Goal: Transaction & Acquisition: Purchase product/service

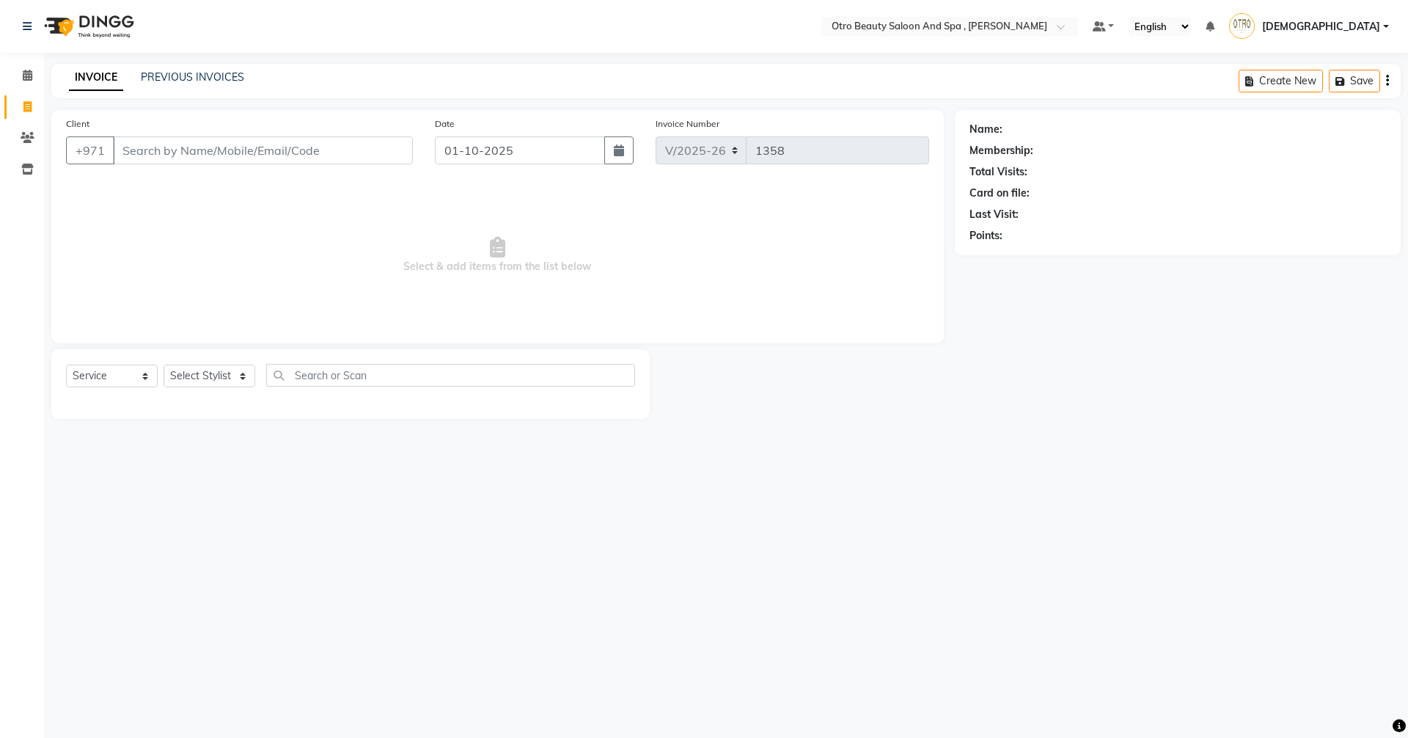
select select "8622"
select select "service"
type input "554881101"
click at [369, 159] on button "Add Client" at bounding box center [375, 150] width 76 height 28
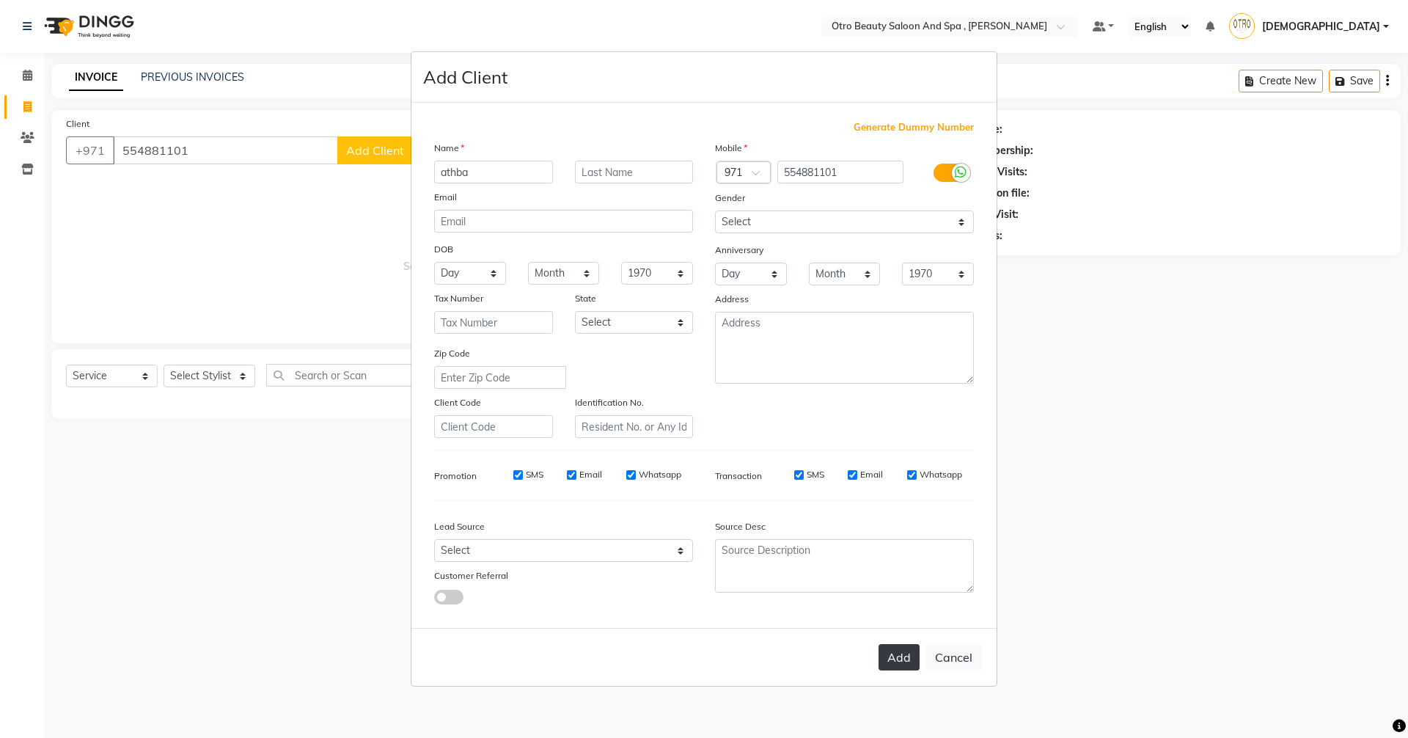
type input "athba"
click at [906, 657] on button "Add" at bounding box center [898, 657] width 41 height 26
type input "55*****01"
select select
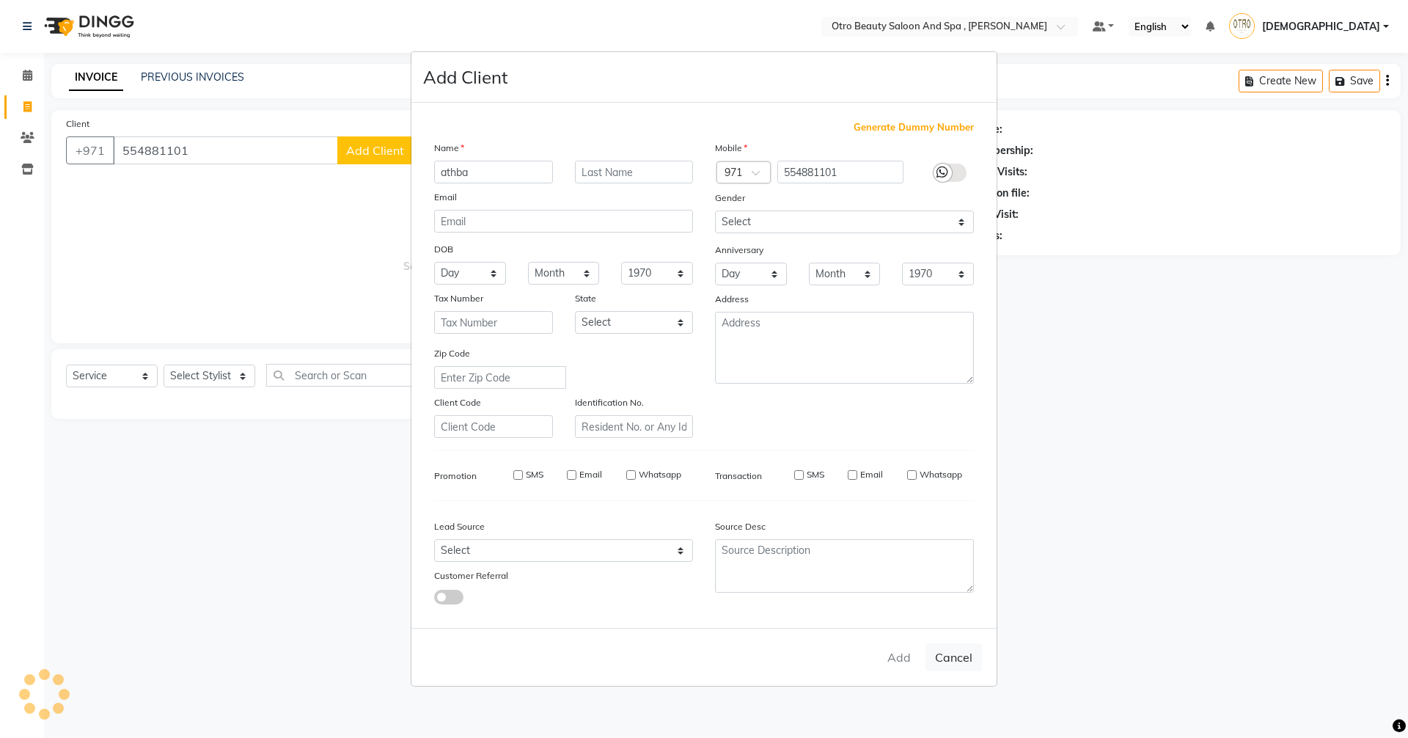
select select
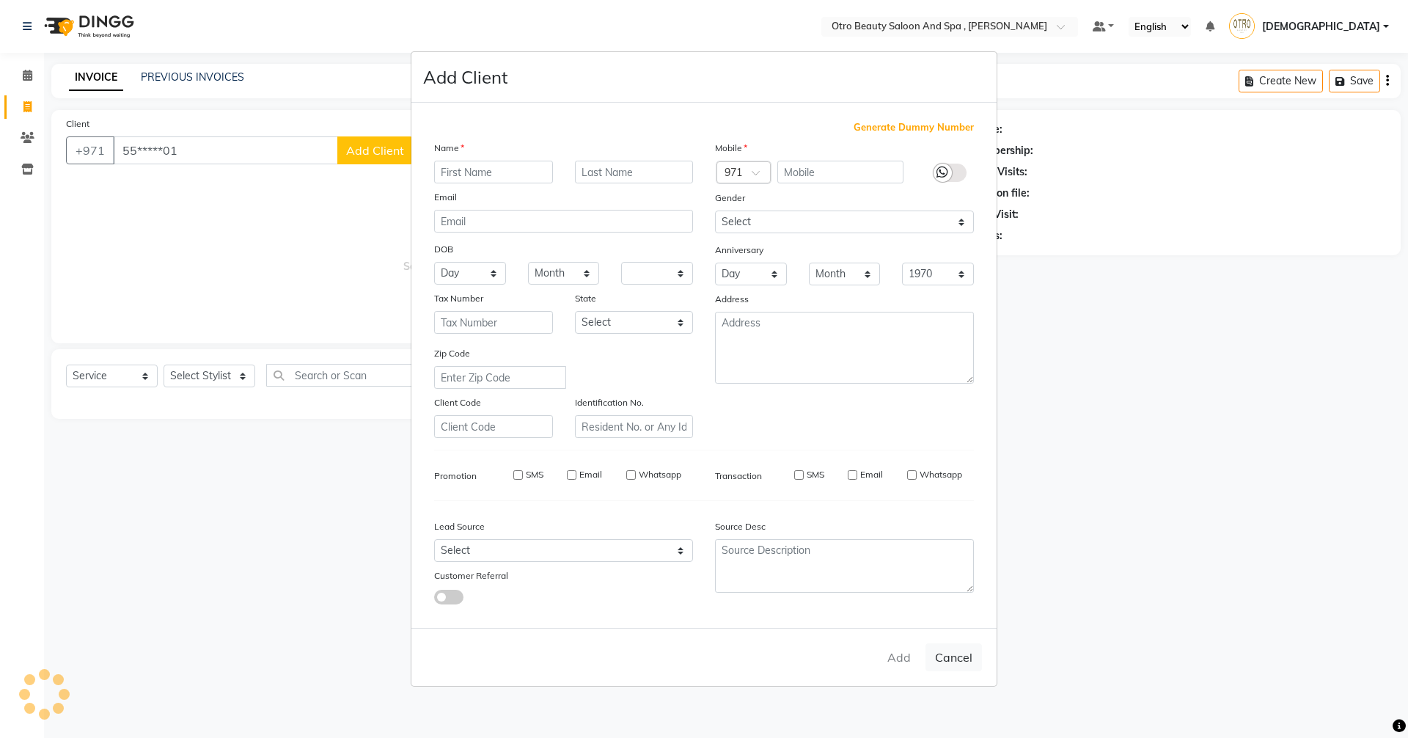
checkbox input "false"
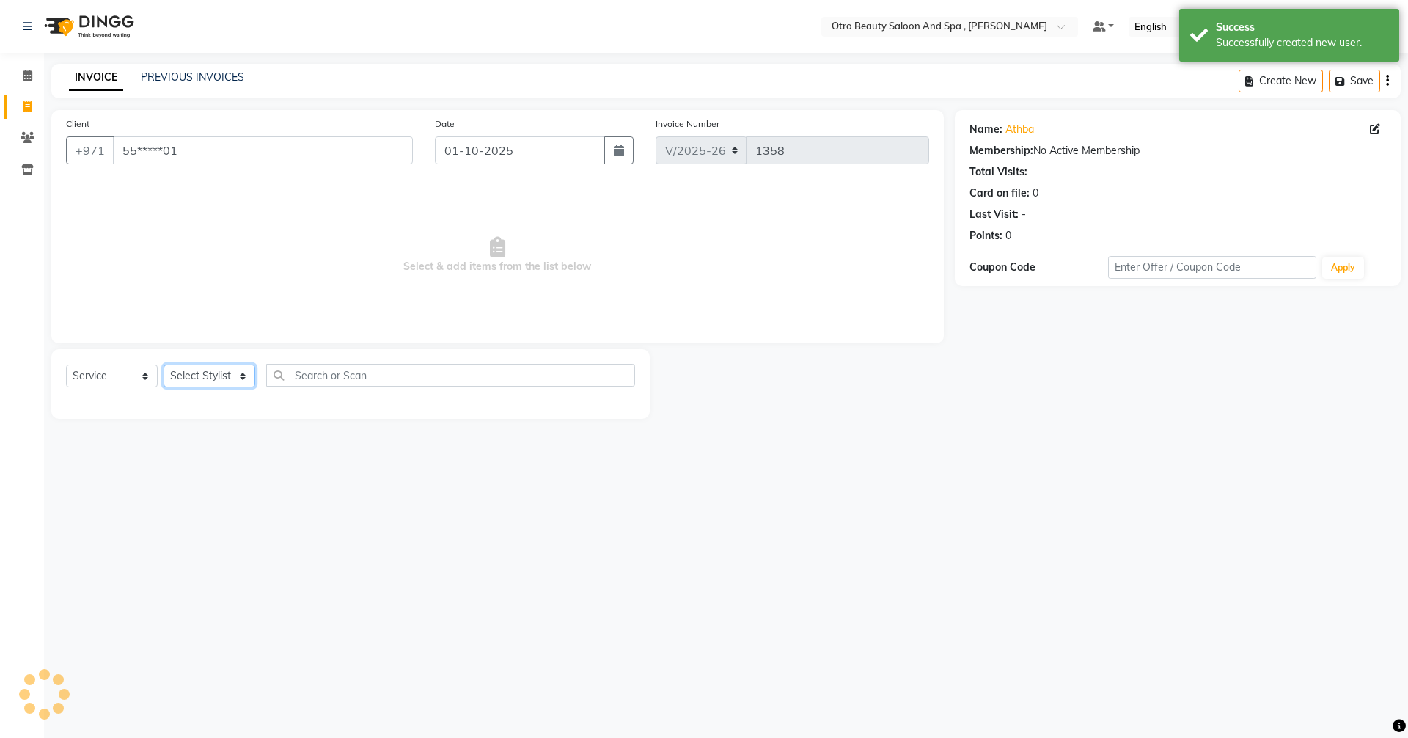
click at [243, 375] on select "Select Stylist [PERSON_NAME] [PERSON_NAME] Hera Karuna [PERSON_NAME] Mamita [PE…" at bounding box center [210, 375] width 92 height 23
select select "86568"
click at [164, 364] on select "Select Stylist [PERSON_NAME] [PERSON_NAME] Hera Karuna [PERSON_NAME] Mamita [PE…" at bounding box center [210, 375] width 92 height 23
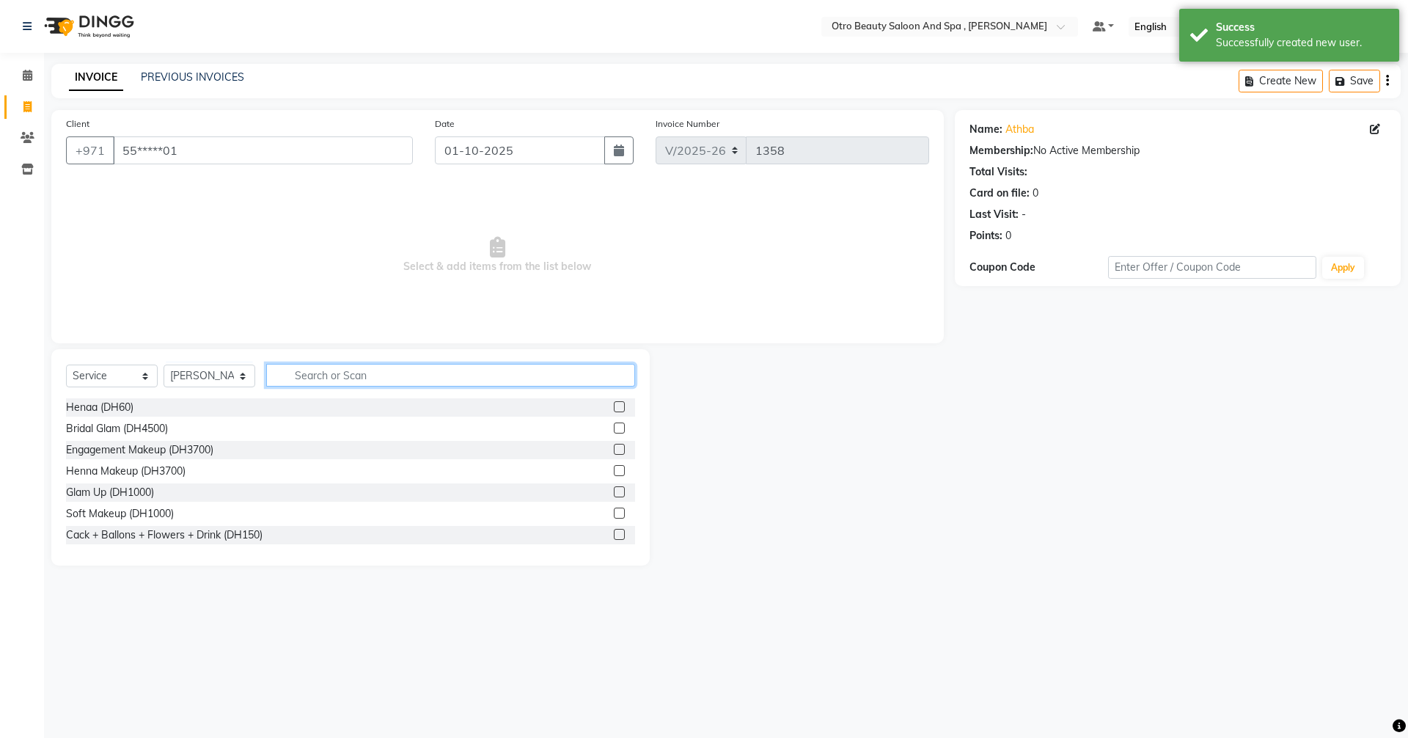
click at [348, 376] on input "text" at bounding box center [450, 375] width 369 height 23
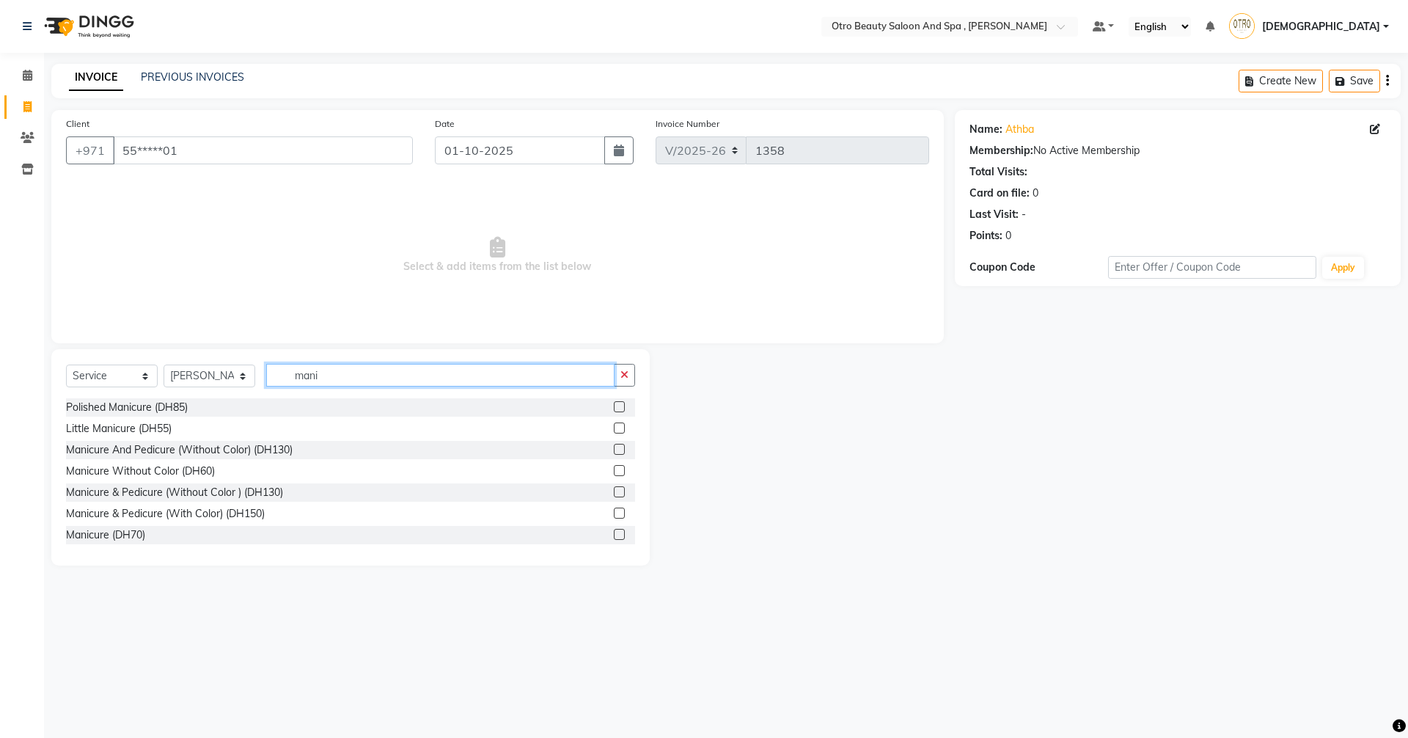
type input "mani"
click at [614, 447] on label at bounding box center [619, 449] width 11 height 11
click at [614, 447] on input "checkbox" at bounding box center [619, 450] width 10 height 10
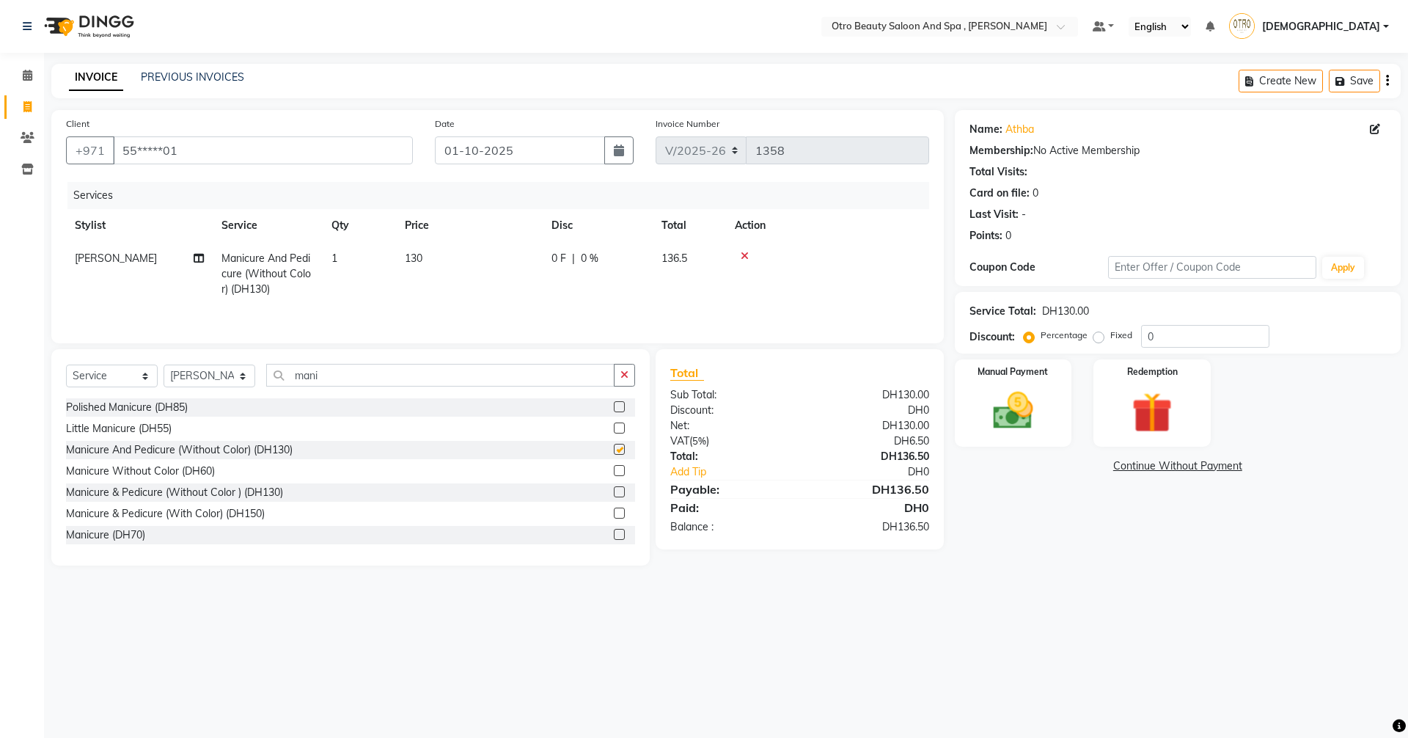
checkbox input "false"
click at [196, 256] on icon at bounding box center [199, 258] width 10 height 10
select select "86568"
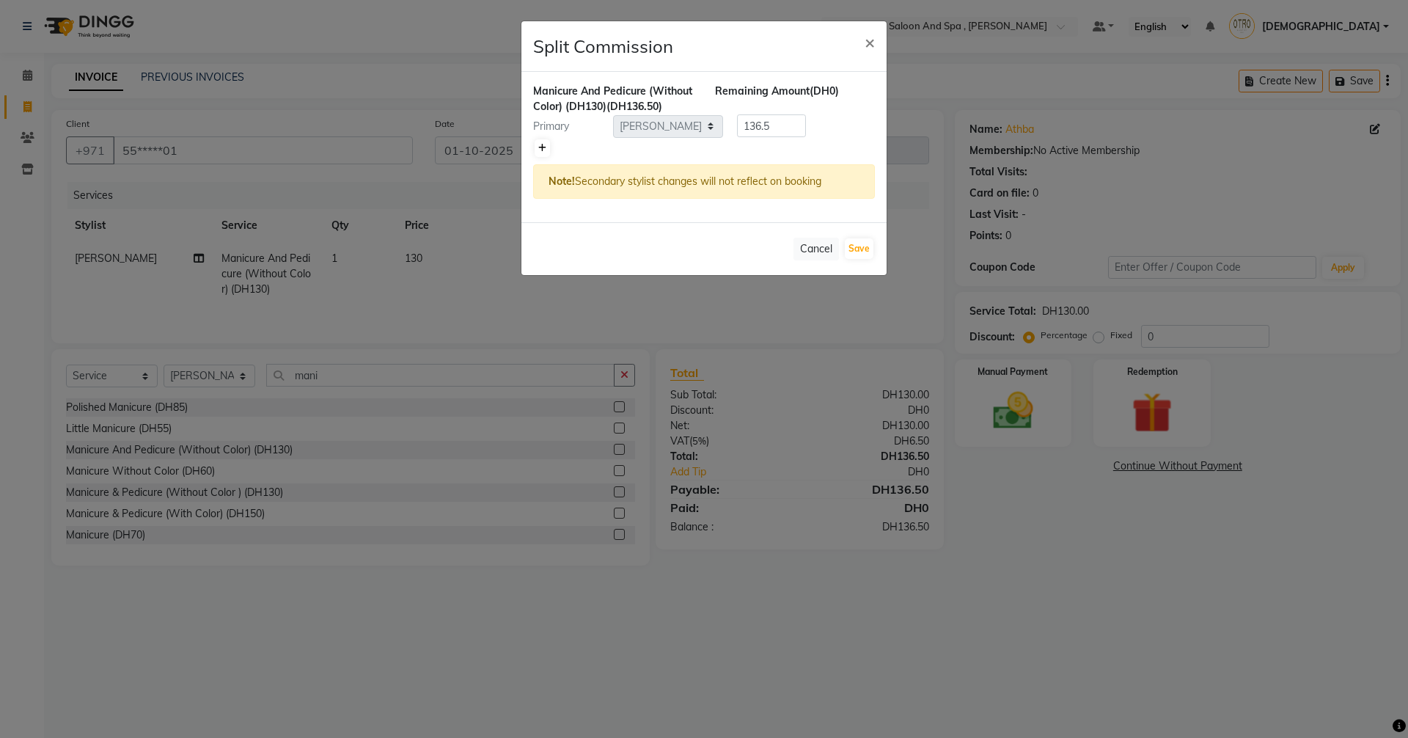
click at [538, 147] on icon at bounding box center [542, 148] width 8 height 9
type input "68.25"
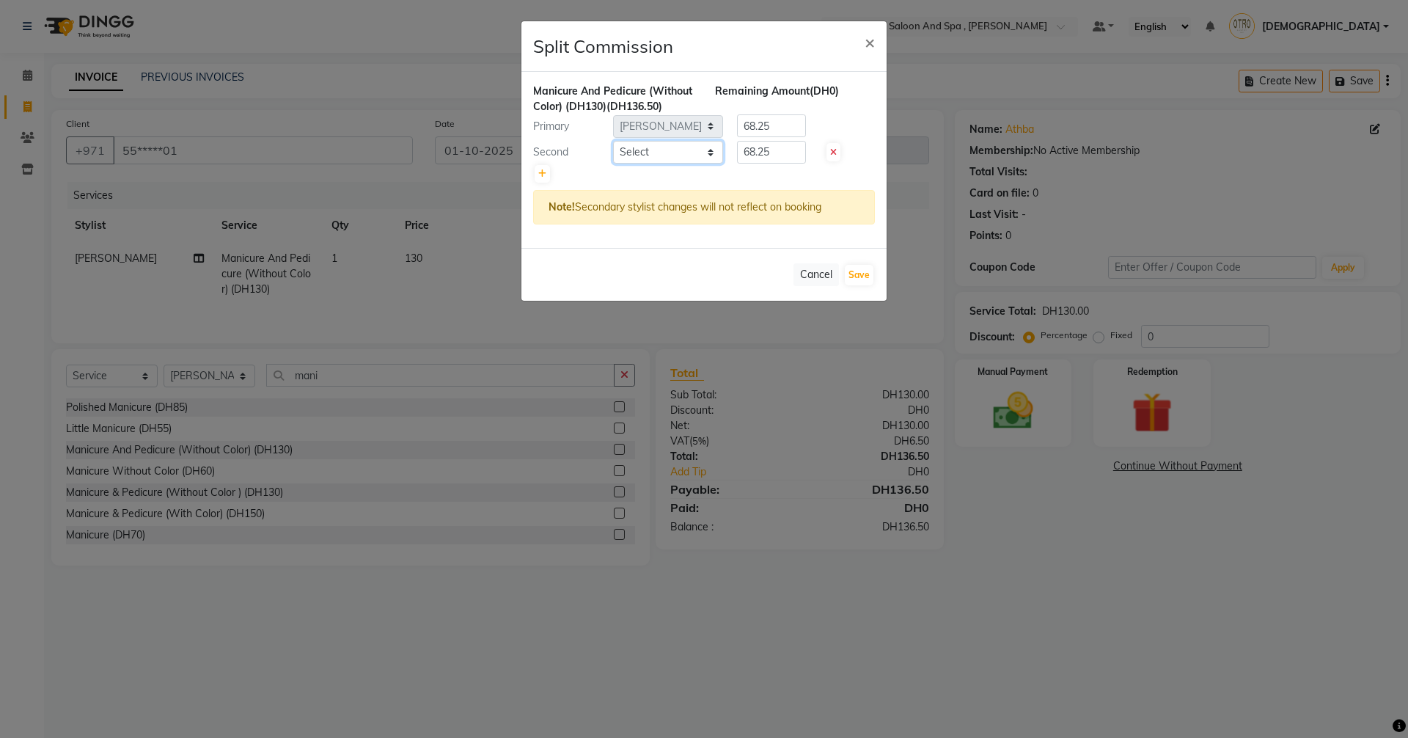
click at [711, 153] on select "Select [PERSON_NAME] [PERSON_NAME] Hera Karuna [PERSON_NAME] Mamita [PERSON_NAM…" at bounding box center [668, 152] width 110 height 23
select select "87851"
click at [613, 141] on select "Select [PERSON_NAME] [PERSON_NAME] Hera Karuna [PERSON_NAME] Mamita [PERSON_NAM…" at bounding box center [668, 152] width 110 height 23
click at [855, 274] on button "Save" at bounding box center [859, 275] width 29 height 21
select select "Select"
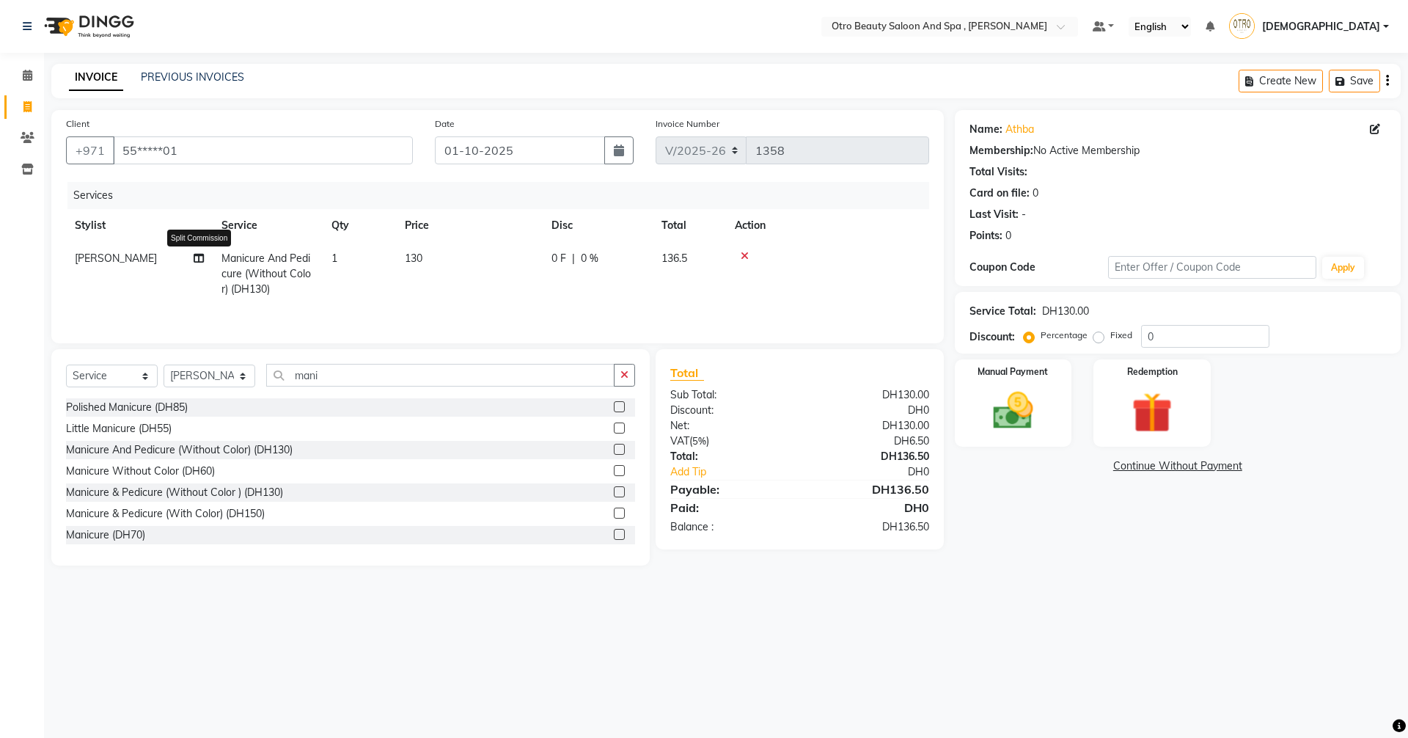
click at [199, 253] on icon at bounding box center [199, 258] width 10 height 10
select select "86568"
select select "87851"
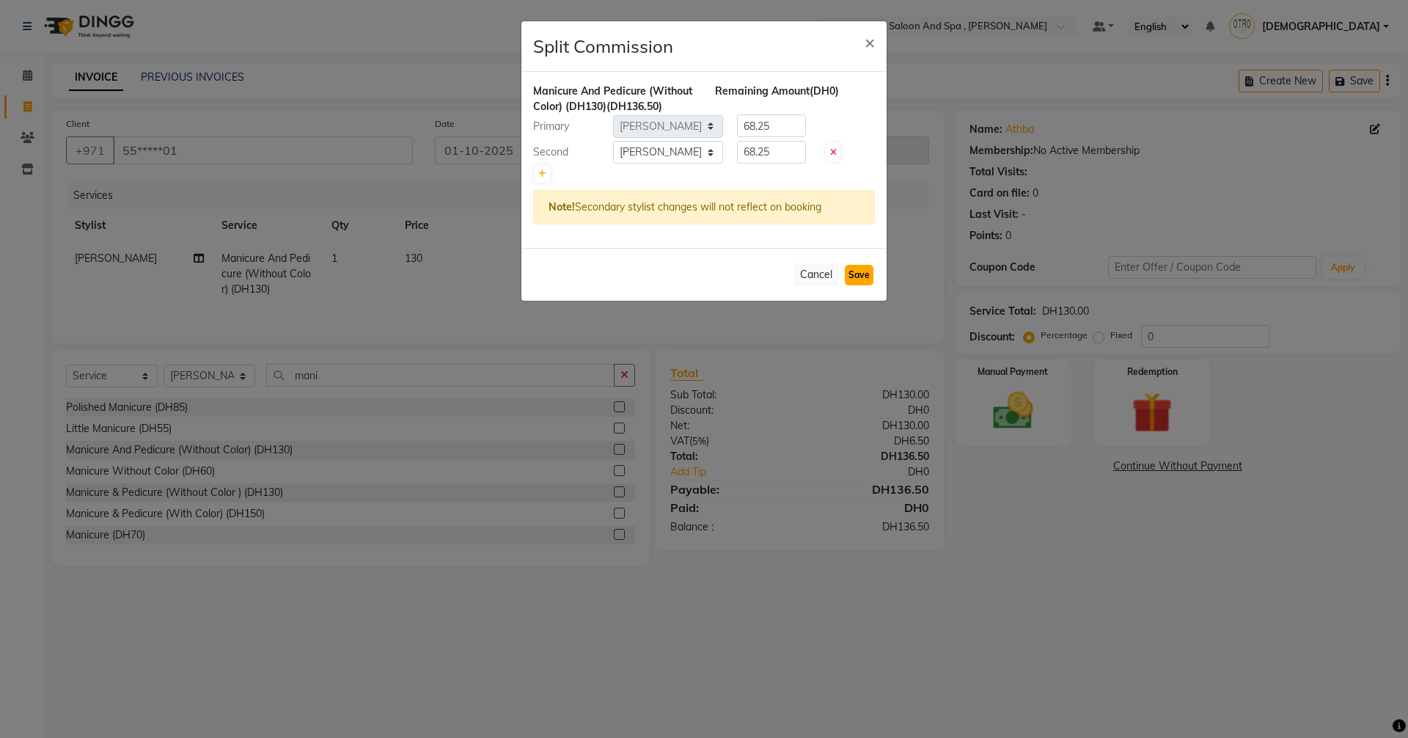
click at [851, 273] on button "Save" at bounding box center [859, 275] width 29 height 21
select select "Select"
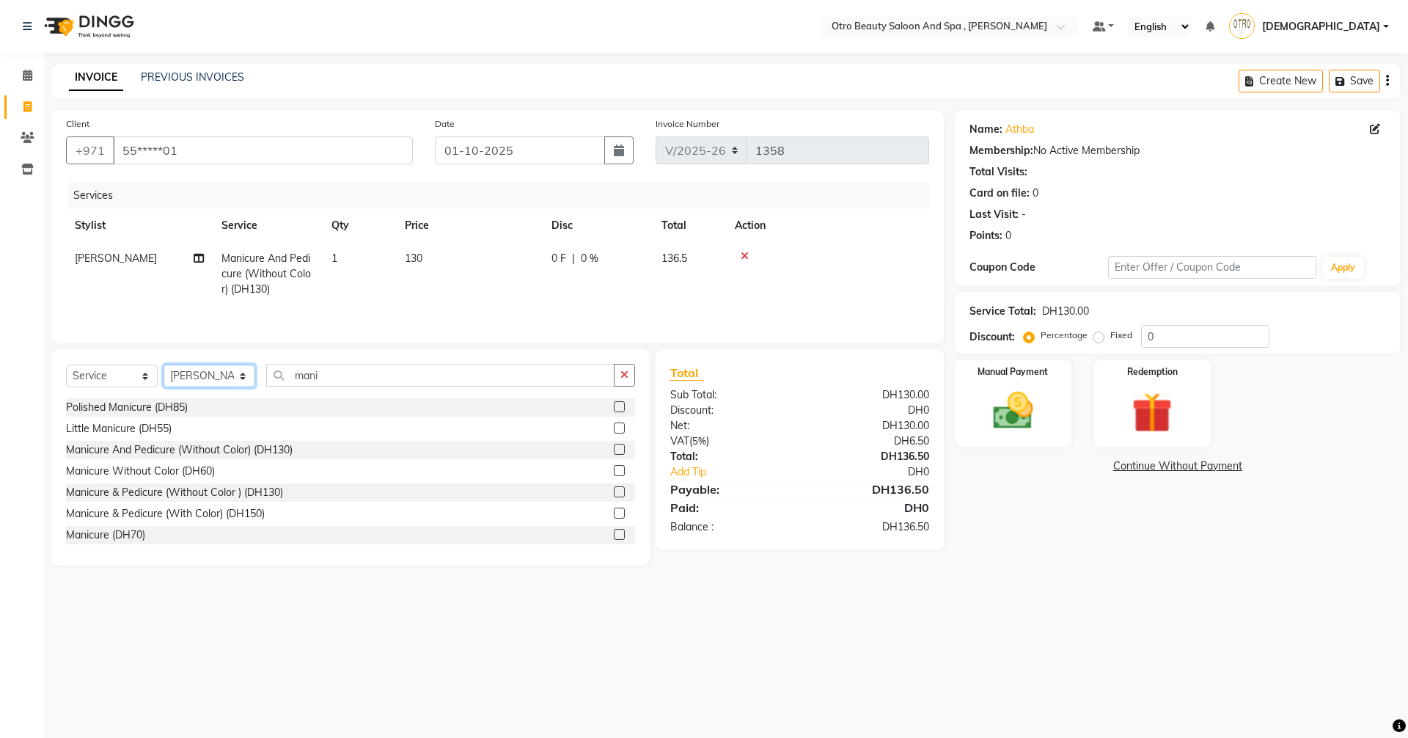
click at [242, 380] on select "Select Stylist [PERSON_NAME] [PERSON_NAME] Hera Karuna [PERSON_NAME] Mamita [PE…" at bounding box center [210, 375] width 92 height 23
select select "86535"
click at [164, 364] on select "Select Stylist [PERSON_NAME] [PERSON_NAME] Hera Karuna [PERSON_NAME] Mamita [PE…" at bounding box center [210, 375] width 92 height 23
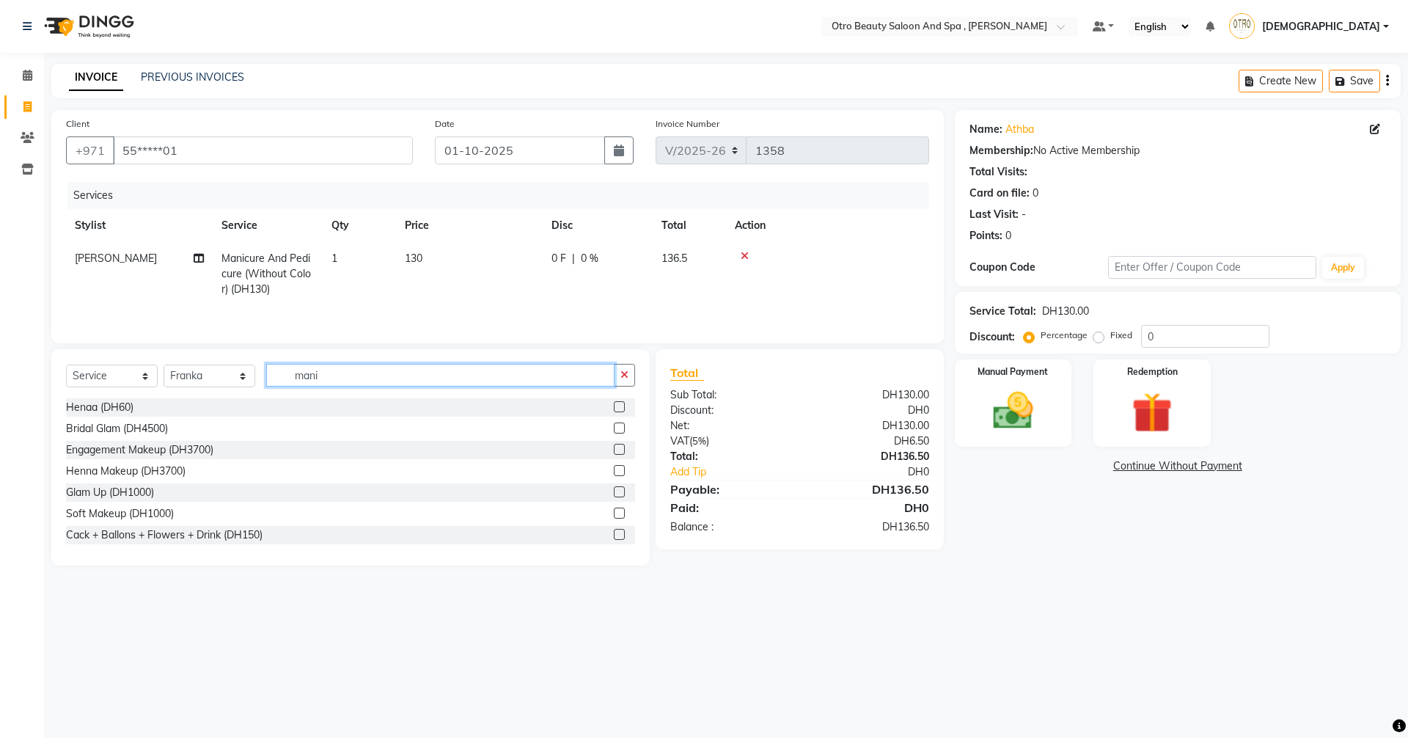
click at [364, 376] on input "mani" at bounding box center [440, 375] width 348 height 23
click at [614, 510] on label at bounding box center [619, 512] width 11 height 11
click at [614, 510] on input "checkbox" at bounding box center [619, 514] width 10 height 10
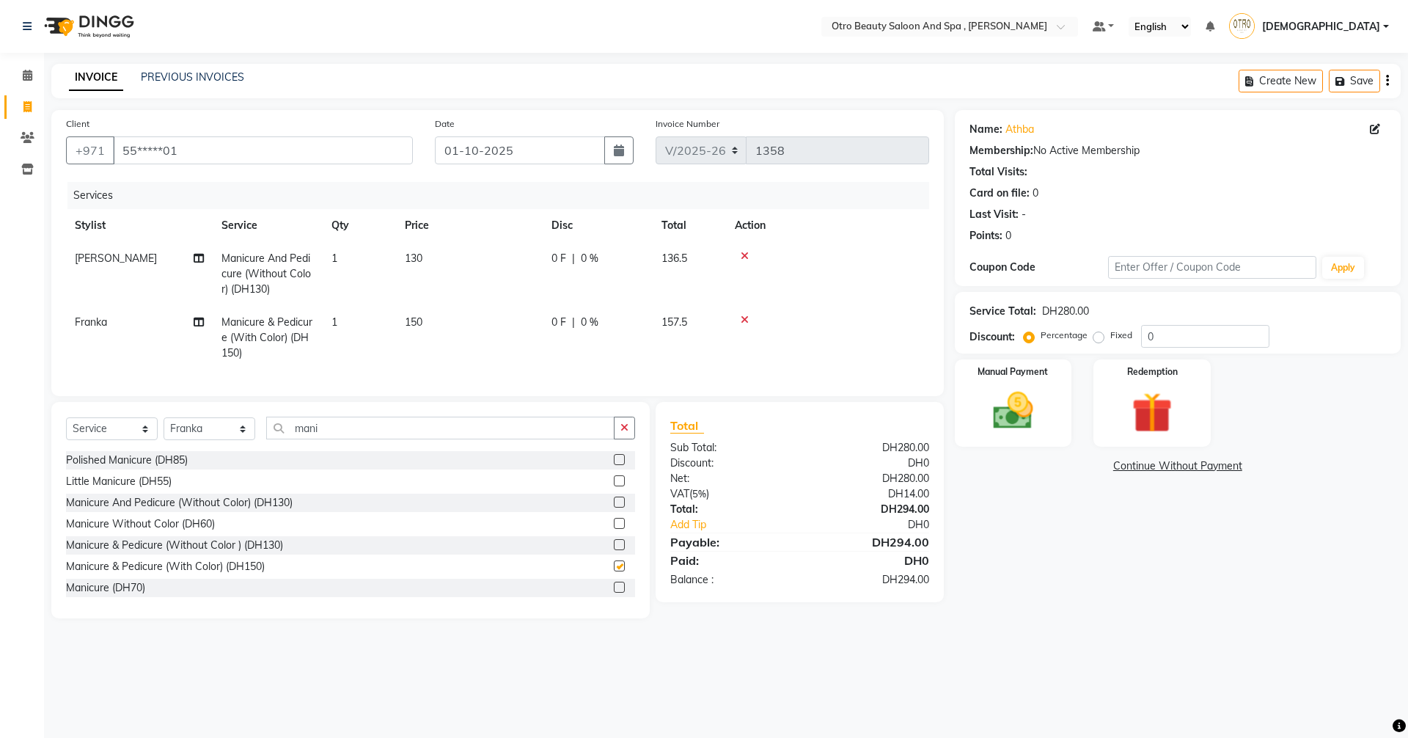
checkbox input "false"
click at [199, 323] on icon at bounding box center [199, 322] width 10 height 10
select select "86535"
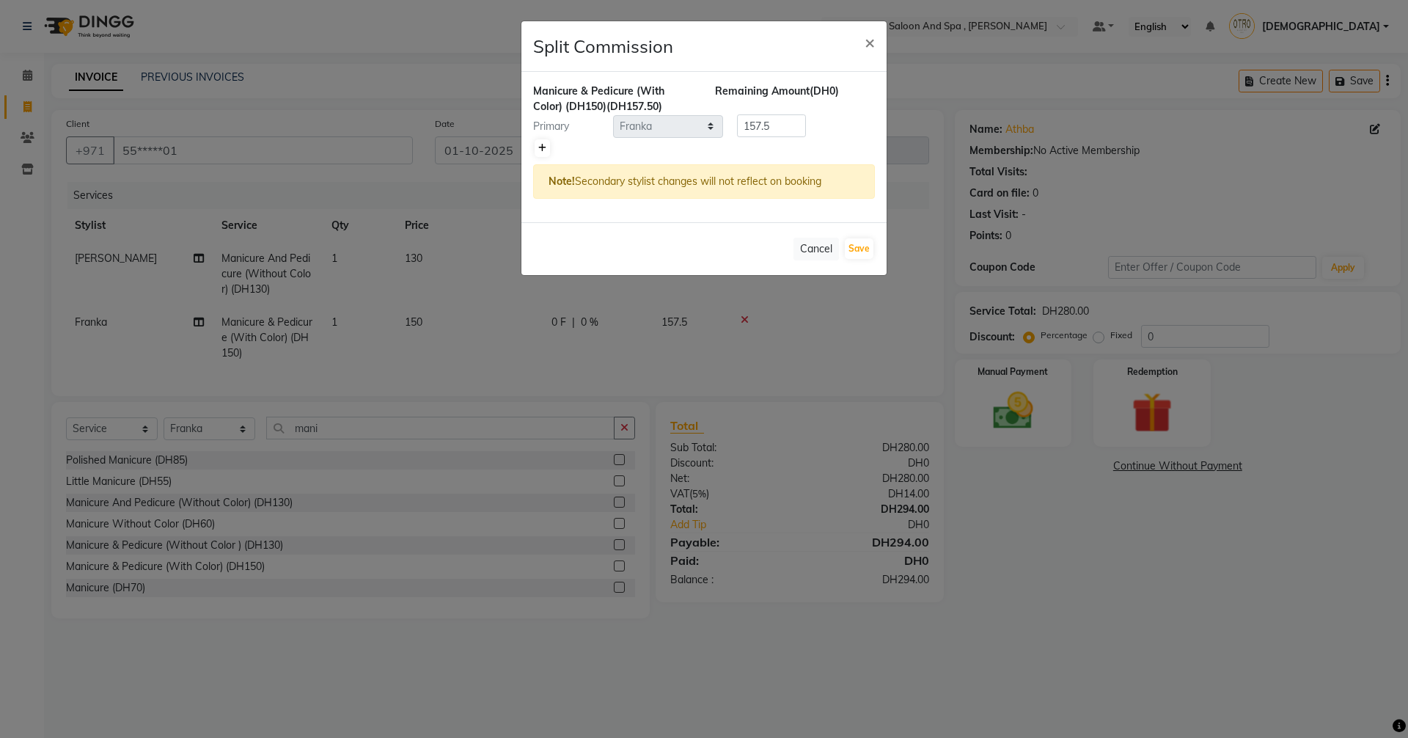
click at [540, 150] on icon at bounding box center [542, 148] width 8 height 9
type input "78.75"
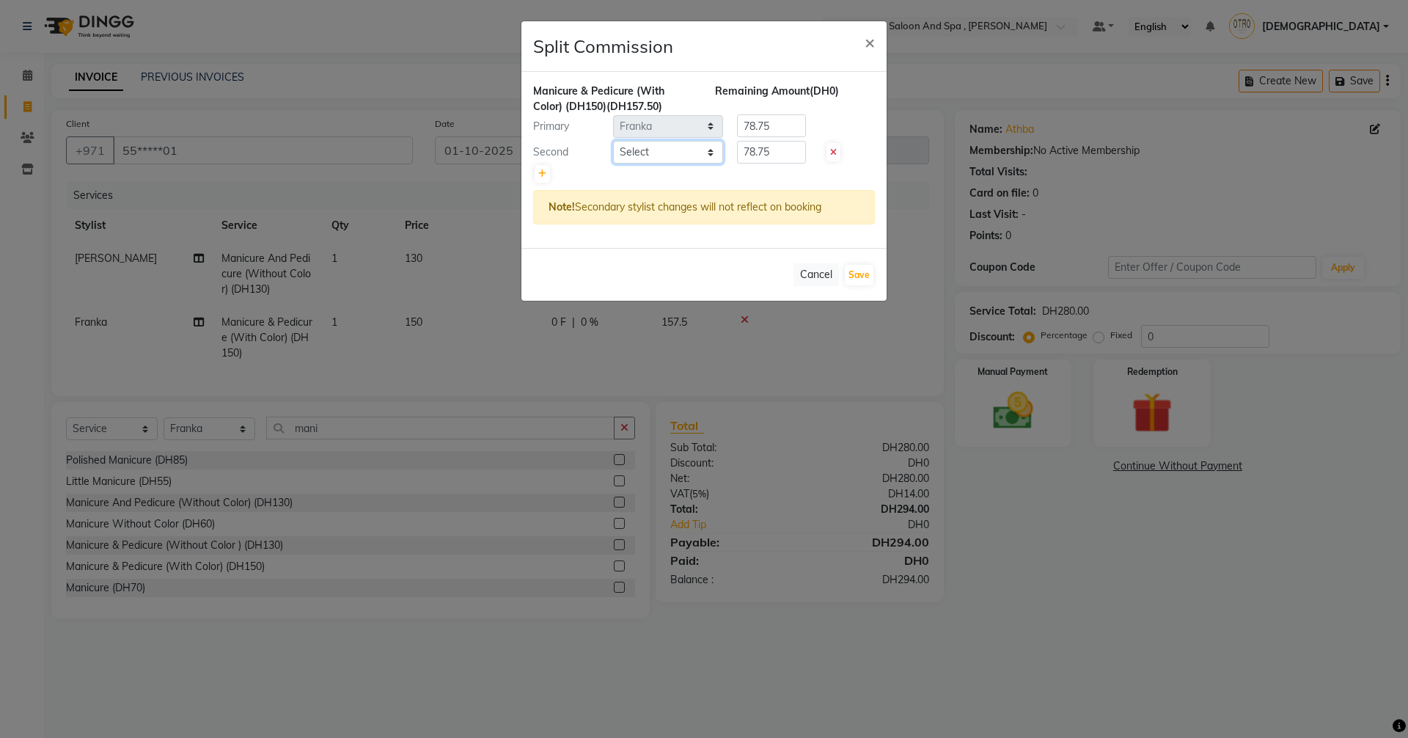
click at [708, 152] on select "Select [PERSON_NAME] [PERSON_NAME] Hera Karuna [PERSON_NAME] Mamita [PERSON_NAM…" at bounding box center [668, 152] width 110 height 23
select select "86539"
click at [613, 141] on select "Select [PERSON_NAME] [PERSON_NAME] Hera Karuna [PERSON_NAME] Mamita [PERSON_NAM…" at bounding box center [668, 152] width 110 height 23
click at [869, 271] on button "Save" at bounding box center [859, 275] width 29 height 21
select select "Select"
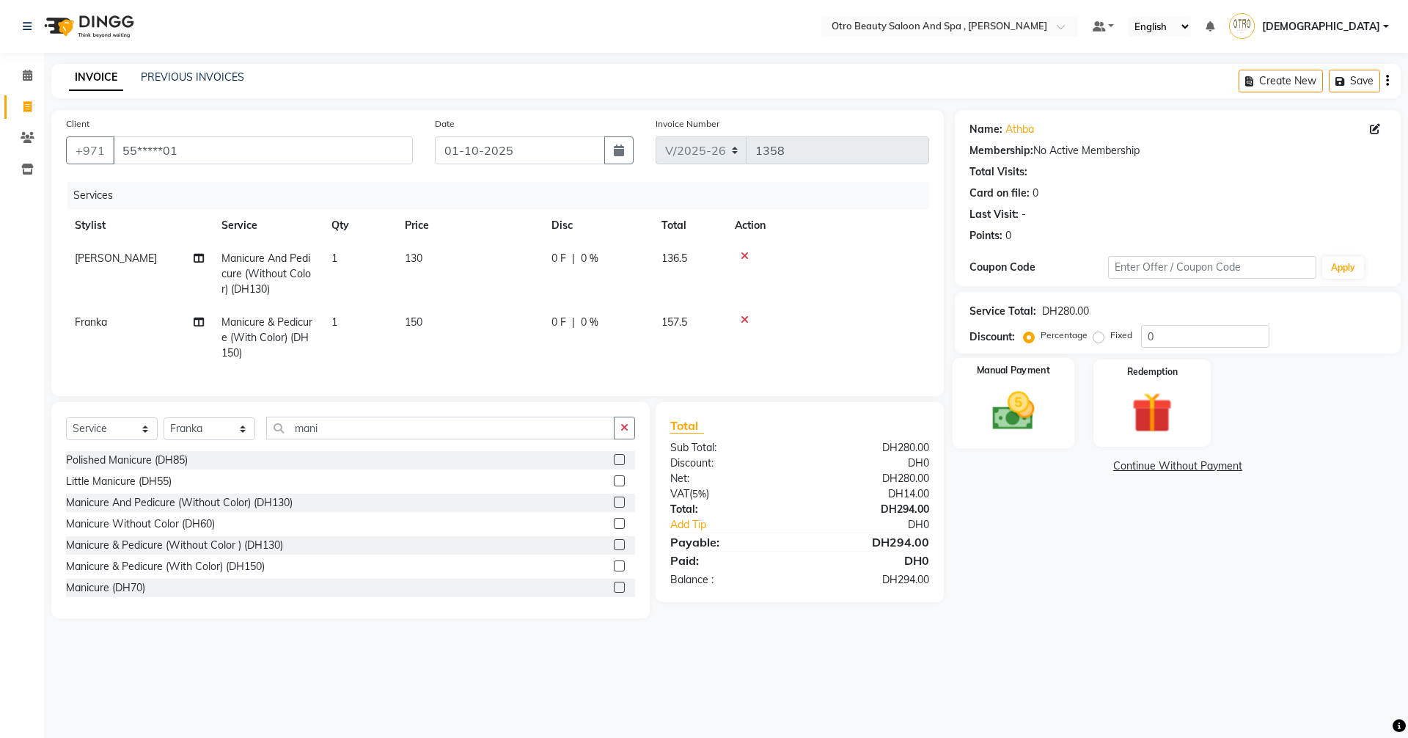
click at [1026, 394] on img at bounding box center [1013, 410] width 68 height 48
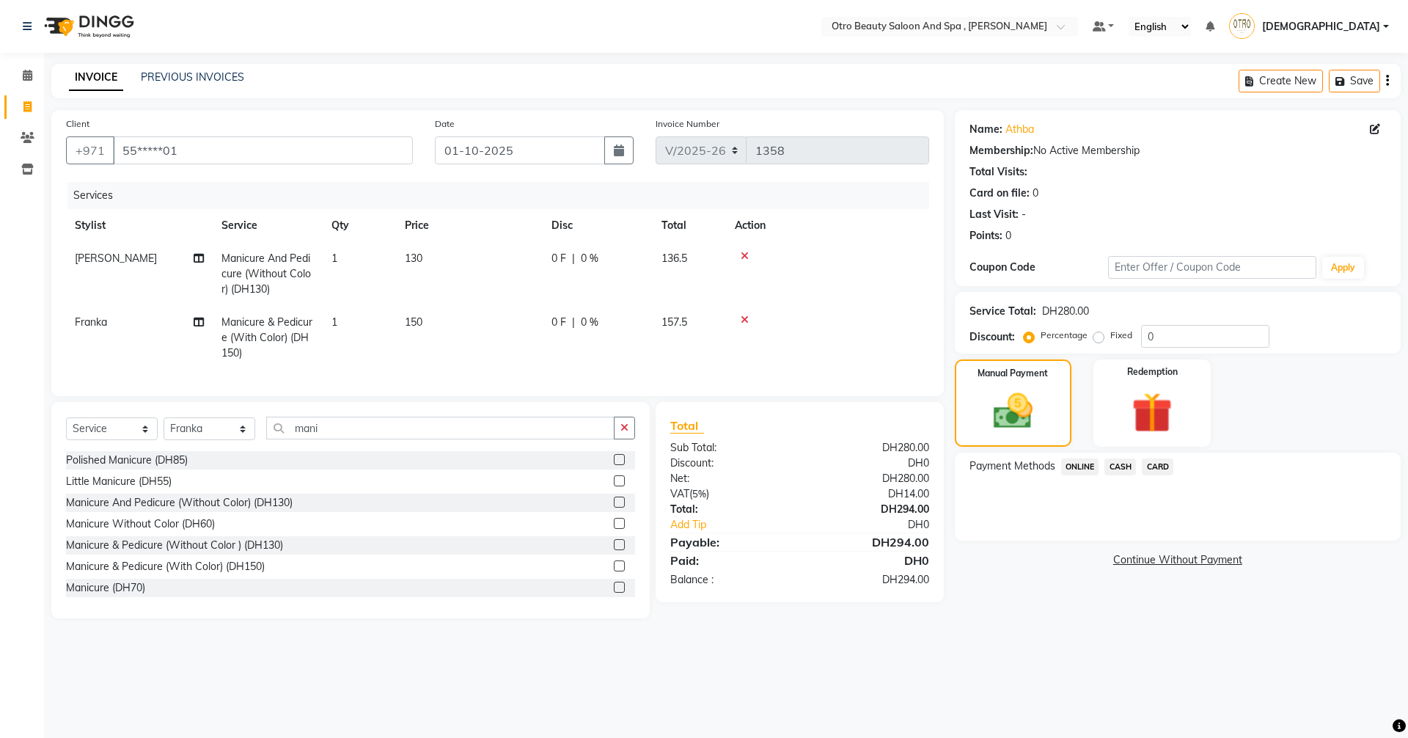
click at [1118, 468] on span "CASH" at bounding box center [1120, 466] width 32 height 17
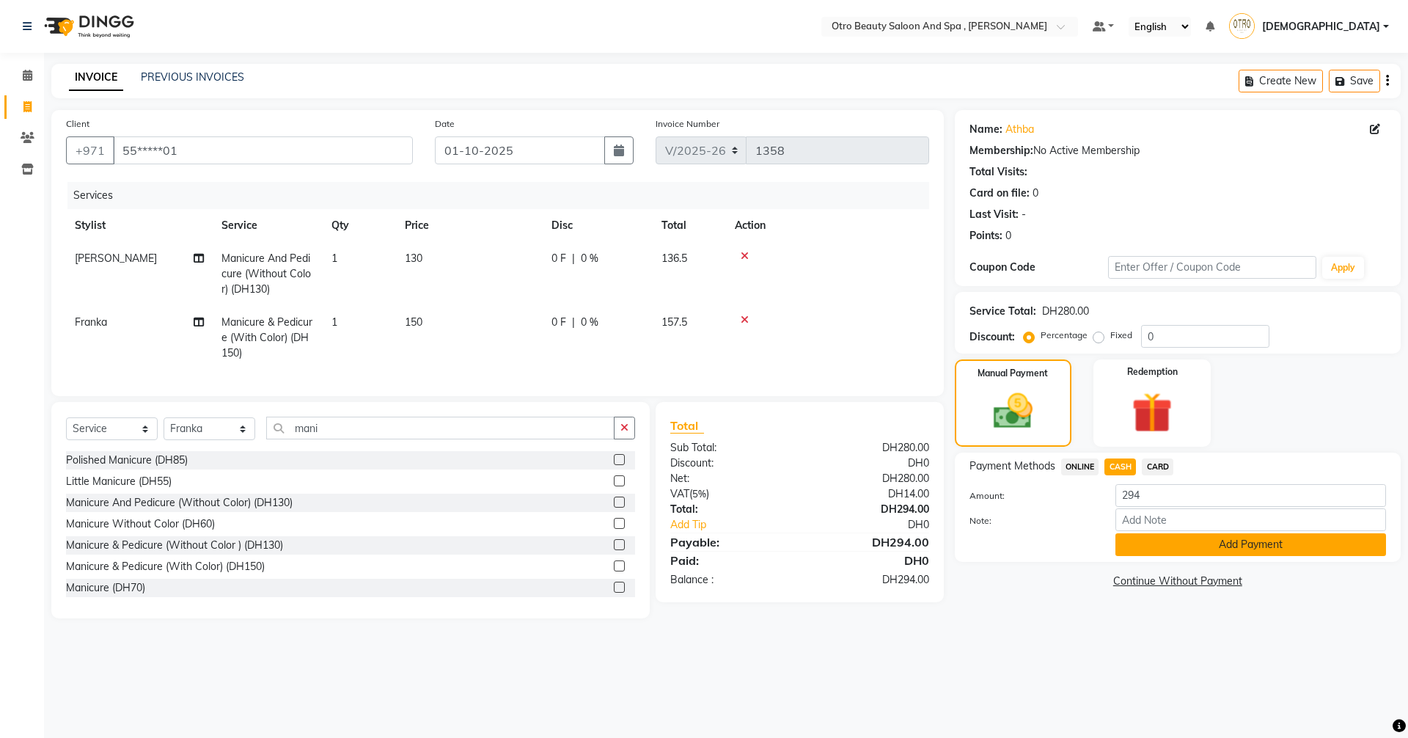
click at [1184, 551] on button "Add Payment" at bounding box center [1250, 544] width 271 height 23
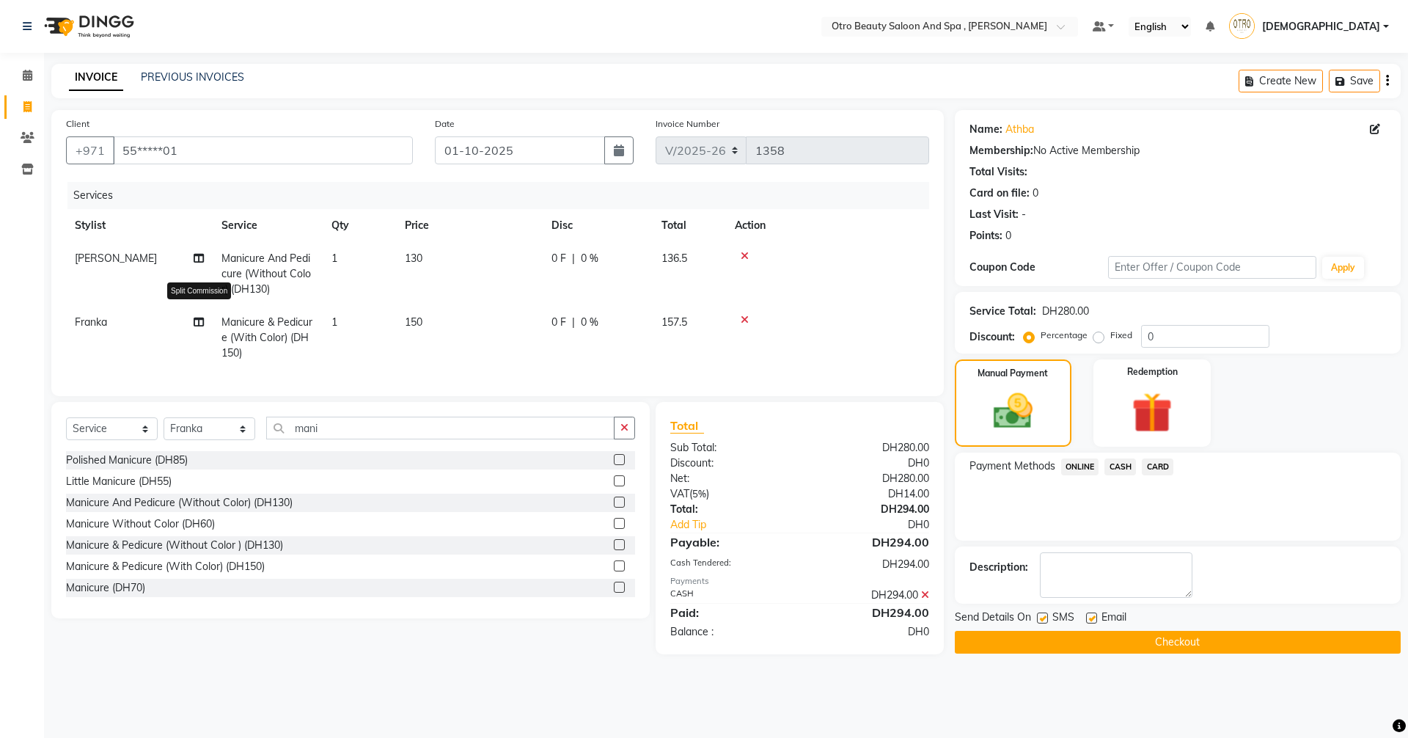
click at [201, 323] on icon at bounding box center [199, 322] width 10 height 10
select select "86535"
select select "86539"
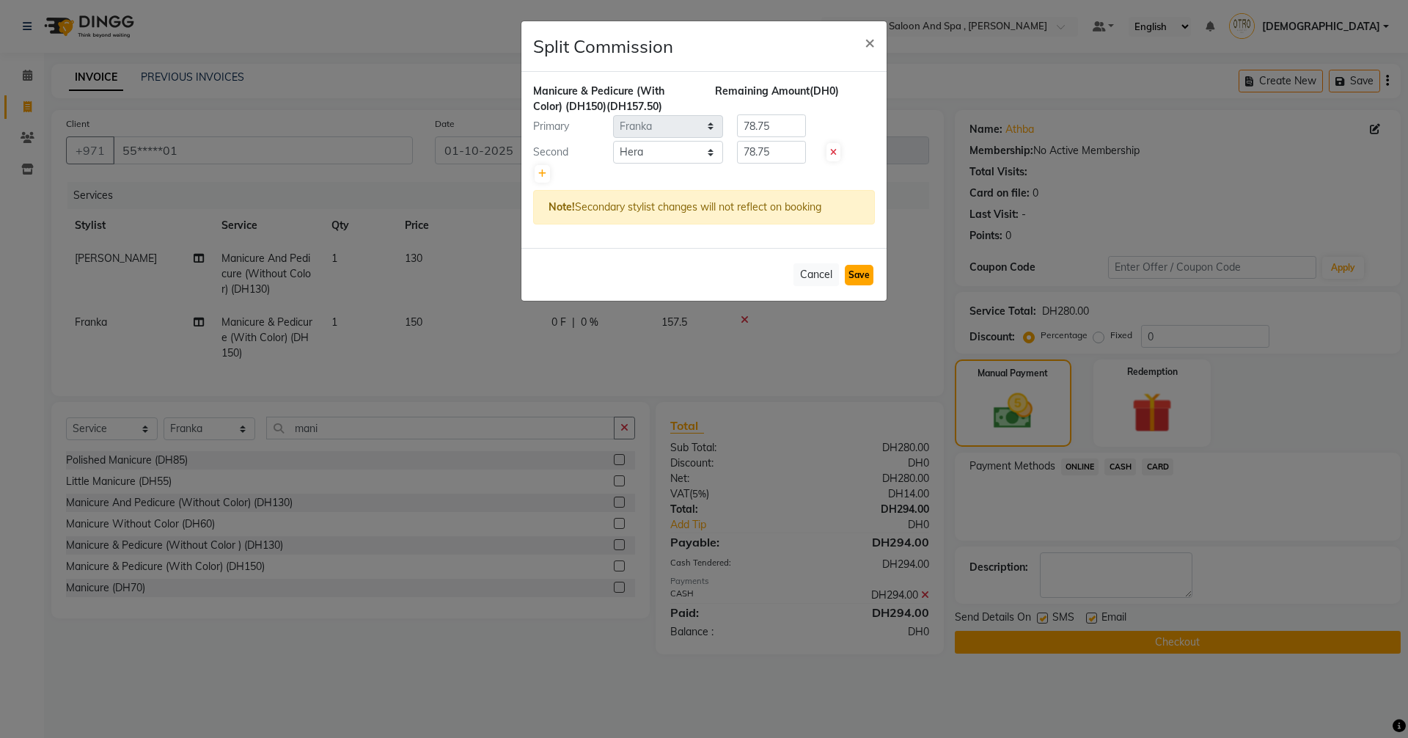
click at [865, 271] on button "Save" at bounding box center [859, 275] width 29 height 21
select select "Select"
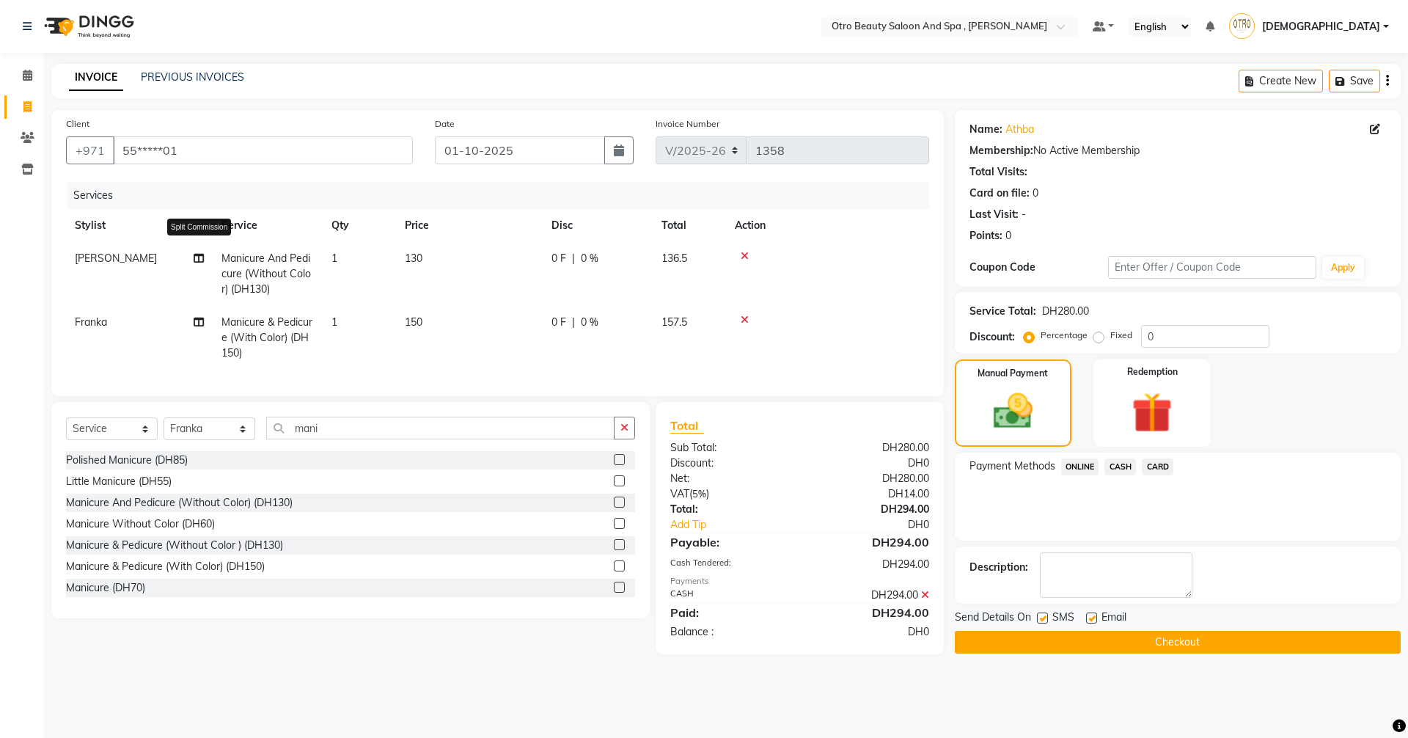
click at [199, 258] on icon at bounding box center [199, 258] width 10 height 10
select select "86568"
select select "87851"
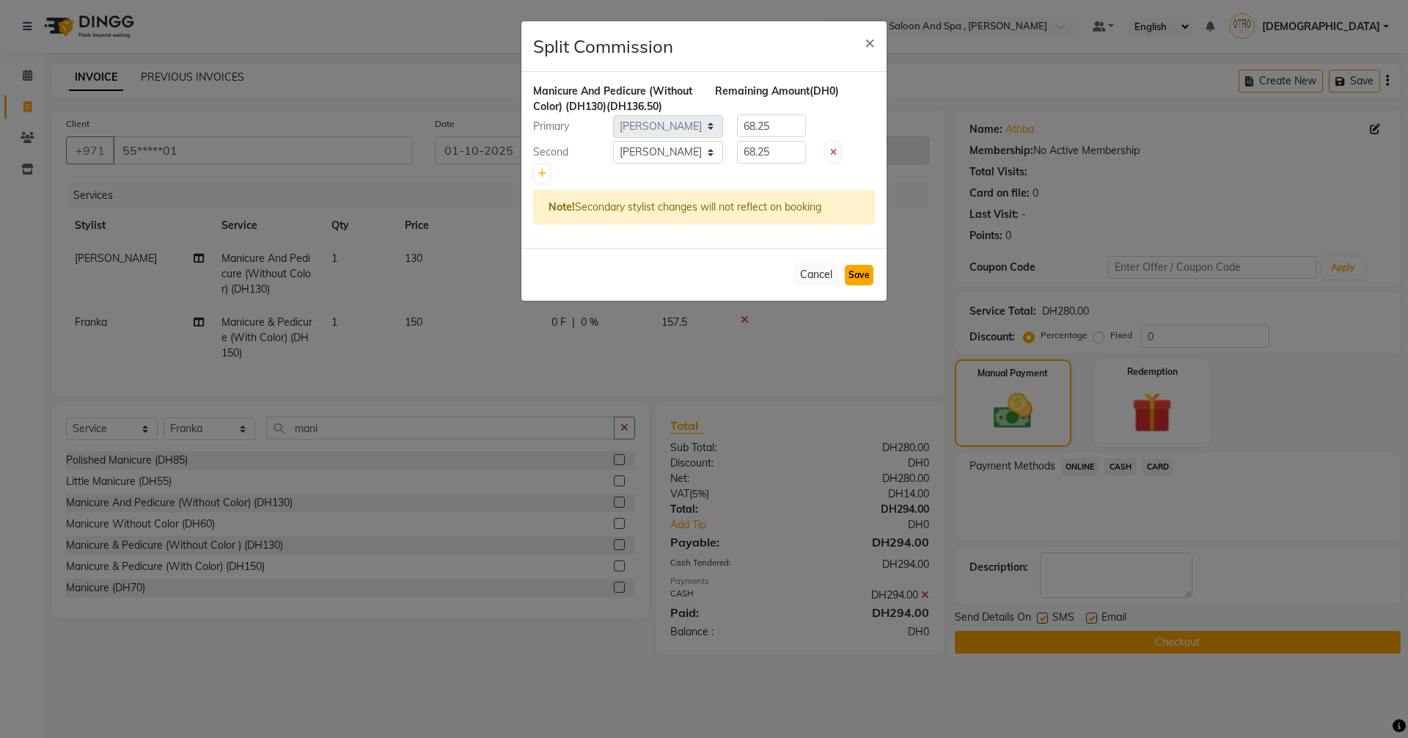
click at [858, 274] on button "Save" at bounding box center [859, 275] width 29 height 21
select select "Select"
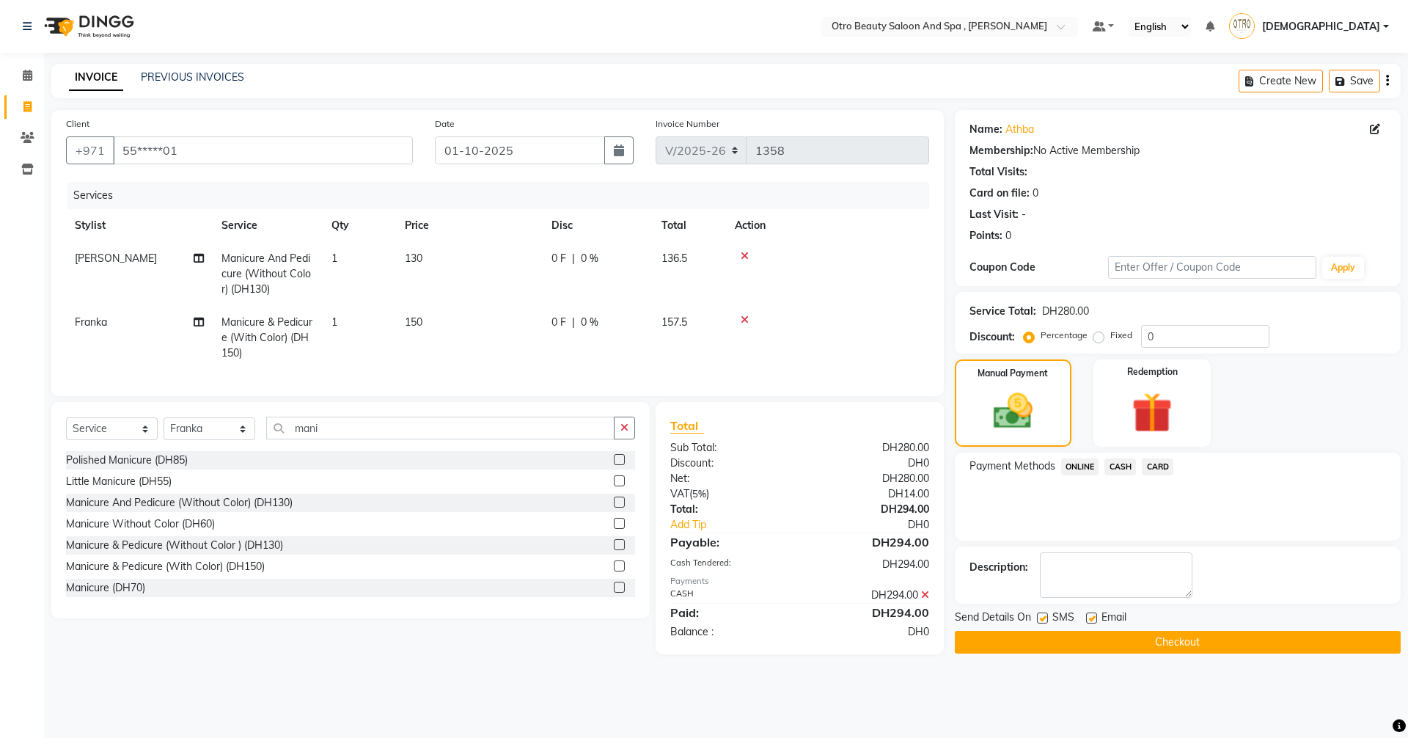
click at [1183, 643] on button "Checkout" at bounding box center [1178, 642] width 446 height 23
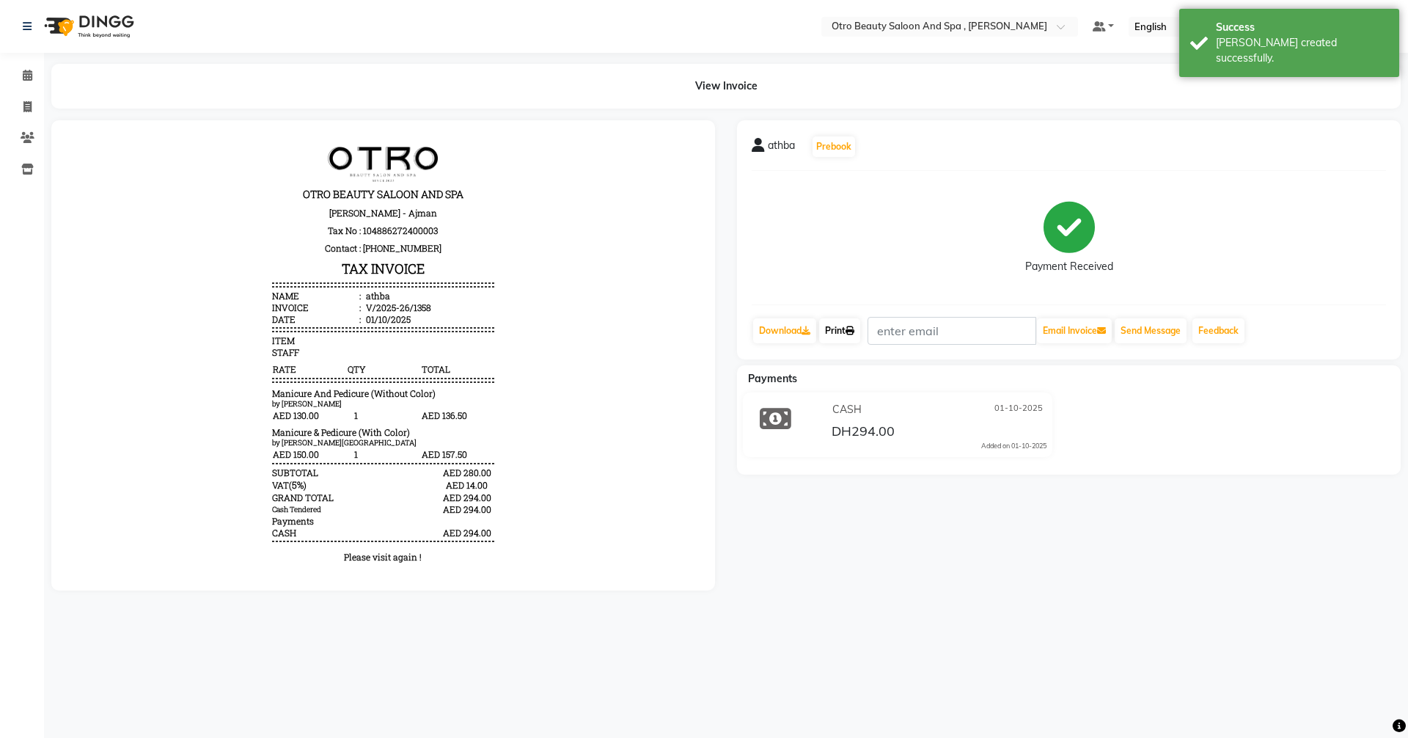
click at [847, 332] on link "Print" at bounding box center [839, 330] width 41 height 25
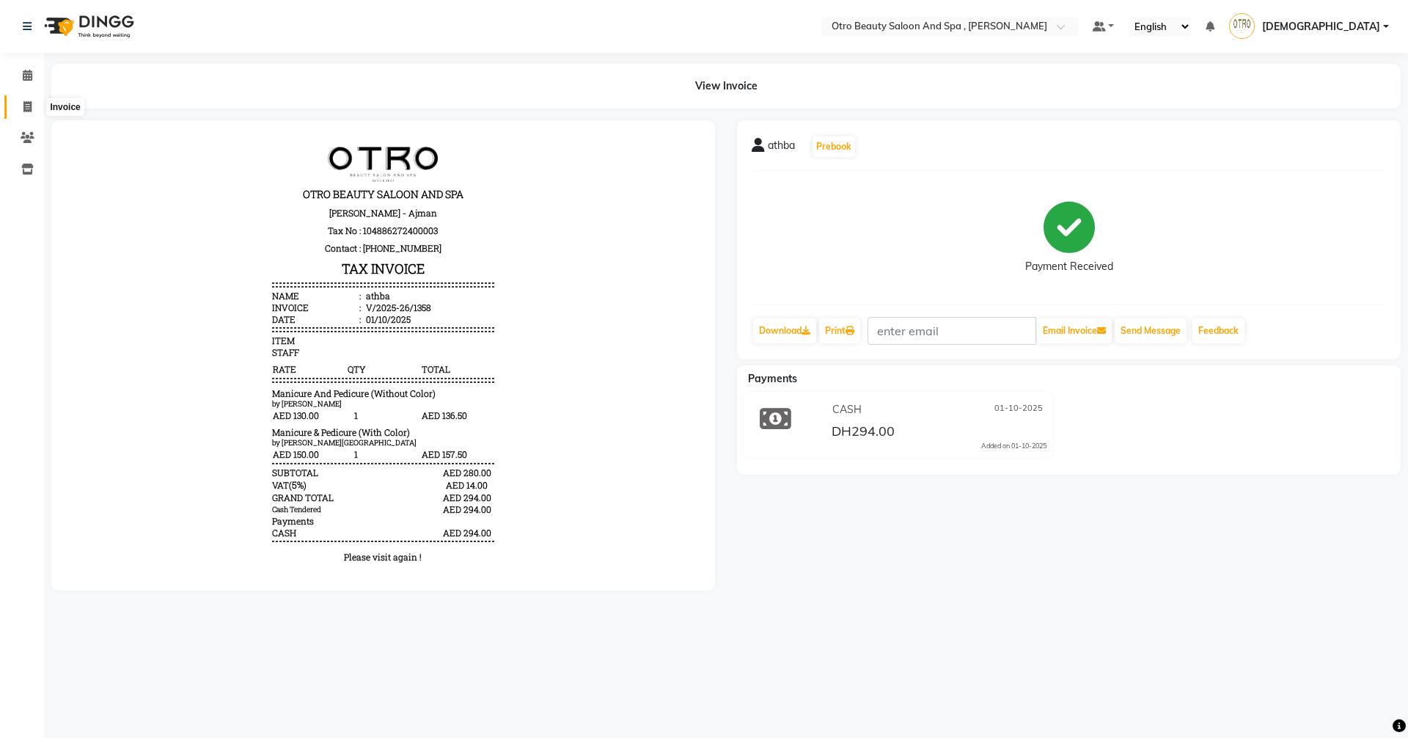
click at [29, 107] on icon at bounding box center [27, 106] width 8 height 11
select select "service"
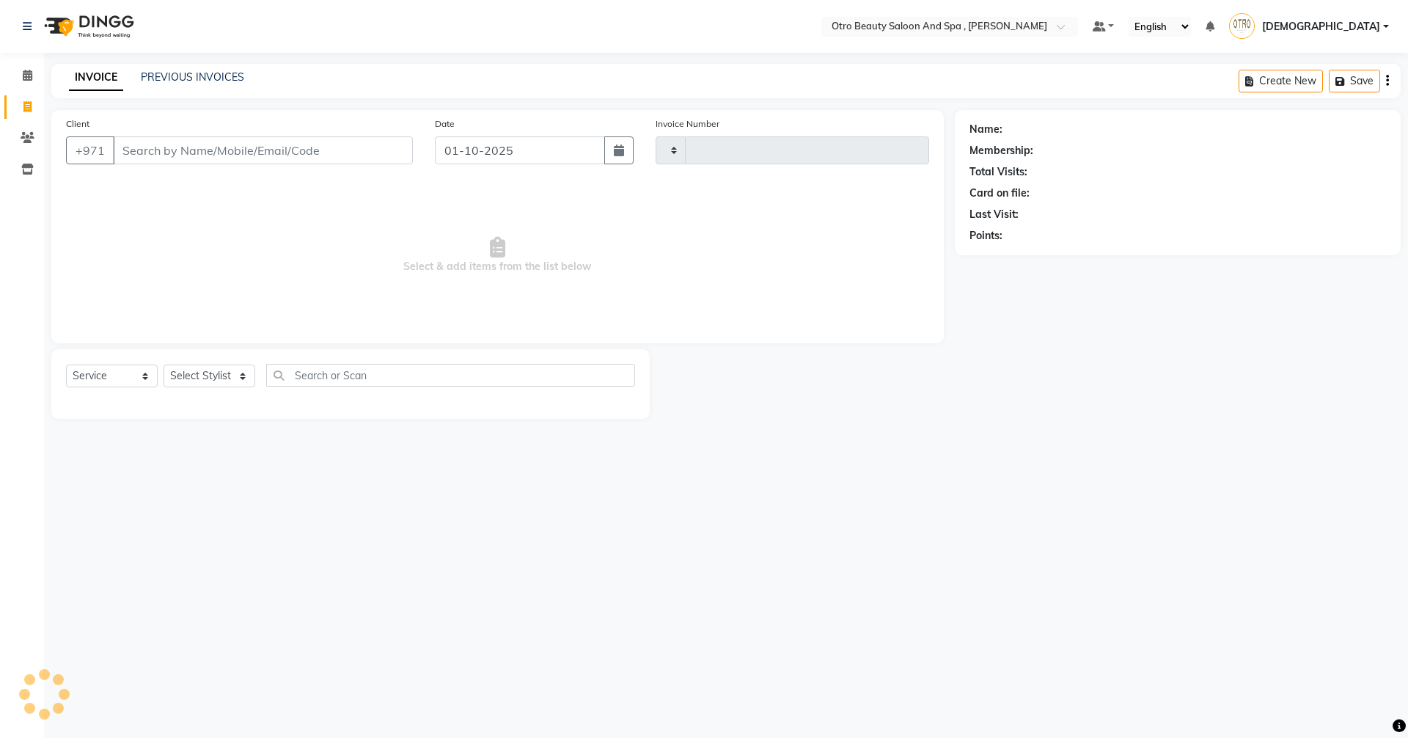
type input "1359"
select select "8622"
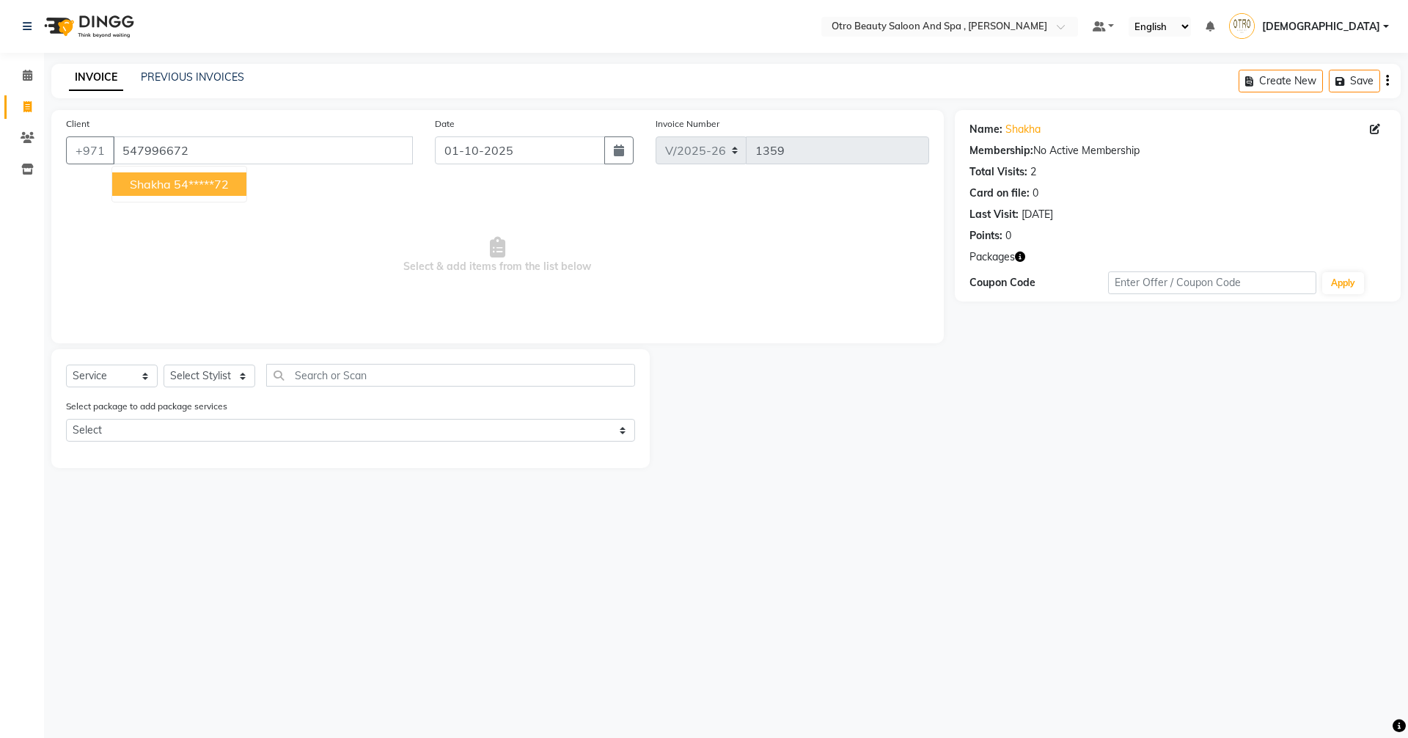
click at [179, 187] on ngb-highlight "54*****72" at bounding box center [201, 184] width 55 height 15
type input "54*****72"
click at [246, 377] on select "Select Stylist [PERSON_NAME] [PERSON_NAME] Hera Karuna [PERSON_NAME] Mamita [PE…" at bounding box center [210, 375] width 92 height 23
select select "86183"
click at [164, 364] on select "Select Stylist [PERSON_NAME] [PERSON_NAME] Hera Karuna [PERSON_NAME] Mamita [PE…" at bounding box center [210, 375] width 92 height 23
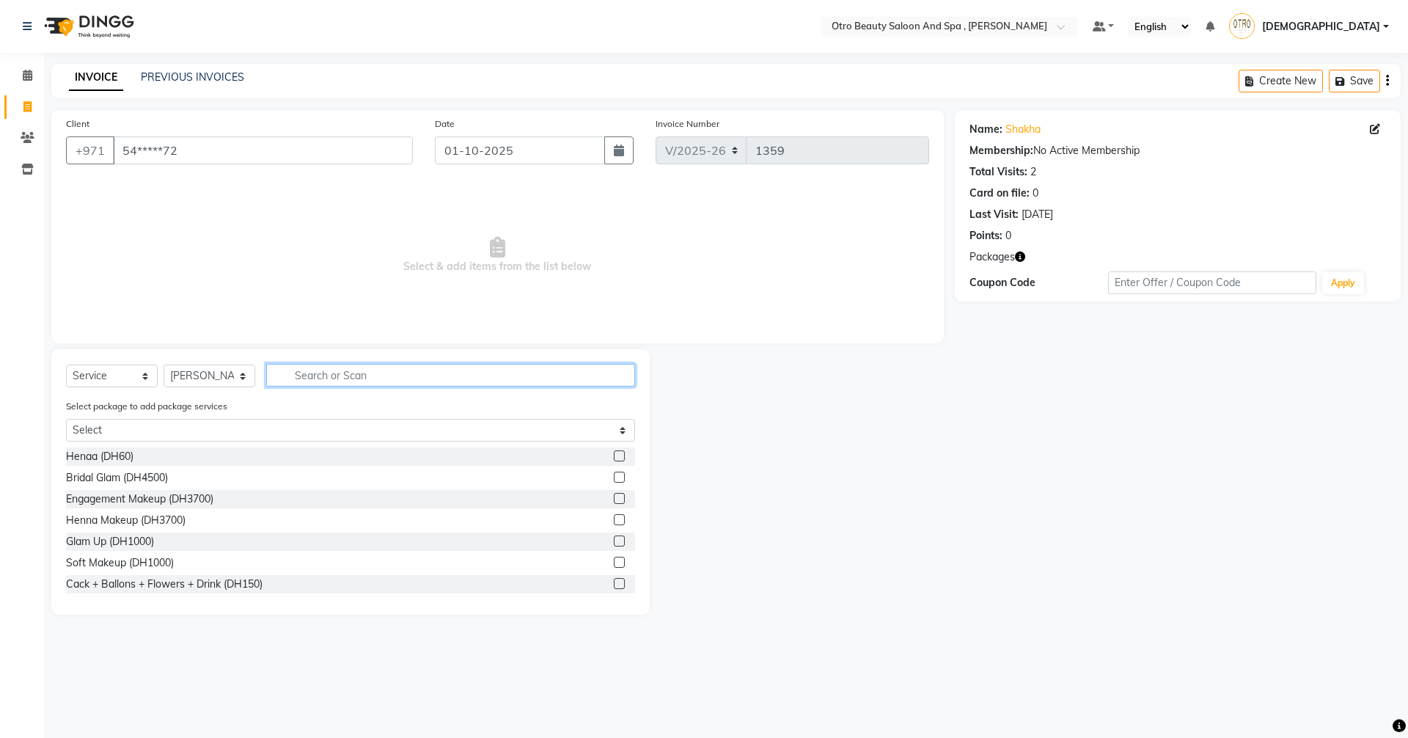
click at [301, 369] on input "text" at bounding box center [450, 375] width 369 height 23
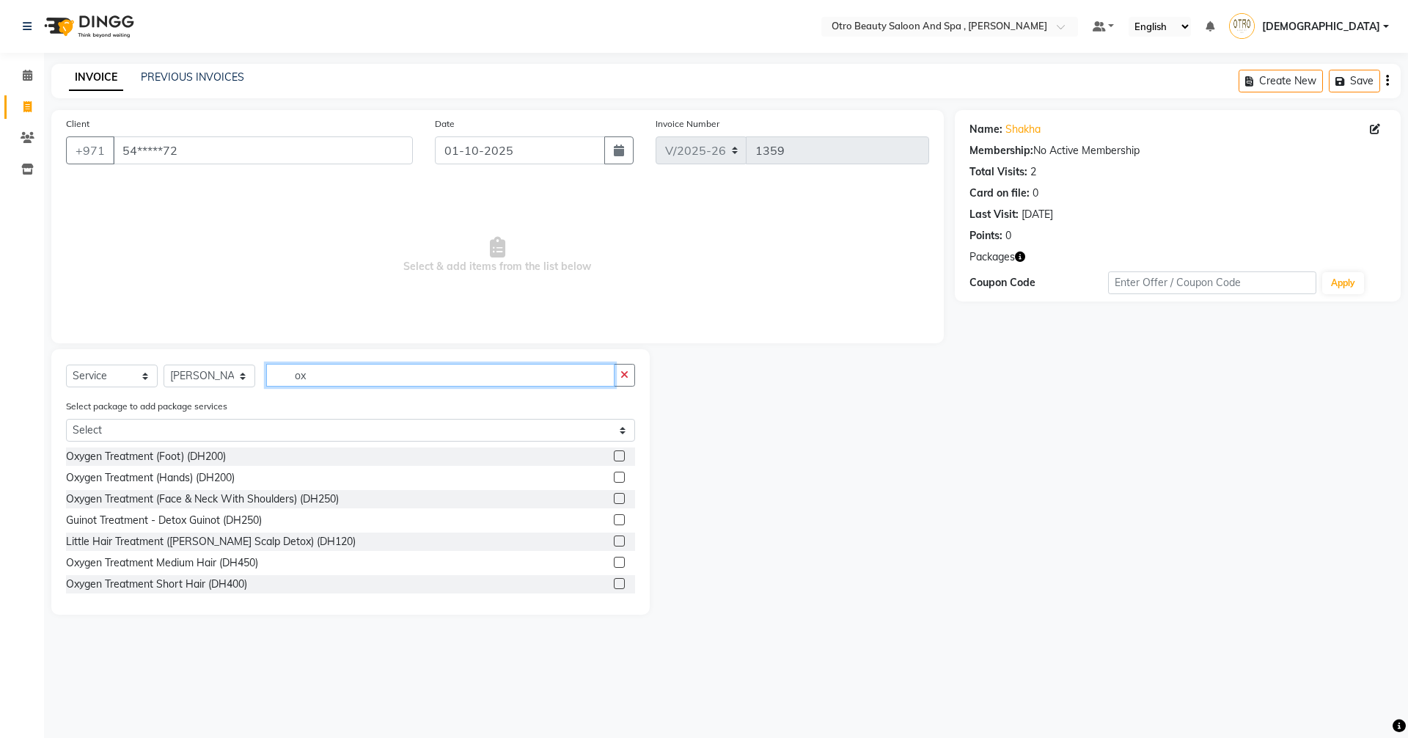
type input "o"
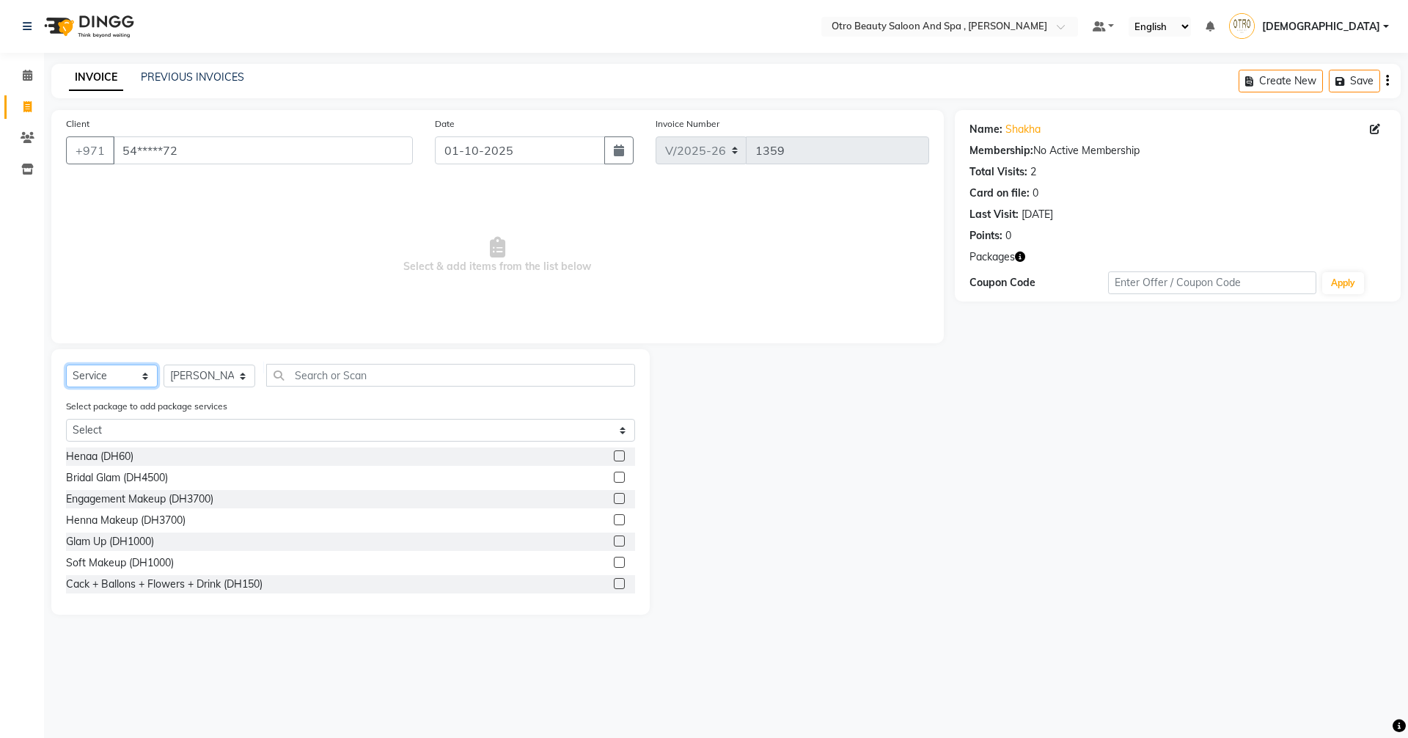
click at [146, 378] on select "Select Service Product Membership Package Voucher Prepaid Gift Card" at bounding box center [112, 375] width 92 height 23
select select "package"
click at [66, 364] on select "Select Service Product Membership Package Voucher Prepaid Gift Card" at bounding box center [112, 375] width 92 height 23
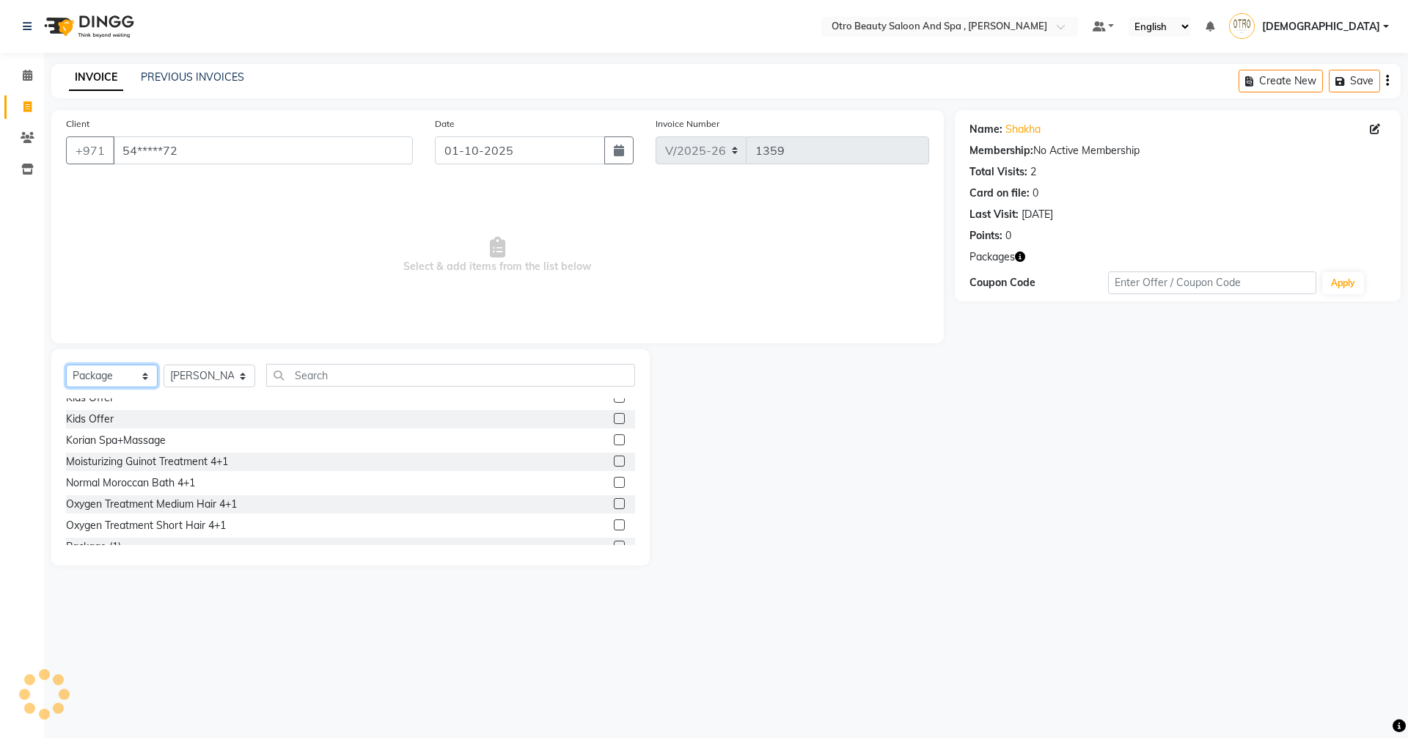
scroll to position [147, 0]
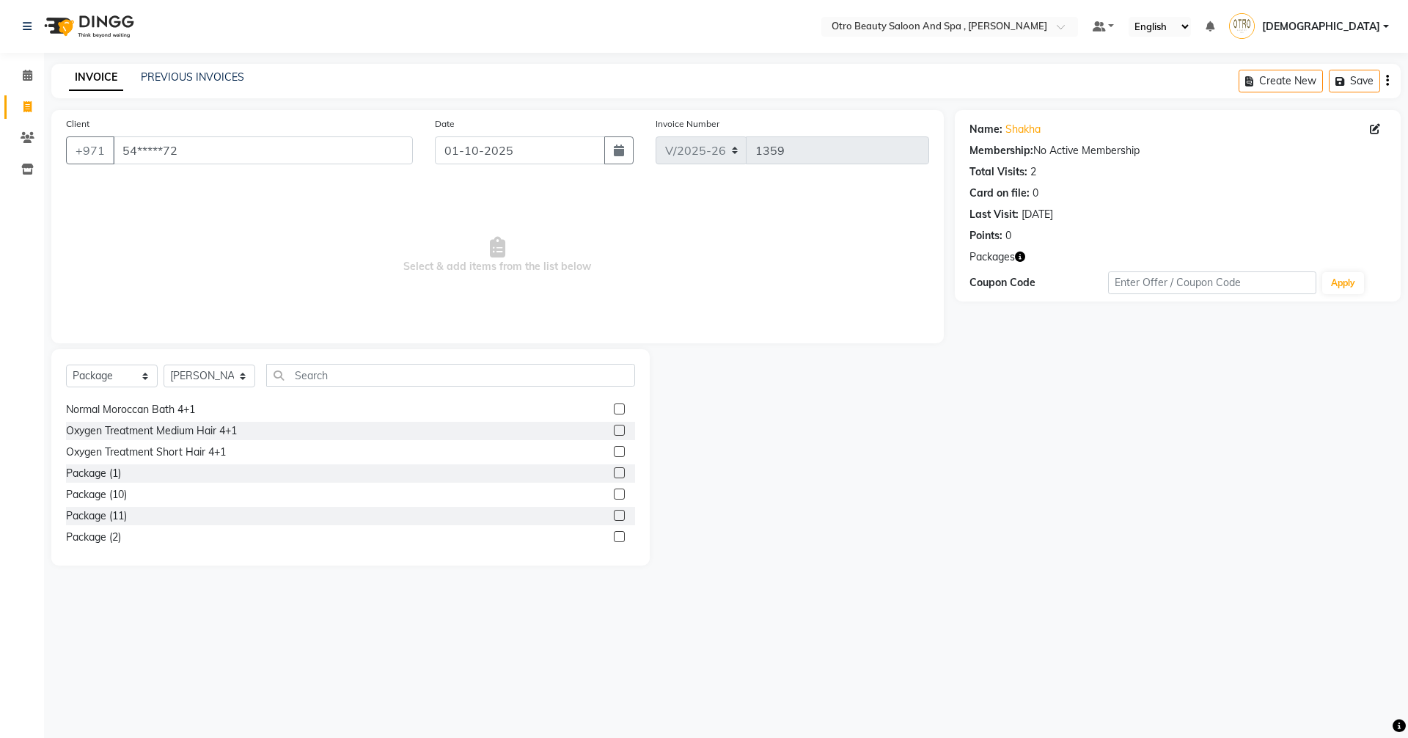
click at [614, 451] on label at bounding box center [619, 451] width 11 height 11
click at [614, 451] on input "checkbox" at bounding box center [619, 452] width 10 height 10
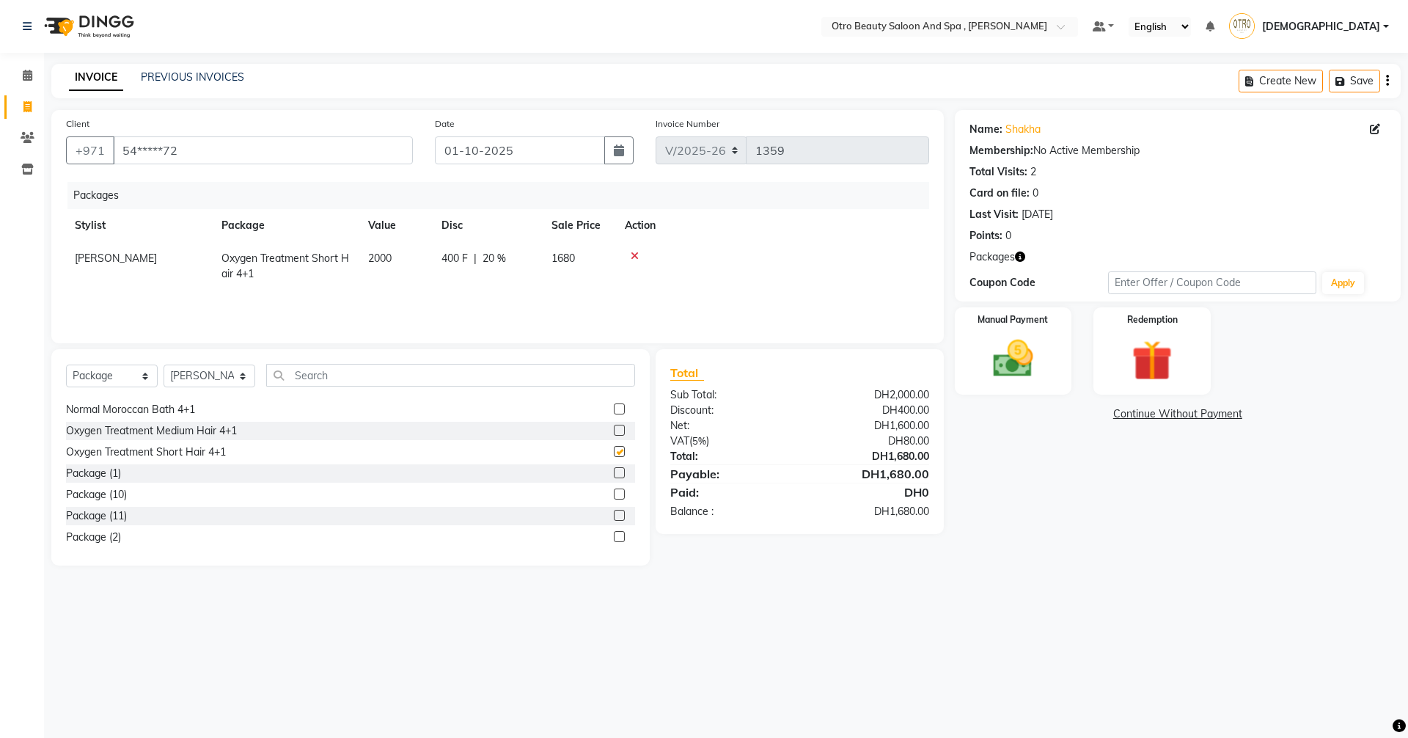
checkbox input "false"
click at [633, 251] on icon at bounding box center [635, 256] width 8 height 10
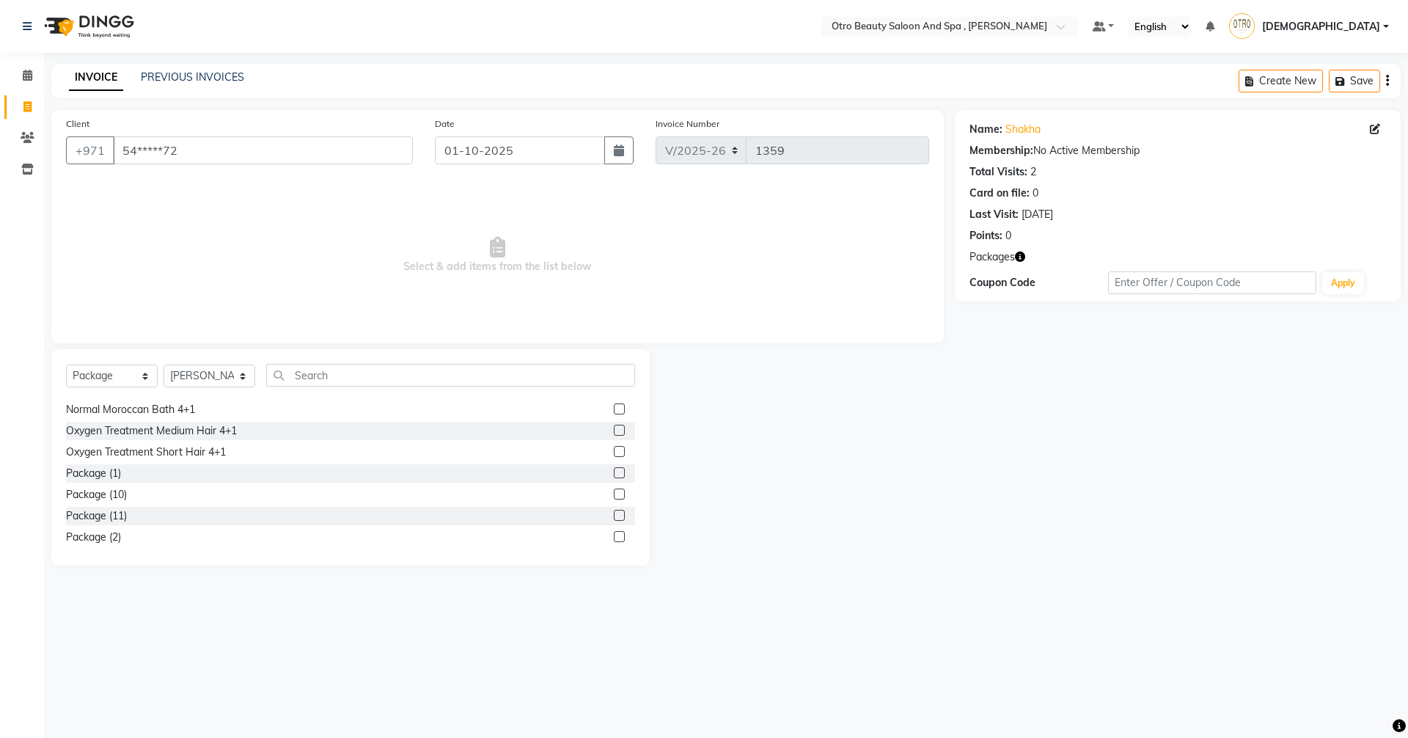
click at [614, 433] on label at bounding box center [619, 430] width 11 height 11
click at [614, 433] on input "checkbox" at bounding box center [619, 431] width 10 height 10
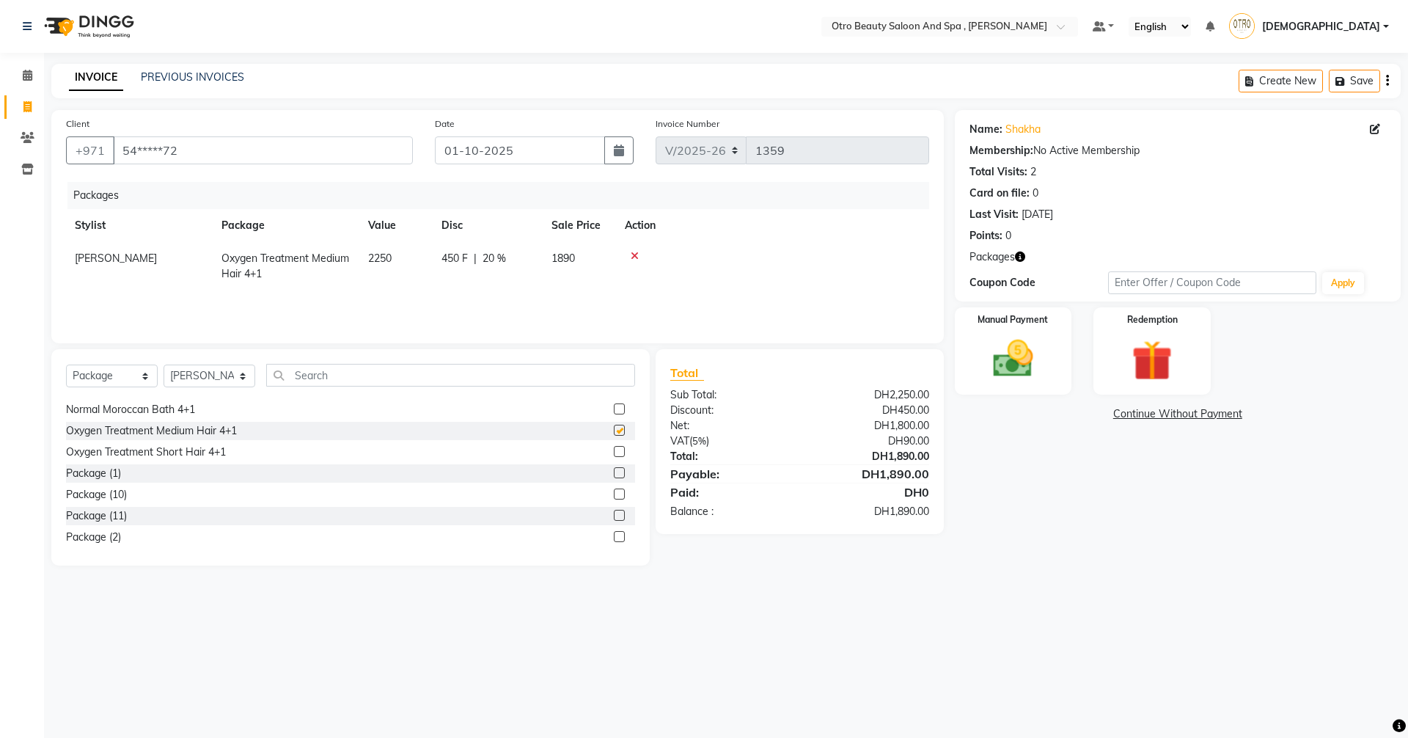
checkbox input "false"
click at [636, 255] on icon at bounding box center [635, 256] width 8 height 10
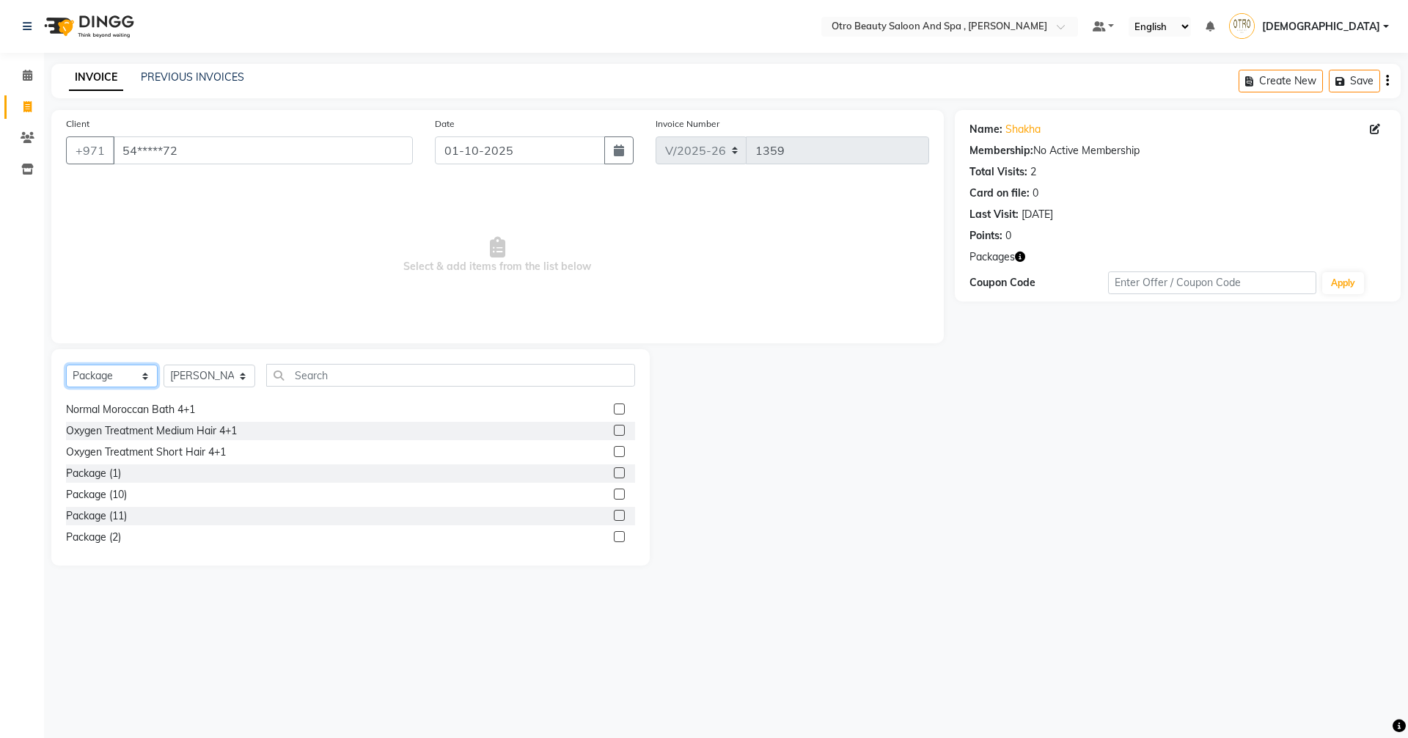
click at [147, 377] on select "Select Service Product Membership Package Voucher Prepaid Gift Card" at bounding box center [112, 375] width 92 height 23
click at [66, 364] on select "Select Service Product Membership Package Voucher Prepaid Gift Card" at bounding box center [112, 375] width 92 height 23
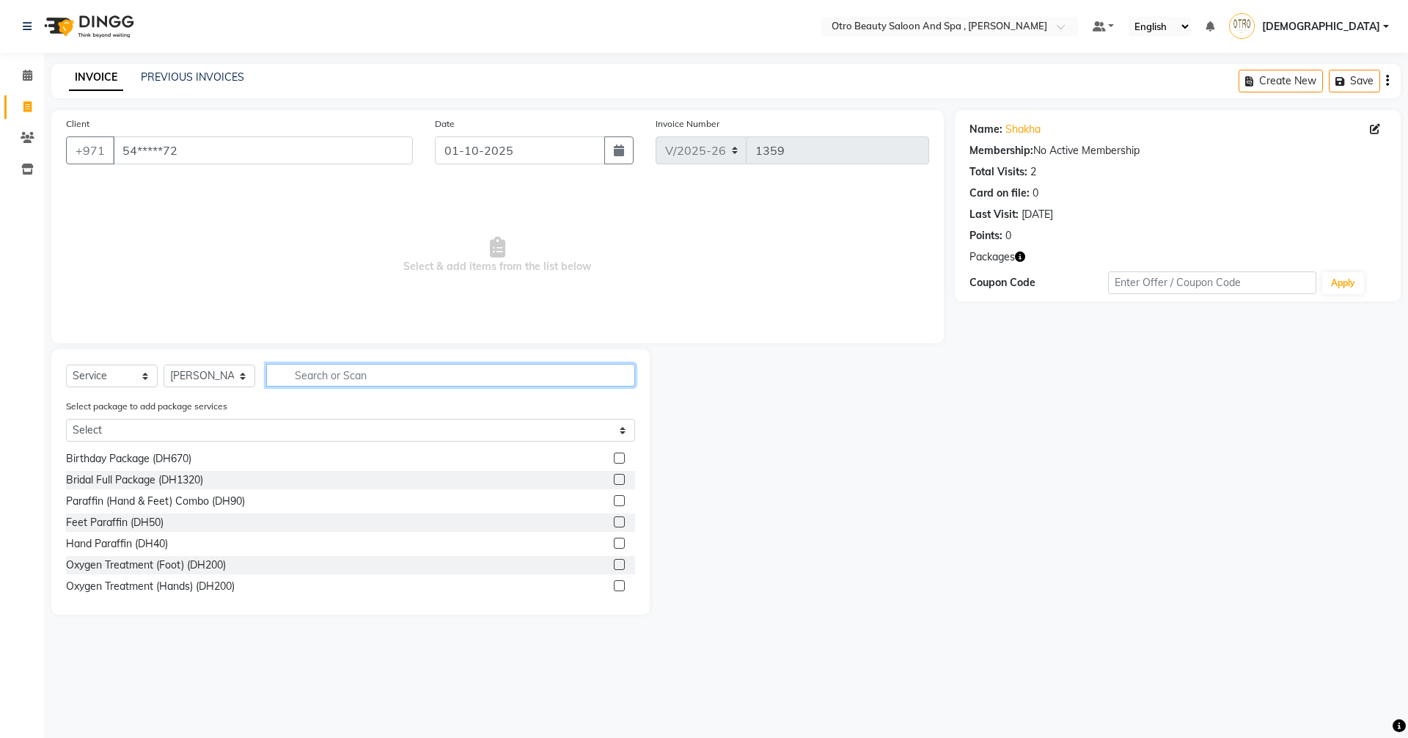
click at [359, 375] on input "text" at bounding box center [450, 375] width 369 height 23
click at [143, 371] on select "Select Service Product Membership Package Voucher Prepaid Gift Card" at bounding box center [112, 375] width 92 height 23
select select "product"
click at [66, 364] on select "Select Service Product Membership Package Voucher Prepaid Gift Card" at bounding box center [112, 375] width 92 height 23
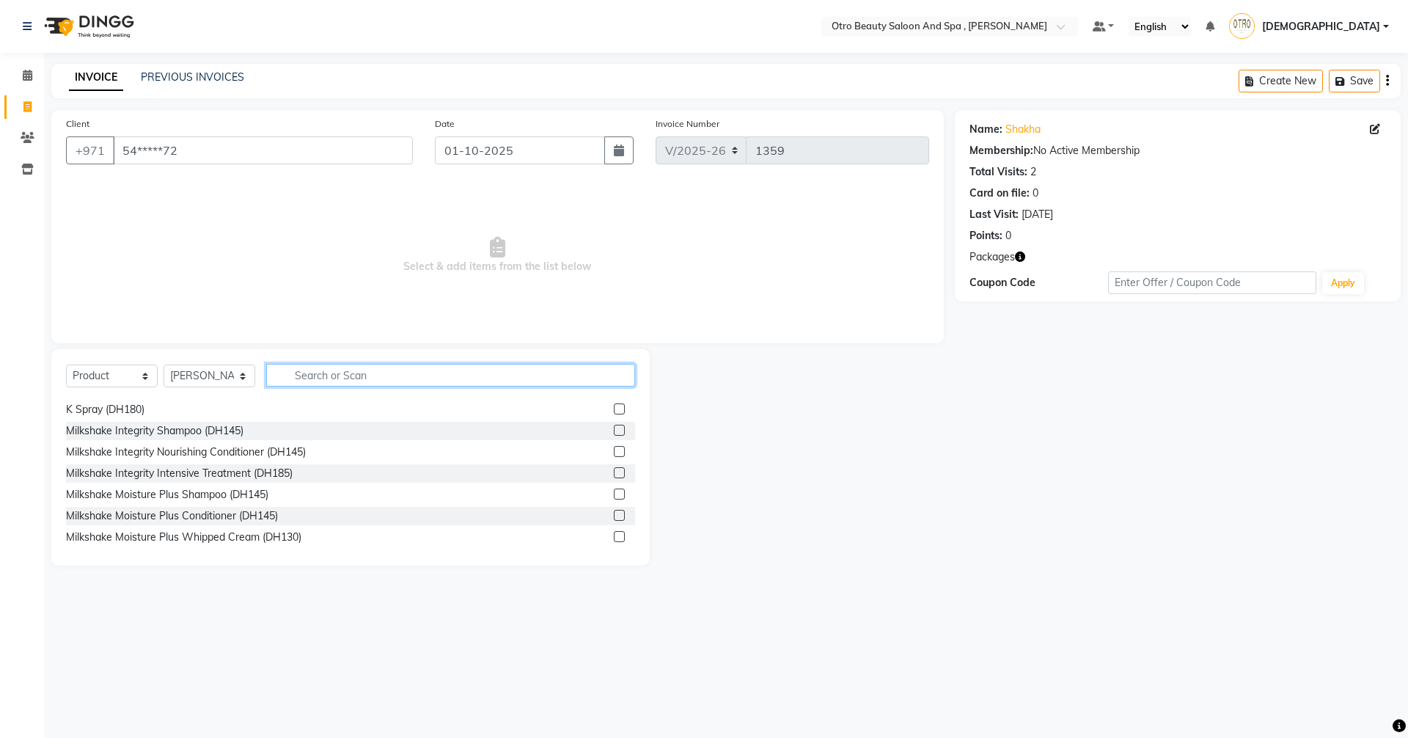
click at [340, 377] on input "text" at bounding box center [450, 375] width 369 height 23
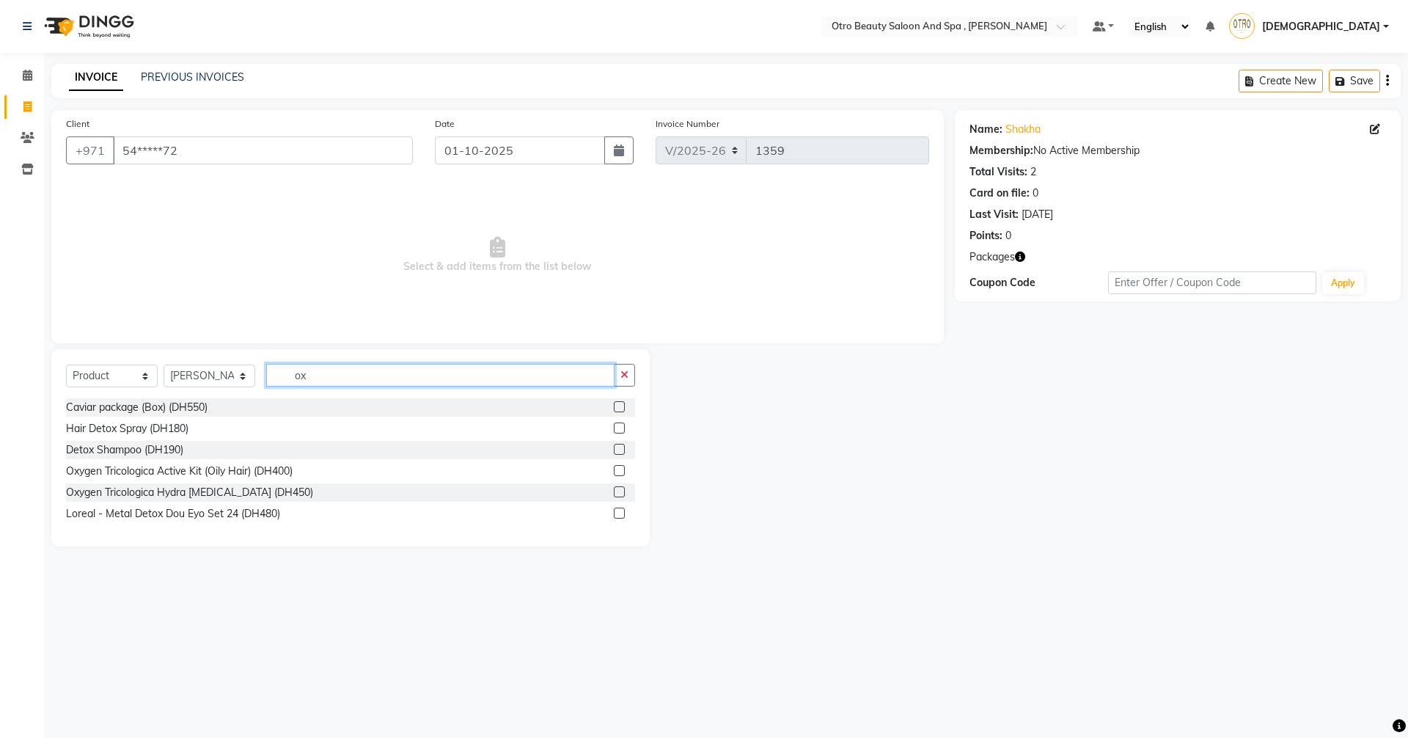
type input "ox"
click at [618, 489] on label at bounding box center [619, 491] width 11 height 11
click at [618, 489] on input "checkbox" at bounding box center [619, 493] width 10 height 10
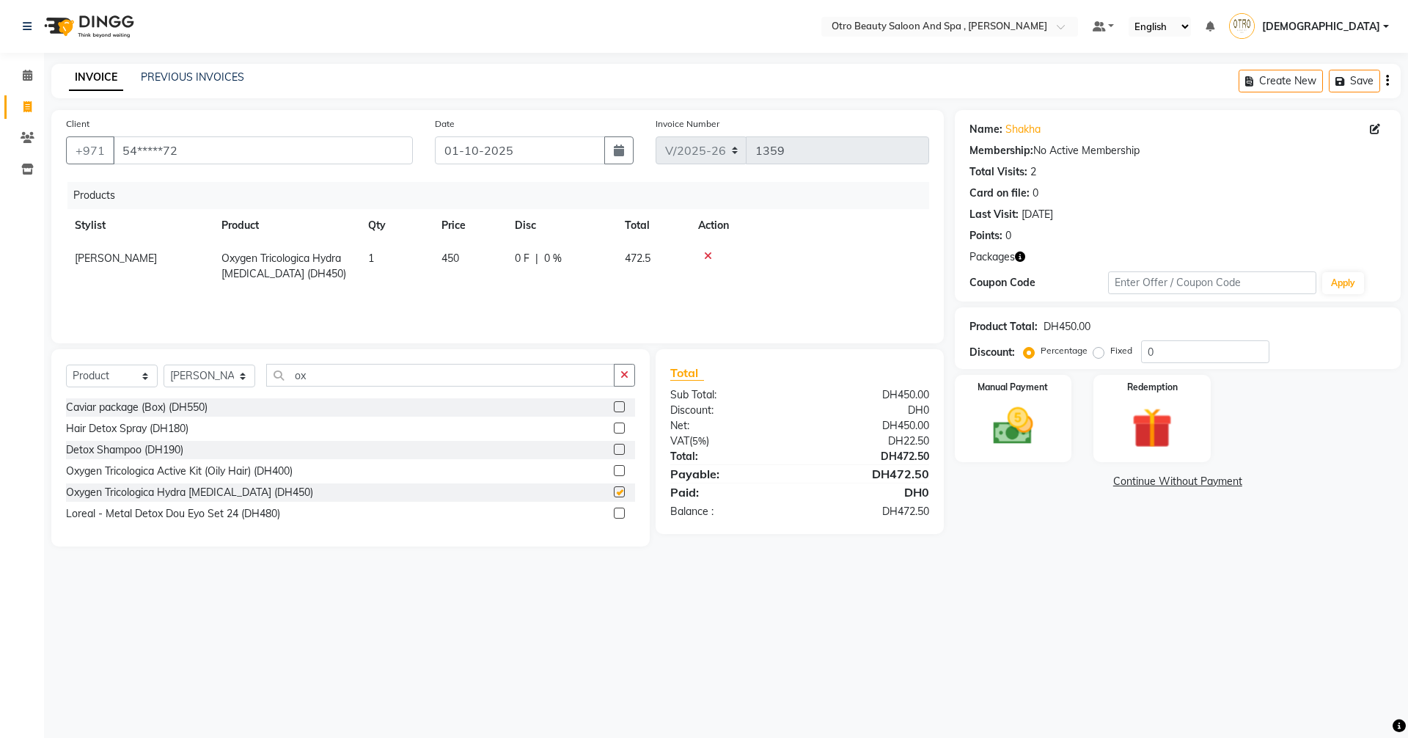
checkbox input "false"
drag, startPoint x: 1004, startPoint y: 423, endPoint x: 1195, endPoint y: 462, distance: 195.3
click at [1004, 424] on img at bounding box center [1013, 426] width 68 height 48
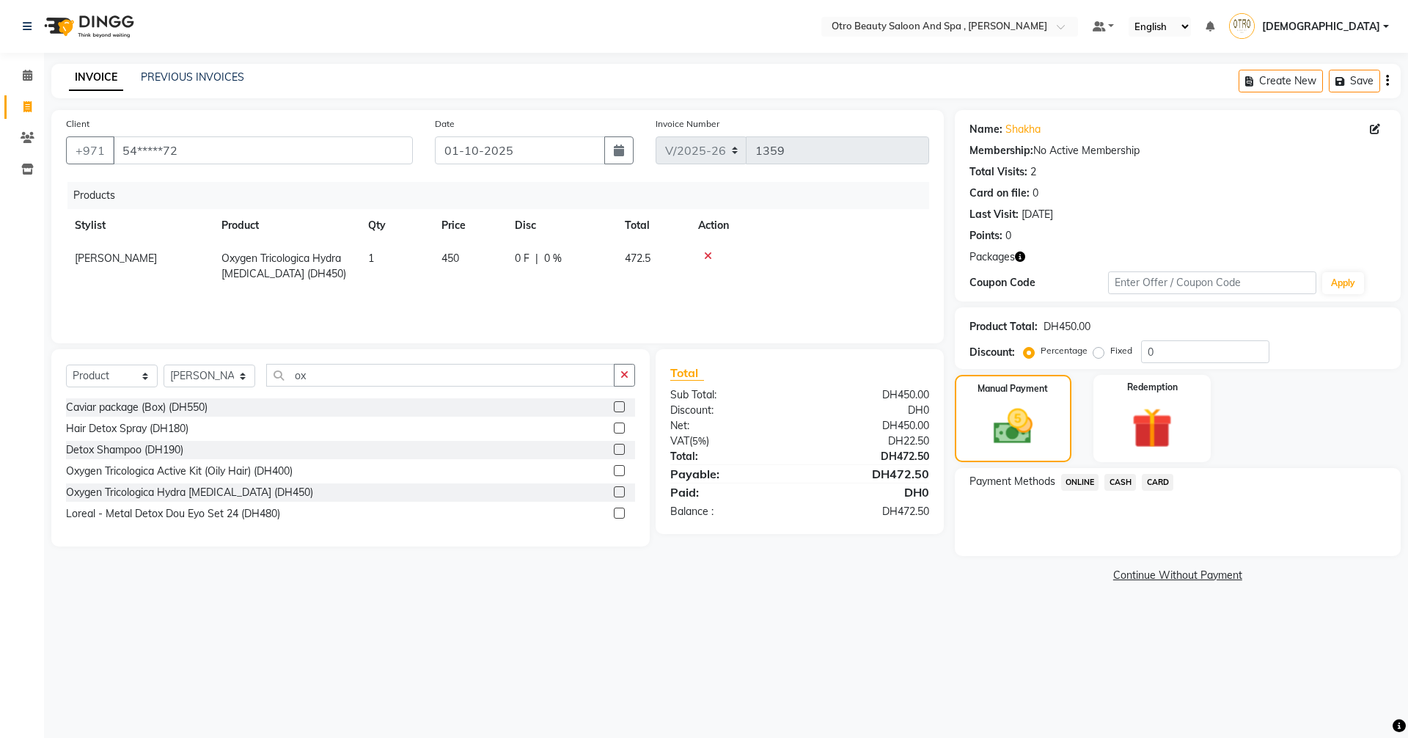
click at [1164, 482] on span "CARD" at bounding box center [1158, 482] width 32 height 17
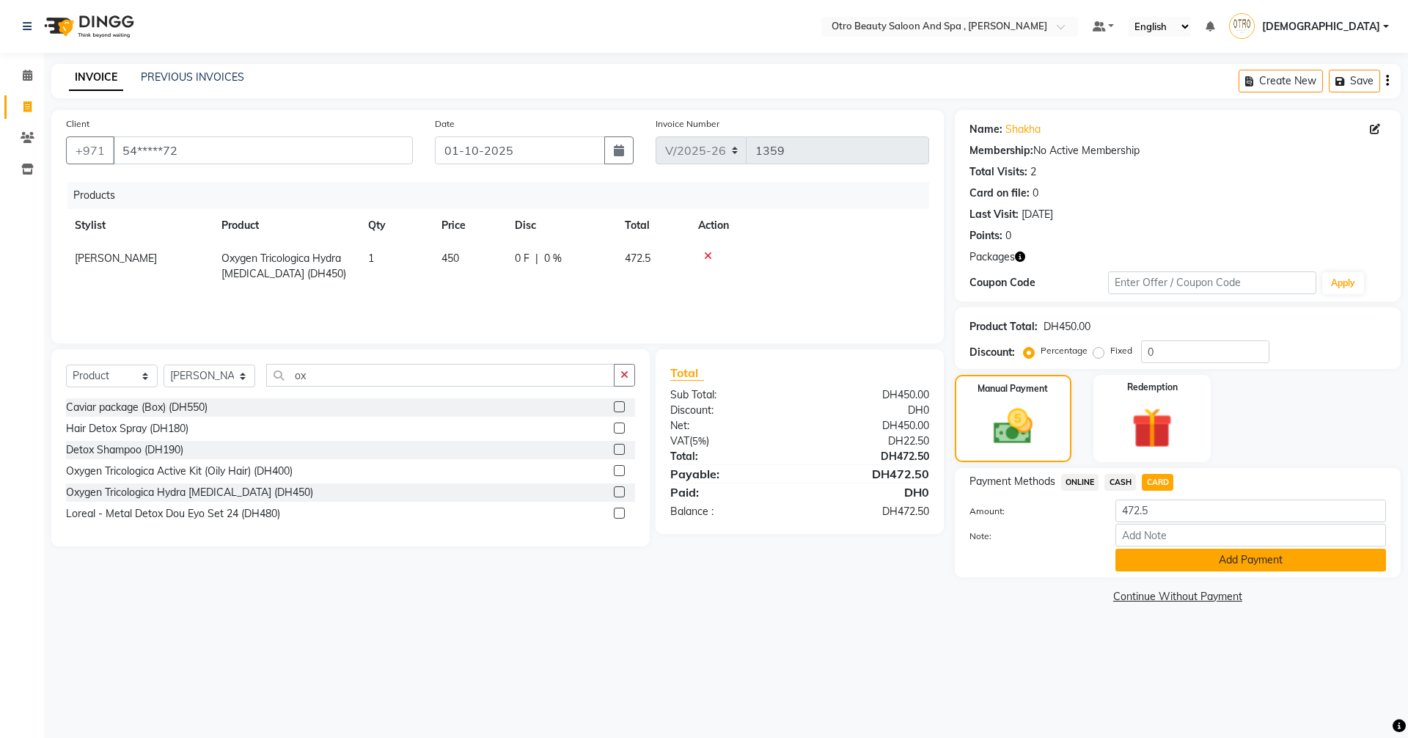
click at [1181, 559] on button "Add Payment" at bounding box center [1250, 559] width 271 height 23
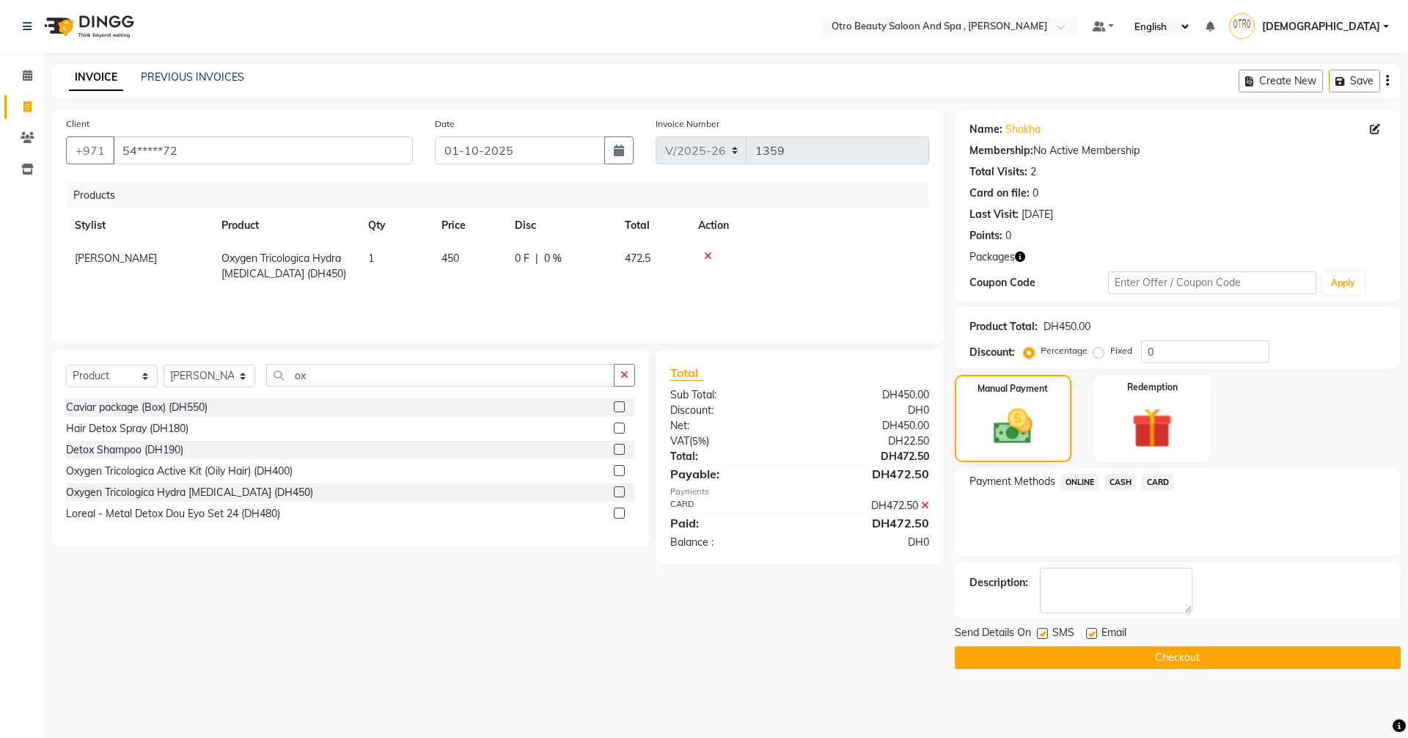
click at [1171, 657] on button "Checkout" at bounding box center [1178, 657] width 446 height 23
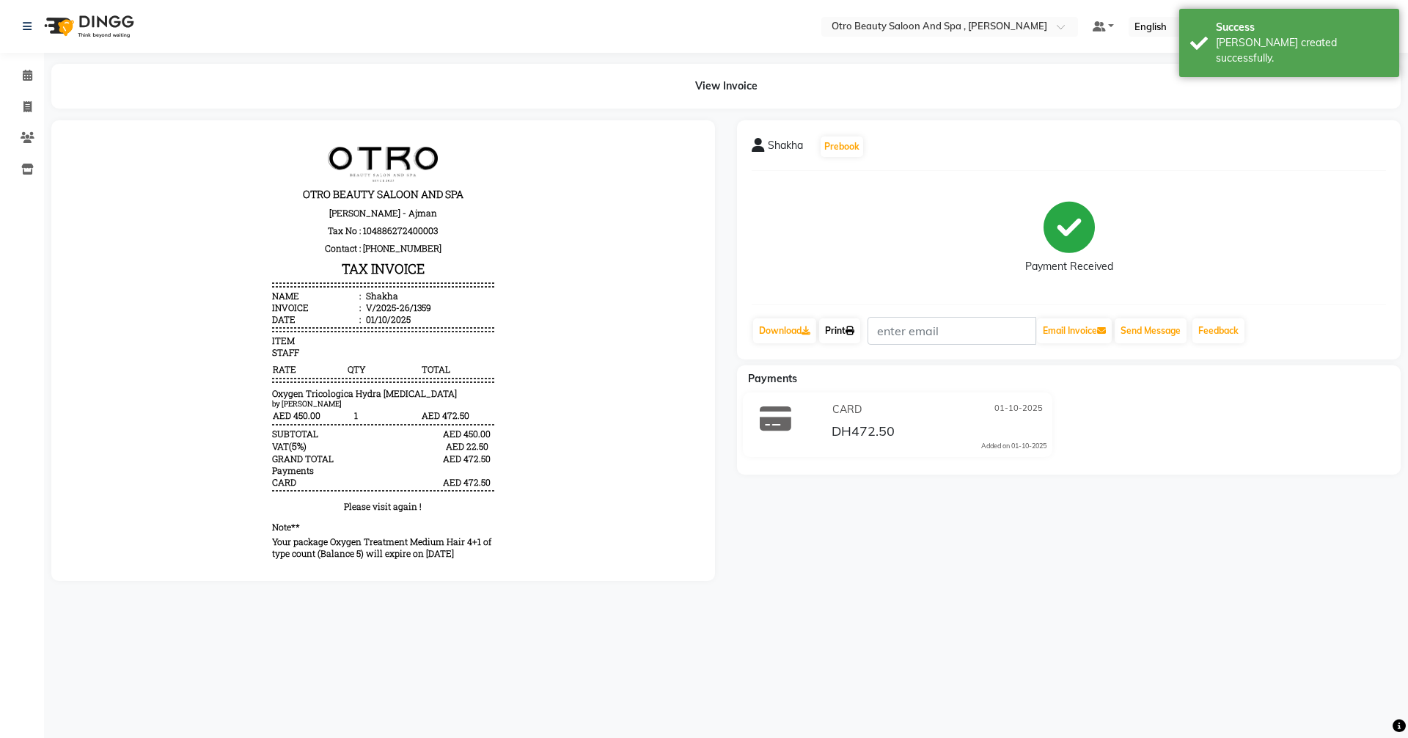
click at [845, 328] on link "Print" at bounding box center [839, 330] width 41 height 25
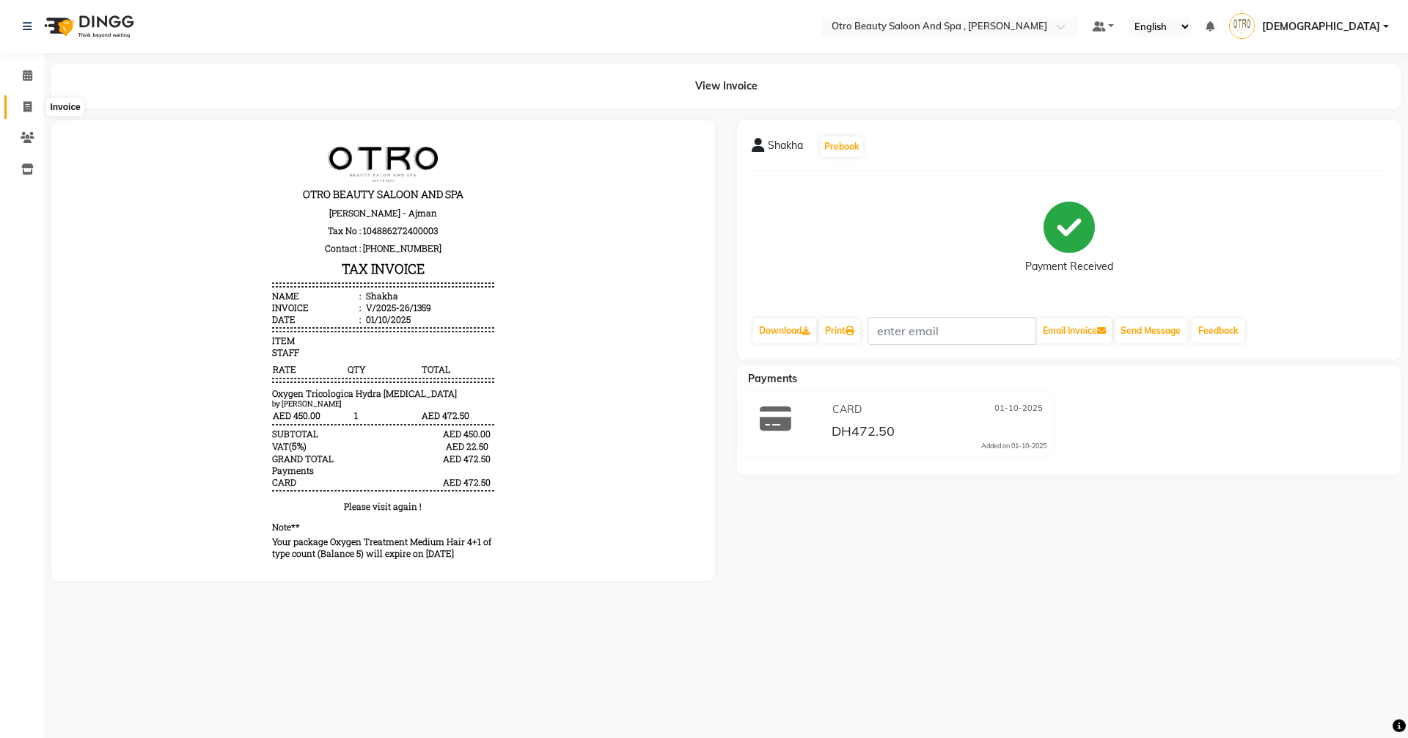
click at [22, 108] on span at bounding box center [28, 107] width 26 height 17
select select "service"
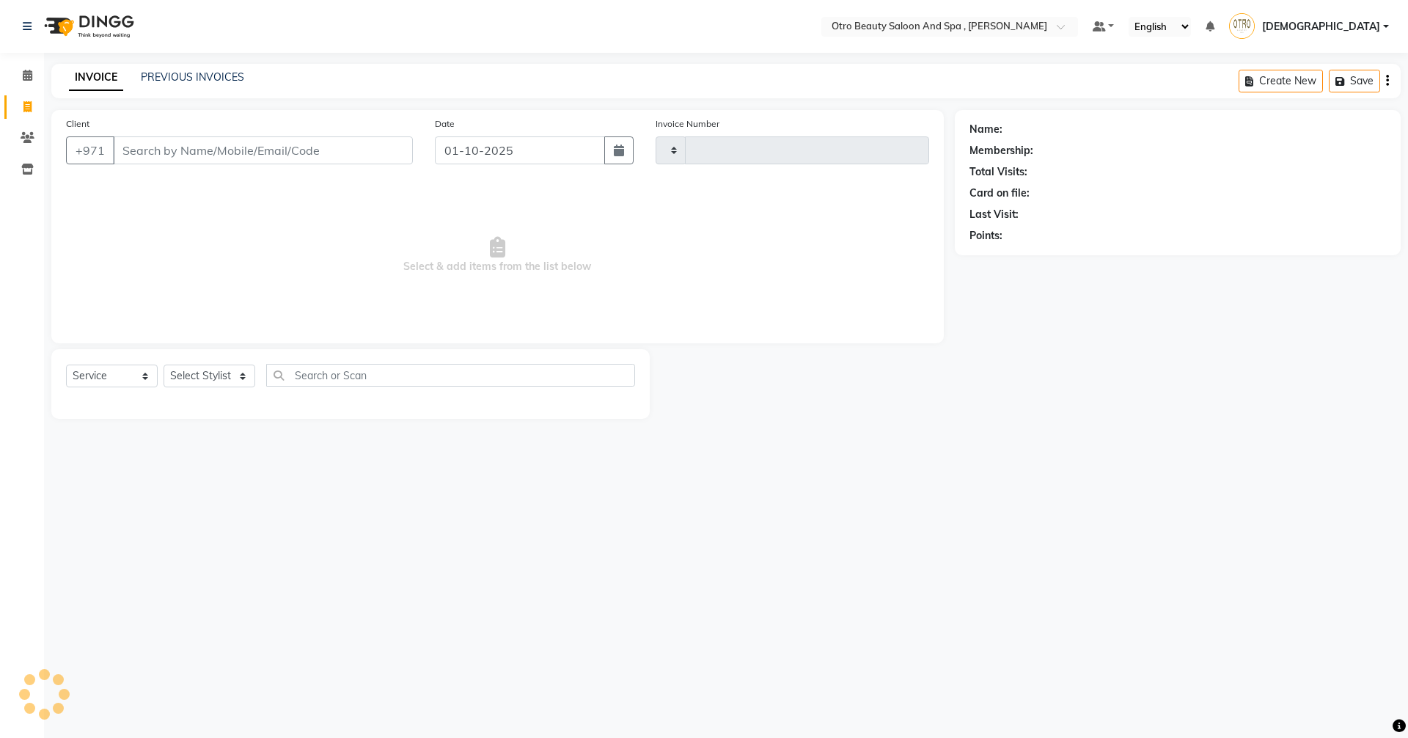
type input "1360"
select select "8622"
type input "5225002258"
click at [382, 158] on button "Add Client" at bounding box center [375, 150] width 76 height 28
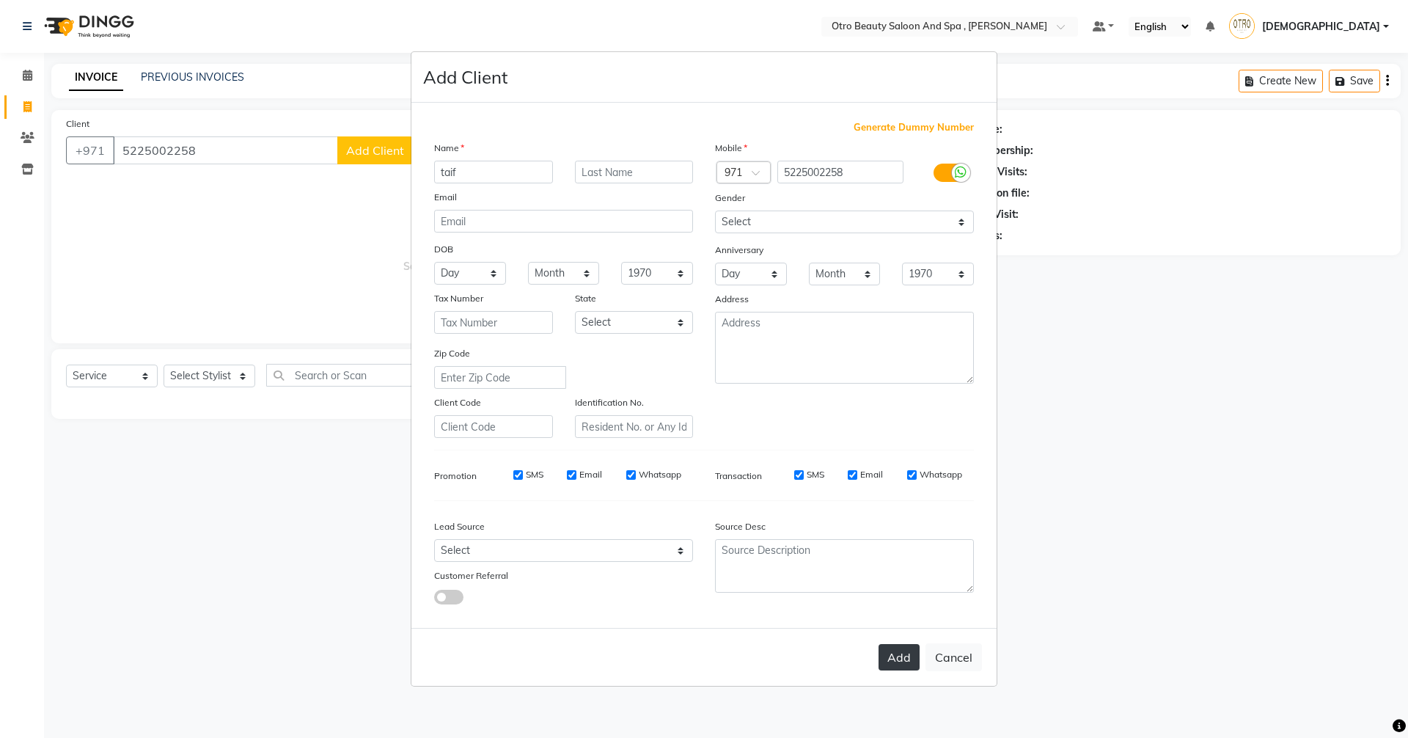
type input "taif"
click at [889, 660] on button "Add" at bounding box center [898, 657] width 41 height 26
type input "52******58"
select select
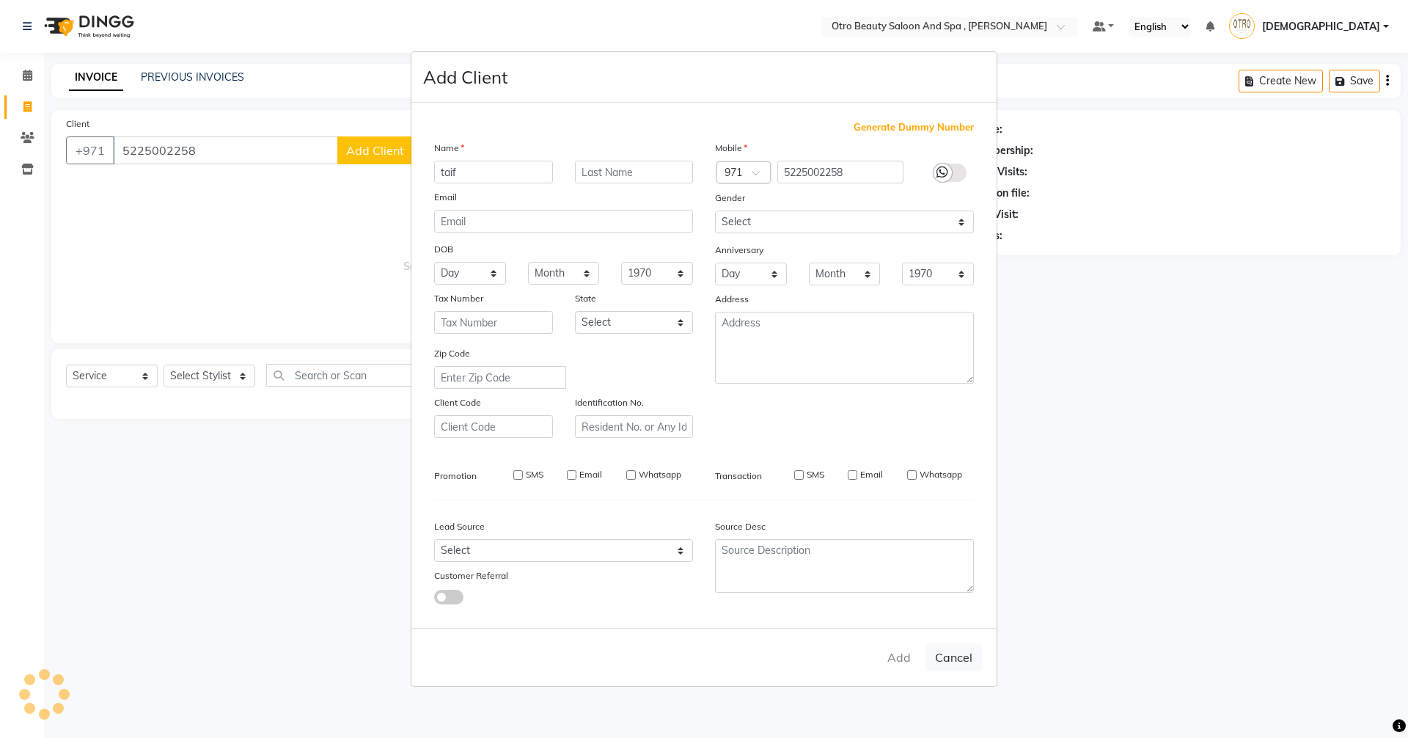
select select
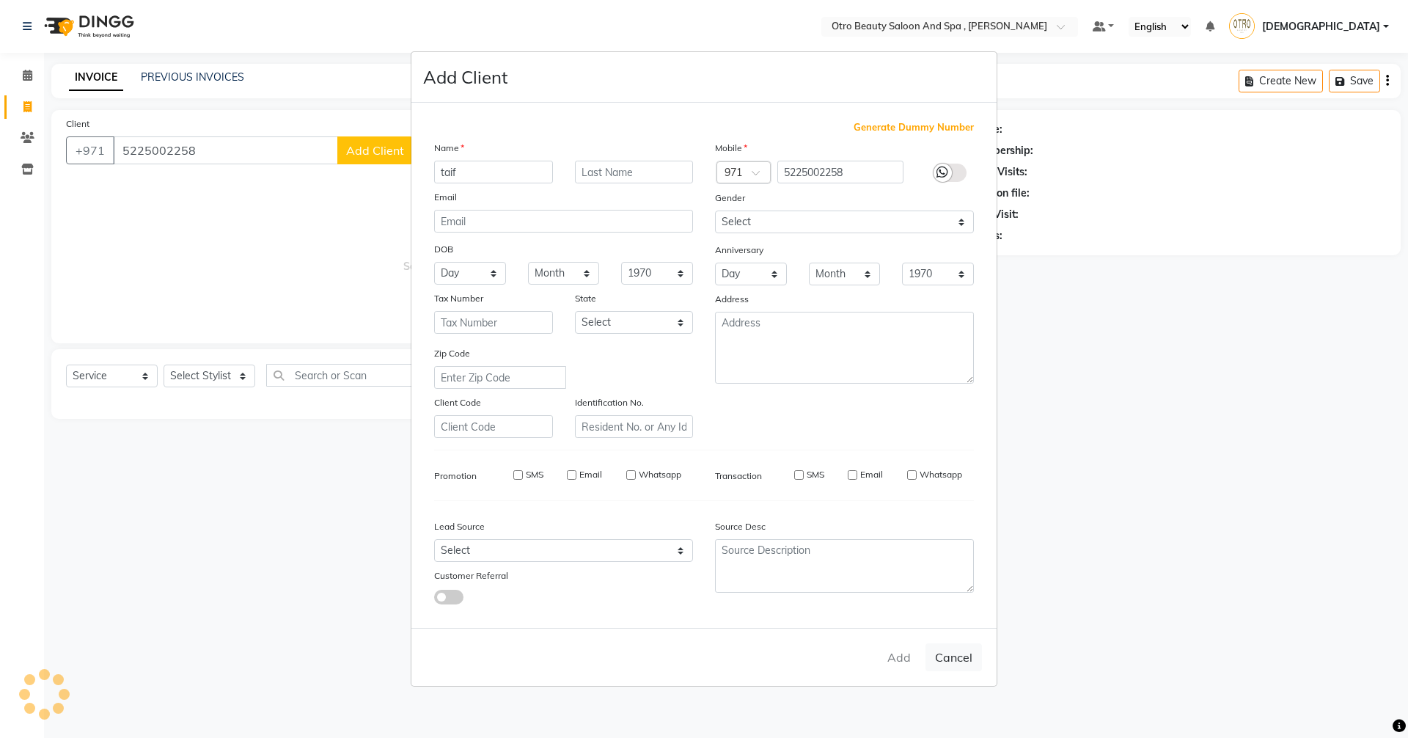
checkbox input "false"
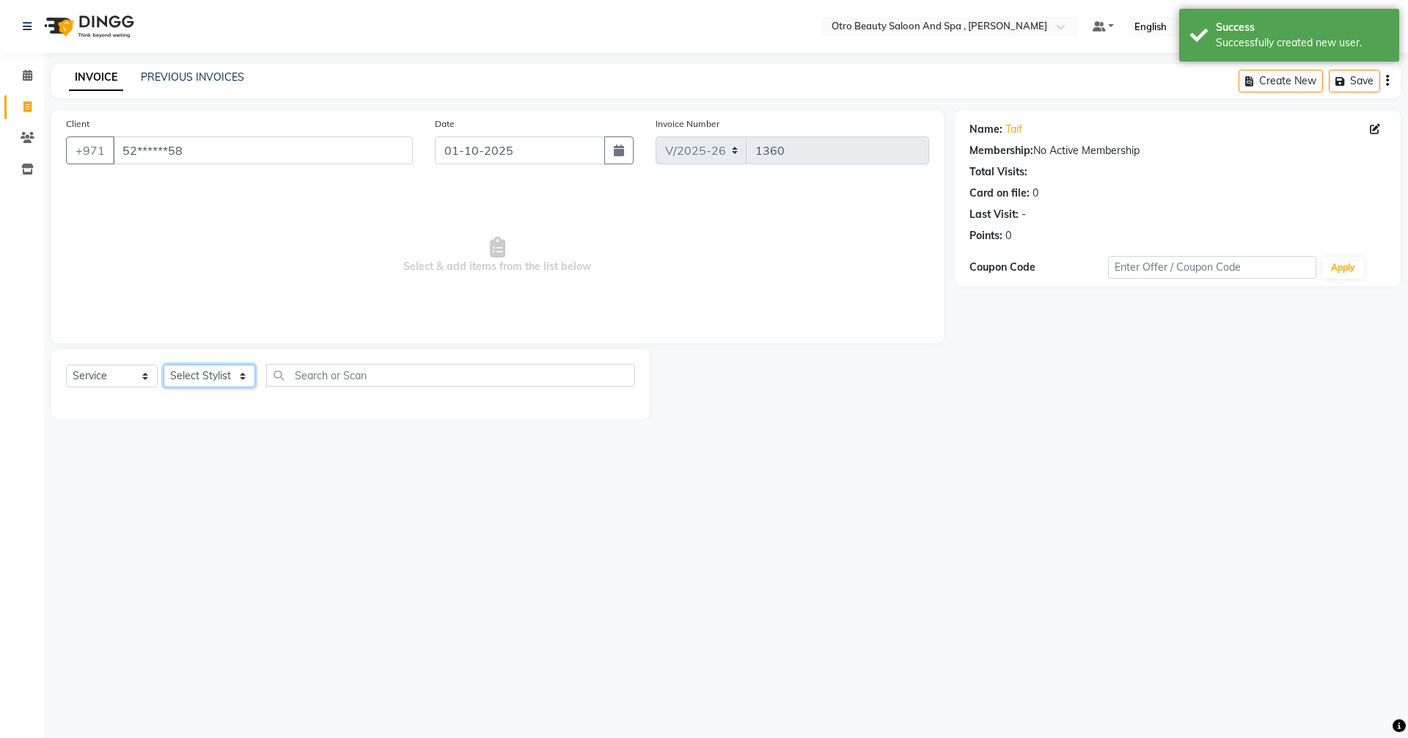
click at [242, 381] on select "Select Stylist [PERSON_NAME] [PERSON_NAME] Hera Karuna [PERSON_NAME] Mamita [PE…" at bounding box center [210, 375] width 92 height 23
select select "86568"
click at [164, 364] on select "Select Stylist [PERSON_NAME] [PERSON_NAME] Hera Karuna [PERSON_NAME] Mamita [PE…" at bounding box center [210, 375] width 92 height 23
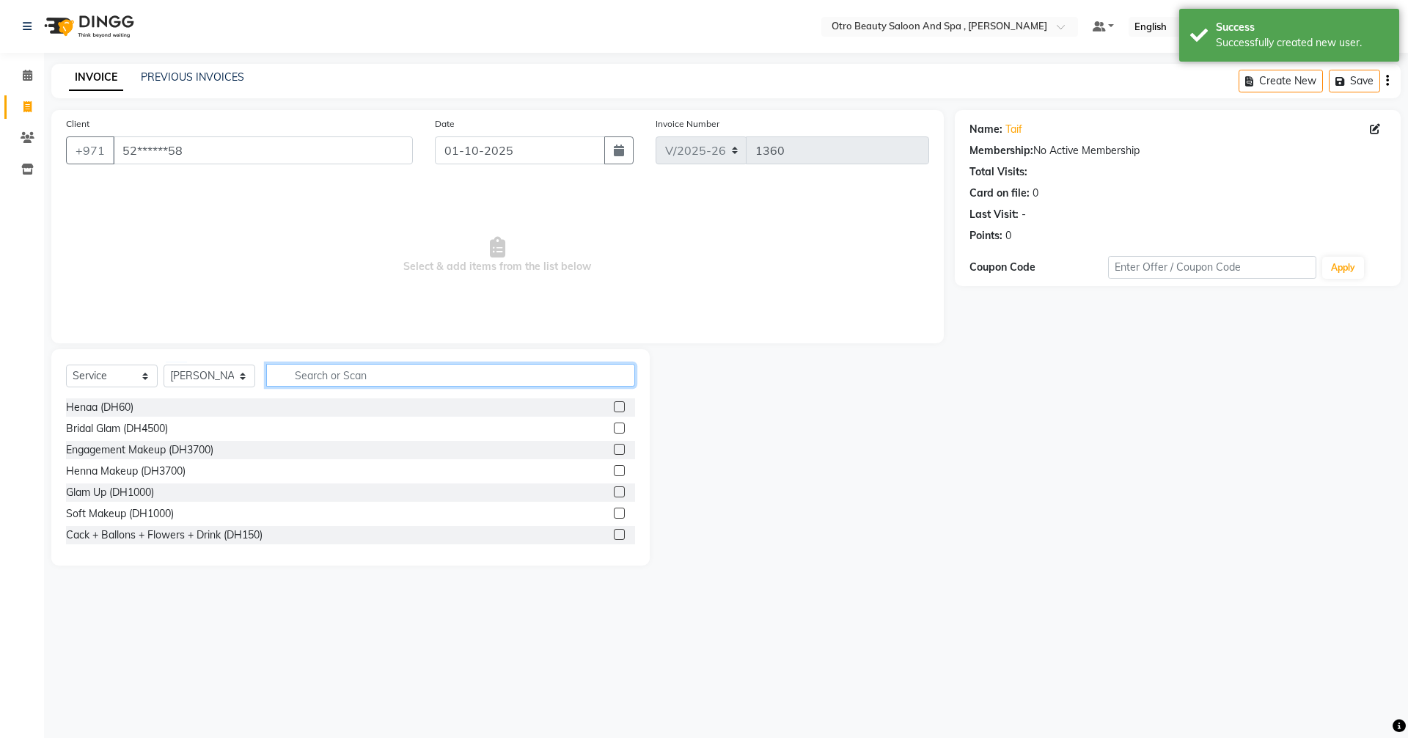
click at [309, 373] on input "text" at bounding box center [450, 375] width 369 height 23
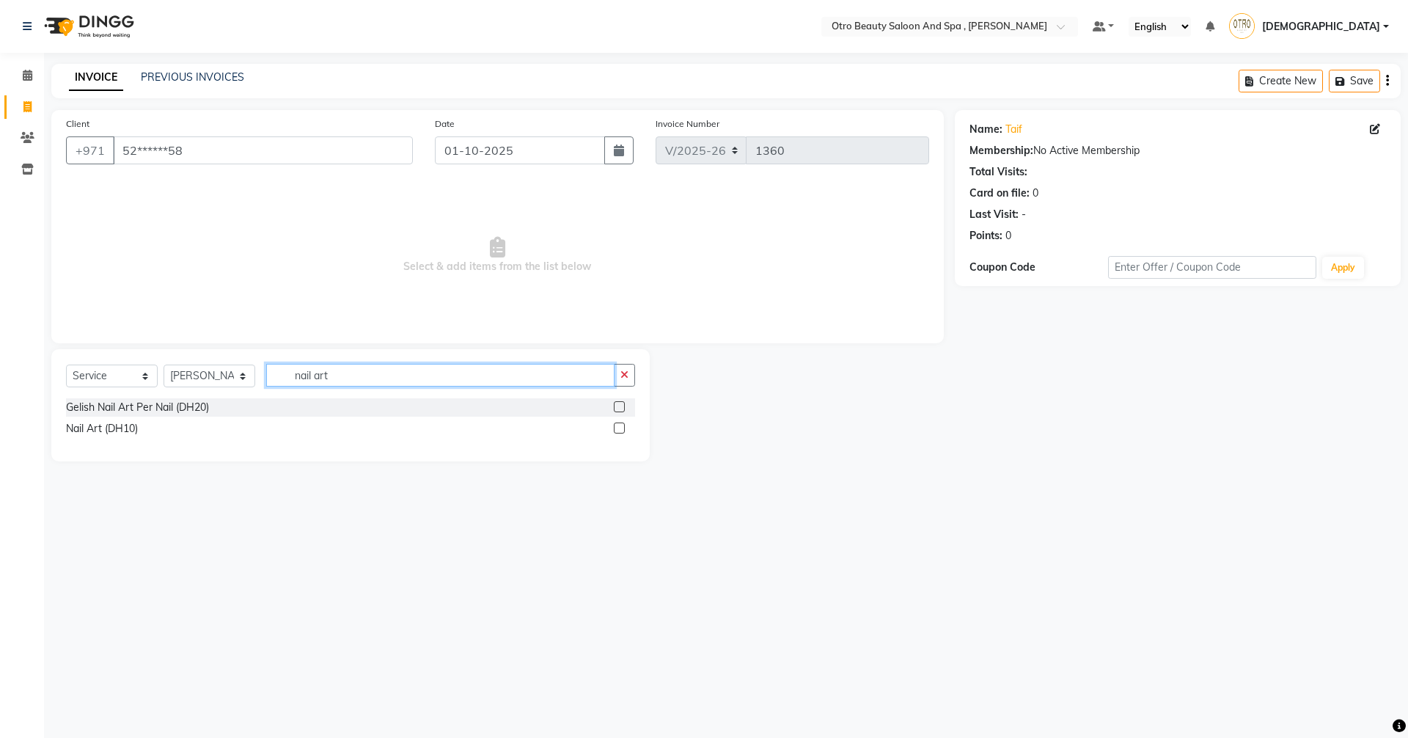
type input "nail art"
click at [617, 431] on label at bounding box center [619, 427] width 11 height 11
click at [617, 431] on input "checkbox" at bounding box center [619, 429] width 10 height 10
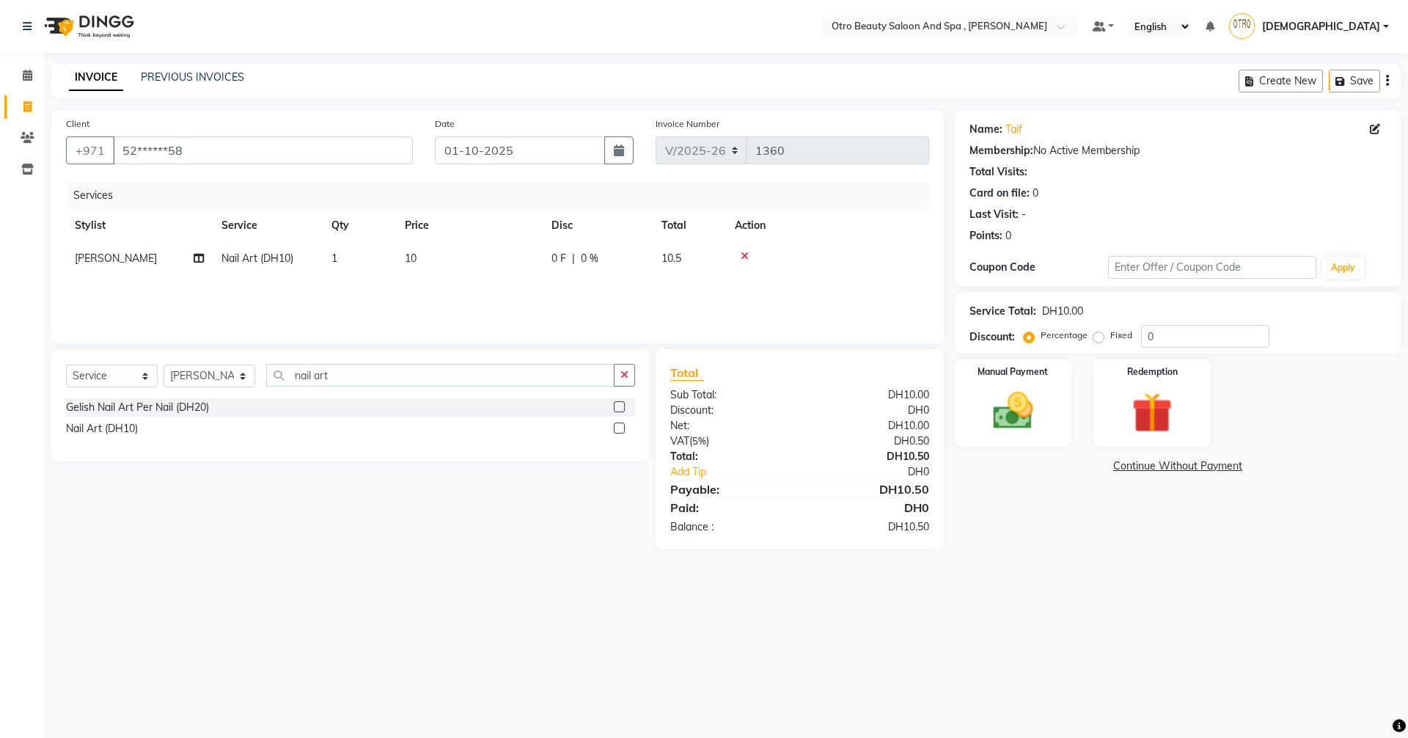
click at [619, 429] on label at bounding box center [619, 427] width 11 height 11
click at [619, 429] on input "checkbox" at bounding box center [619, 429] width 10 height 10
click at [619, 431] on label at bounding box center [619, 427] width 11 height 11
click at [619, 431] on input "checkbox" at bounding box center [619, 429] width 10 height 10
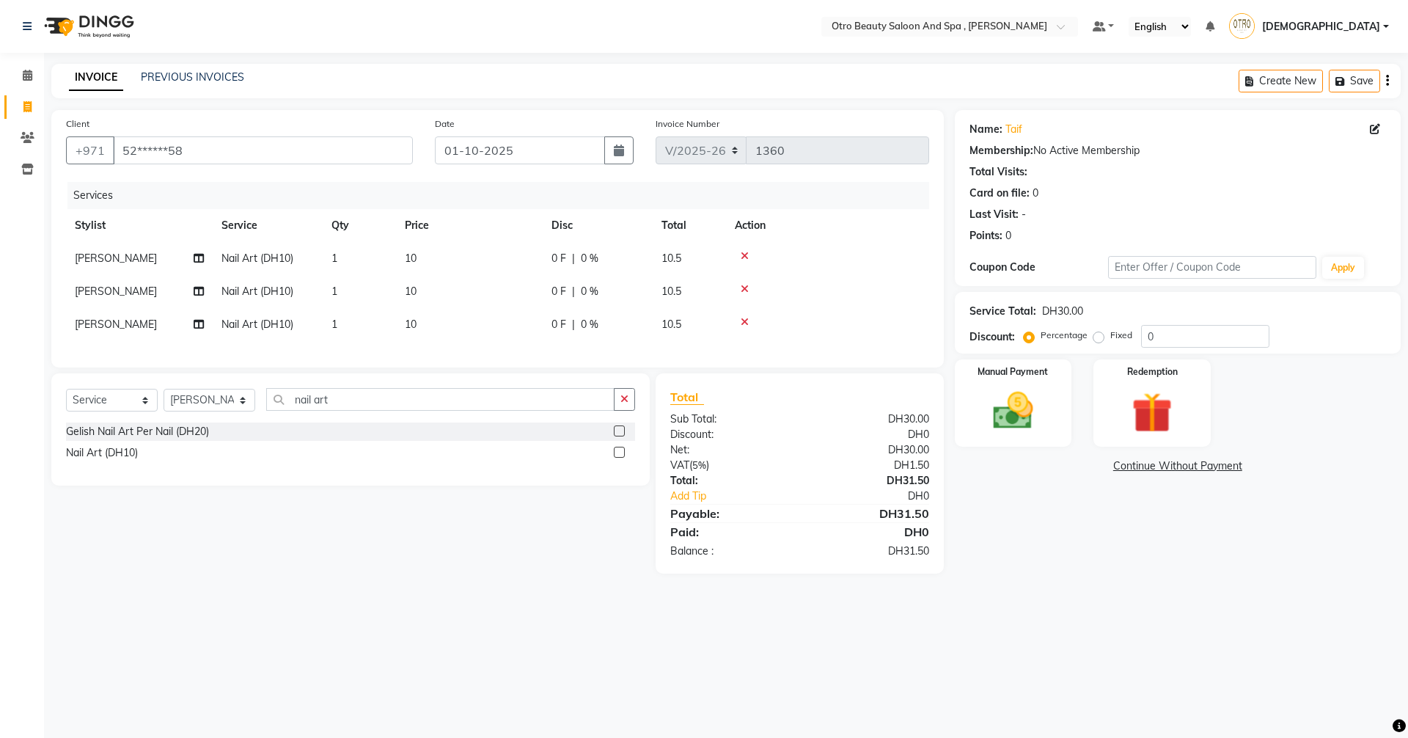
click at [618, 458] on label at bounding box center [619, 452] width 11 height 11
click at [618, 458] on input "checkbox" at bounding box center [619, 453] width 10 height 10
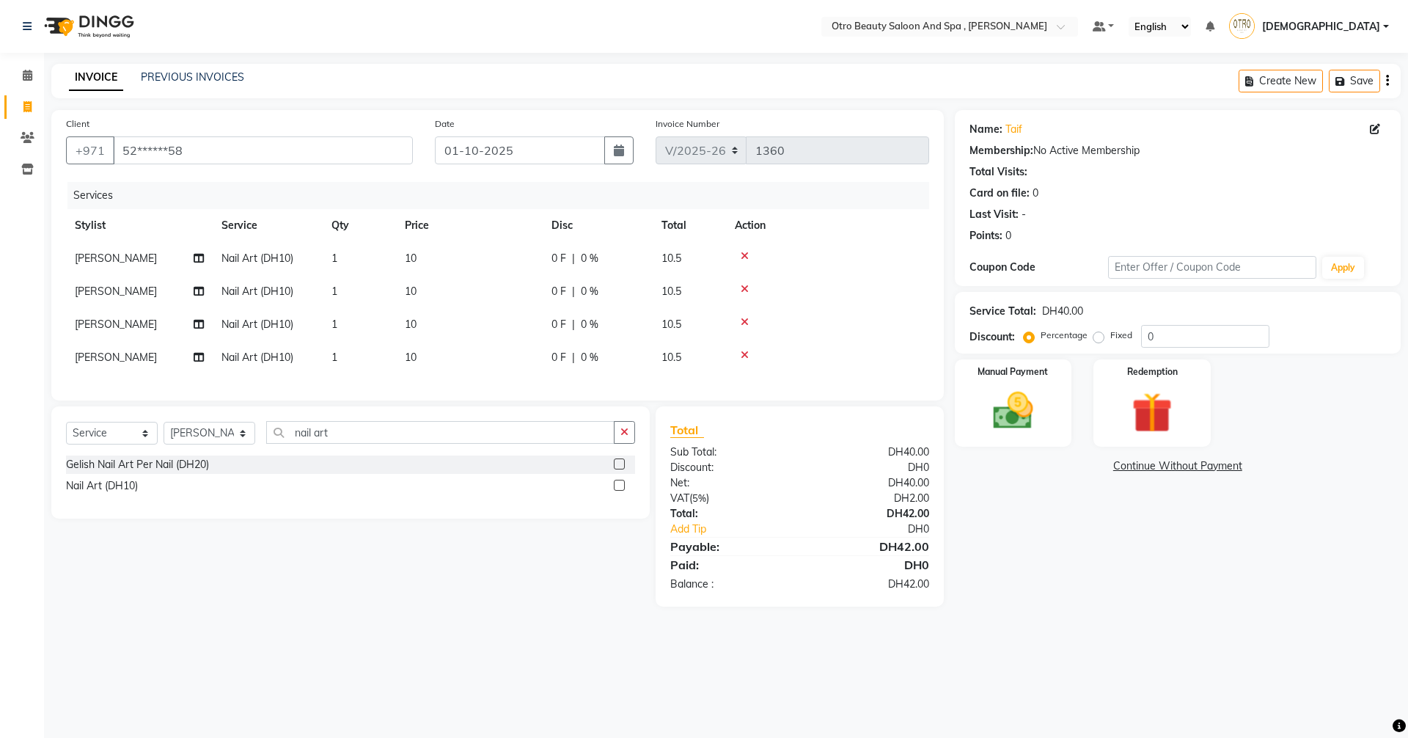
click at [618, 491] on label at bounding box center [619, 485] width 11 height 11
click at [618, 491] on input "checkbox" at bounding box center [619, 486] width 10 height 10
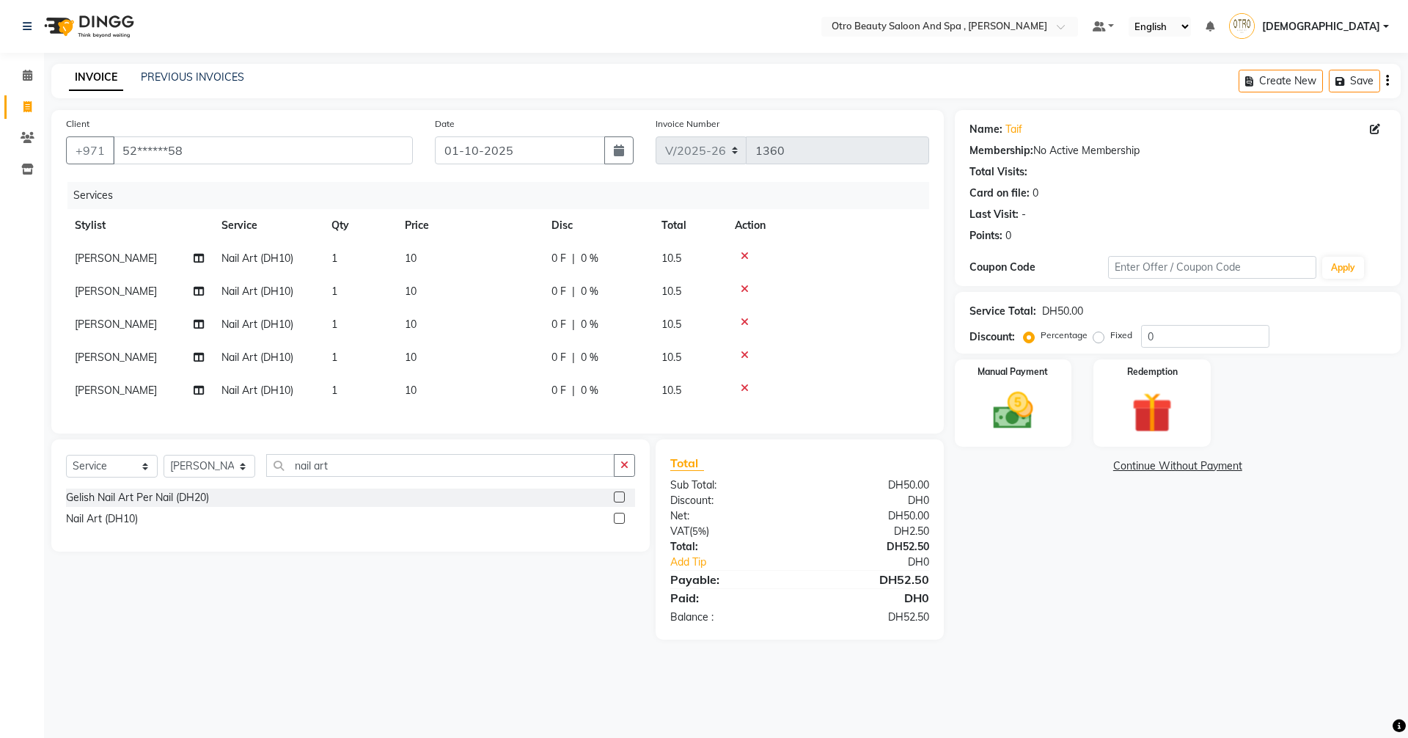
click at [620, 524] on label at bounding box center [619, 518] width 11 height 11
click at [620, 524] on input "checkbox" at bounding box center [619, 519] width 10 height 10
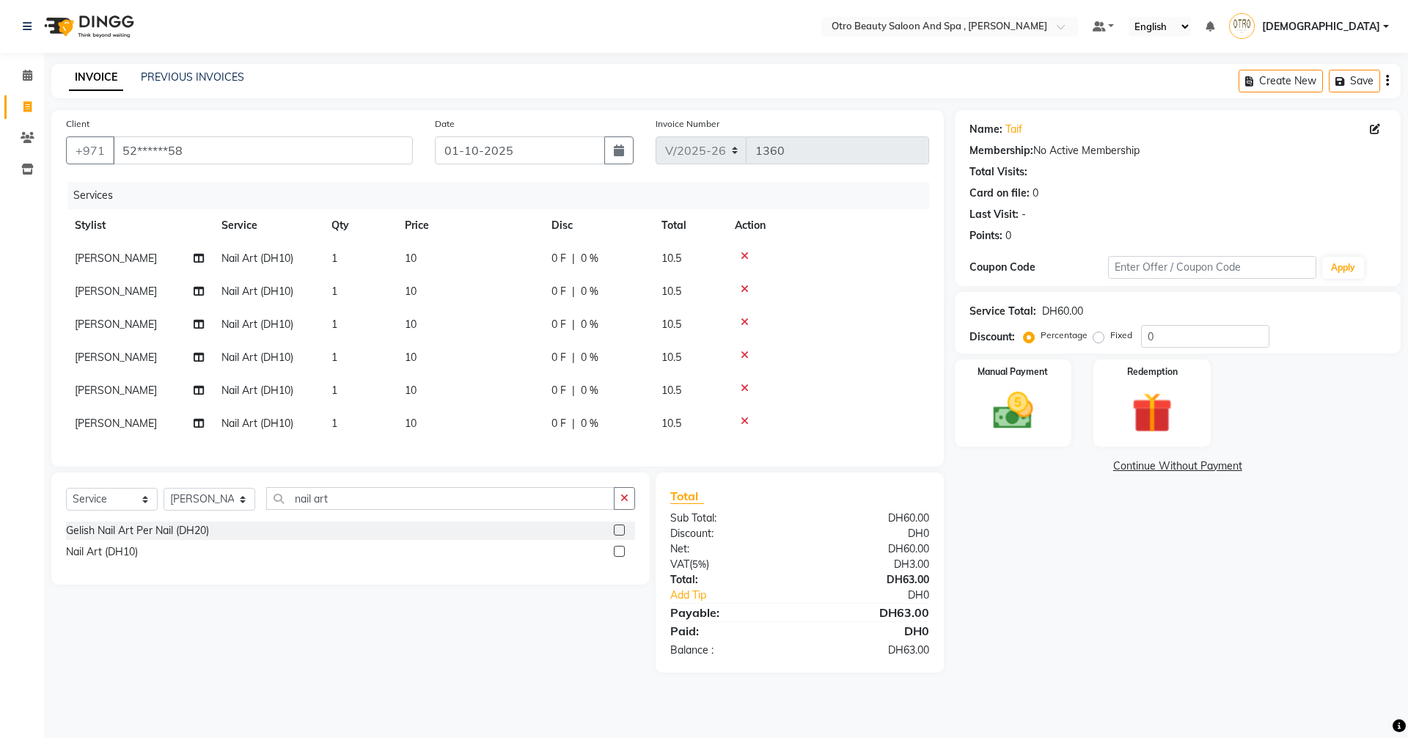
click at [619, 557] on label at bounding box center [619, 551] width 11 height 11
click at [619, 557] on input "checkbox" at bounding box center [619, 552] width 10 height 10
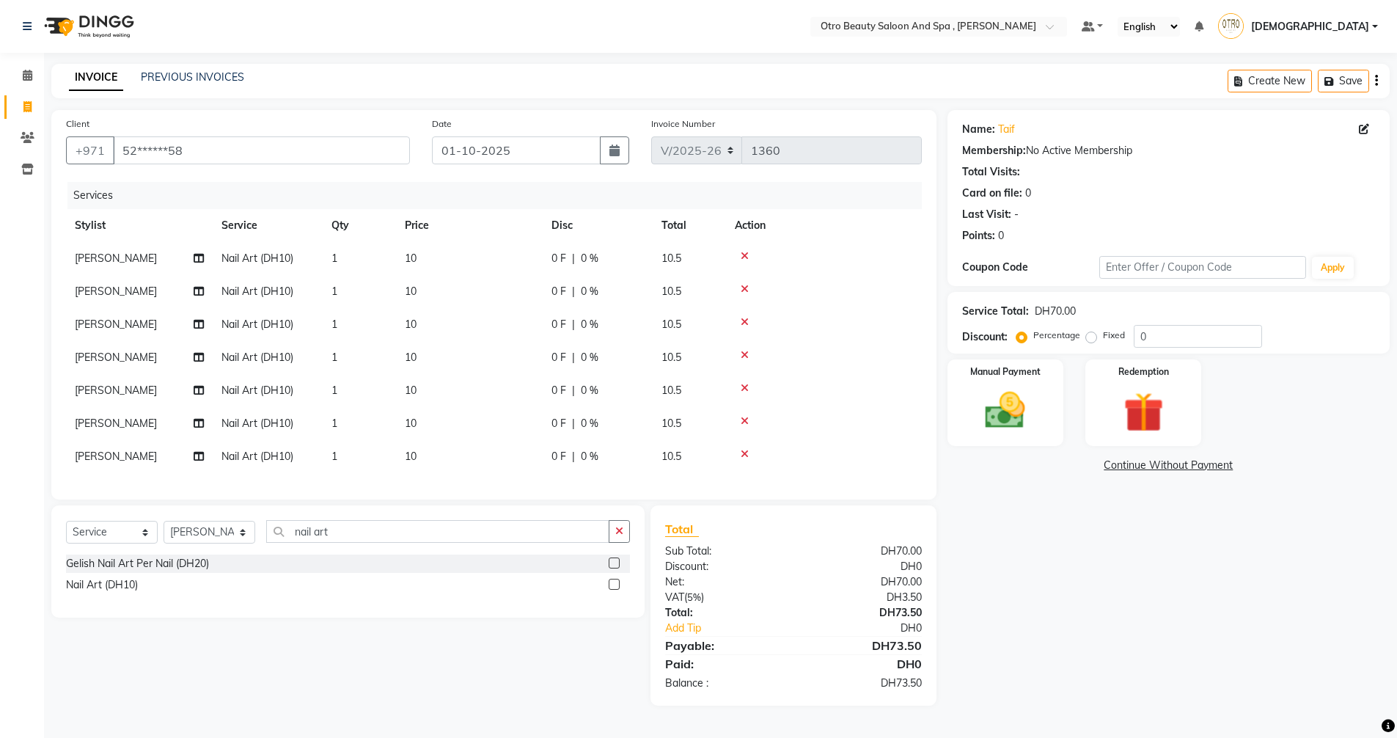
click at [614, 590] on label at bounding box center [614, 584] width 11 height 11
click at [614, 590] on input "checkbox" at bounding box center [614, 585] width 10 height 10
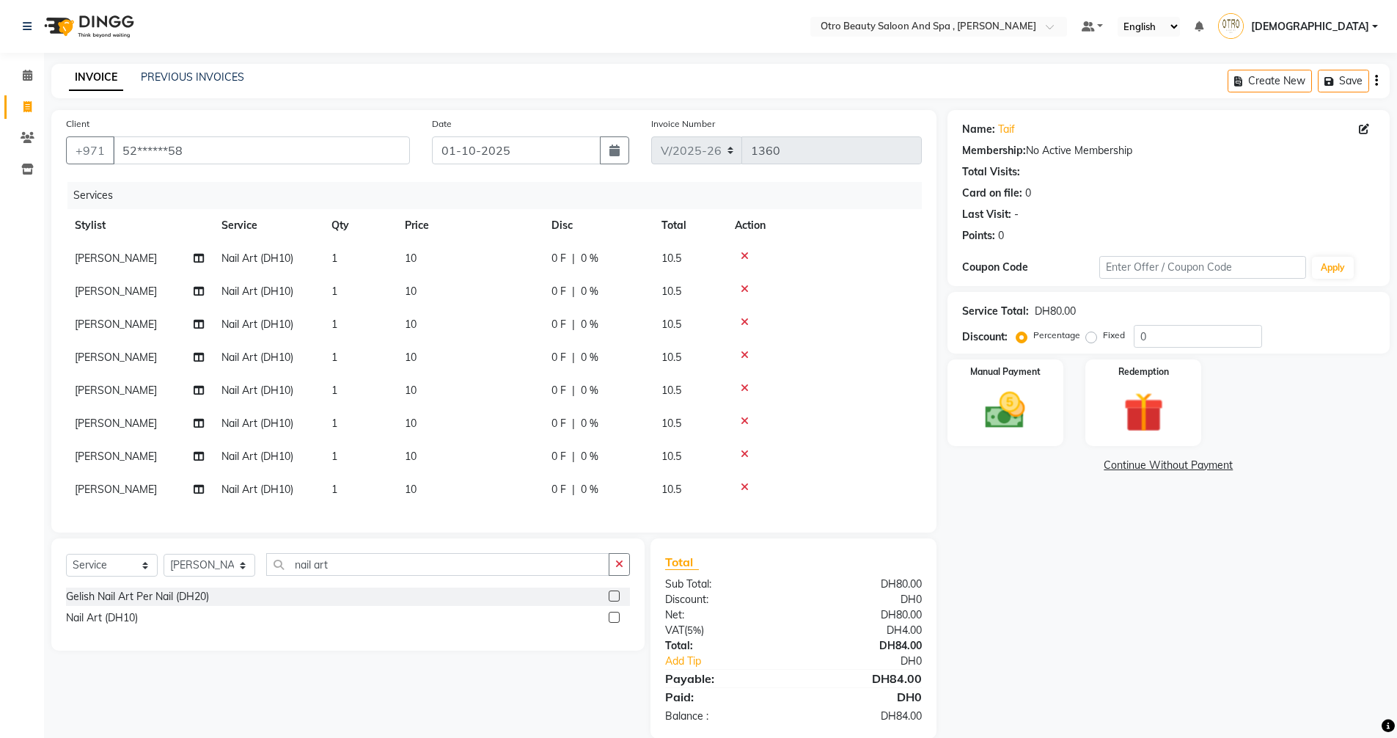
click at [612, 623] on label at bounding box center [614, 617] width 11 height 11
click at [612, 623] on input "checkbox" at bounding box center [614, 618] width 10 height 10
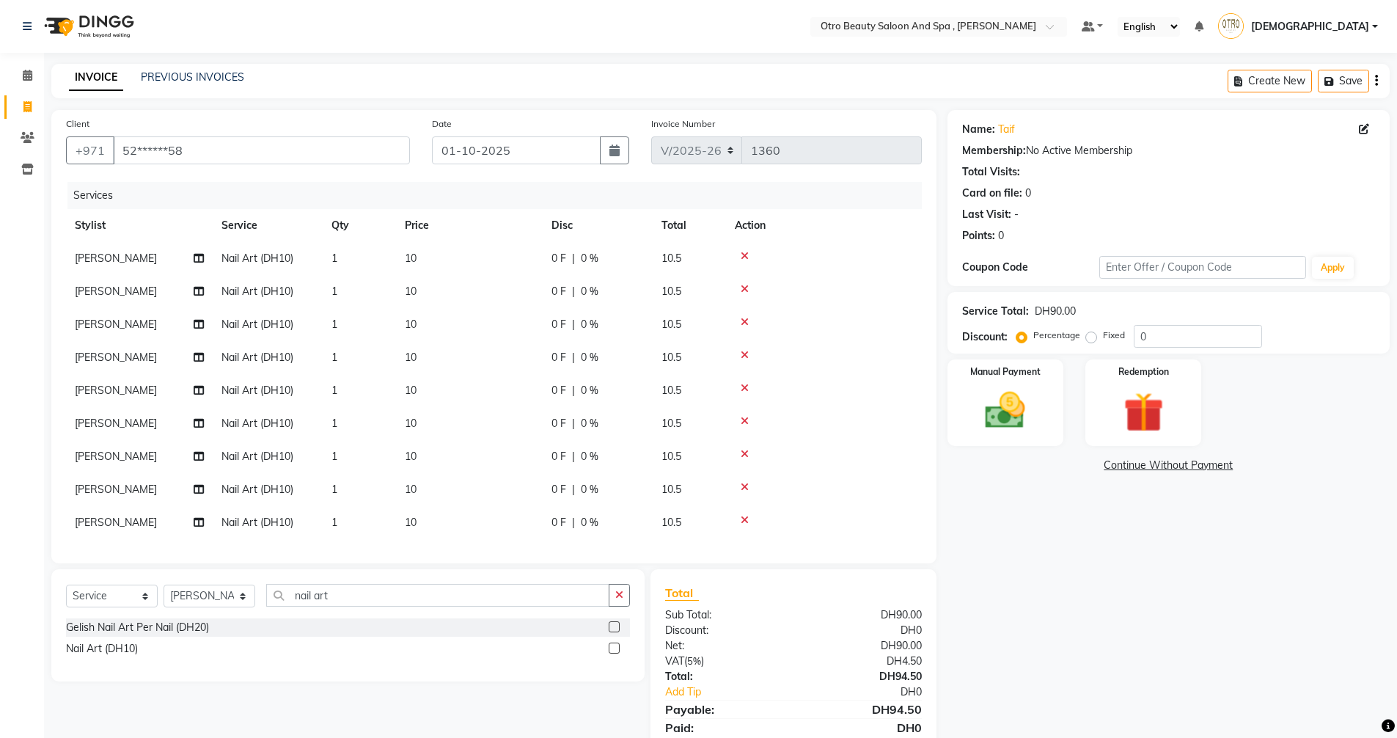
click at [614, 649] on label at bounding box center [614, 647] width 11 height 11
click at [614, 649] on input "checkbox" at bounding box center [614, 649] width 10 height 10
checkbox input "false"
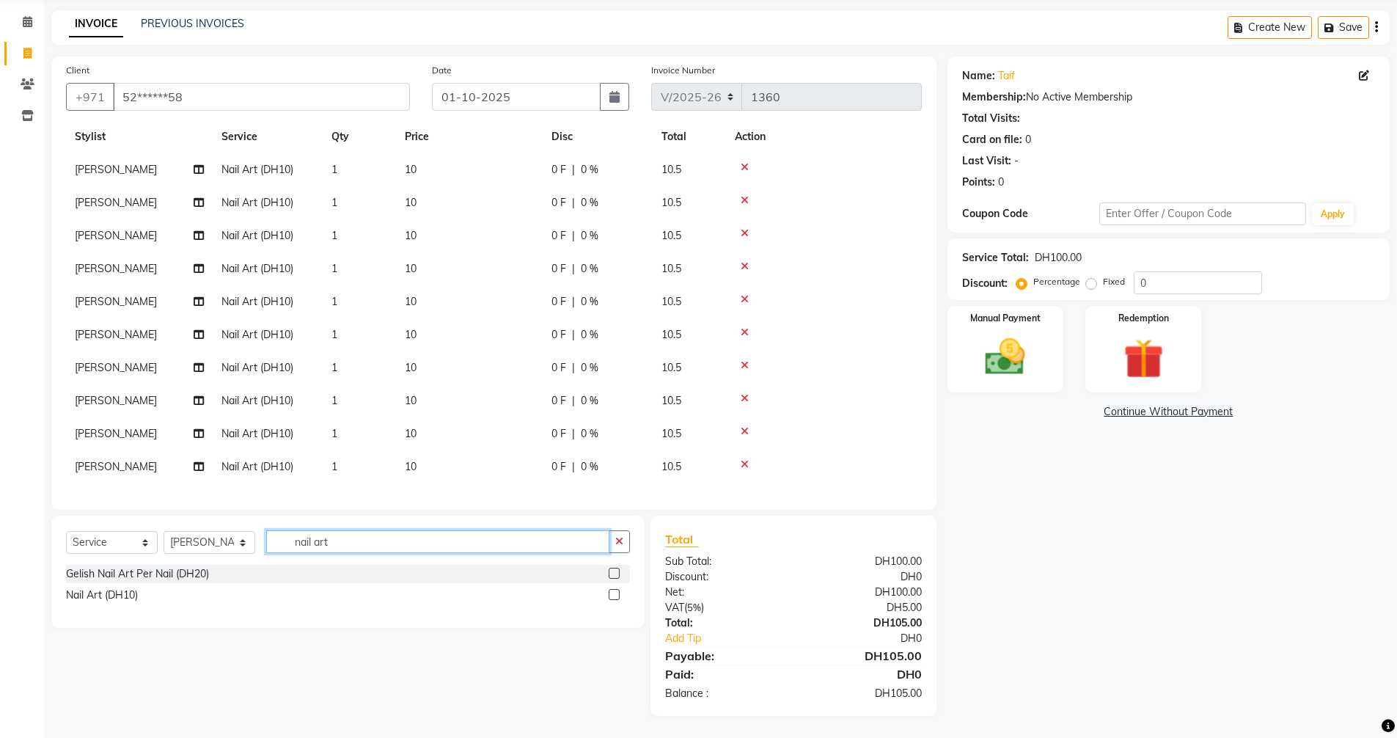
click at [362, 539] on input "nail art" at bounding box center [437, 541] width 343 height 23
type input "nail colo"
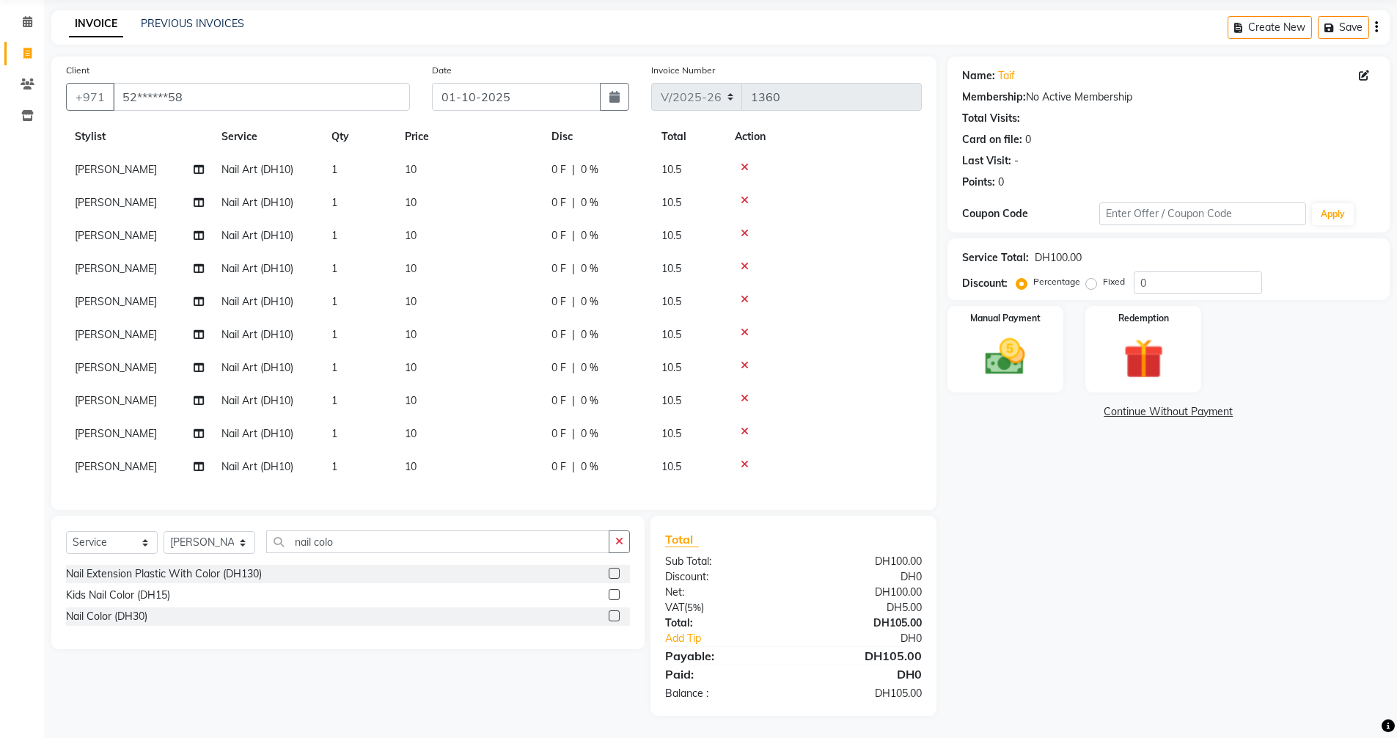
click at [618, 615] on label at bounding box center [614, 615] width 11 height 11
click at [618, 615] on input "checkbox" at bounding box center [614, 617] width 10 height 10
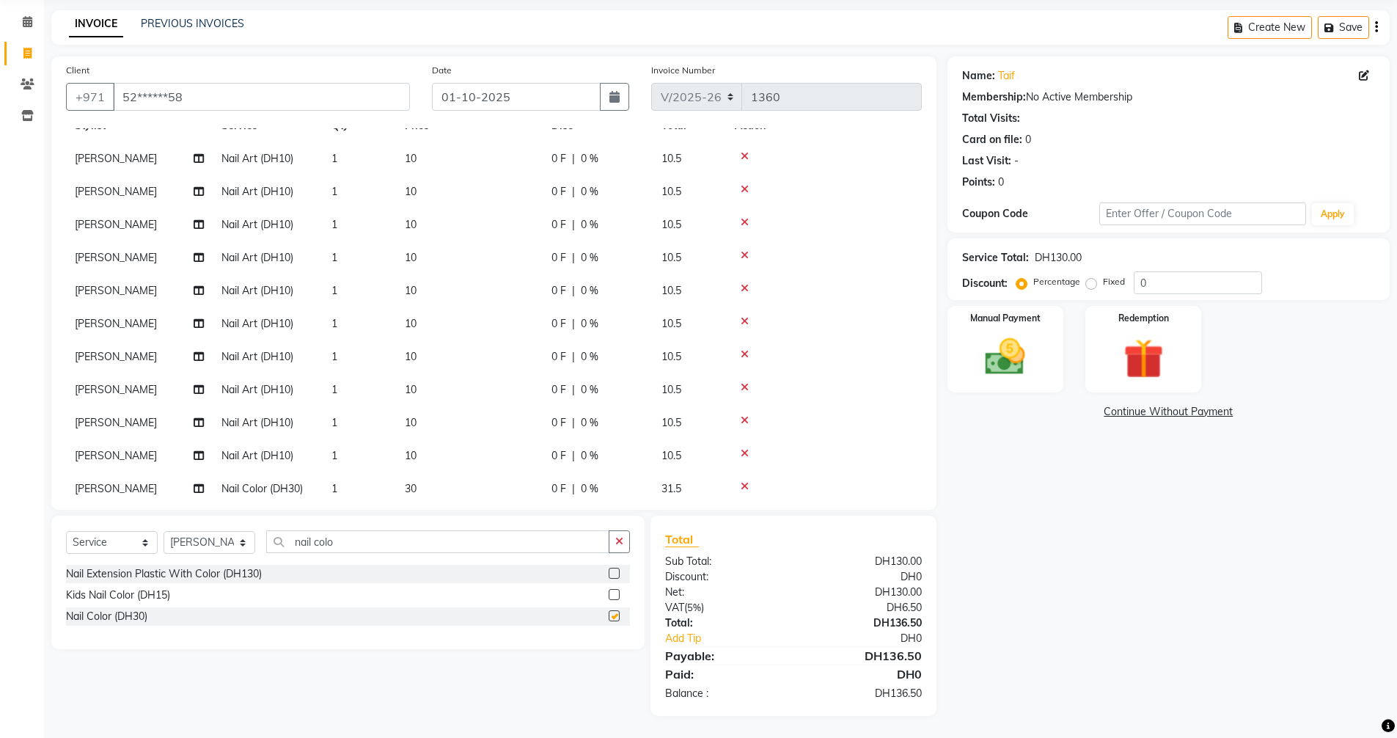
checkbox input "false"
click at [1003, 344] on img at bounding box center [1005, 357] width 67 height 48
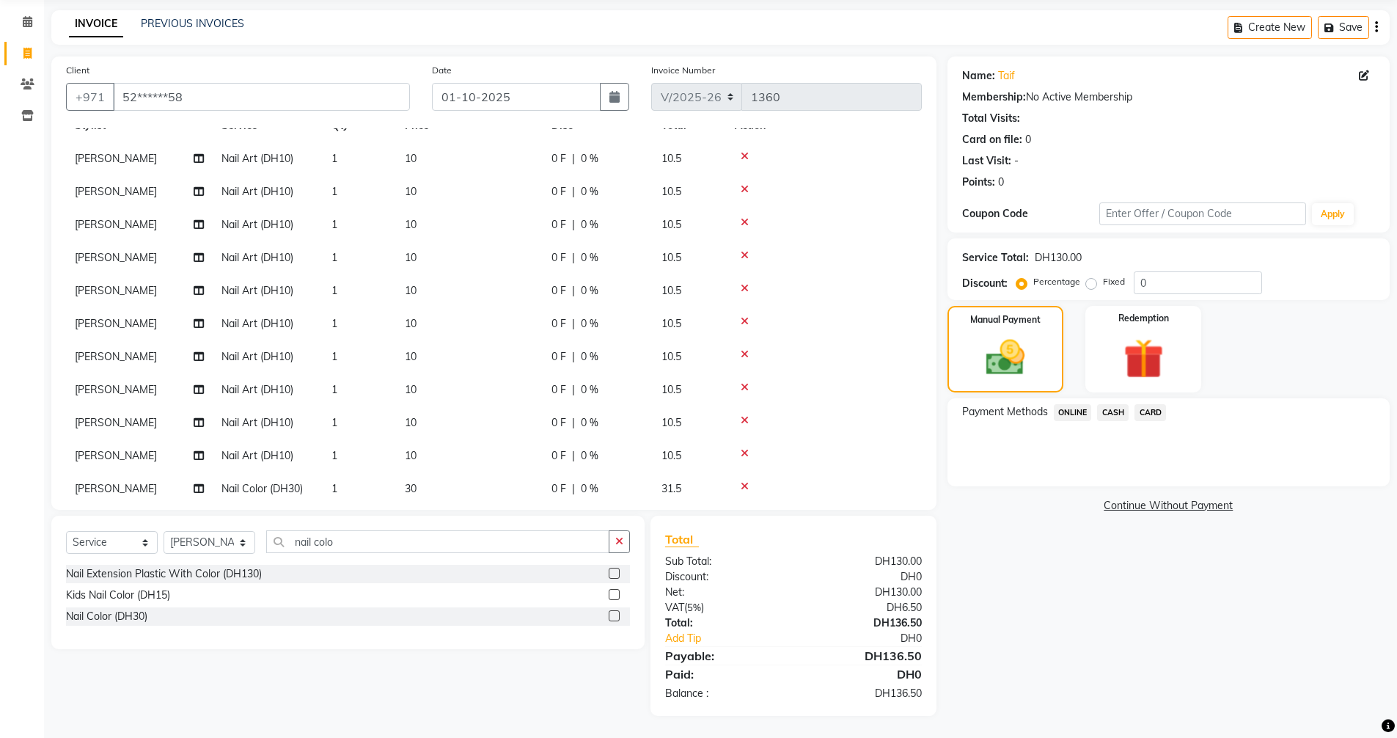
click at [1154, 413] on span "CARD" at bounding box center [1150, 412] width 32 height 17
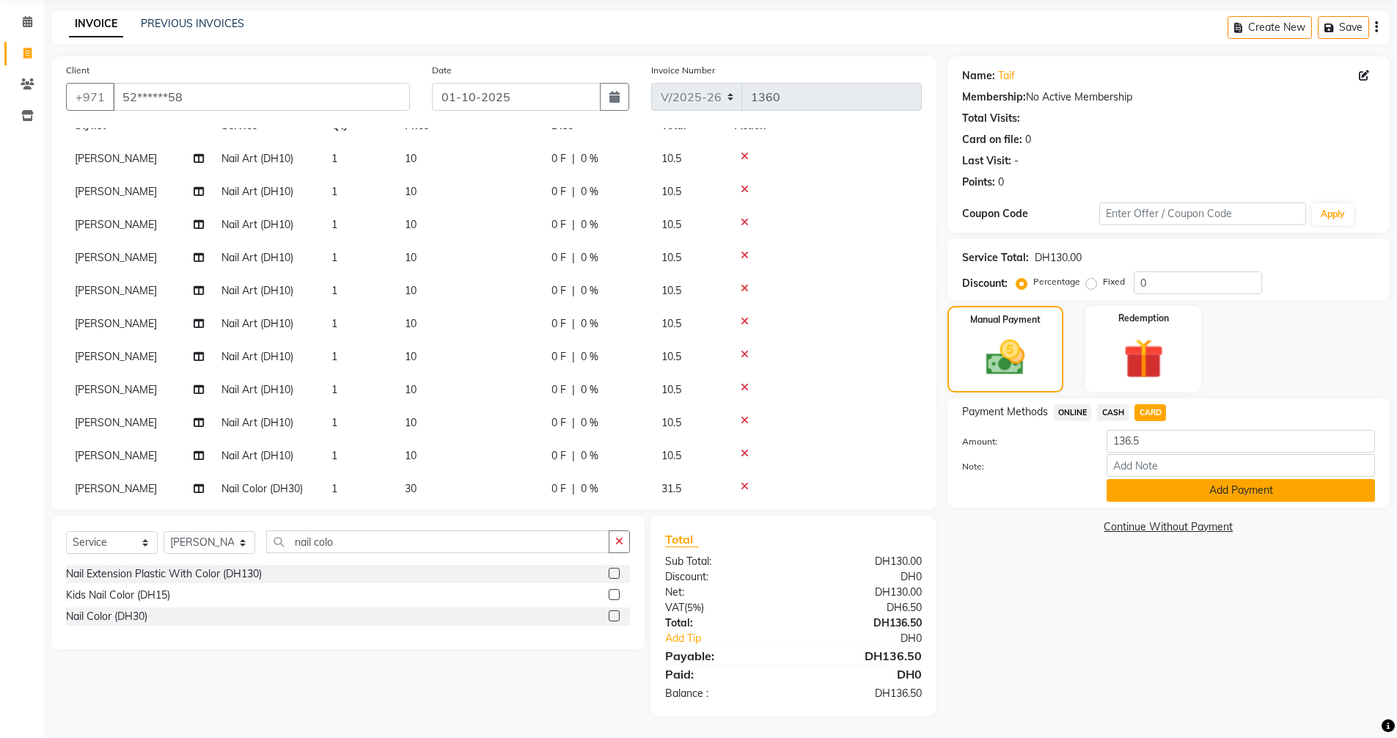
click at [1161, 492] on button "Add Payment" at bounding box center [1241, 490] width 268 height 23
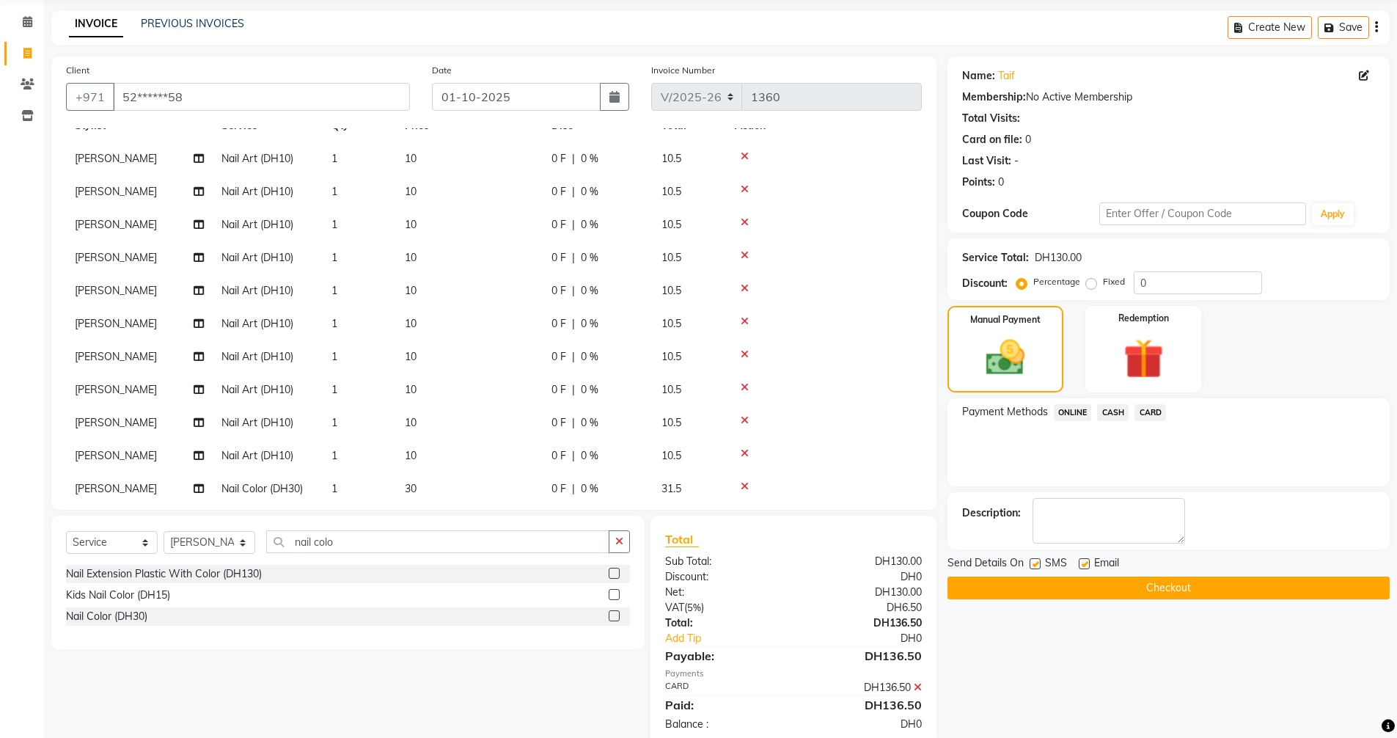
click at [1141, 584] on button "Checkout" at bounding box center [1168, 587] width 442 height 23
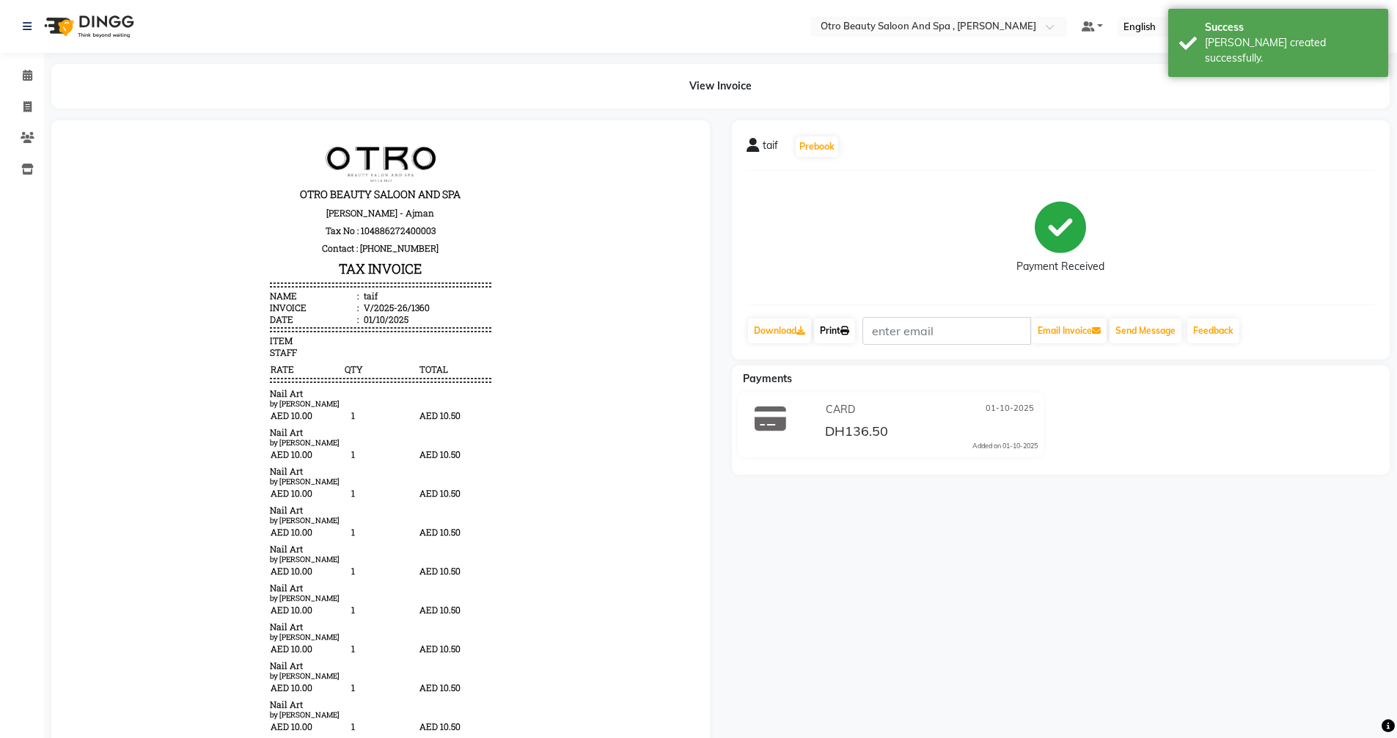
click at [840, 331] on link "Print" at bounding box center [834, 330] width 41 height 25
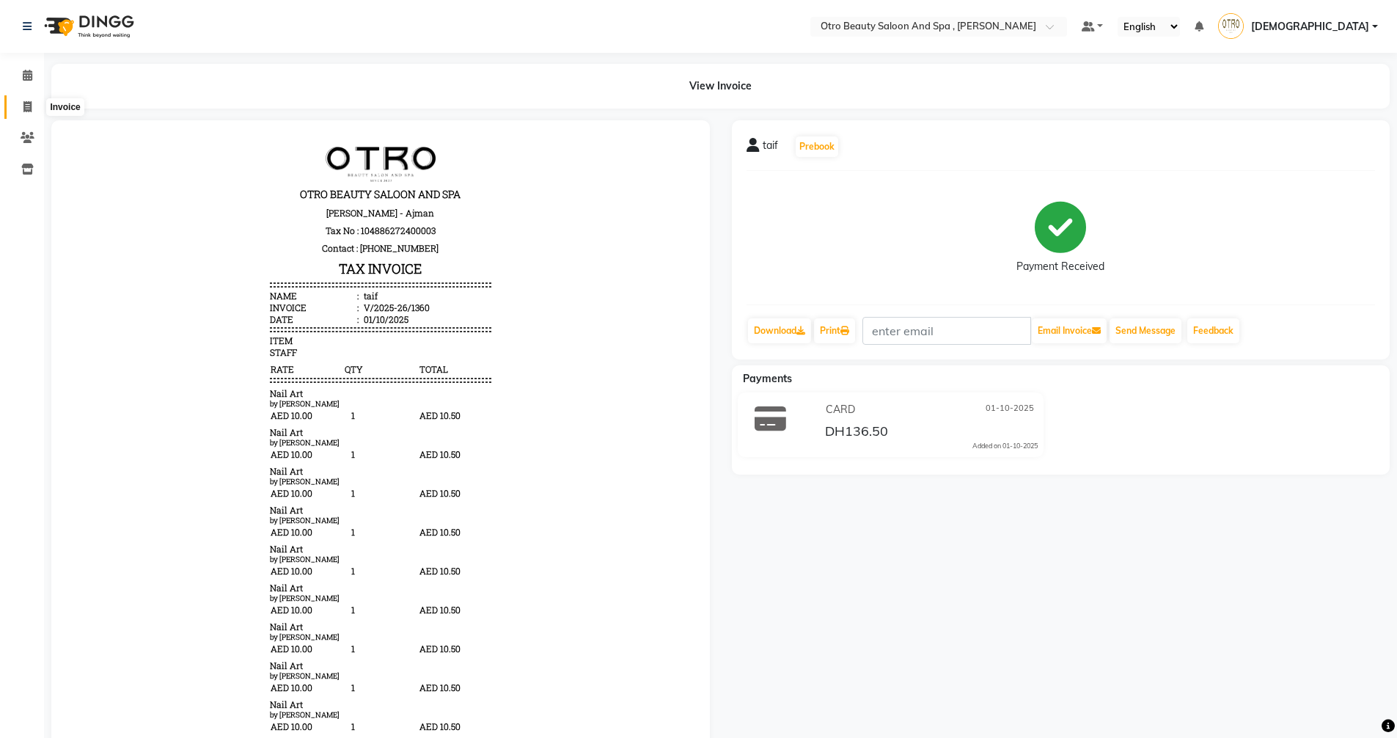
click at [28, 110] on icon at bounding box center [27, 106] width 8 height 11
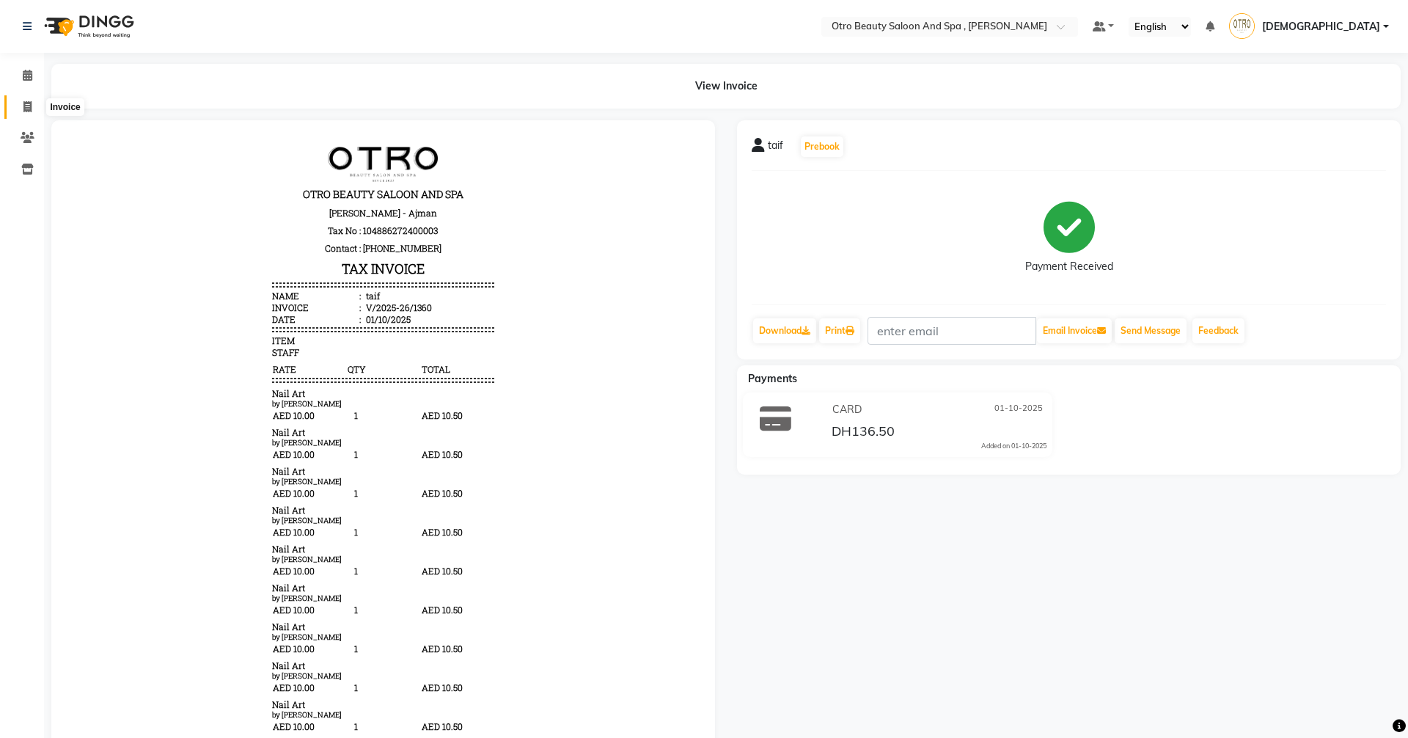
select select "service"
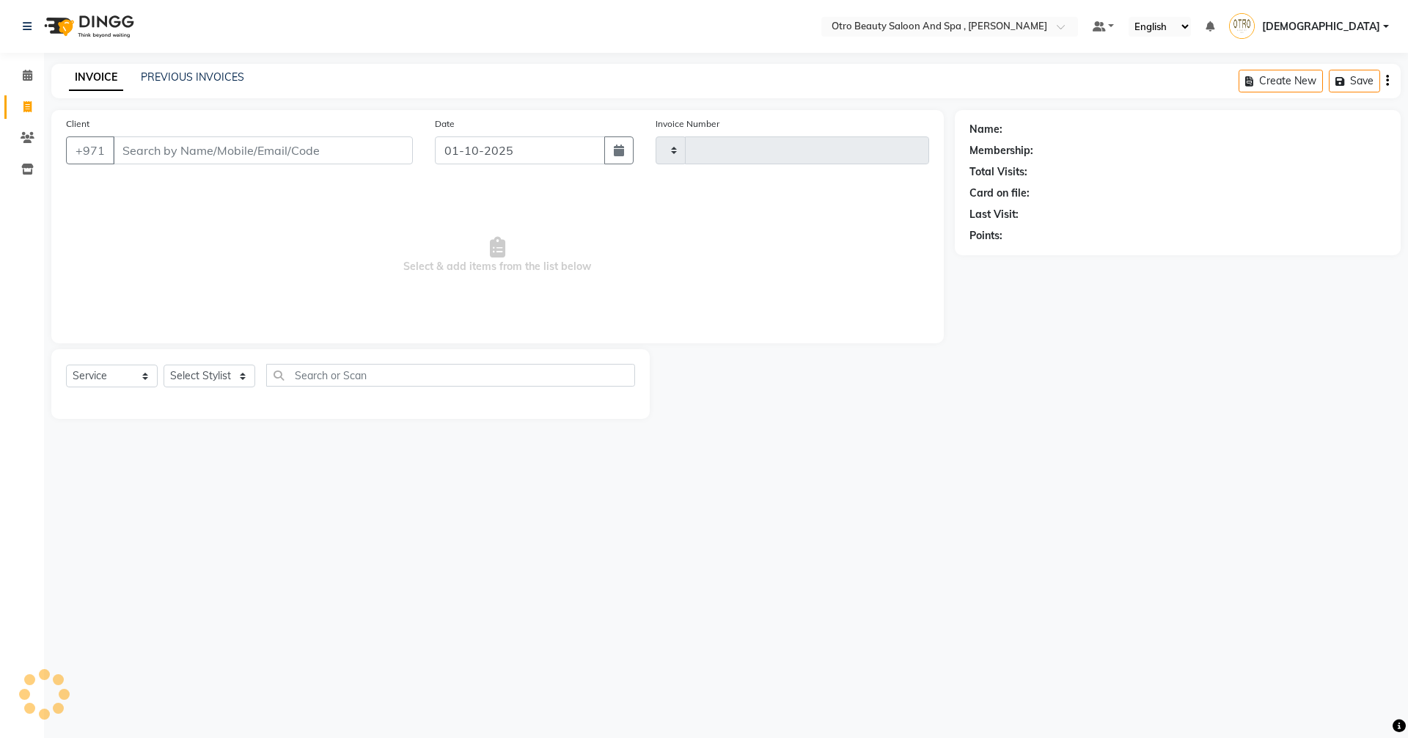
type input "1361"
select select "8622"
click at [186, 76] on link "PREVIOUS INVOICES" at bounding box center [192, 76] width 103 height 13
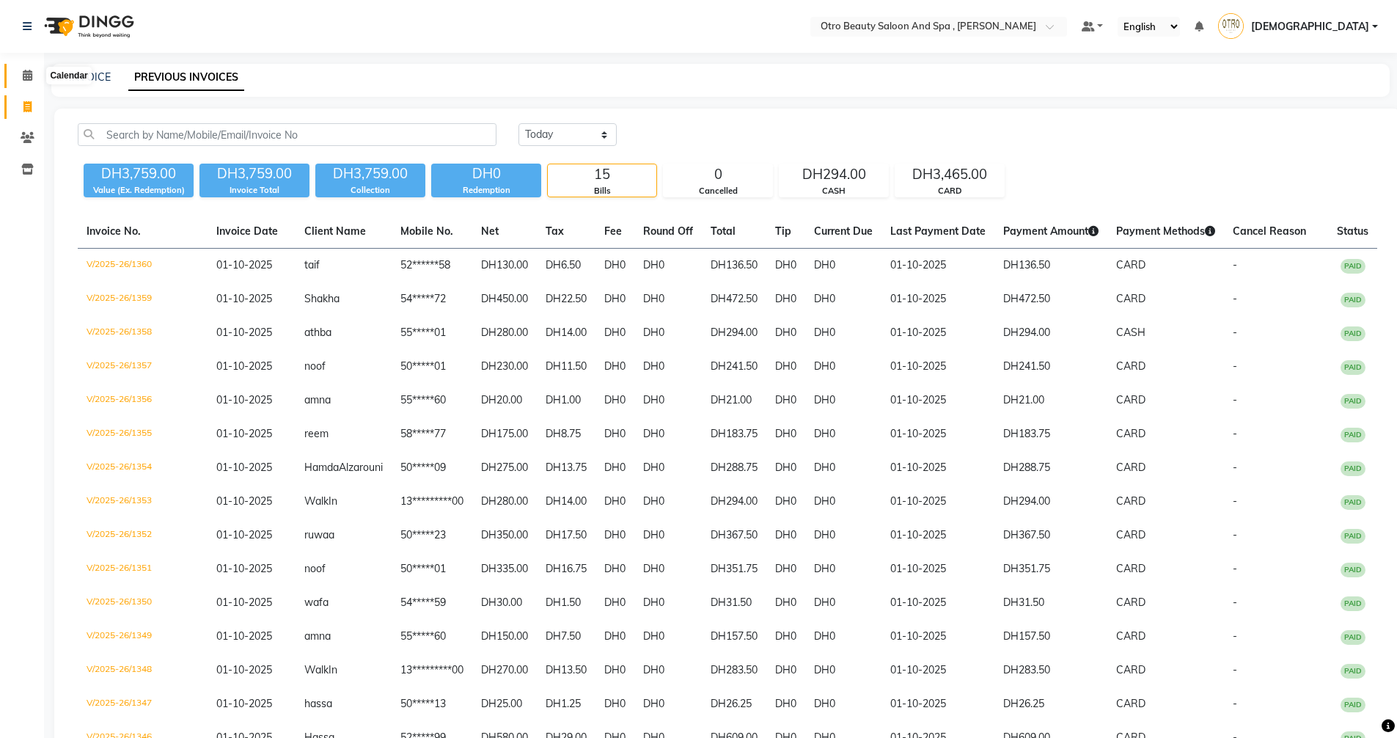
click at [26, 78] on icon at bounding box center [28, 75] width 10 height 11
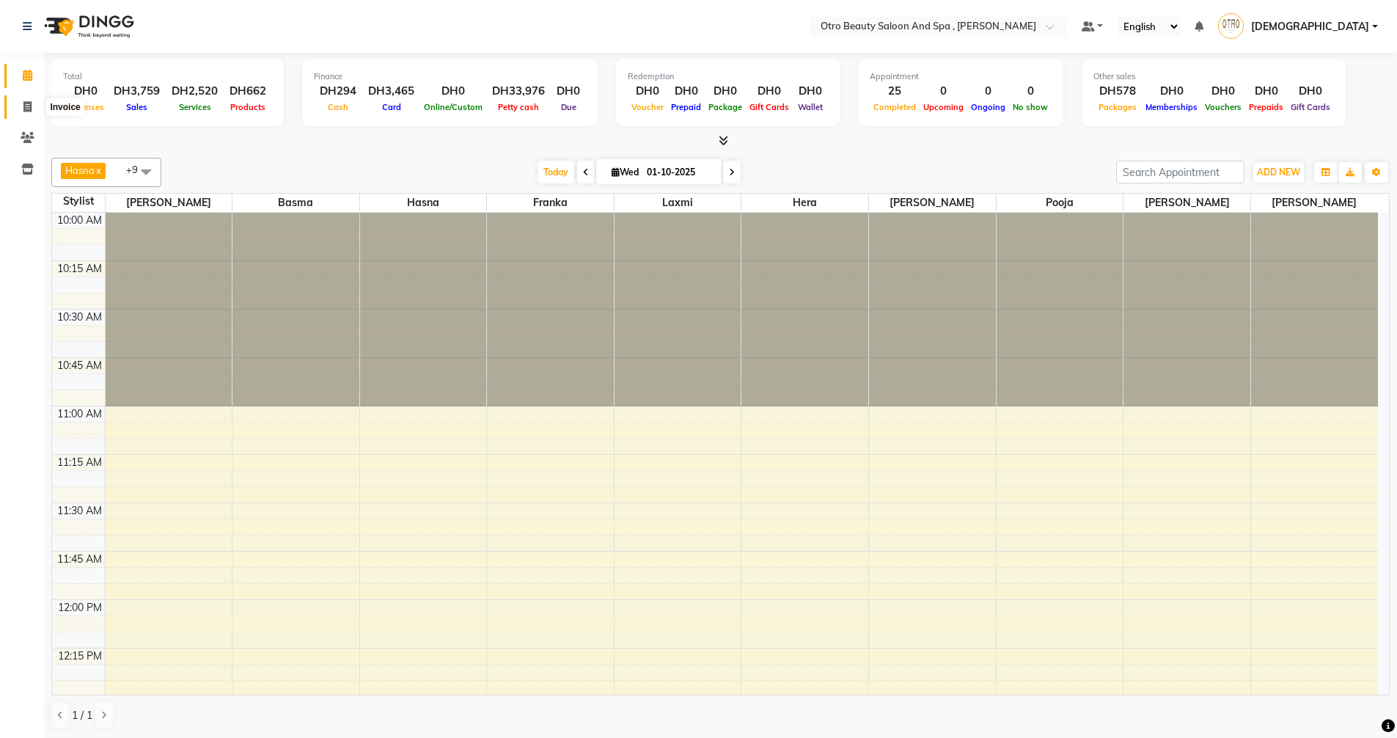
click at [32, 113] on span at bounding box center [28, 107] width 26 height 17
select select "service"
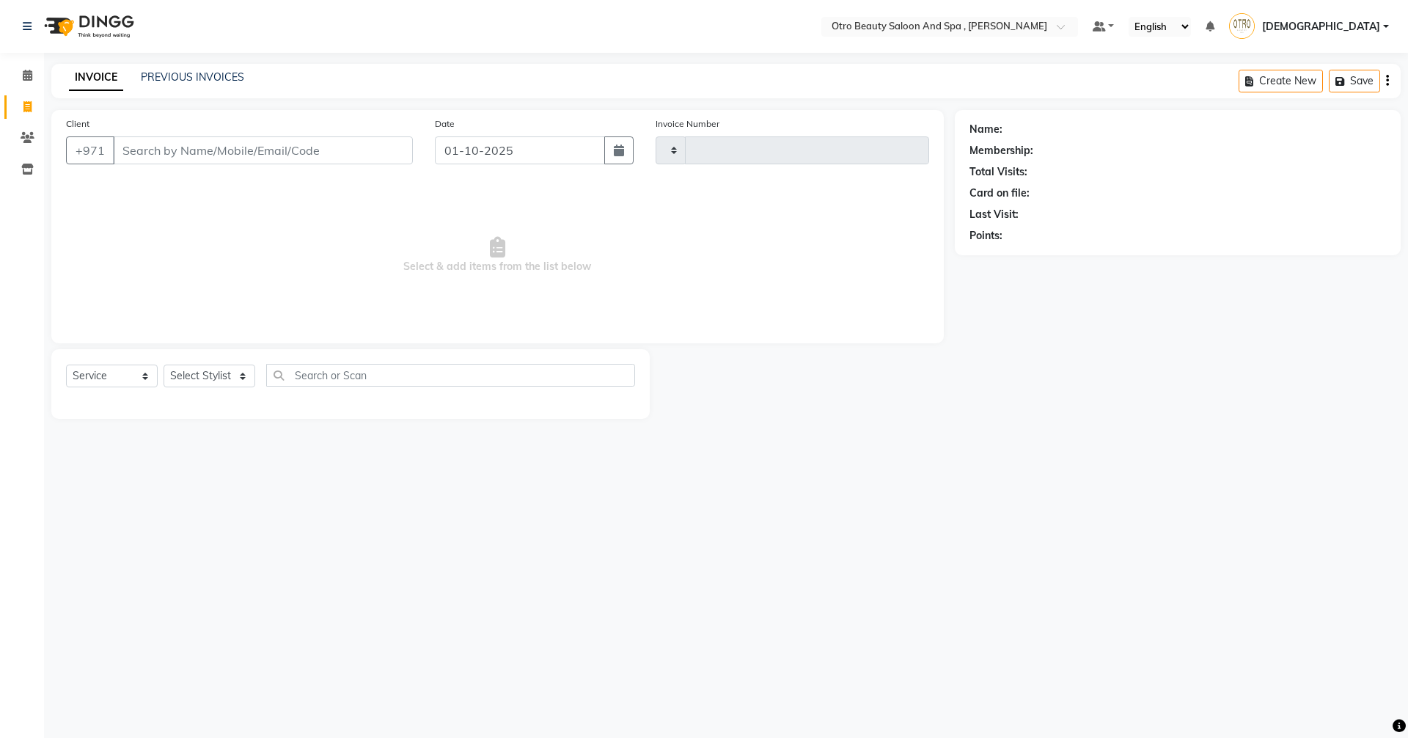
type input "1361"
select select "8622"
click at [175, 71] on link "PREVIOUS INVOICES" at bounding box center [192, 76] width 103 height 13
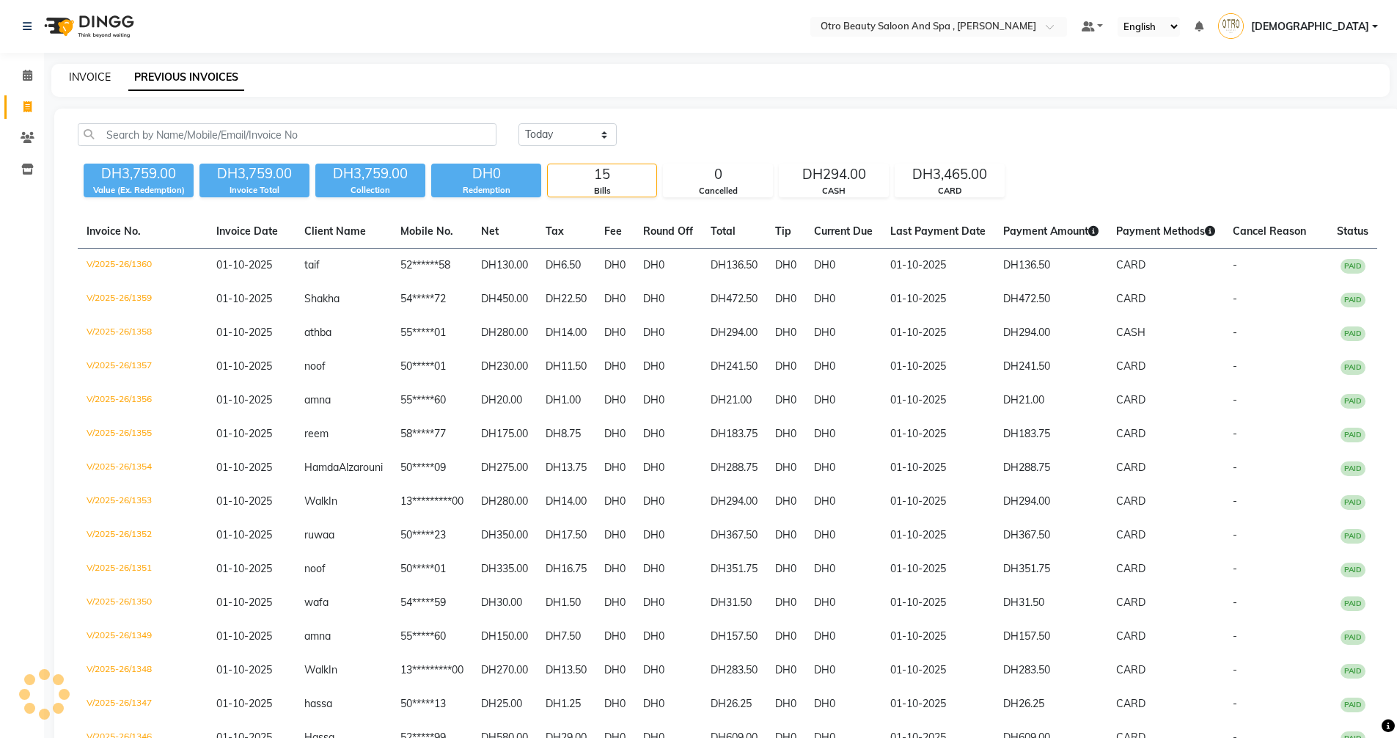
click at [98, 73] on link "INVOICE" at bounding box center [90, 76] width 42 height 13
select select "service"
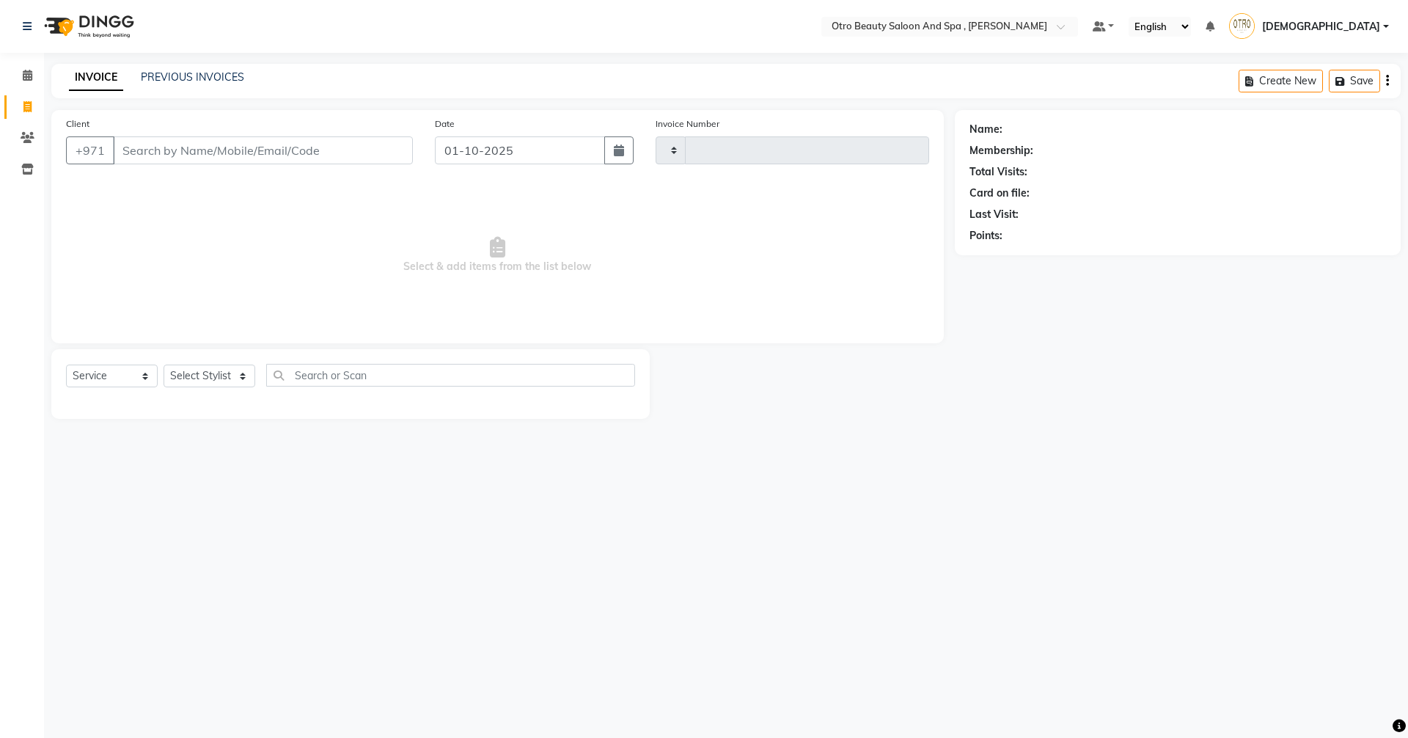
type input "1361"
select select "8622"
click at [238, 375] on select "Select Stylist [PERSON_NAME] [PERSON_NAME] Hera Karuna [PERSON_NAME] Mamita [PE…" at bounding box center [210, 375] width 92 height 23
select select "86183"
click at [164, 364] on select "Select Stylist [PERSON_NAME] [PERSON_NAME] Hera Karuna [PERSON_NAME] Mamita [PE…" at bounding box center [210, 375] width 92 height 23
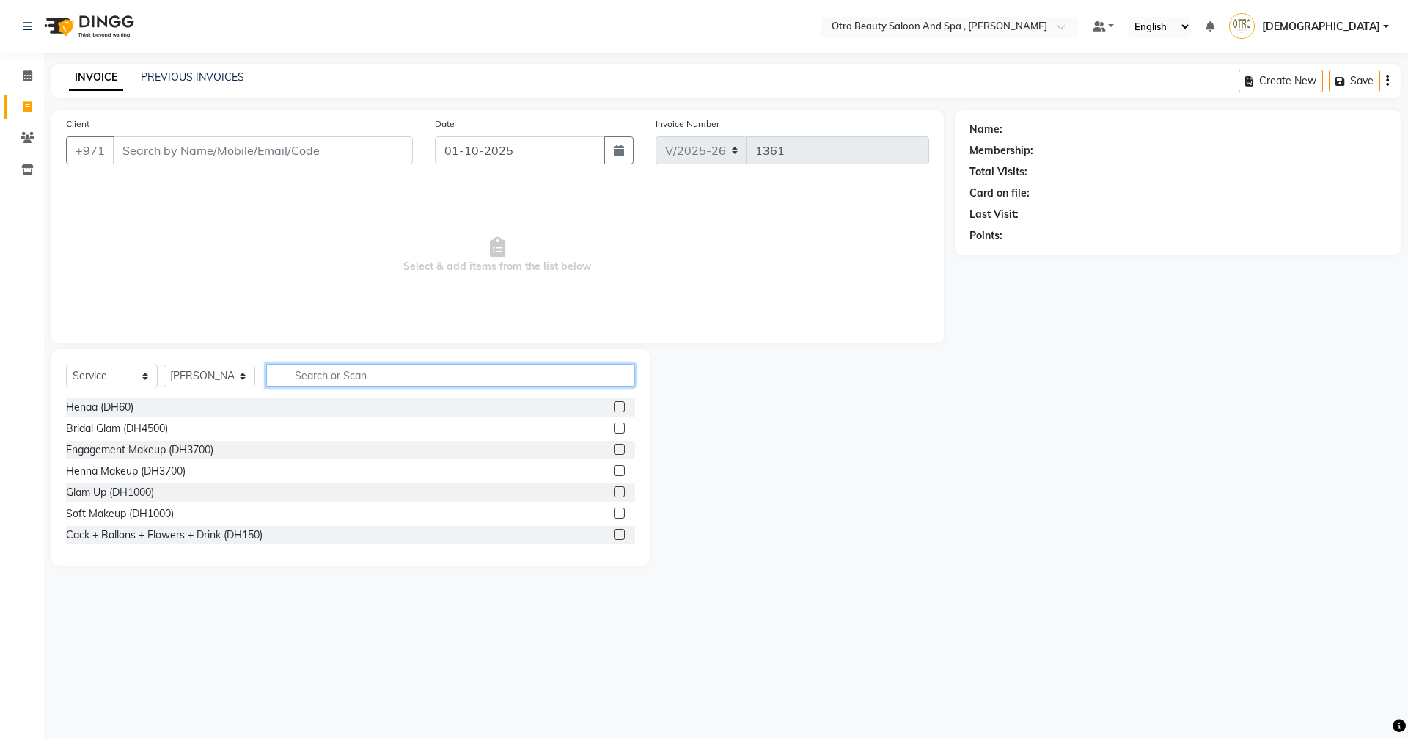
drag, startPoint x: 364, startPoint y: 375, endPoint x: 391, endPoint y: 375, distance: 26.4
click at [365, 375] on input "text" at bounding box center [450, 375] width 369 height 23
type input "eye"
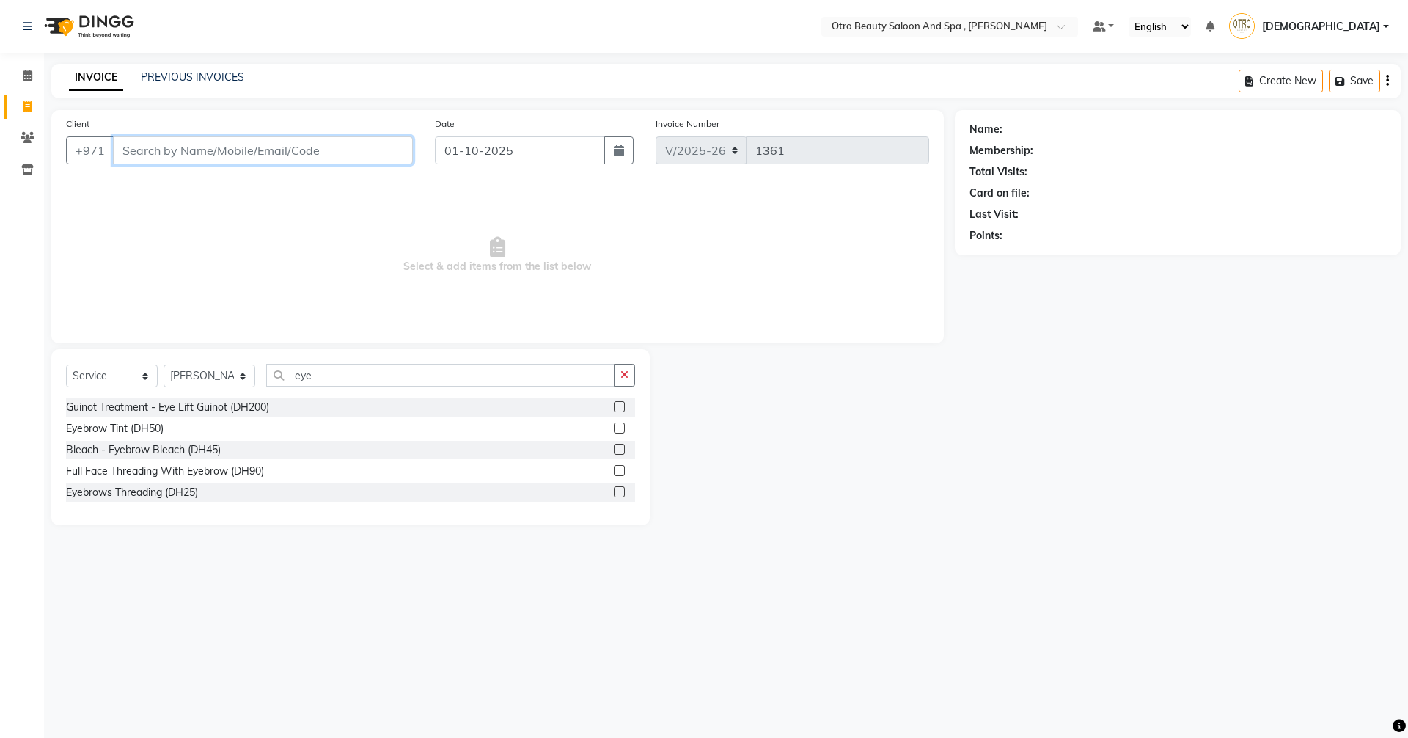
click at [221, 156] on input "Client" at bounding box center [263, 150] width 300 height 28
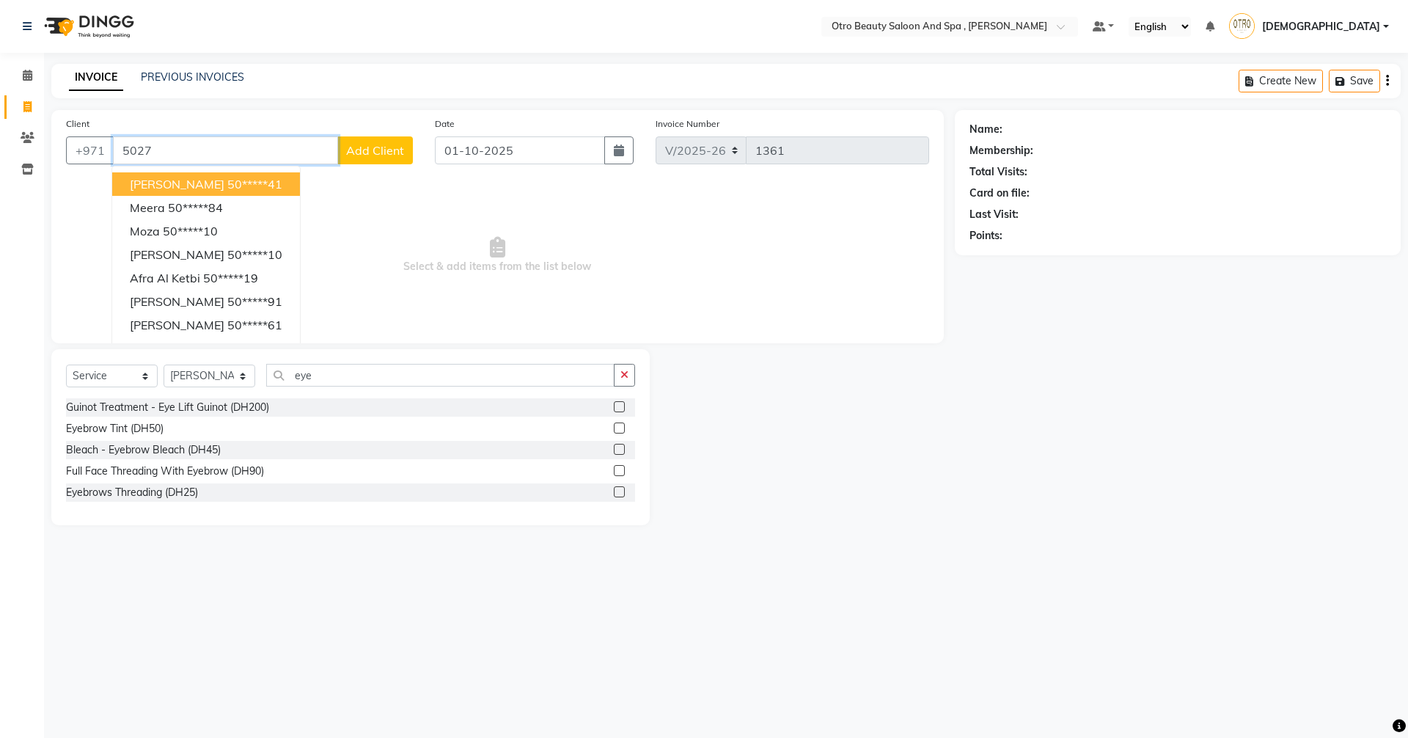
click at [204, 180] on span "[PERSON_NAME]" at bounding box center [177, 184] width 95 height 15
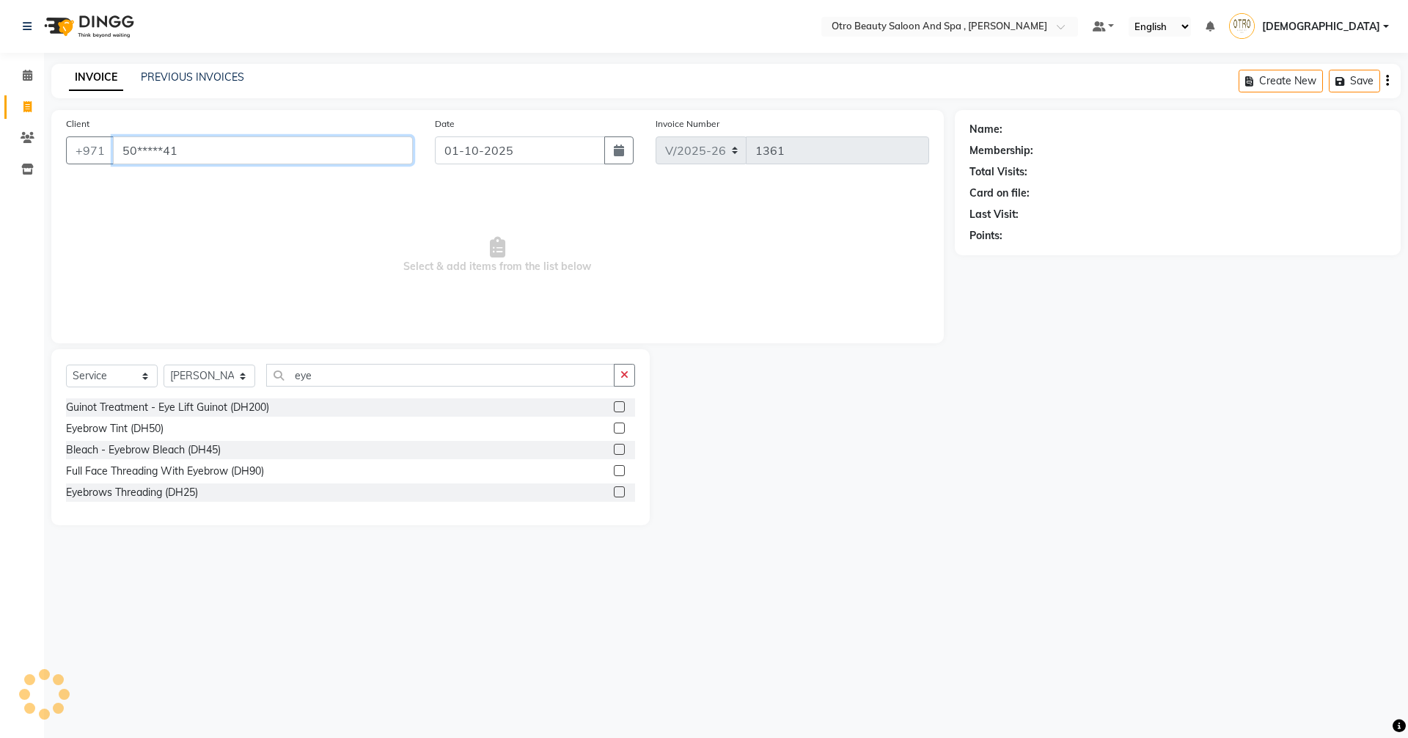
type input "50*****41"
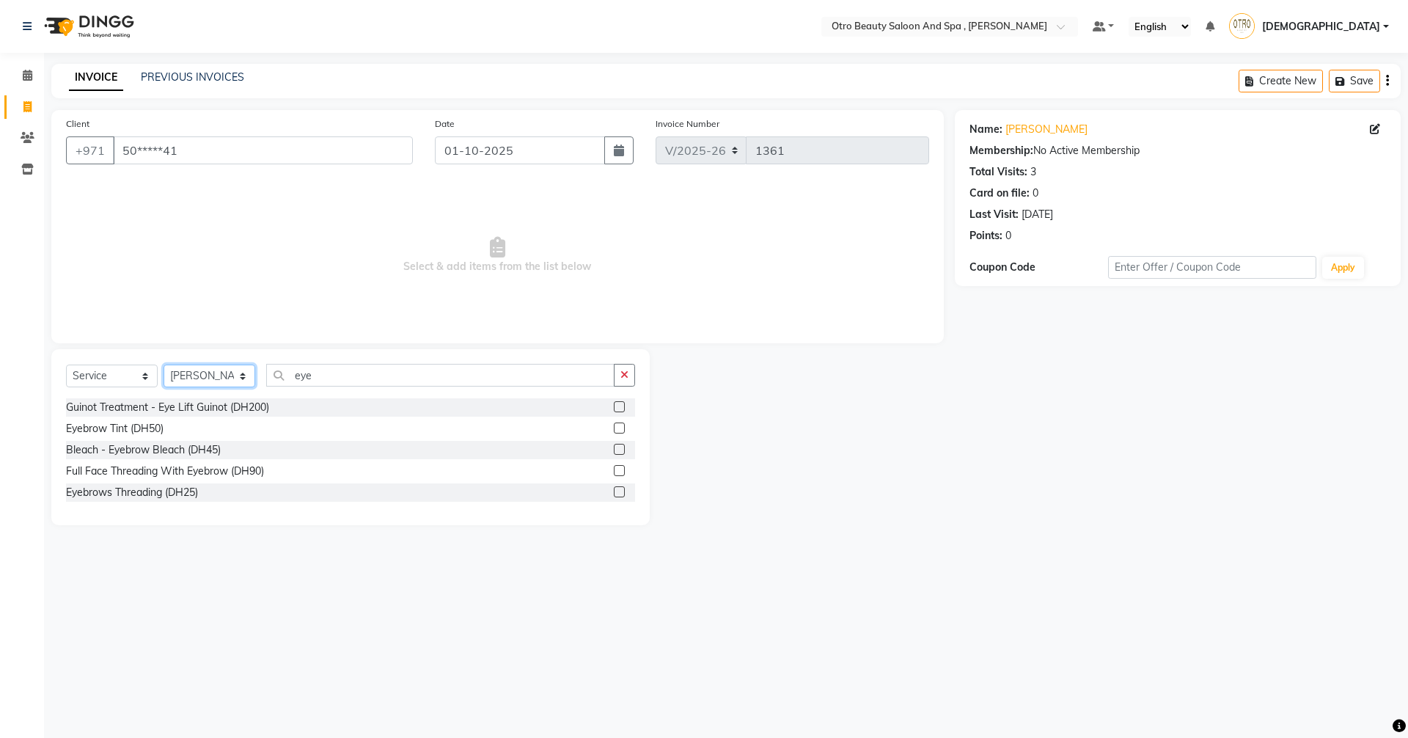
click at [242, 378] on select "Select Stylist [PERSON_NAME] [PERSON_NAME] Hera Karuna [PERSON_NAME] Mamita [PE…" at bounding box center [210, 375] width 92 height 23
select select "86535"
click at [164, 364] on select "Select Stylist [PERSON_NAME] [PERSON_NAME] Hera Karuna [PERSON_NAME] Mamita [PE…" at bounding box center [210, 375] width 92 height 23
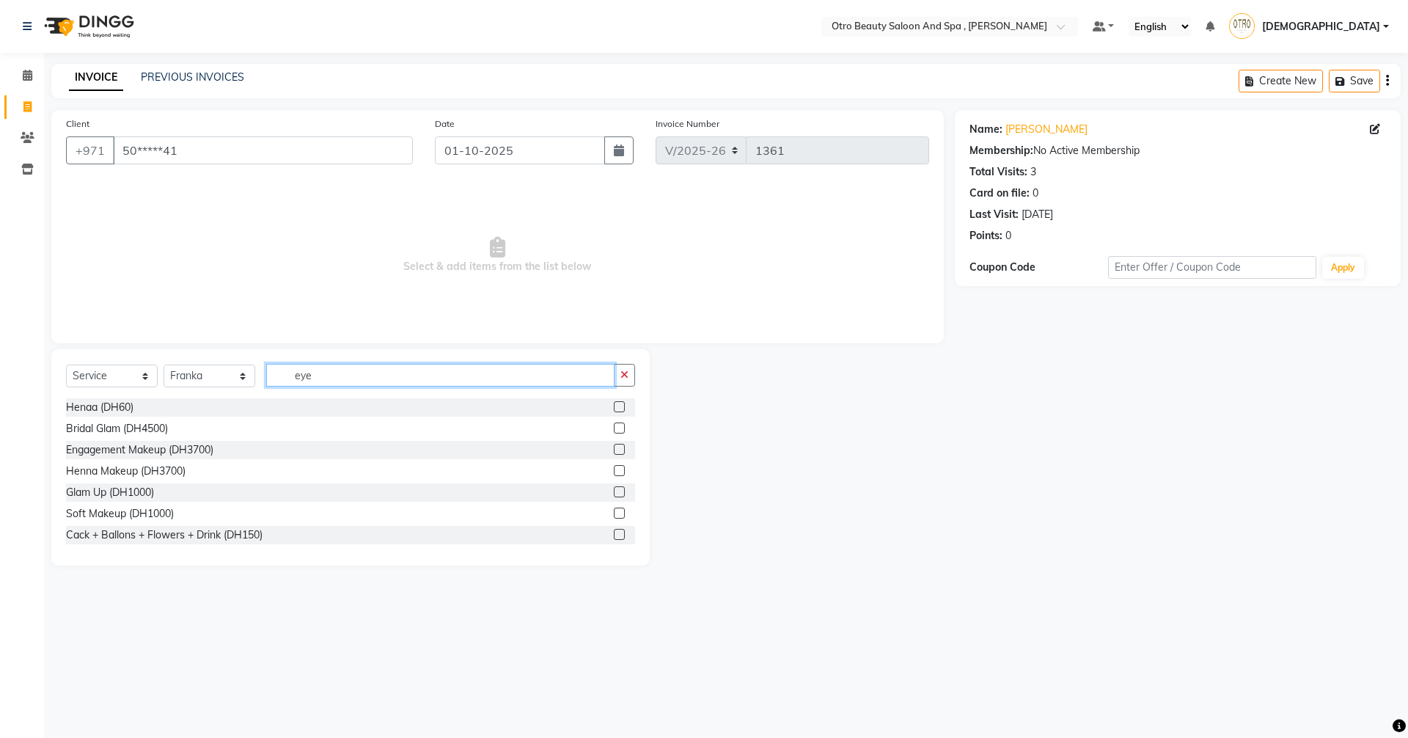
click at [334, 370] on input "eye" at bounding box center [440, 375] width 348 height 23
type input "e"
type input "mani"
click at [614, 447] on label at bounding box center [619, 449] width 11 height 11
click at [614, 447] on input "checkbox" at bounding box center [619, 450] width 10 height 10
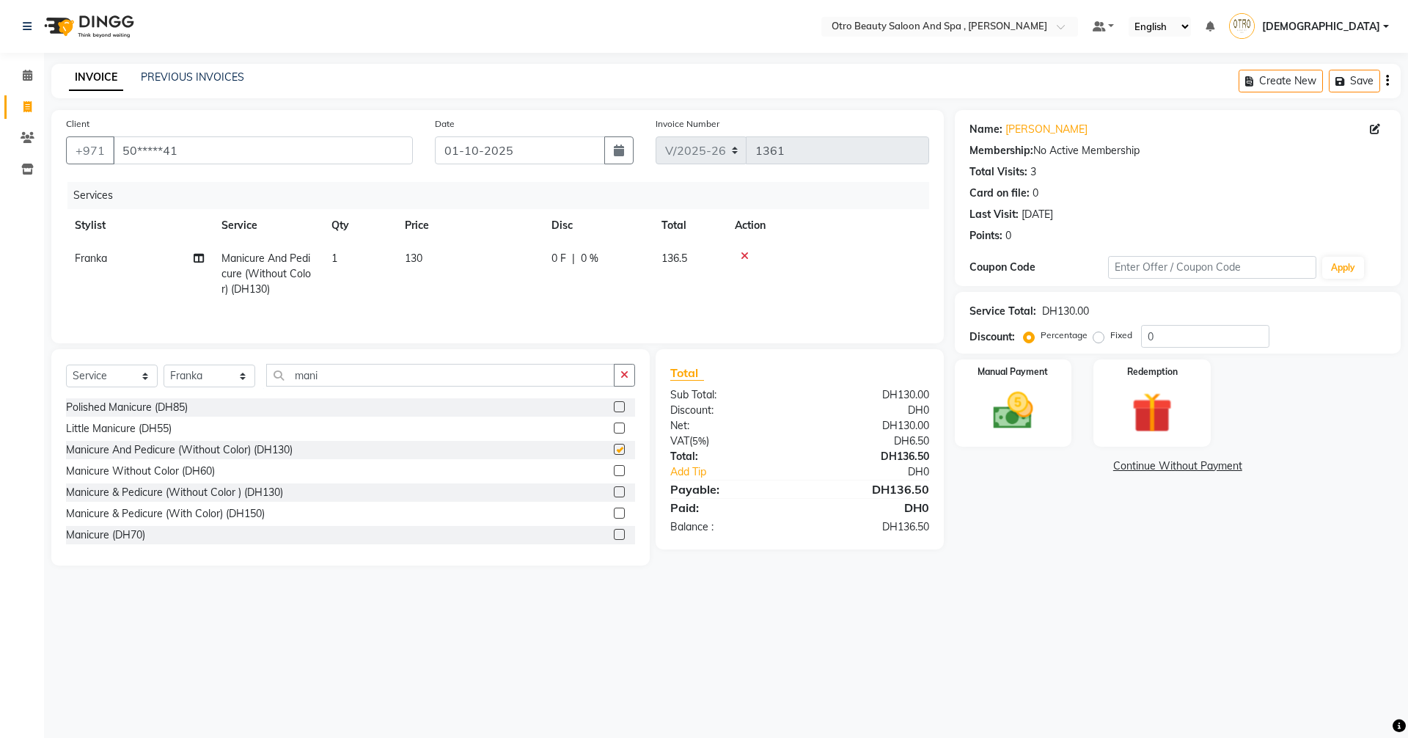
checkbox input "false"
click at [198, 262] on icon at bounding box center [199, 258] width 10 height 10
select select "86535"
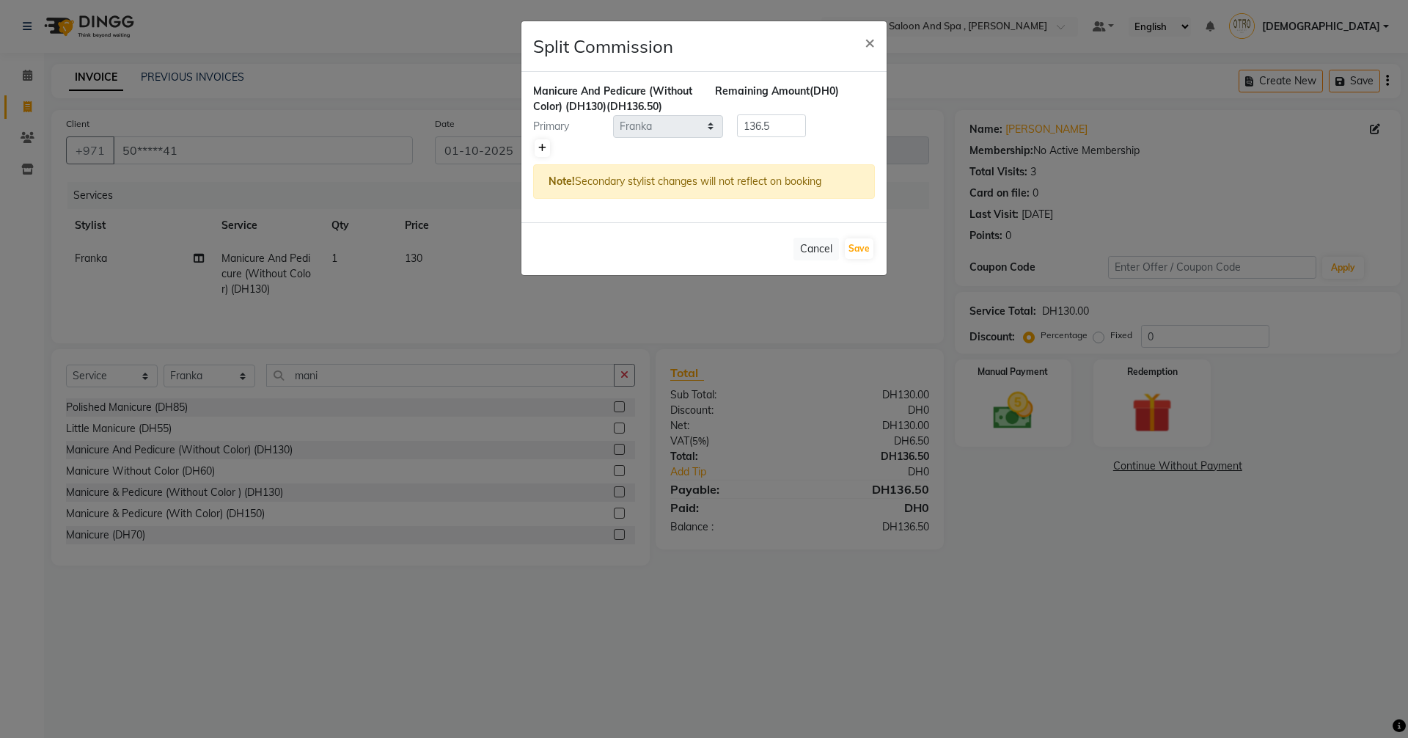
click at [541, 150] on icon at bounding box center [542, 148] width 8 height 9
type input "68.25"
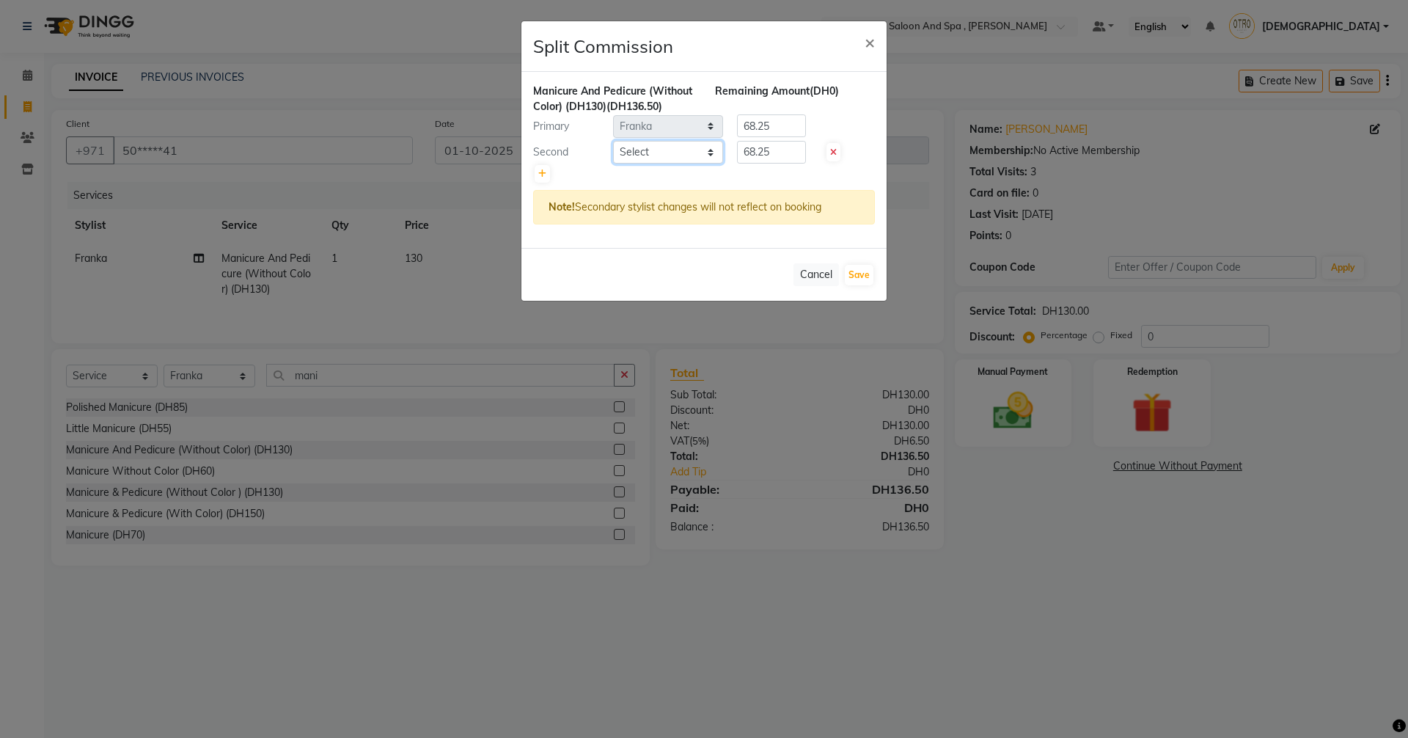
click at [713, 154] on select "Select [PERSON_NAME] [PERSON_NAME] Hera Karuna [PERSON_NAME] Mamita [PERSON_NAM…" at bounding box center [668, 152] width 110 height 23
select select "87851"
click at [613, 141] on select "Select [PERSON_NAME] [PERSON_NAME] Hera Karuna [PERSON_NAME] Mamita [PERSON_NAM…" at bounding box center [668, 152] width 110 height 23
click at [865, 273] on button "Save" at bounding box center [859, 275] width 29 height 21
select select "Select"
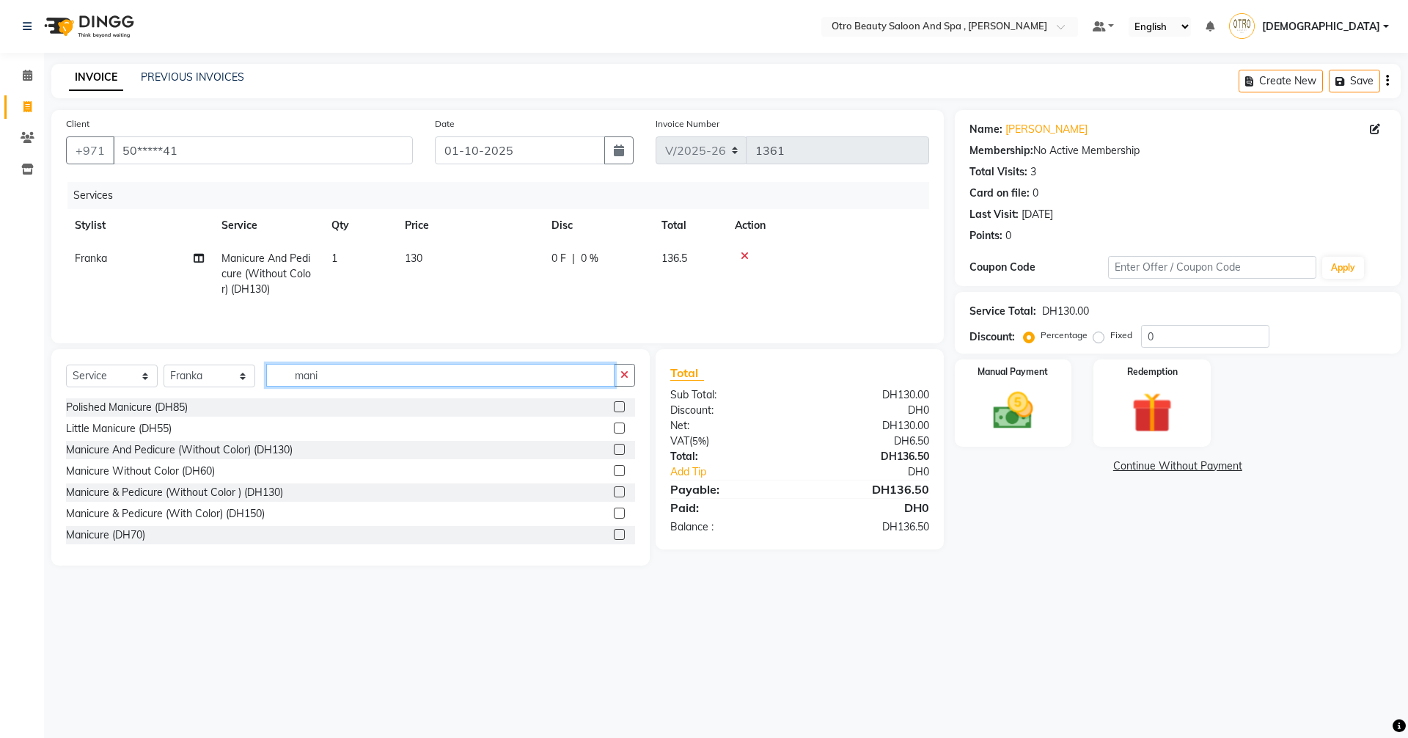
click at [355, 373] on input "mani" at bounding box center [440, 375] width 348 height 23
type input "m"
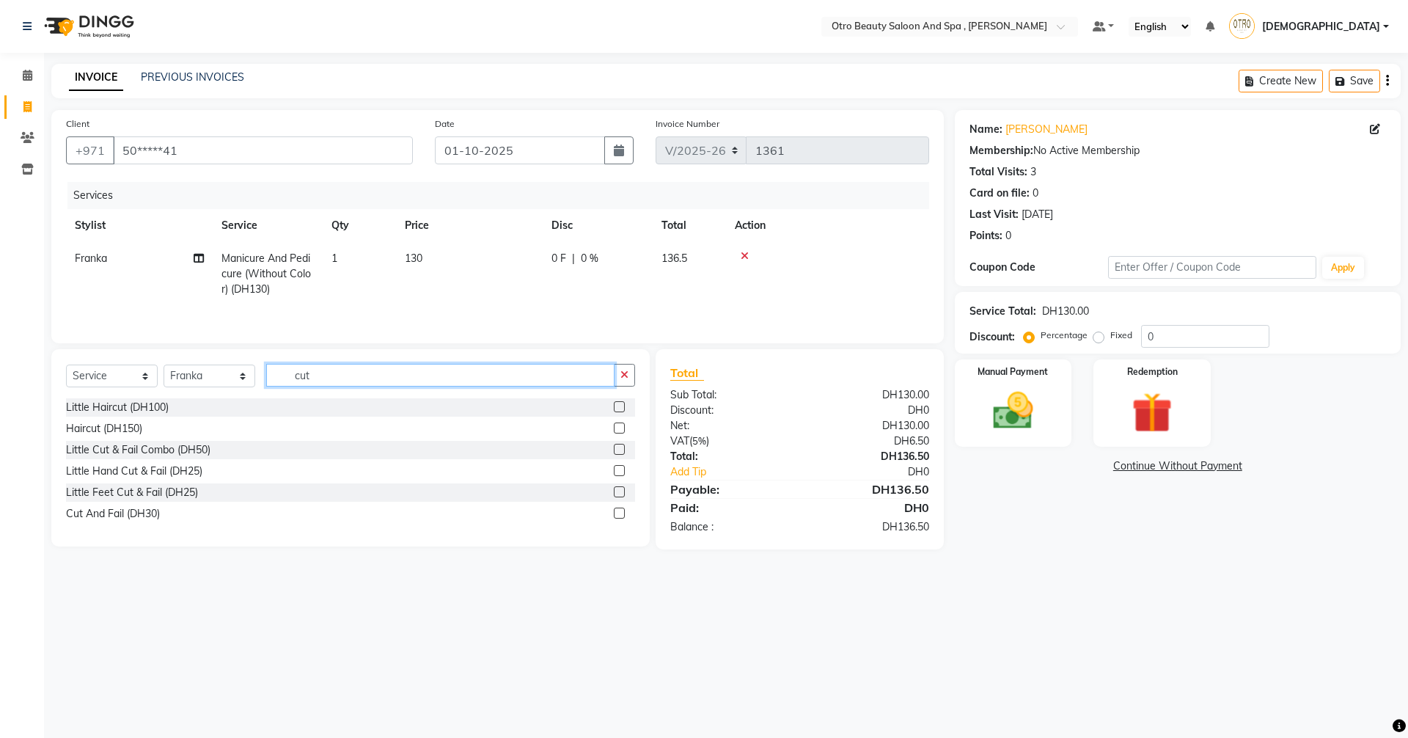
type input "cut"
click at [617, 513] on label at bounding box center [619, 512] width 11 height 11
click at [617, 513] on input "checkbox" at bounding box center [619, 514] width 10 height 10
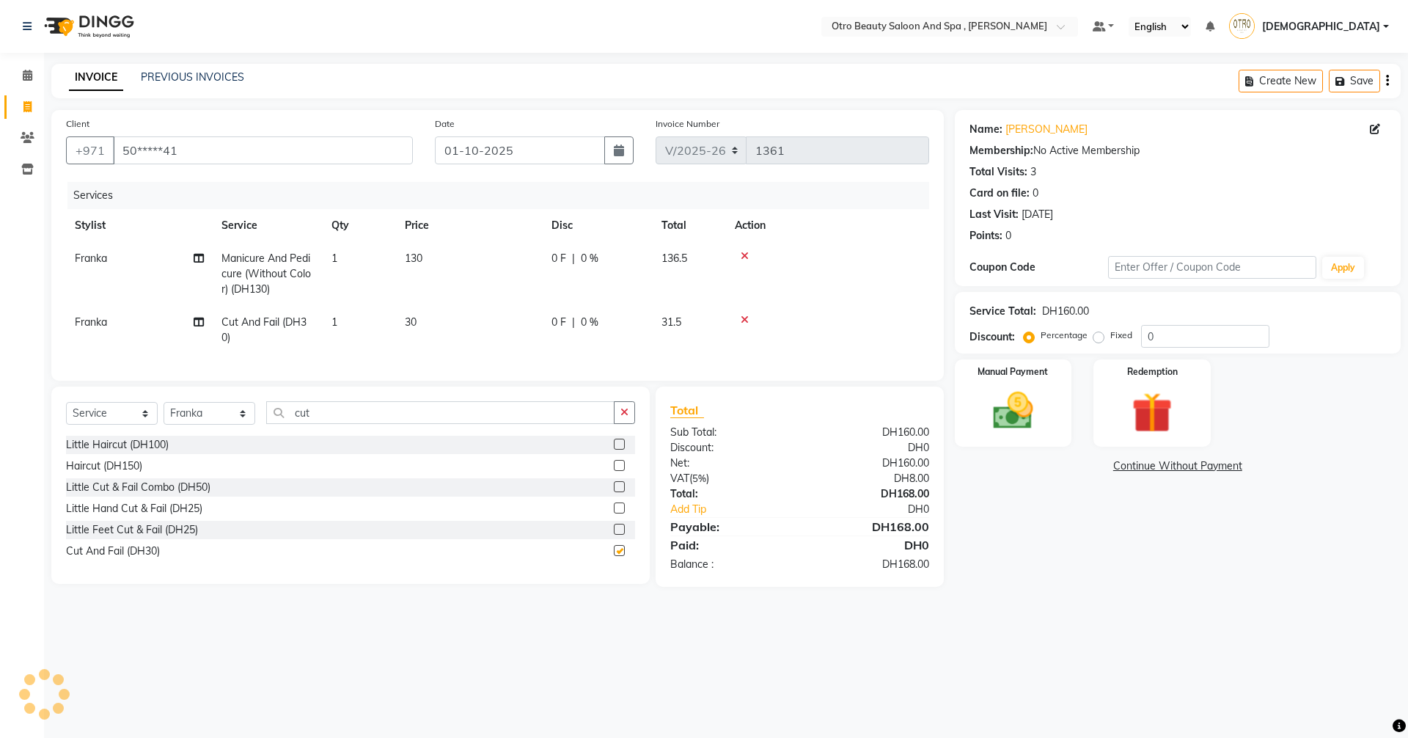
checkbox input "false"
click at [242, 425] on select "Select Stylist [PERSON_NAME] [PERSON_NAME] Hera Karuna [PERSON_NAME] Mamita [PE…" at bounding box center [210, 413] width 92 height 23
select select "86183"
click at [164, 413] on select "Select Stylist [PERSON_NAME] [PERSON_NAME] Hera Karuna [PERSON_NAME] Mamita [PE…" at bounding box center [210, 413] width 92 height 23
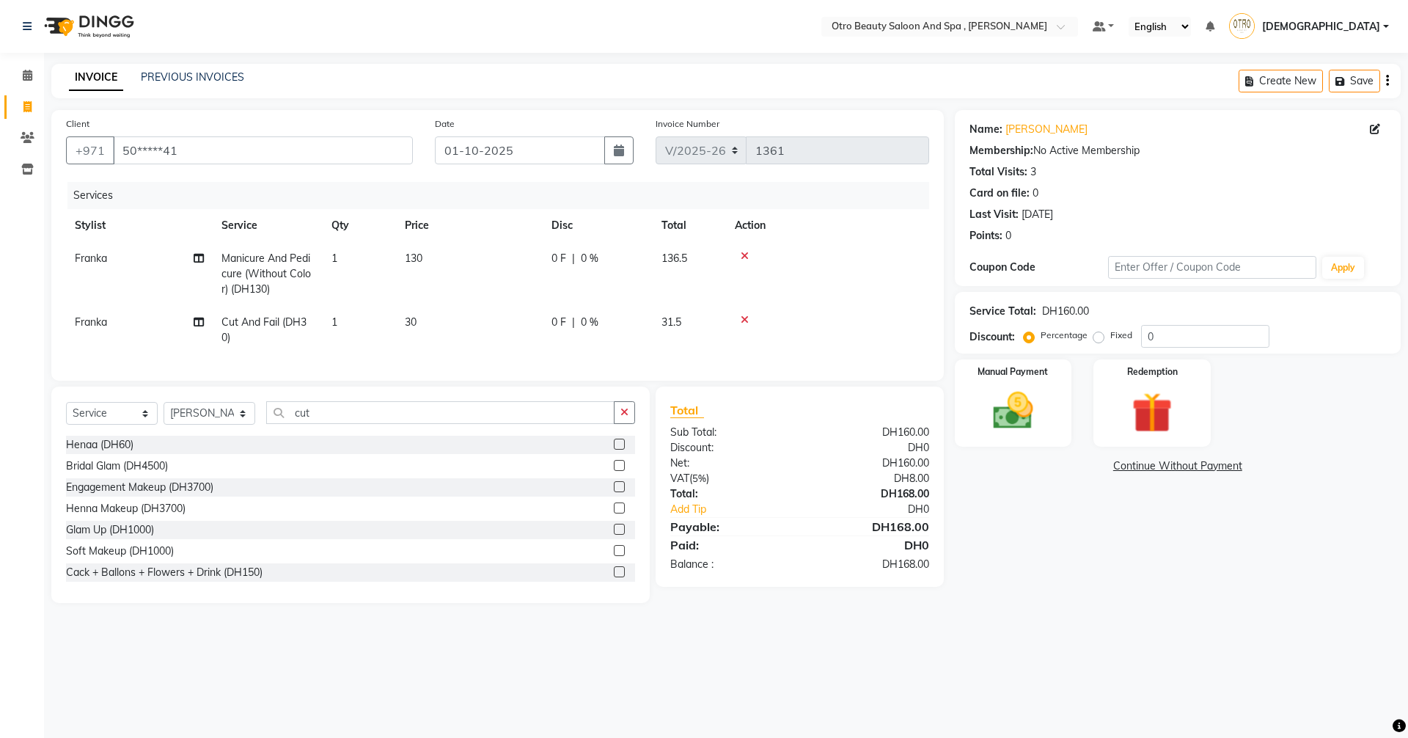
click at [353, 409] on div "Select Service Product Membership Package Voucher Prepaid Gift Card Select Styl…" at bounding box center [350, 494] width 598 height 216
click at [353, 414] on input "cut" at bounding box center [440, 412] width 348 height 23
type input "c"
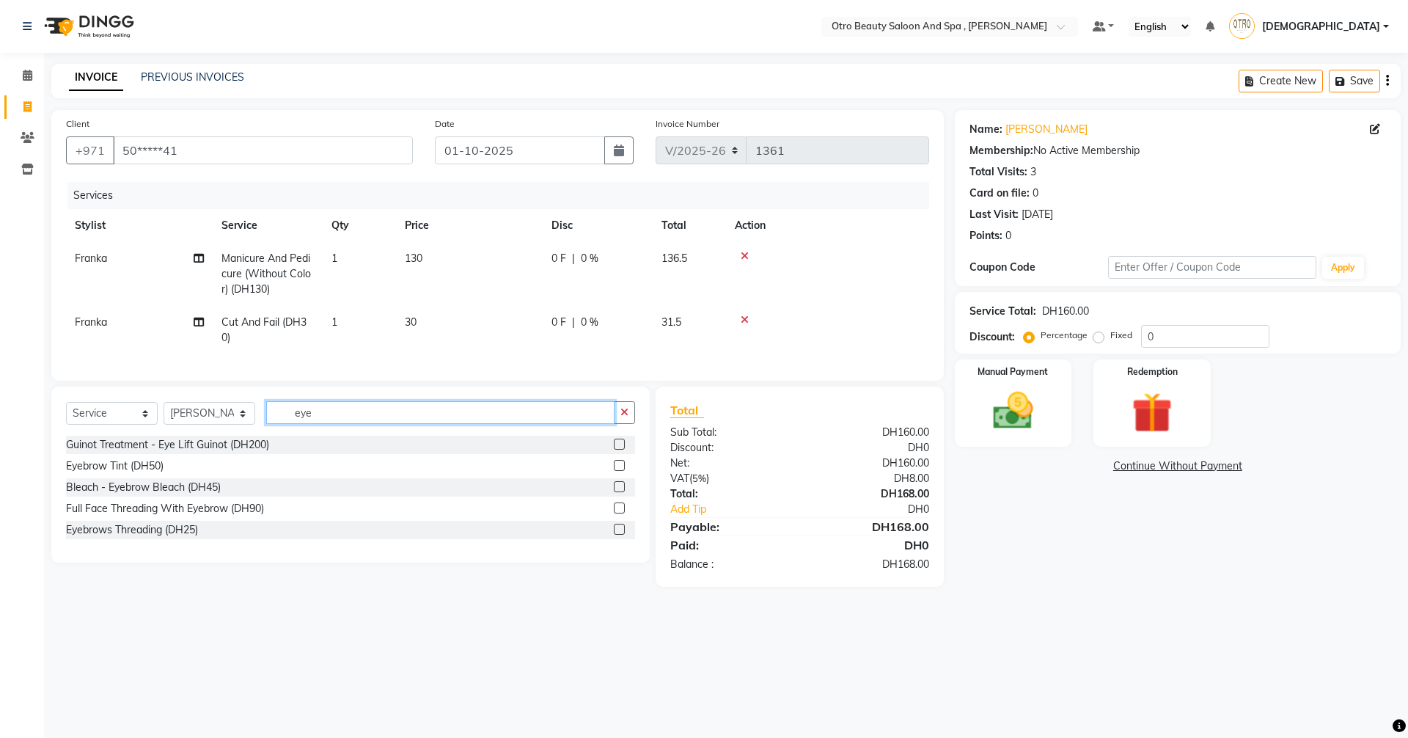
type input "eye"
click at [620, 492] on label at bounding box center [619, 486] width 11 height 11
click at [620, 492] on input "checkbox" at bounding box center [619, 487] width 10 height 10
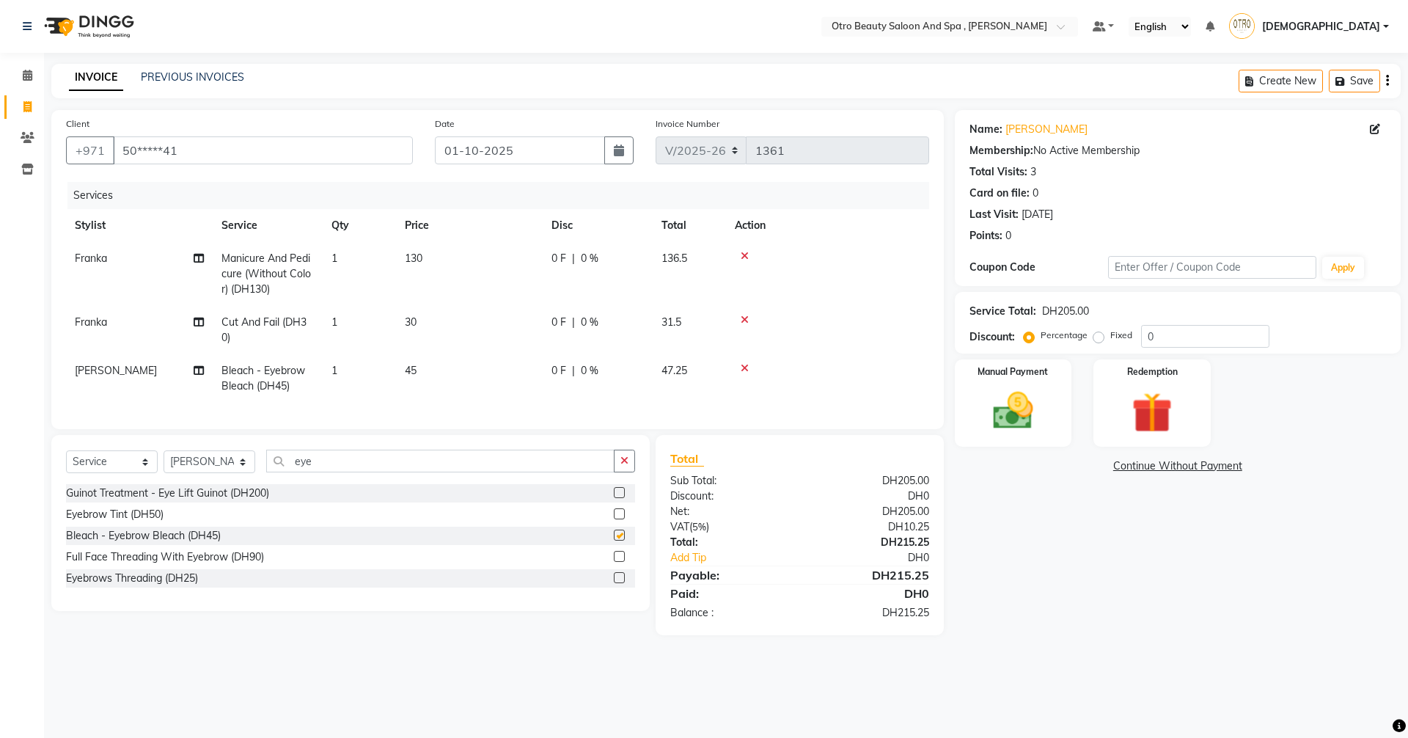
checkbox input "false"
click at [202, 258] on icon at bounding box center [199, 258] width 10 height 10
select select "86535"
select select "87851"
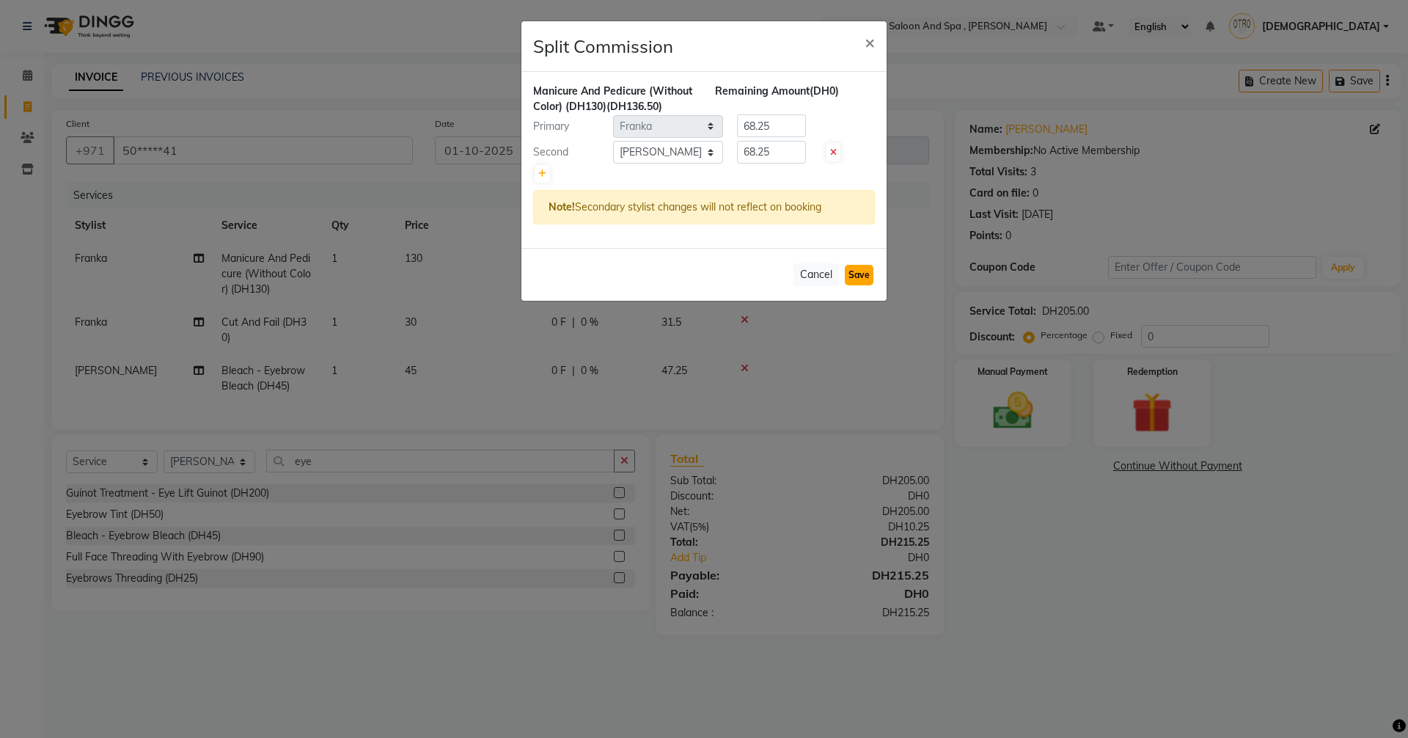
click at [863, 274] on button "Save" at bounding box center [859, 275] width 29 height 21
select select "Select"
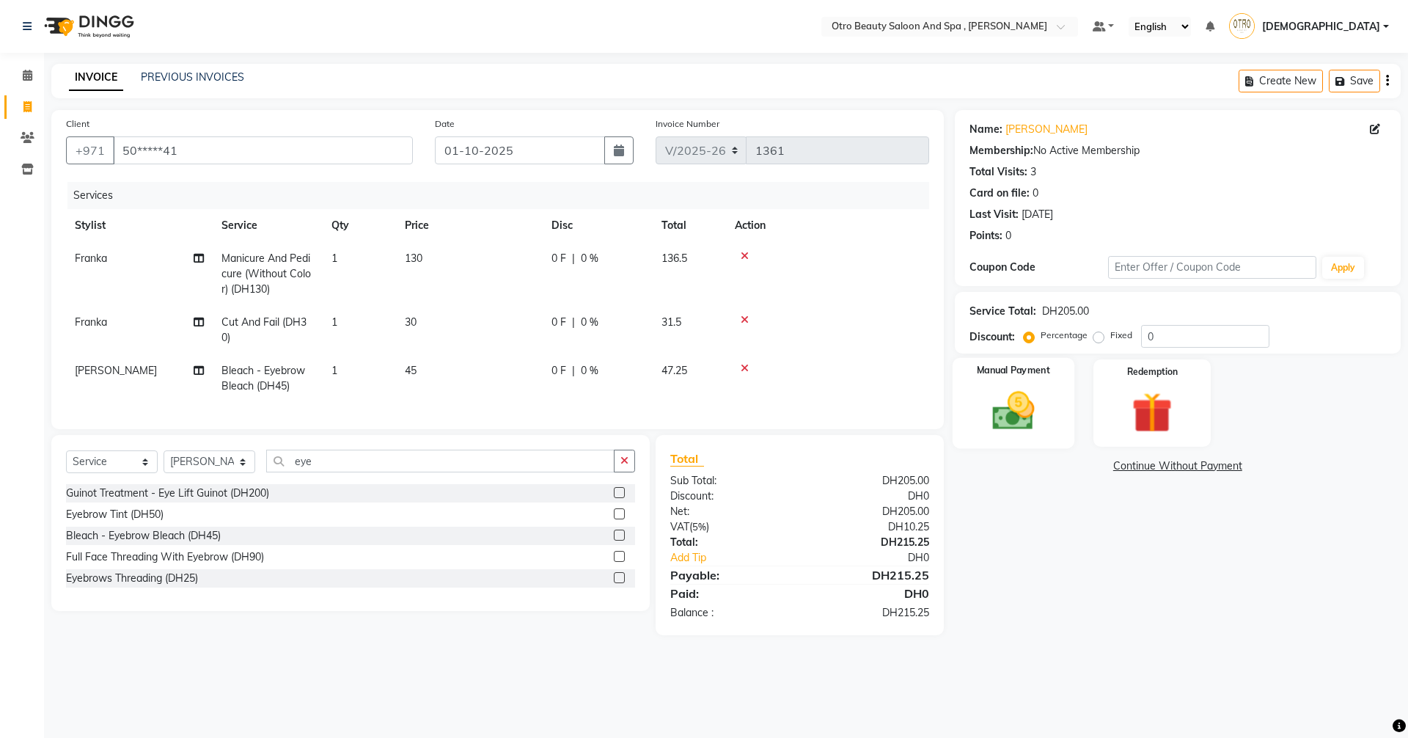
click at [1043, 395] on img at bounding box center [1013, 410] width 68 height 48
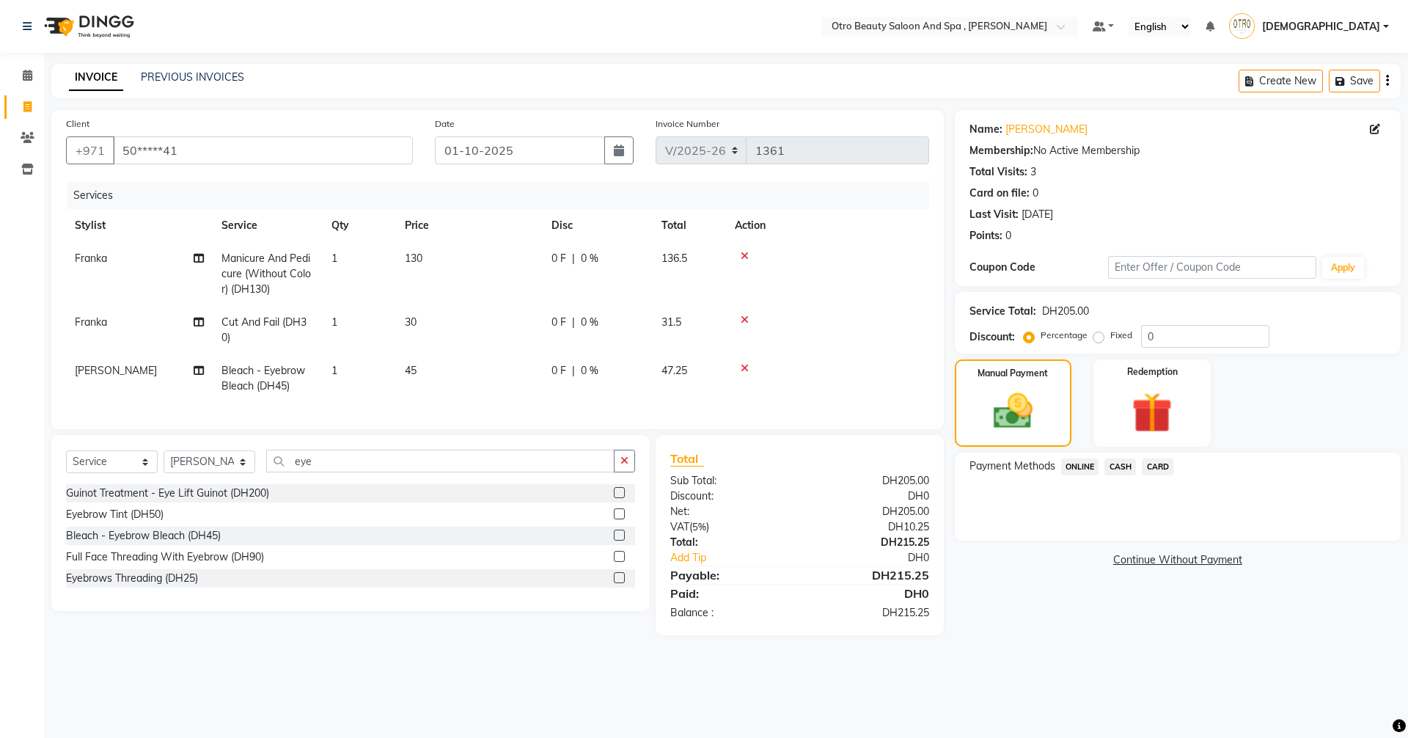
click at [1164, 464] on span "CARD" at bounding box center [1158, 466] width 32 height 17
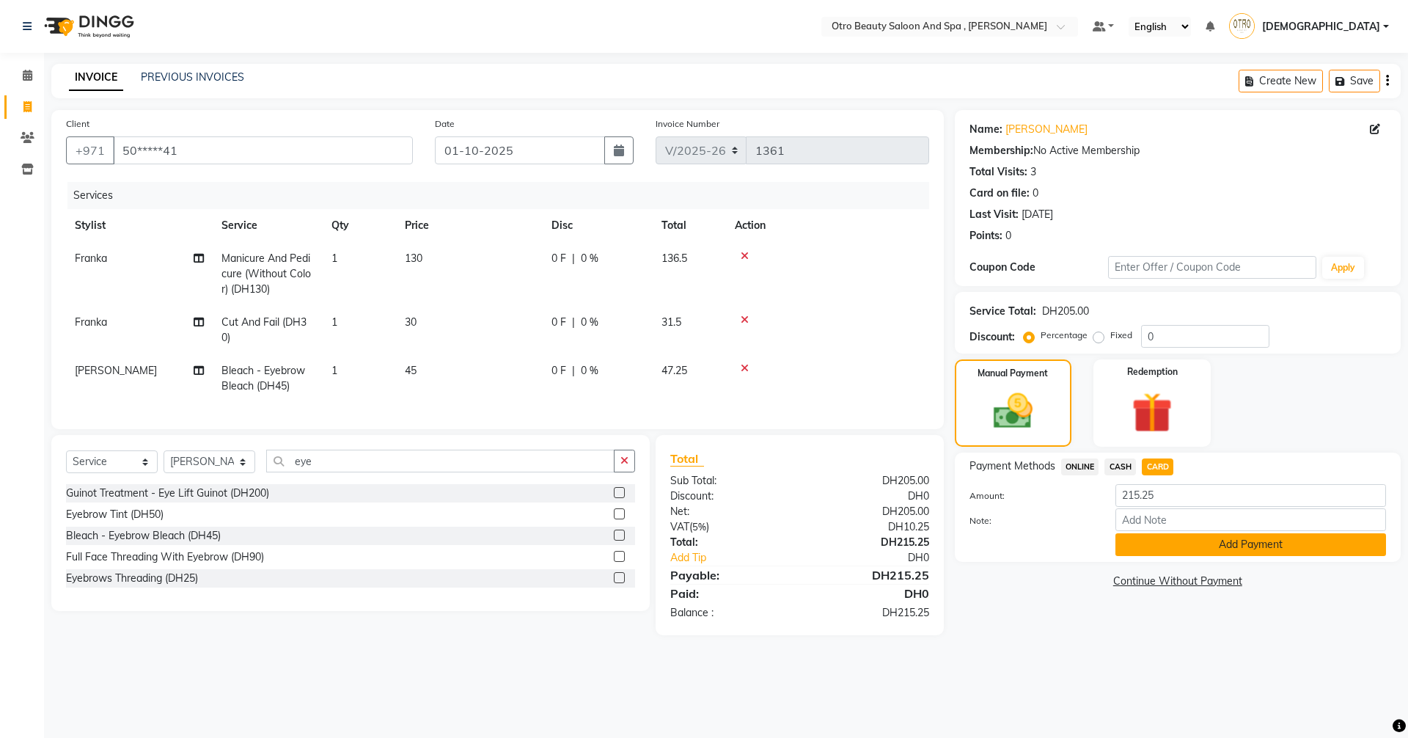
click at [1226, 543] on button "Add Payment" at bounding box center [1250, 544] width 271 height 23
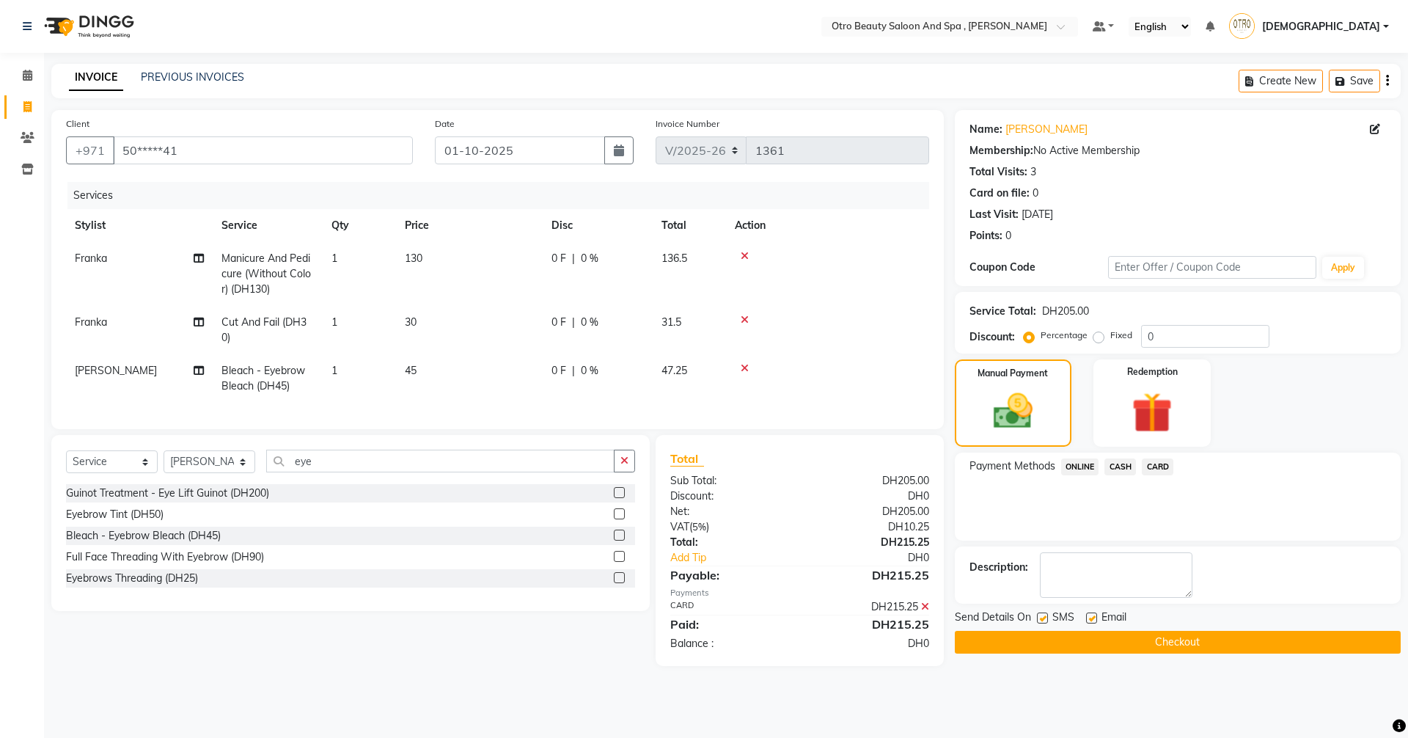
click at [1184, 646] on button "Checkout" at bounding box center [1178, 642] width 446 height 23
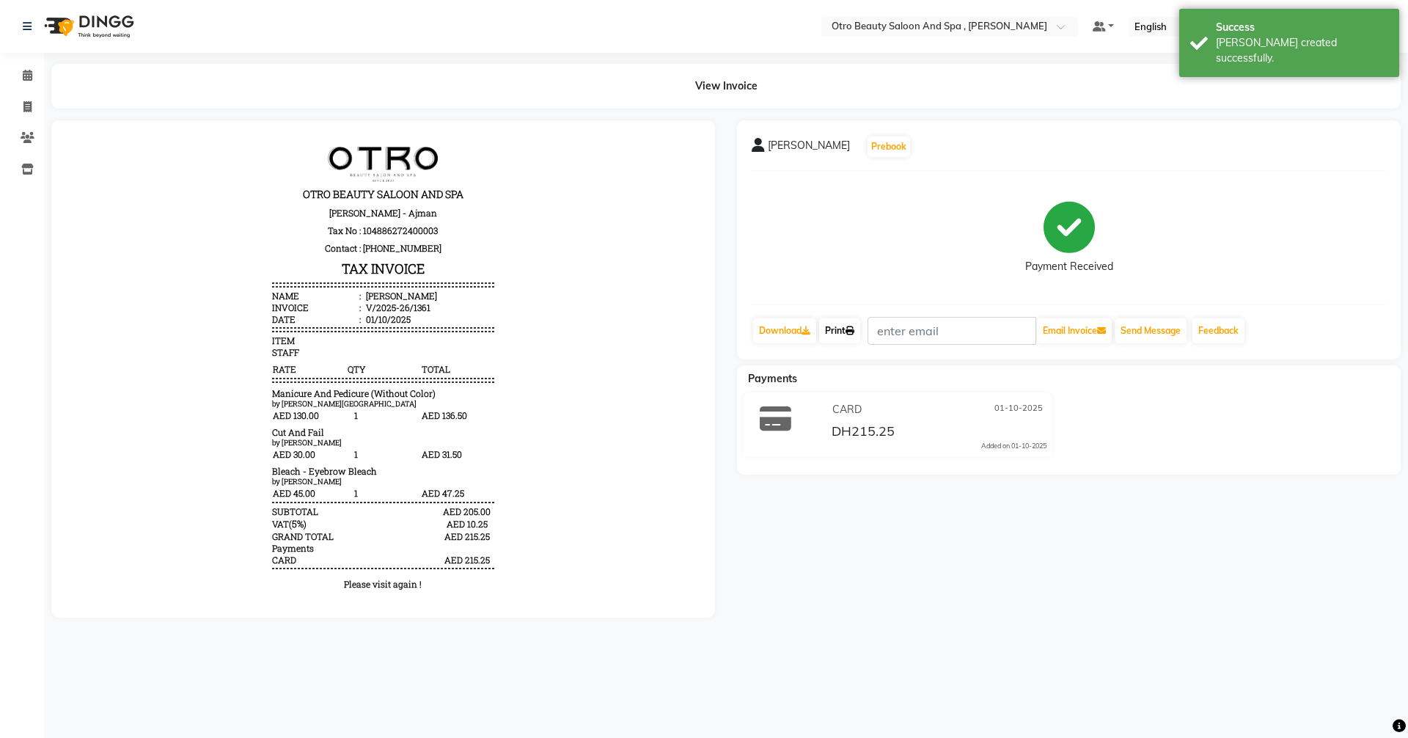
click at [836, 325] on link "Print" at bounding box center [839, 330] width 41 height 25
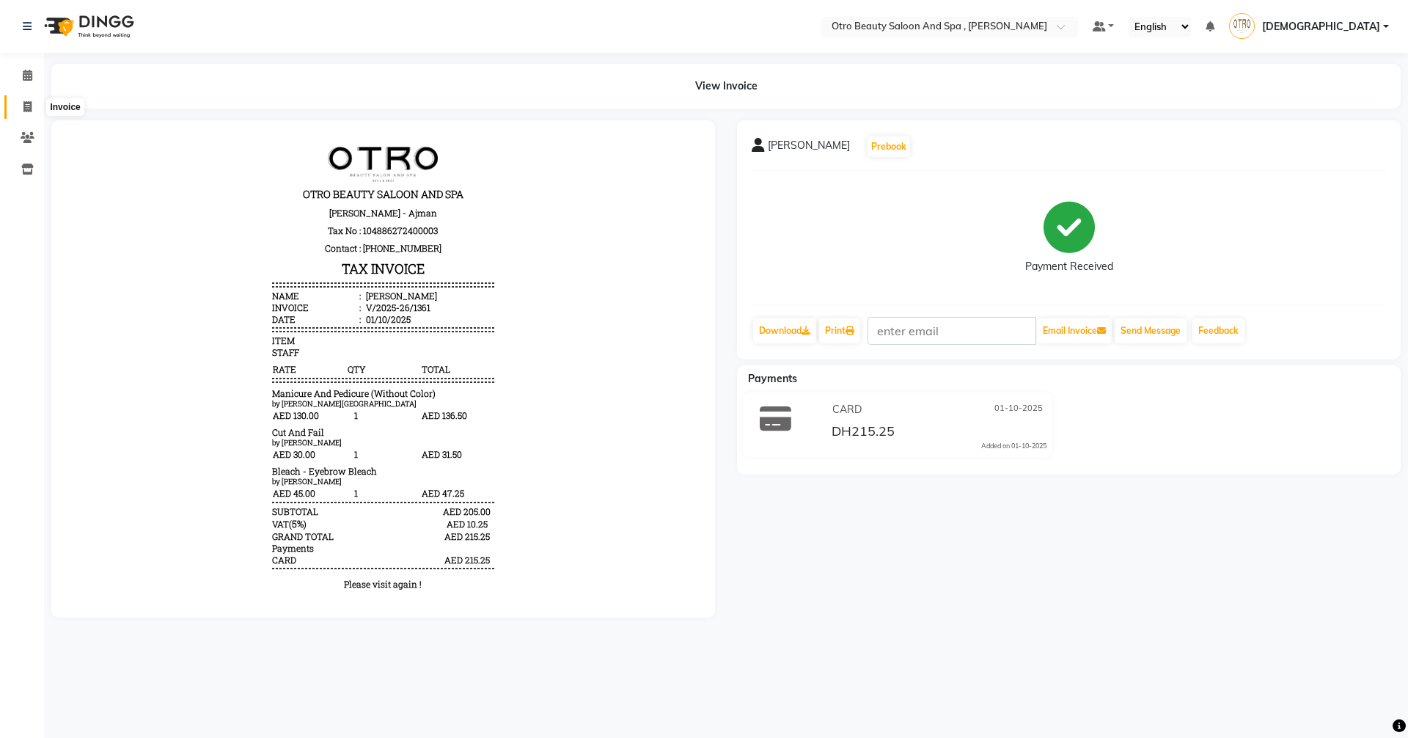
click at [26, 109] on icon at bounding box center [27, 106] width 8 height 11
select select "service"
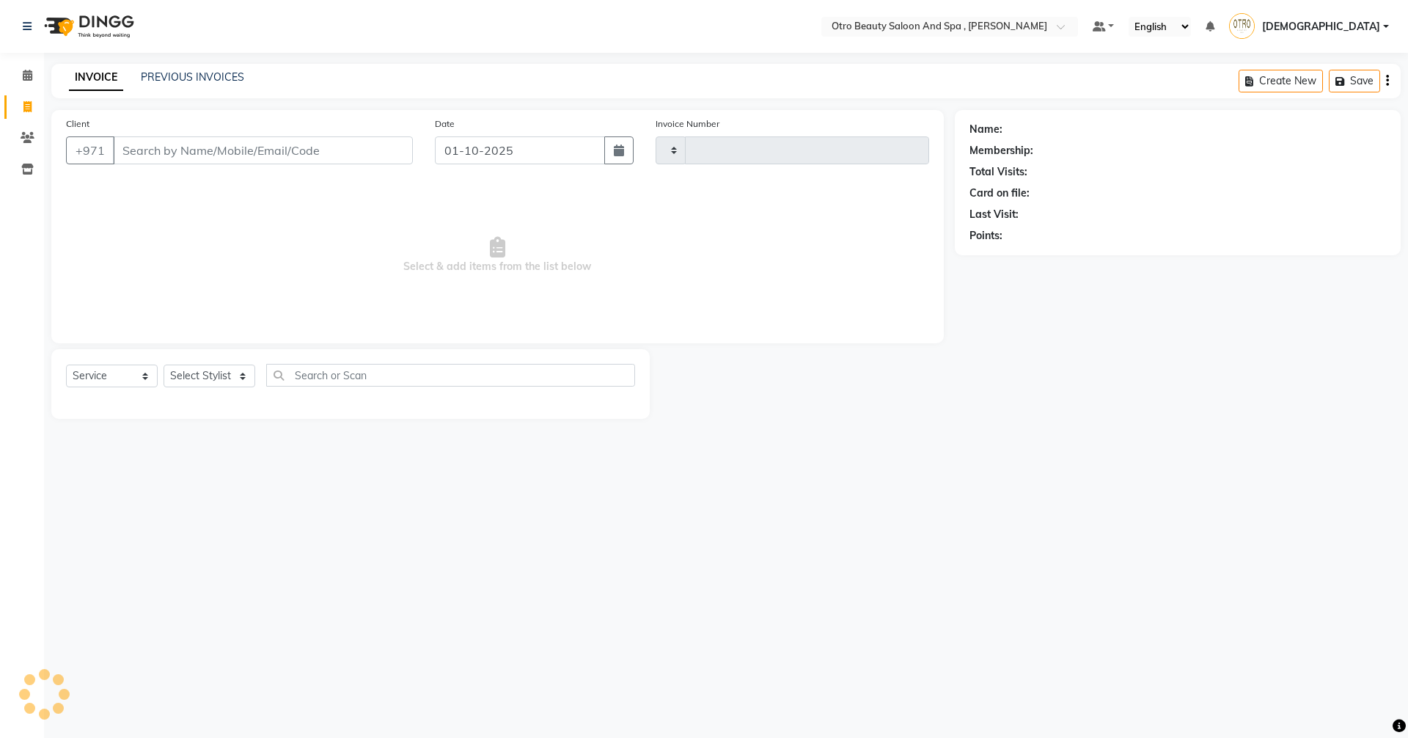
type input "1362"
select select "8622"
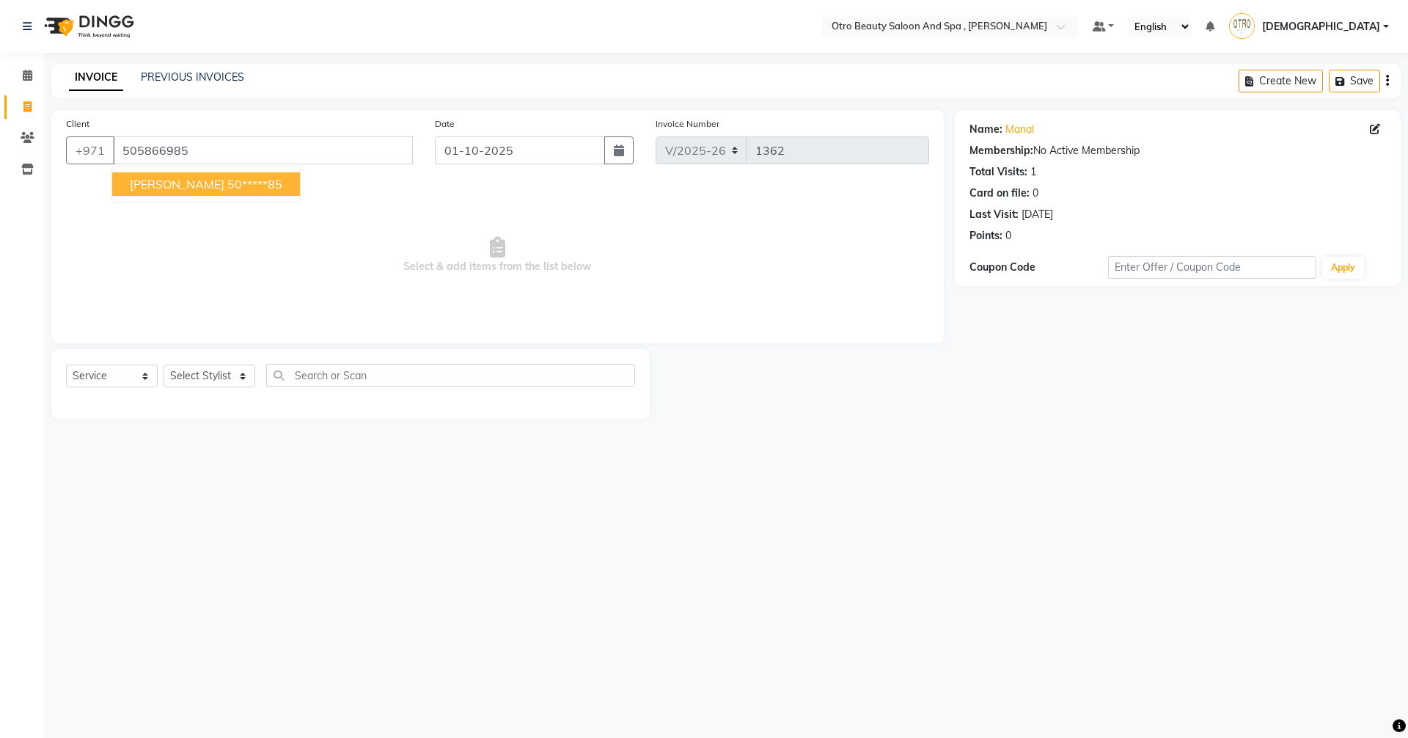
click at [160, 183] on span "[PERSON_NAME]" at bounding box center [177, 184] width 95 height 15
type input "50*****85"
click at [243, 375] on select "Select Stylist [PERSON_NAME] [PERSON_NAME] Hera Karuna [PERSON_NAME] Mamita [PE…" at bounding box center [210, 375] width 92 height 23
select select "86535"
click at [164, 364] on select "Select Stylist [PERSON_NAME] [PERSON_NAME] Hera Karuna [PERSON_NAME] Mamita [PE…" at bounding box center [210, 375] width 92 height 23
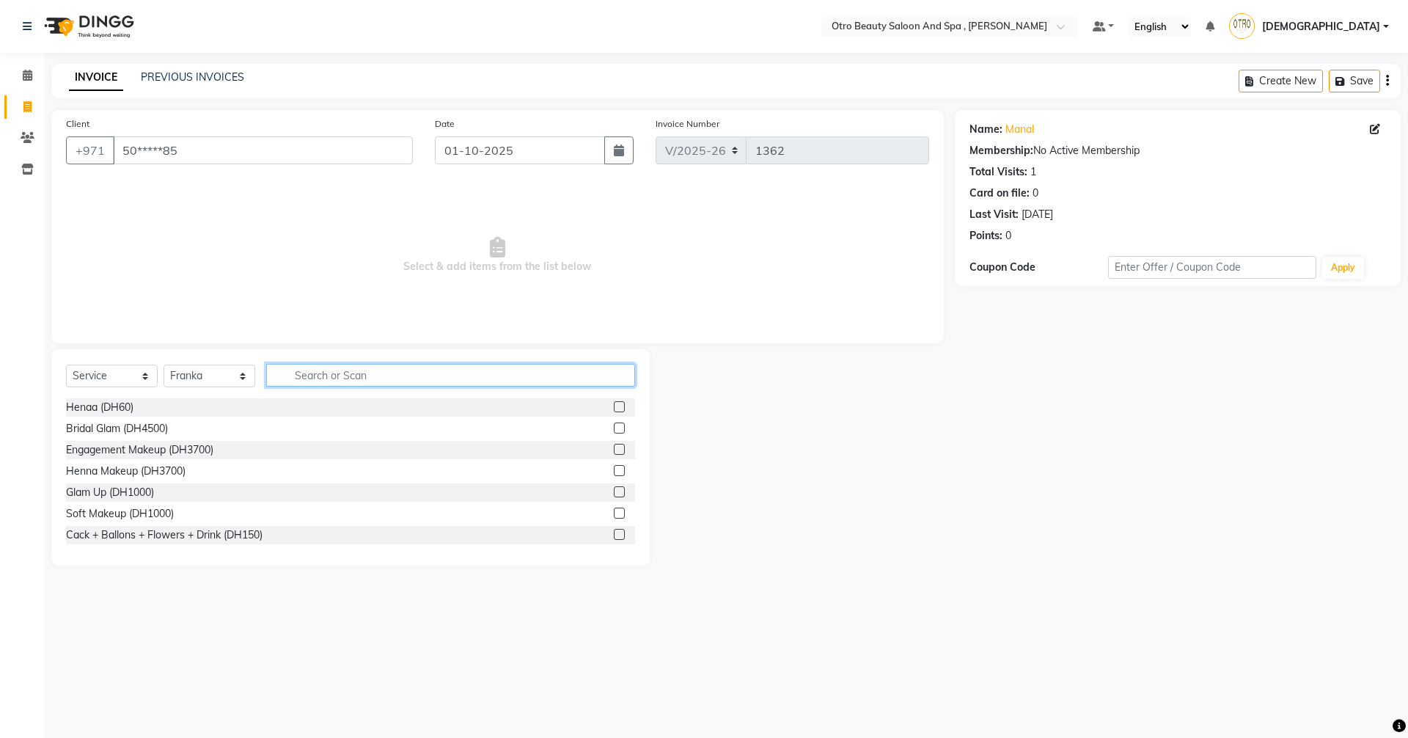
click at [340, 381] on input "text" at bounding box center [450, 375] width 369 height 23
type input "eye"
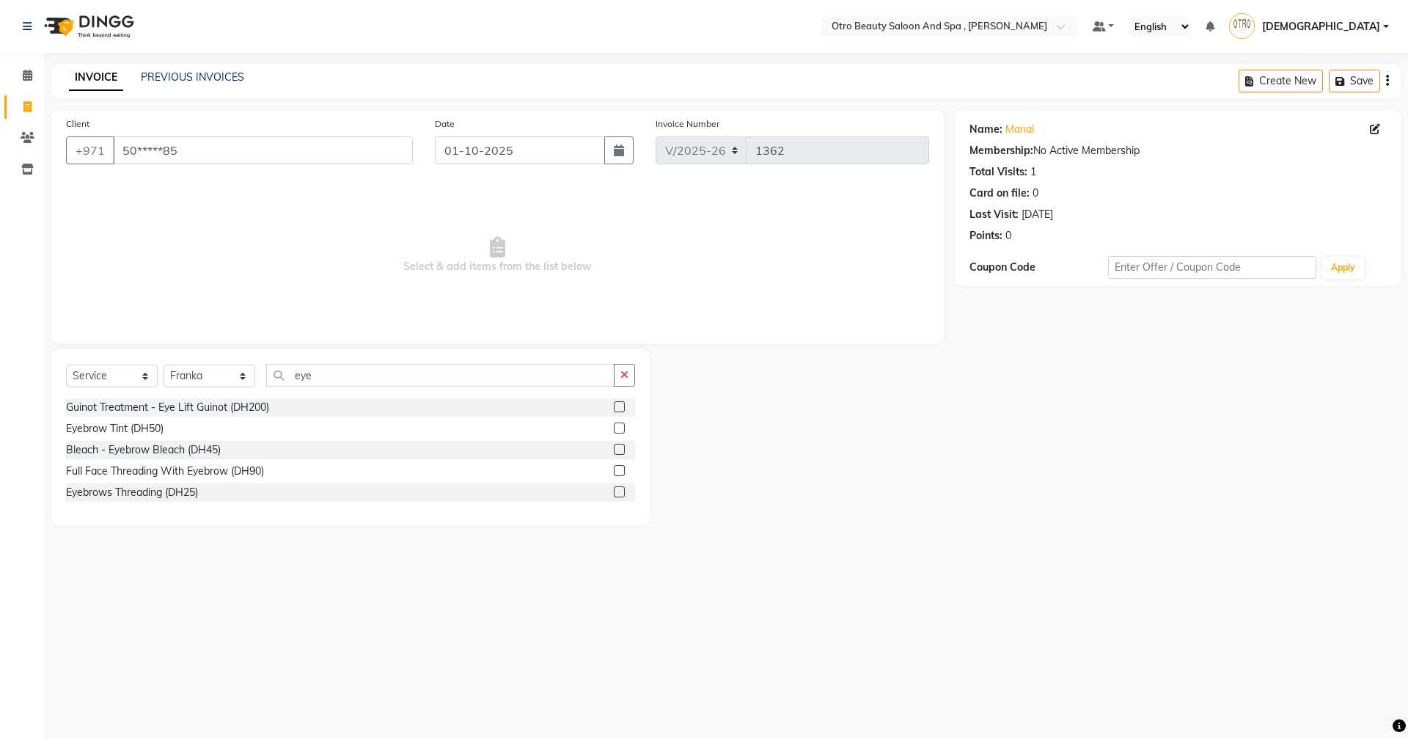
click at [621, 492] on label at bounding box center [619, 491] width 11 height 11
click at [621, 492] on input "checkbox" at bounding box center [619, 493] width 10 height 10
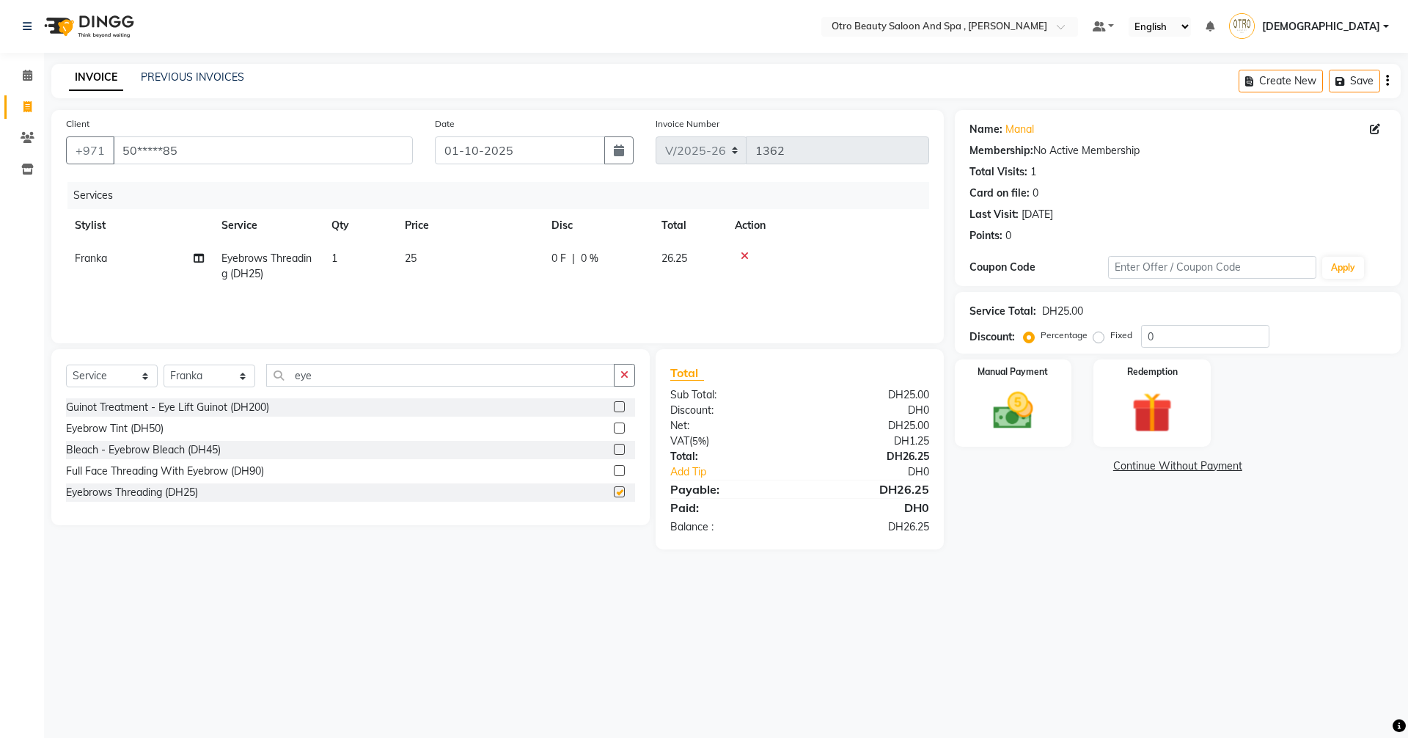
checkbox input "false"
click at [1044, 400] on img at bounding box center [1013, 410] width 68 height 48
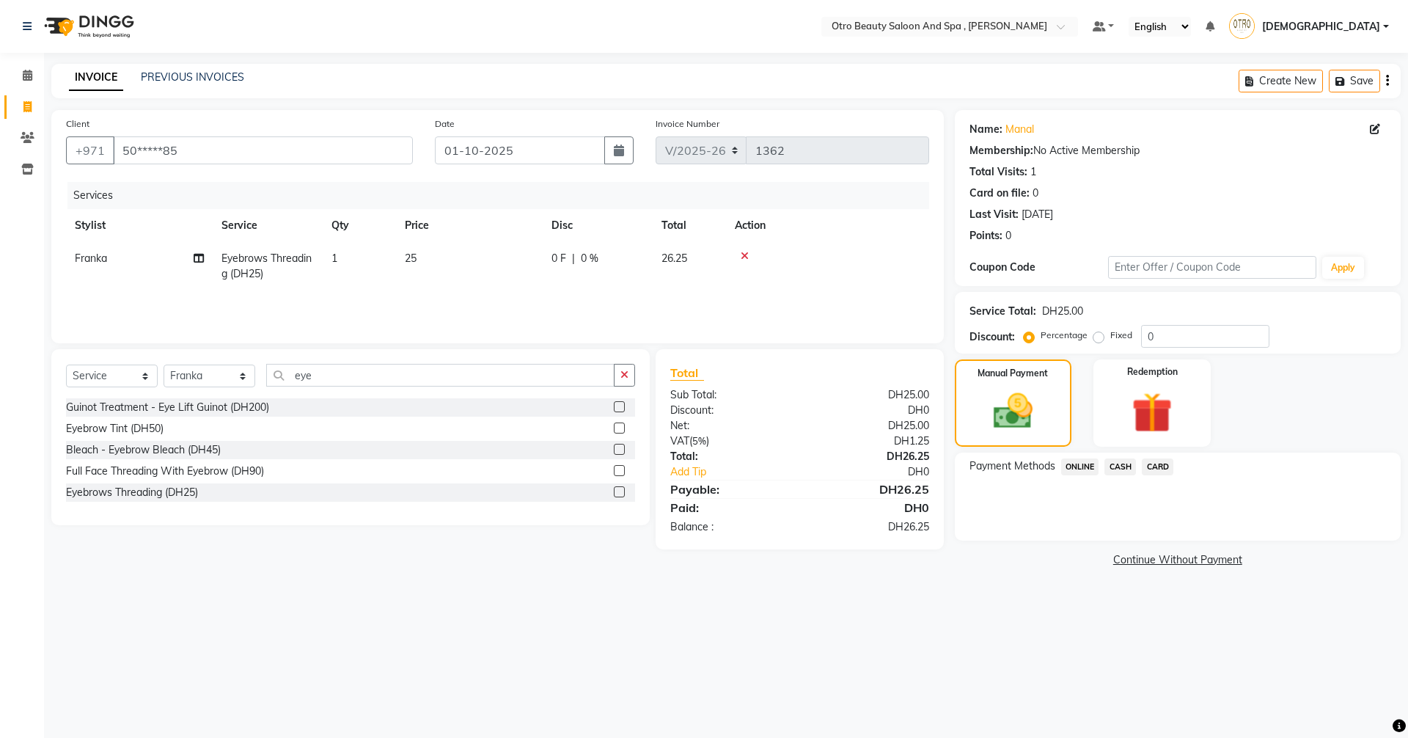
click at [1155, 468] on span "CARD" at bounding box center [1158, 466] width 32 height 17
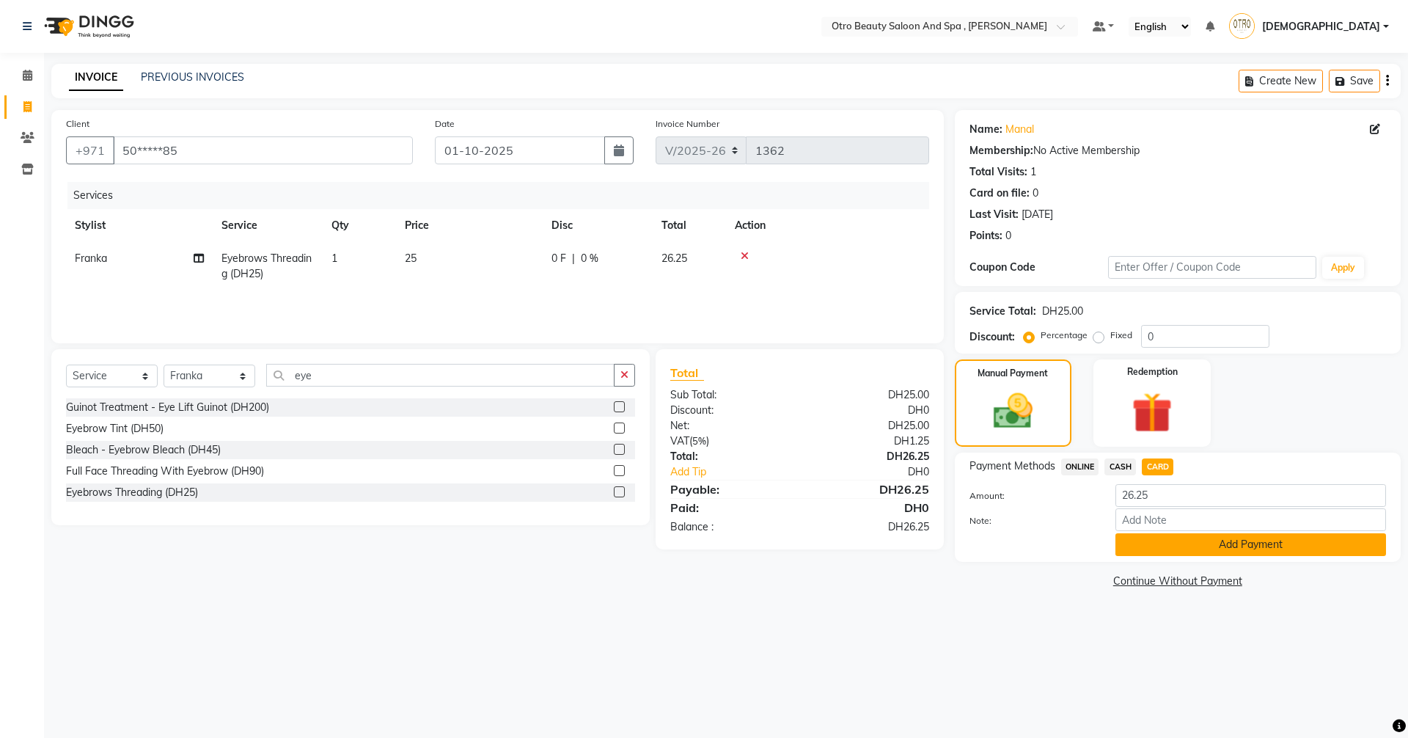
click at [1192, 543] on button "Add Payment" at bounding box center [1250, 544] width 271 height 23
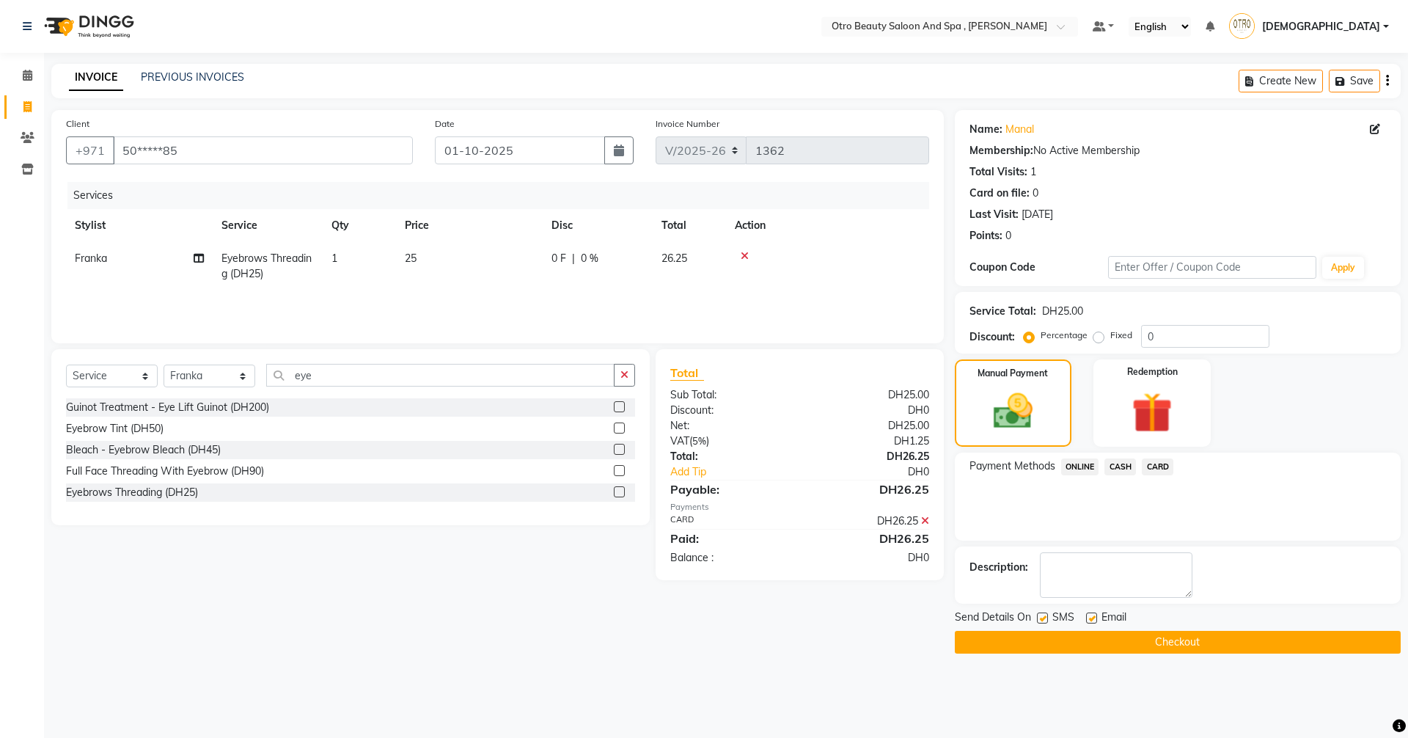
click at [1181, 644] on button "Checkout" at bounding box center [1178, 642] width 446 height 23
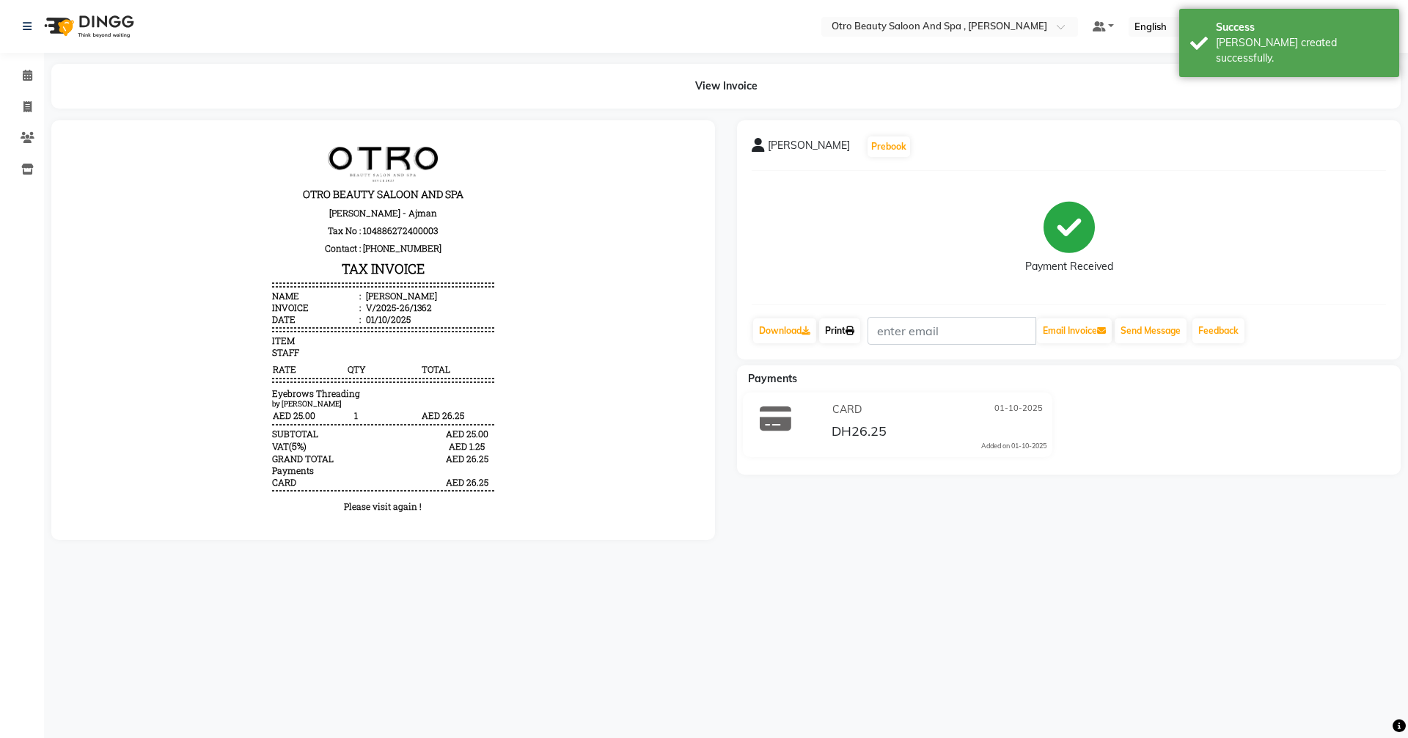
click at [846, 334] on link "Print" at bounding box center [839, 330] width 41 height 25
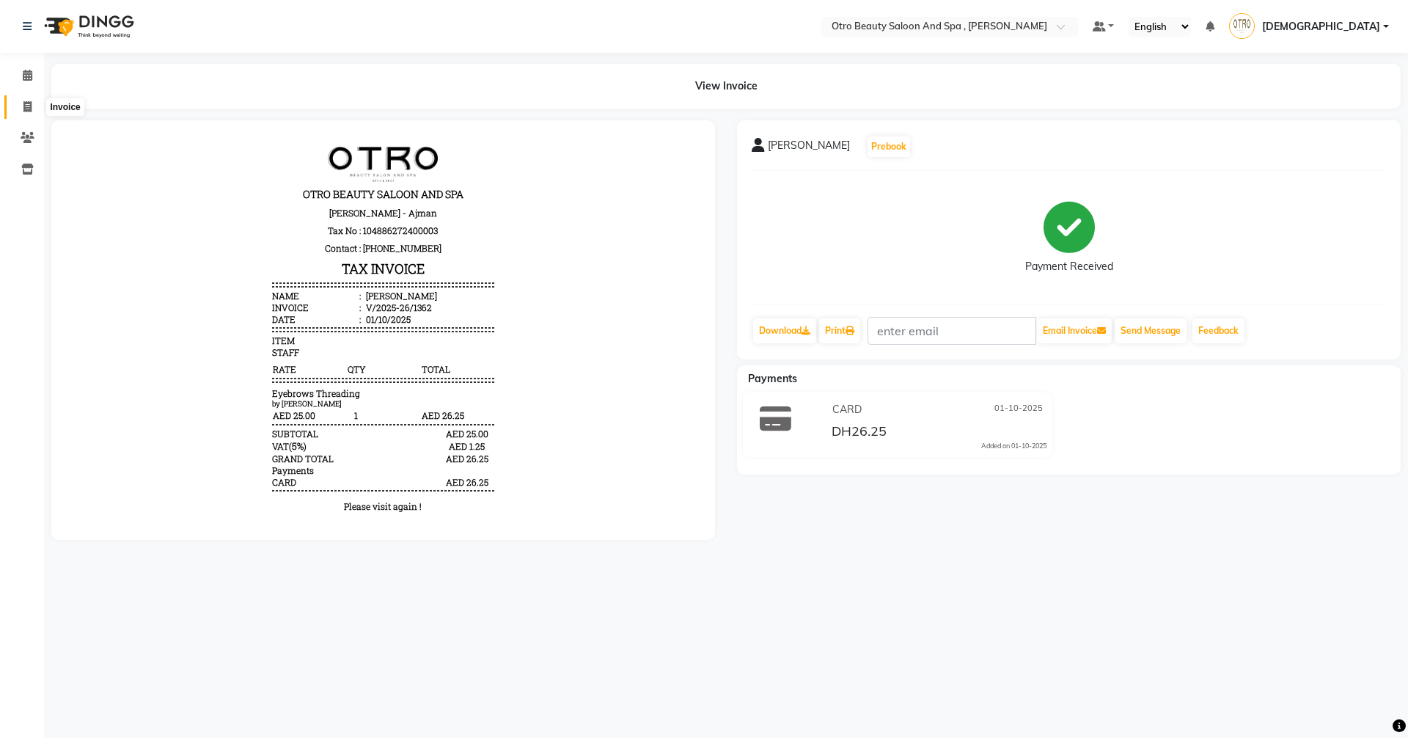
click at [30, 109] on icon at bounding box center [27, 106] width 8 height 11
select select "service"
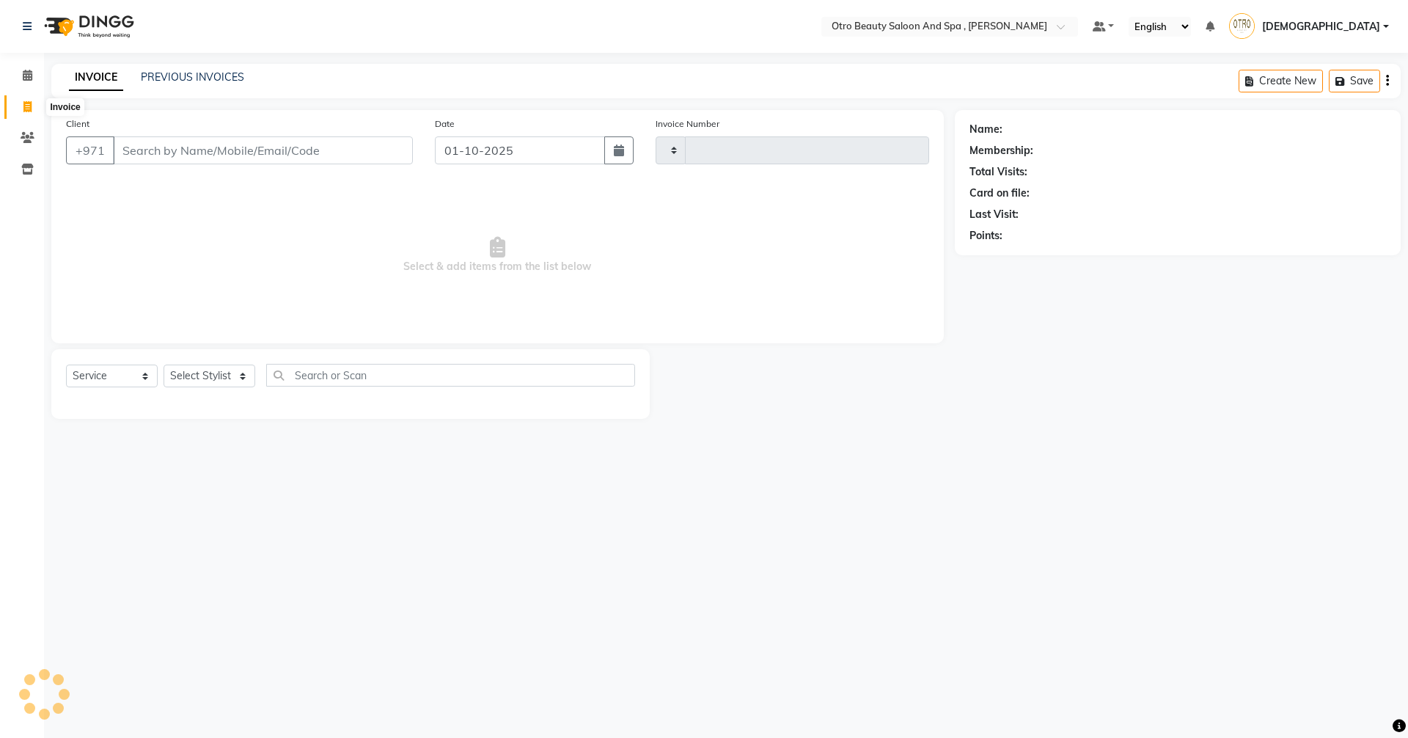
type input "1363"
select select "8622"
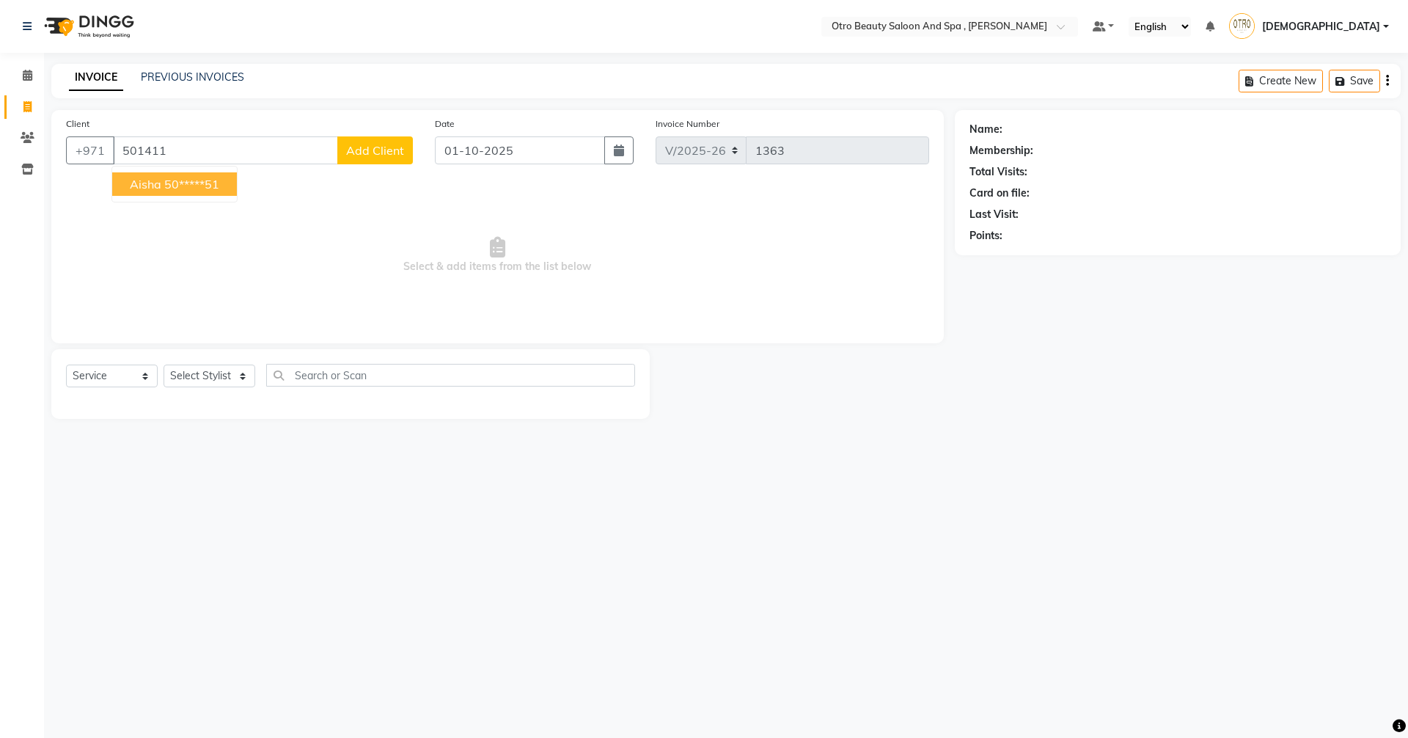
click at [144, 186] on span "aisha" at bounding box center [146, 184] width 32 height 15
type input "50*****51"
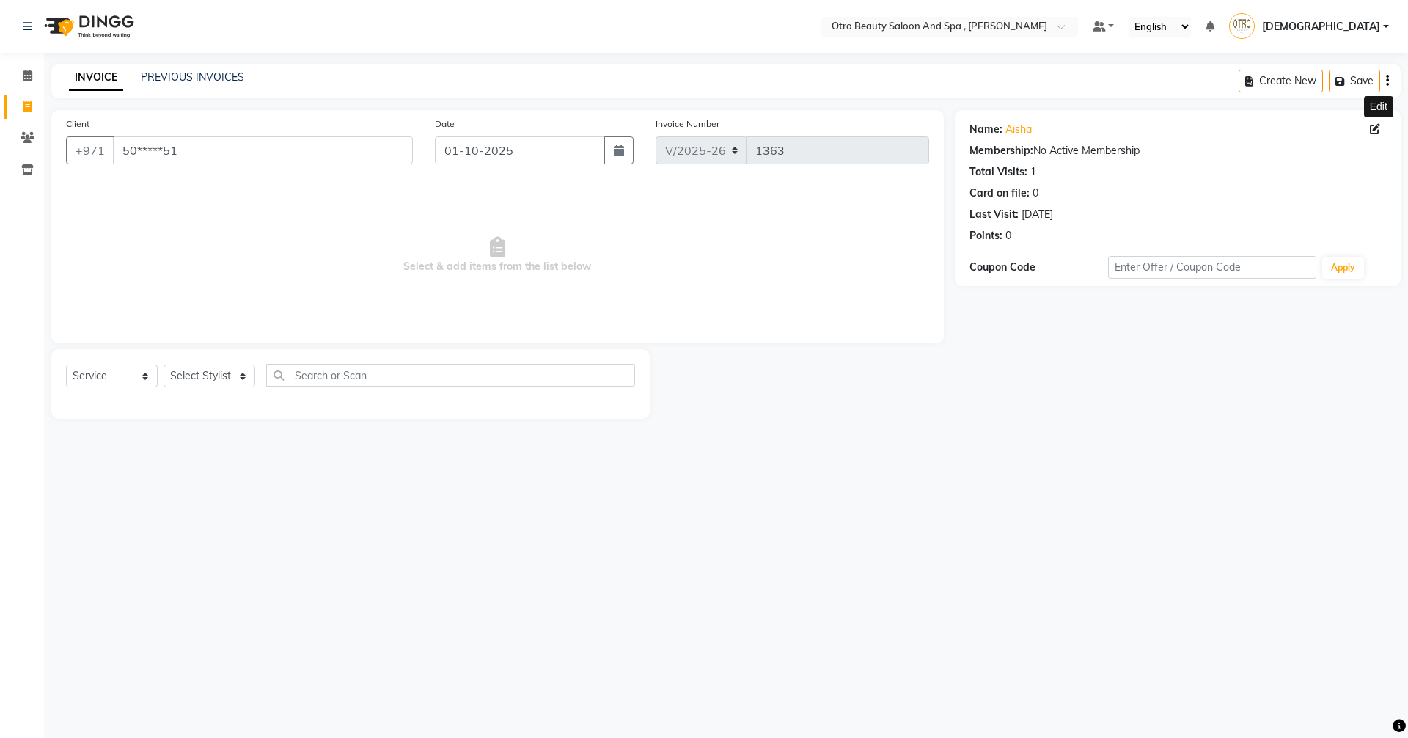
click at [1374, 132] on icon at bounding box center [1375, 129] width 10 height 10
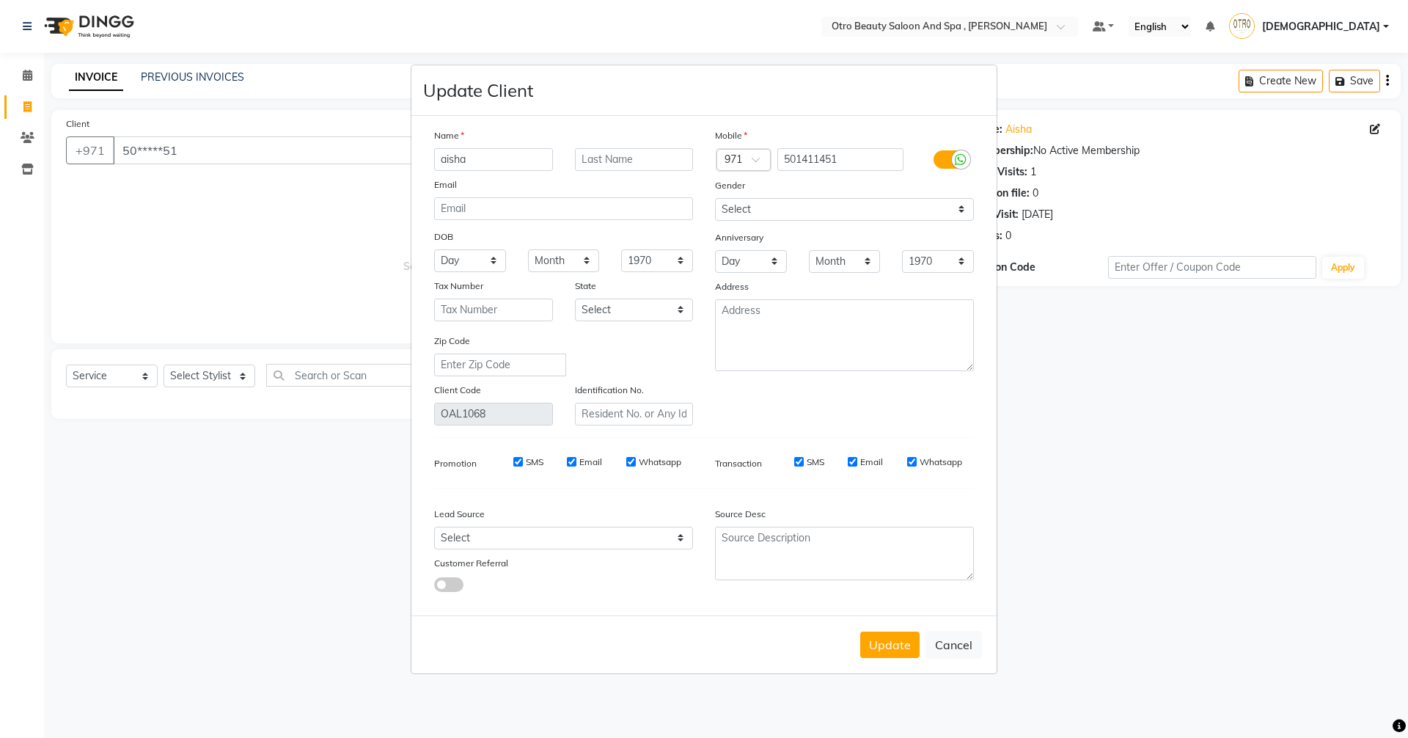
drag, startPoint x: 449, startPoint y: 160, endPoint x: 757, endPoint y: 175, distance: 309.1
click at [462, 160] on input "aisha" at bounding box center [493, 159] width 119 height 23
click at [449, 168] on input "a" at bounding box center [493, 159] width 119 height 23
type input "aysha"
click at [887, 649] on button "Update" at bounding box center [889, 644] width 59 height 26
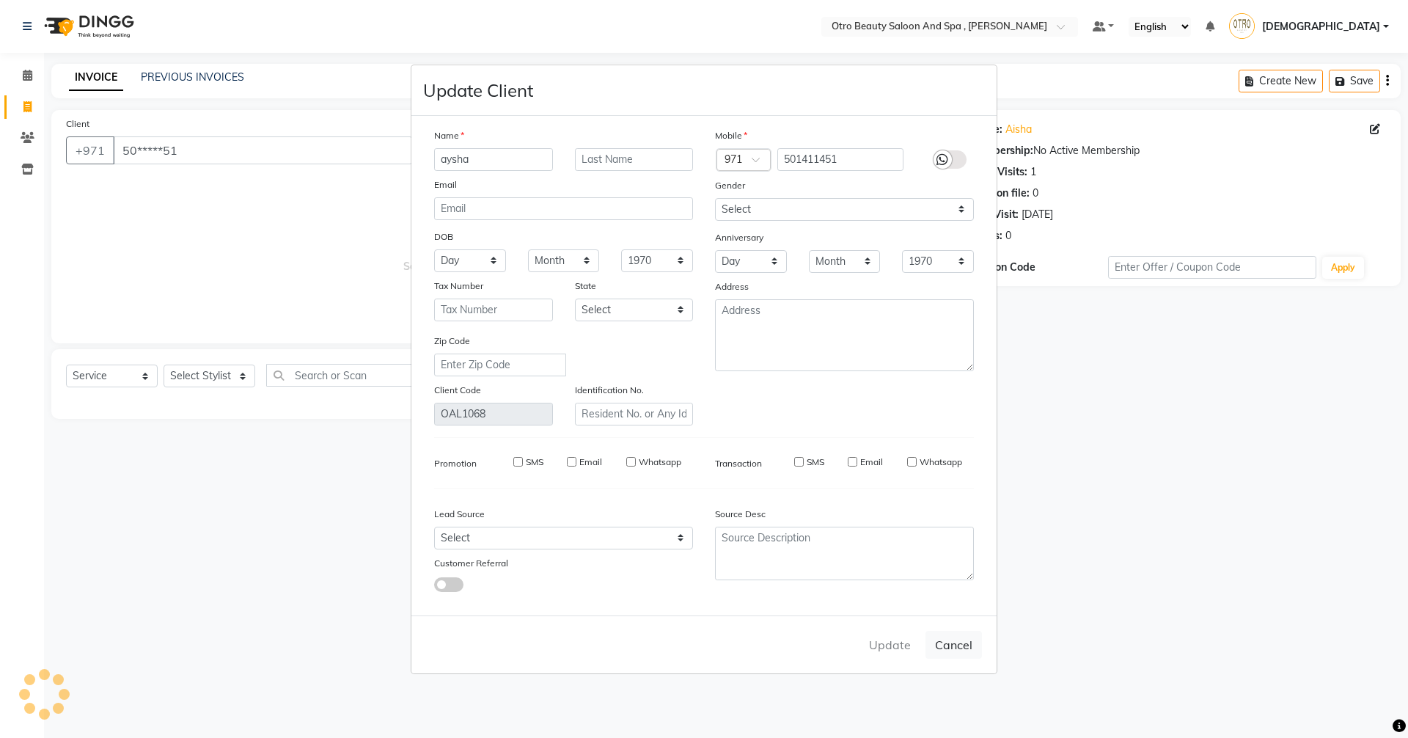
select select
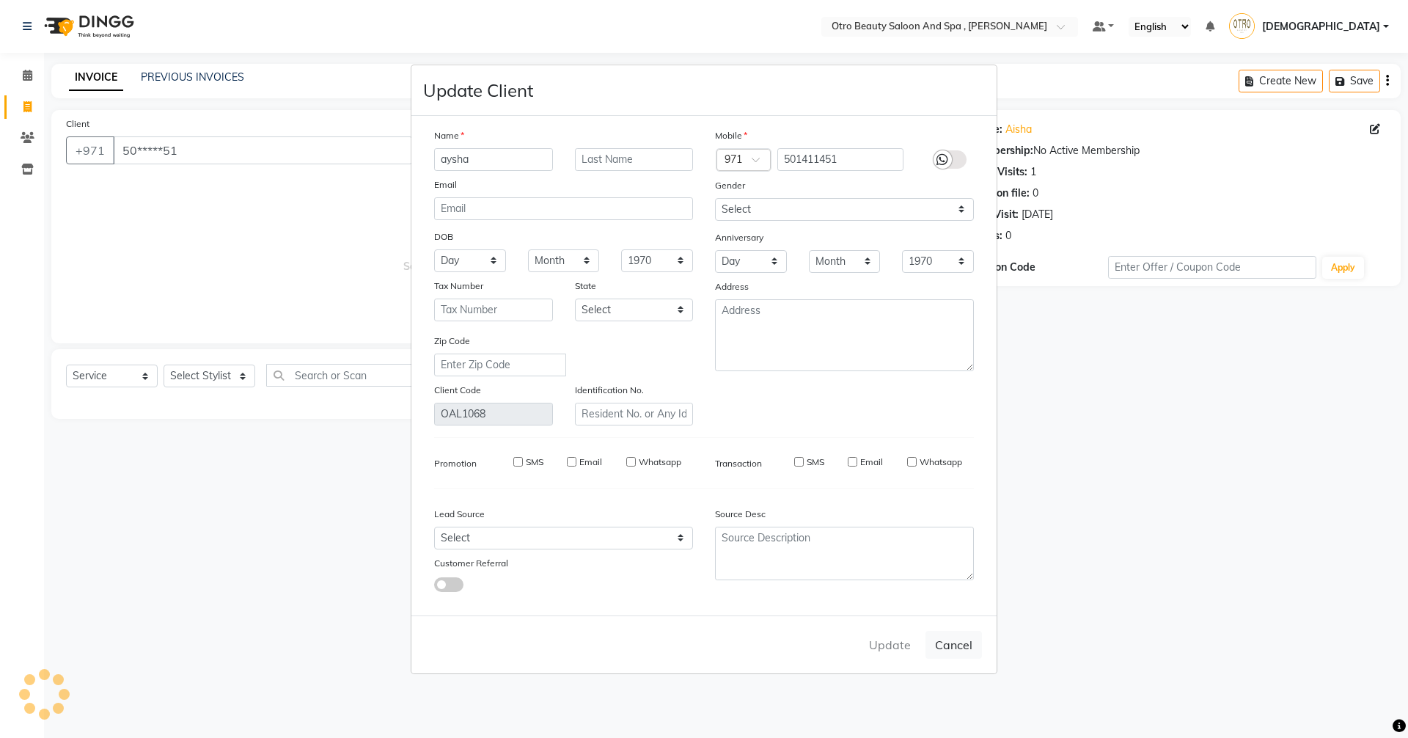
select select
checkbox input "false"
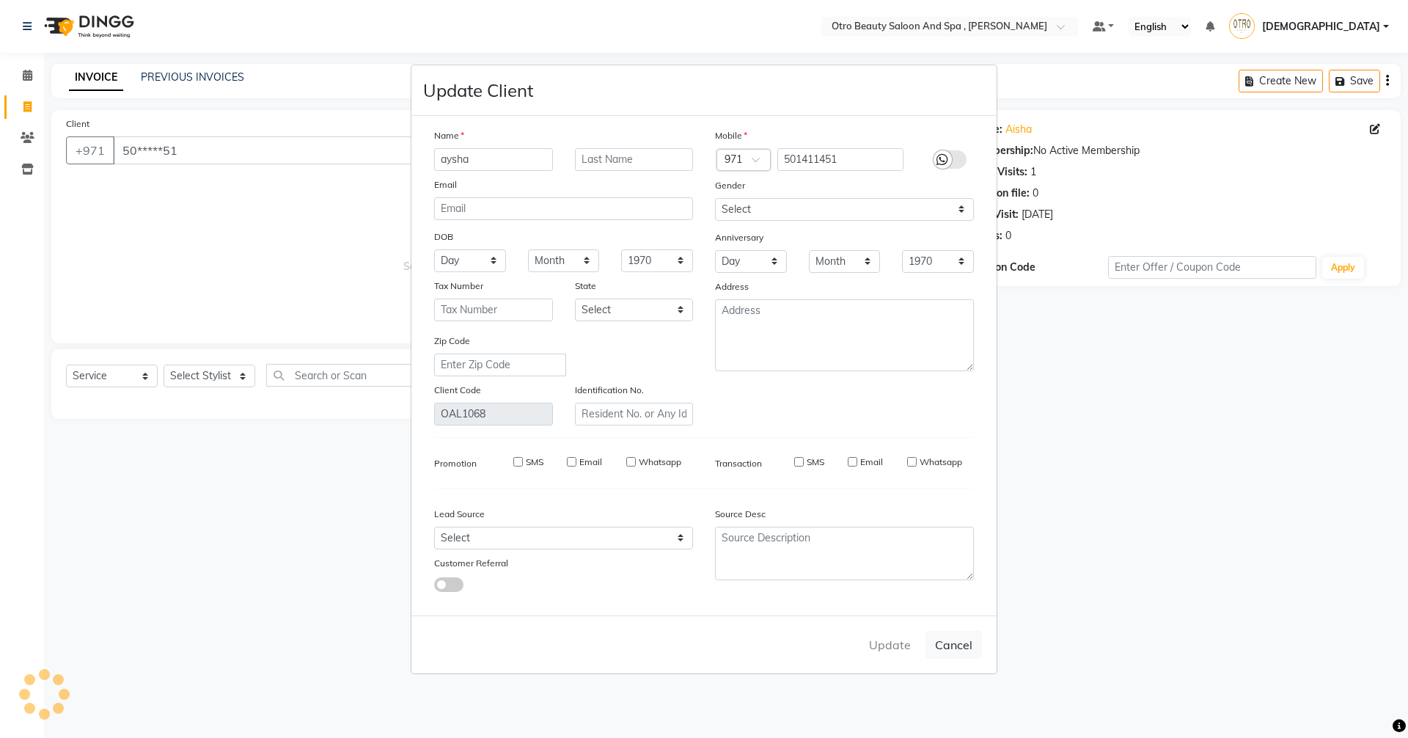
checkbox input "false"
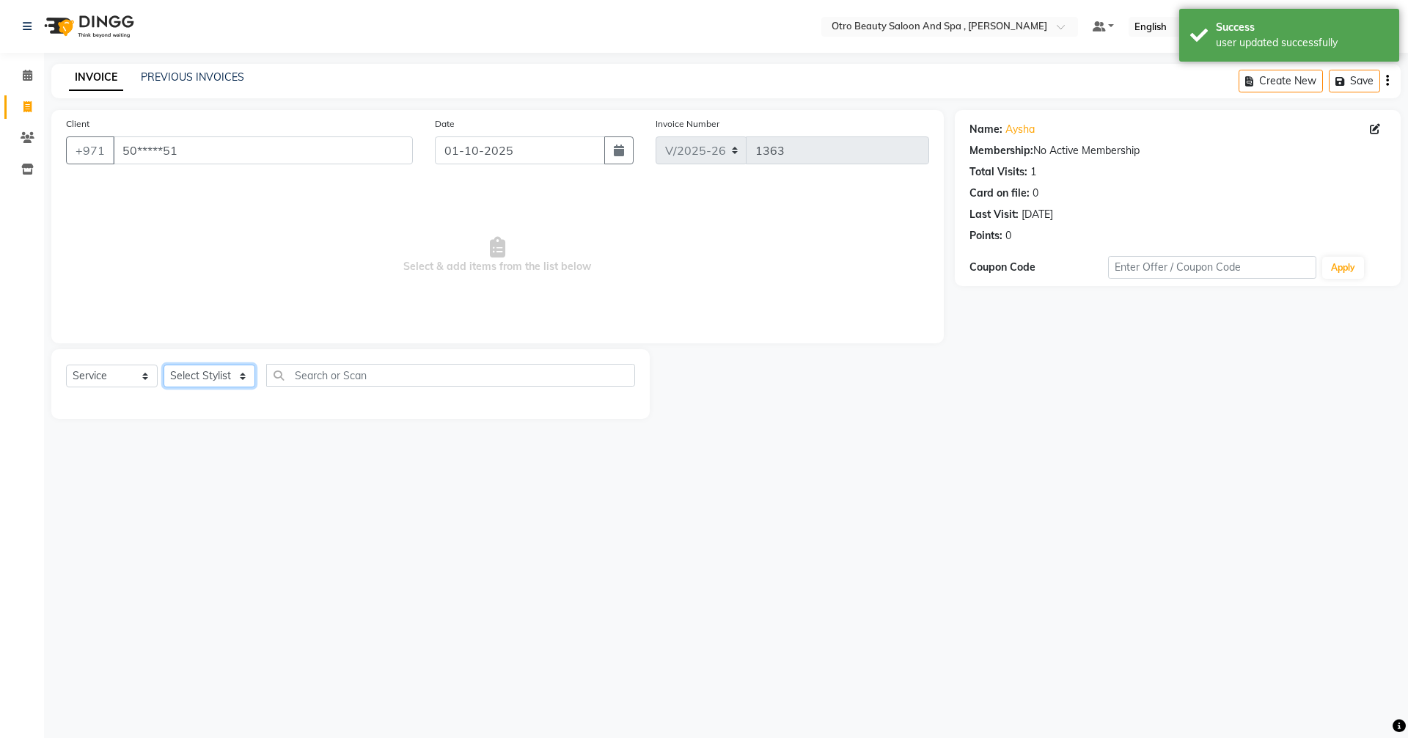
click at [244, 372] on select "Select Stylist [PERSON_NAME] [PERSON_NAME] Hera Karuna [PERSON_NAME] Mamita [PE…" at bounding box center [210, 375] width 92 height 23
select select "86568"
click at [164, 364] on select "Select Stylist [PERSON_NAME] [PERSON_NAME] Hera Karuna [PERSON_NAME] Mamita [PE…" at bounding box center [210, 375] width 92 height 23
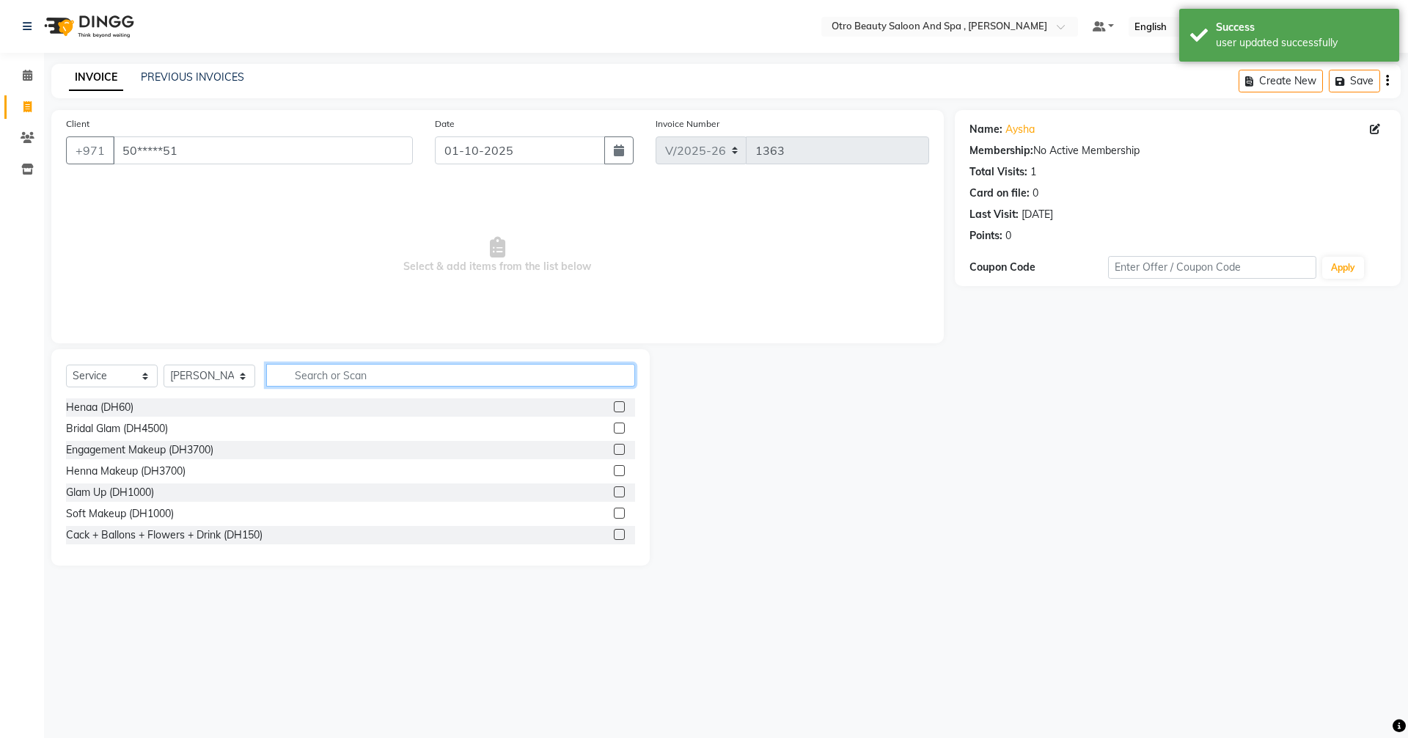
click at [353, 381] on input "text" at bounding box center [450, 375] width 369 height 23
type input "mani"
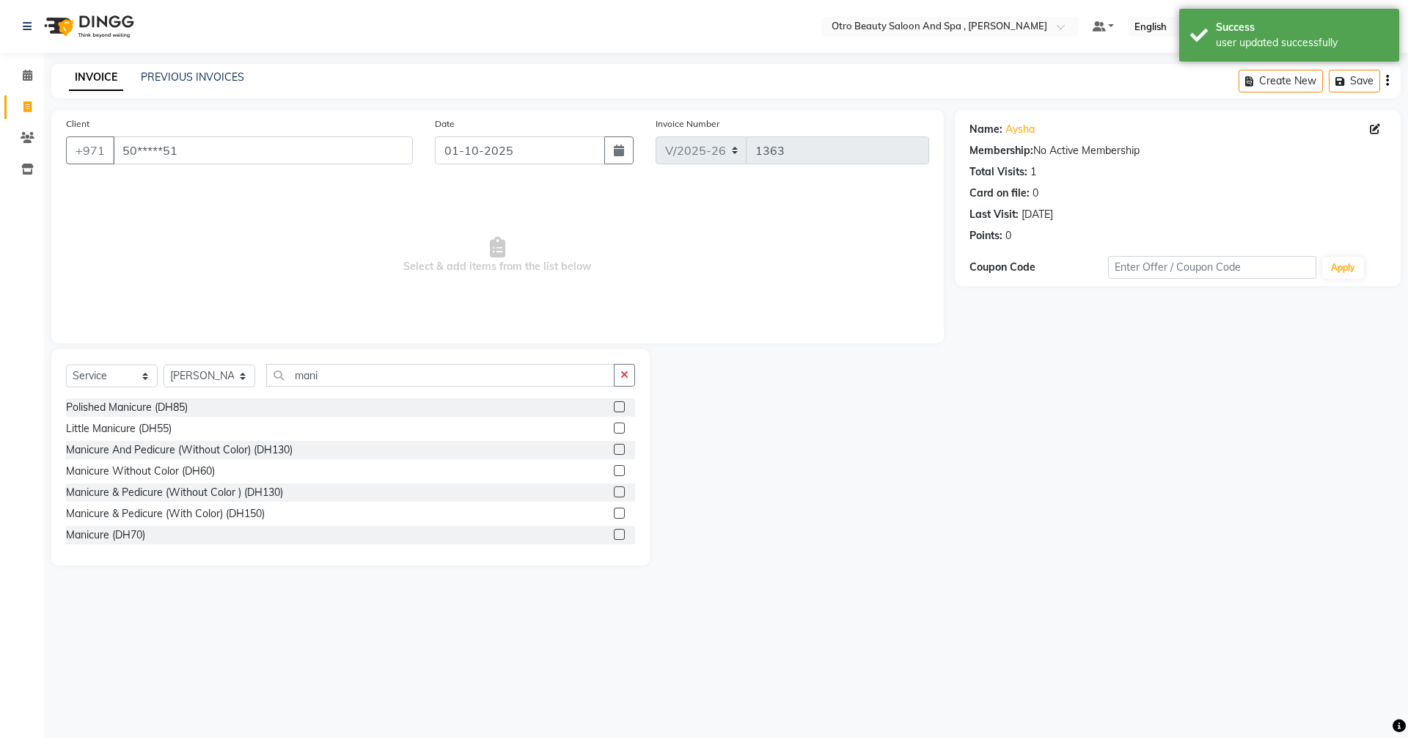
click at [614, 495] on label at bounding box center [619, 491] width 11 height 11
click at [614, 495] on input "checkbox" at bounding box center [619, 493] width 10 height 10
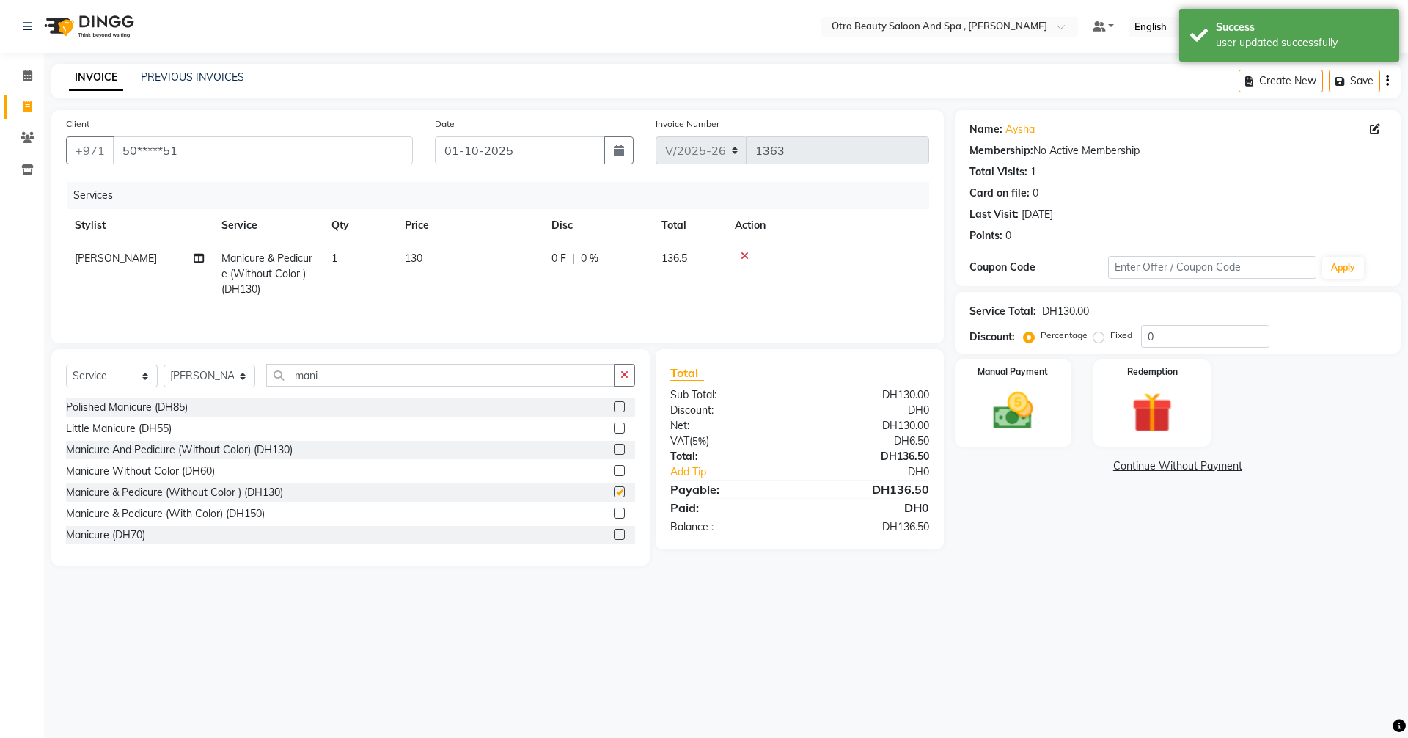
checkbox input "false"
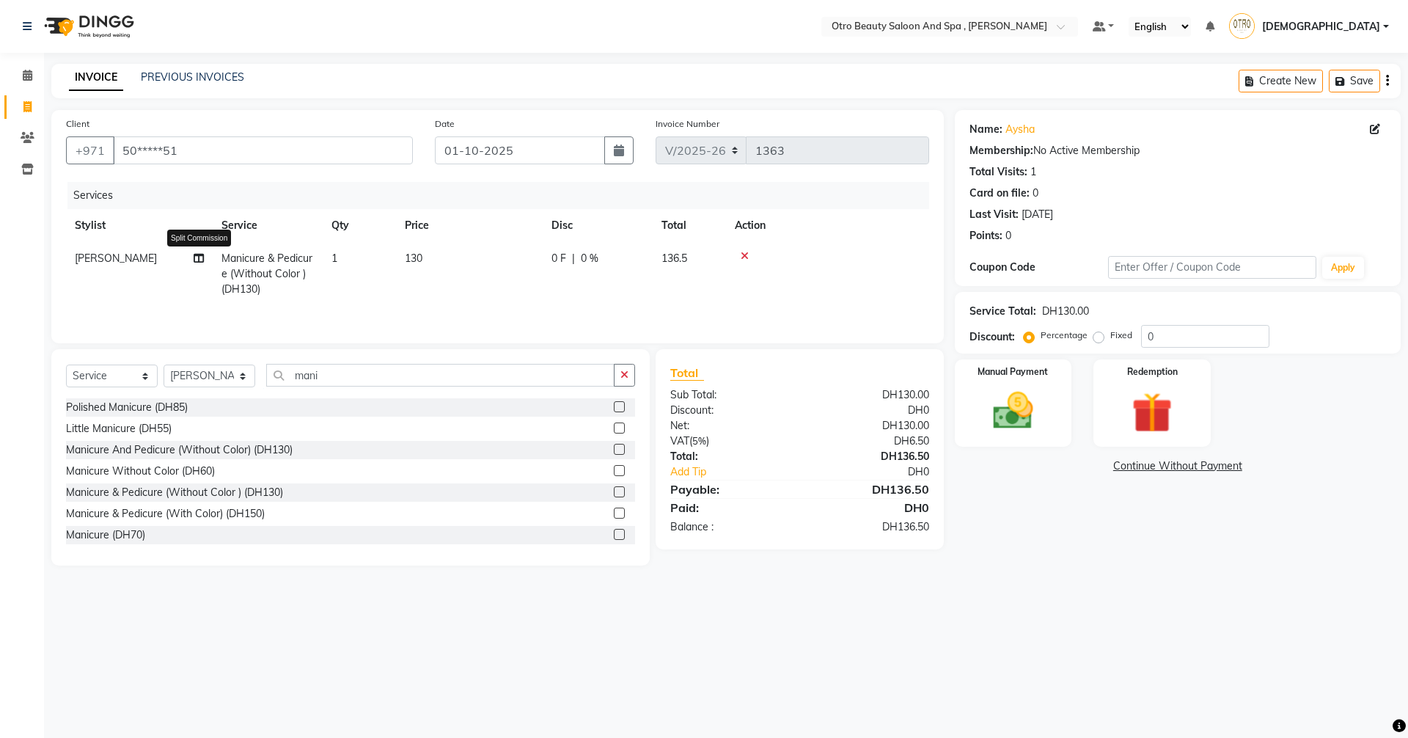
click at [196, 257] on icon at bounding box center [199, 258] width 10 height 10
select select "86568"
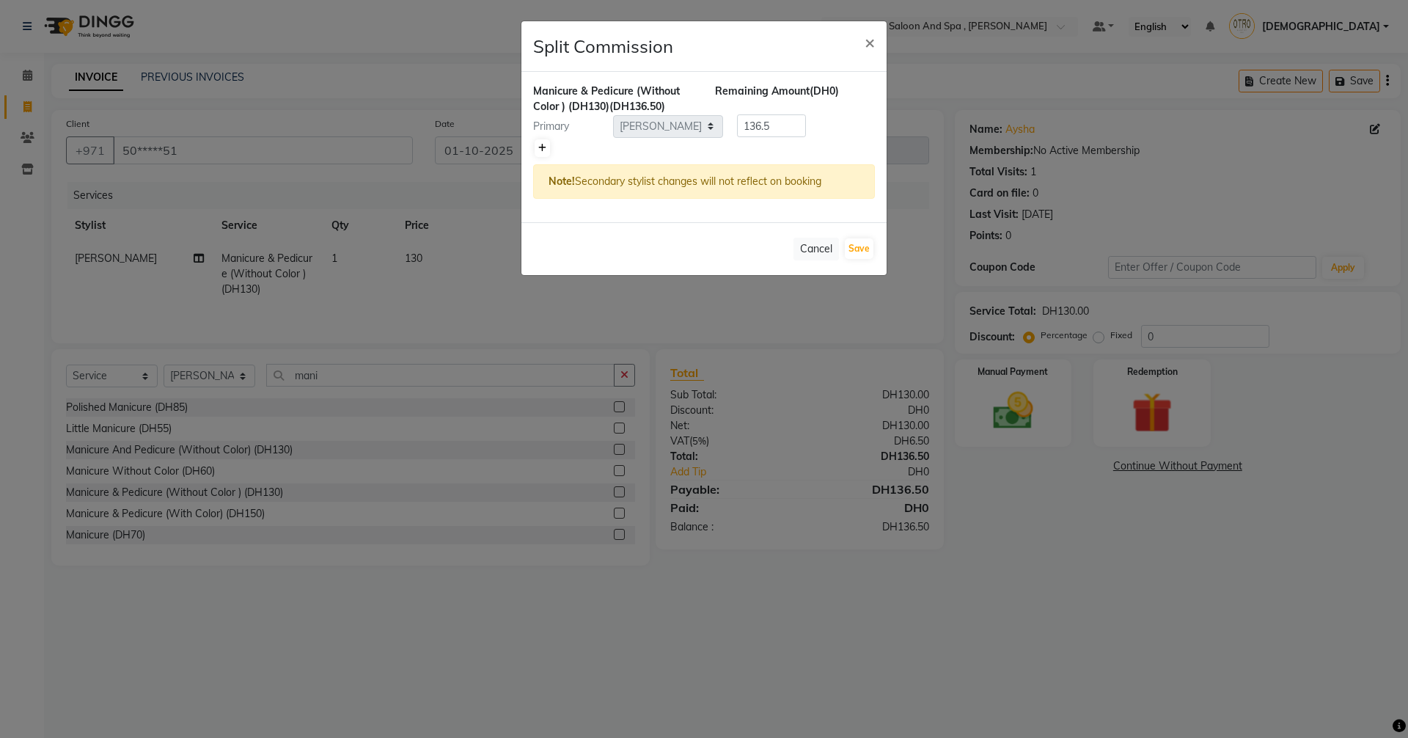
click at [539, 145] on icon at bounding box center [542, 148] width 8 height 9
type input "68.25"
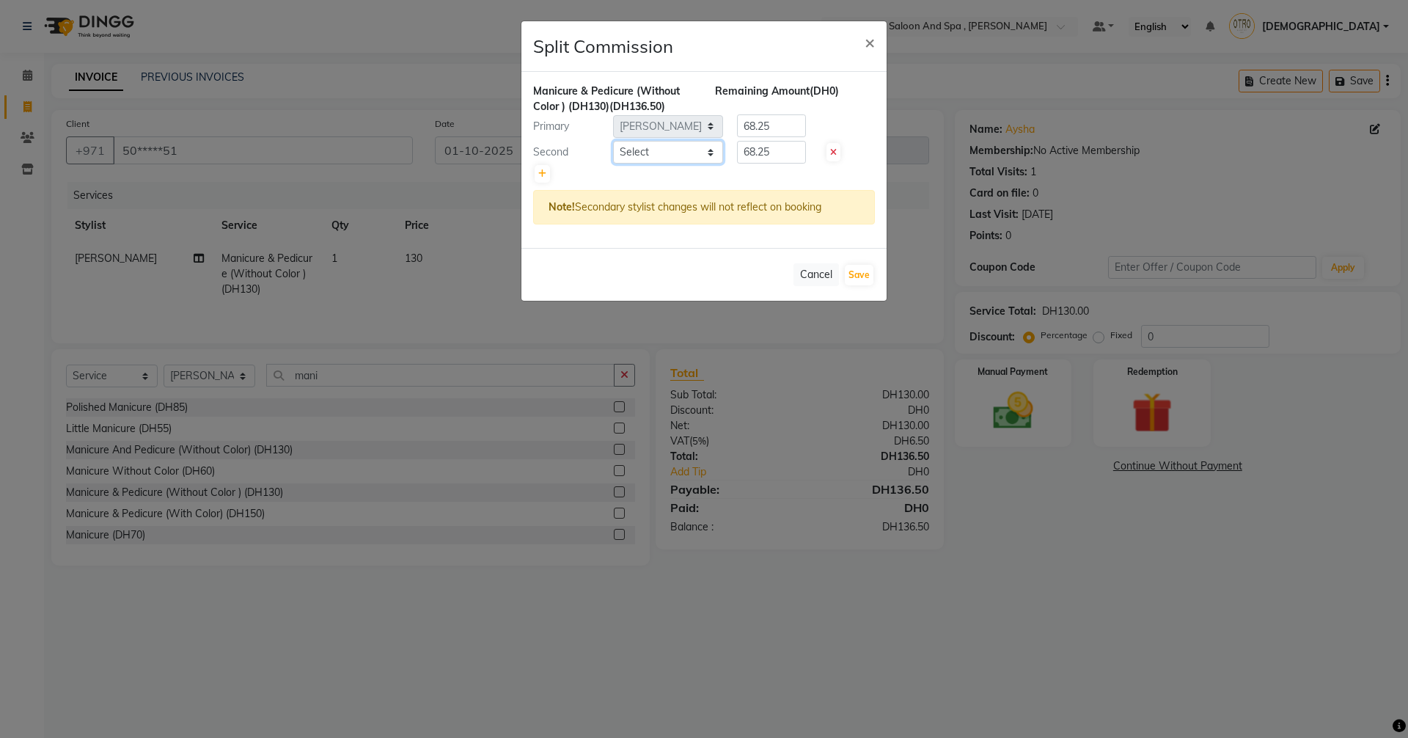
click at [713, 153] on select "Select [PERSON_NAME] [PERSON_NAME] Hera Karuna [PERSON_NAME] Mamita [PERSON_NAM…" at bounding box center [668, 152] width 110 height 23
select select "88126"
click at [613, 141] on select "Select [PERSON_NAME] [PERSON_NAME] Hera Karuna [PERSON_NAME] Mamita [PERSON_NAM…" at bounding box center [668, 152] width 110 height 23
click at [856, 269] on button "Save" at bounding box center [859, 275] width 29 height 21
select select "Select"
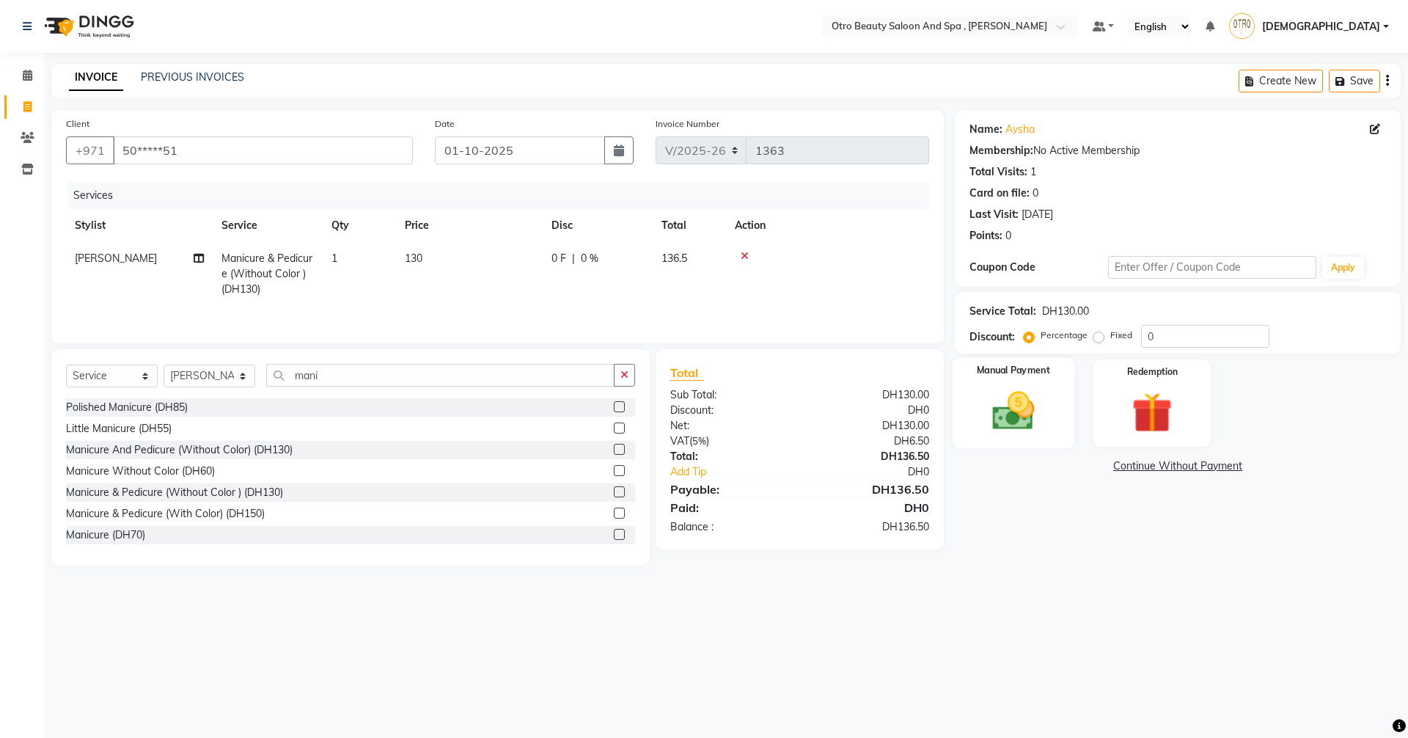
click at [1000, 396] on img at bounding box center [1013, 410] width 68 height 48
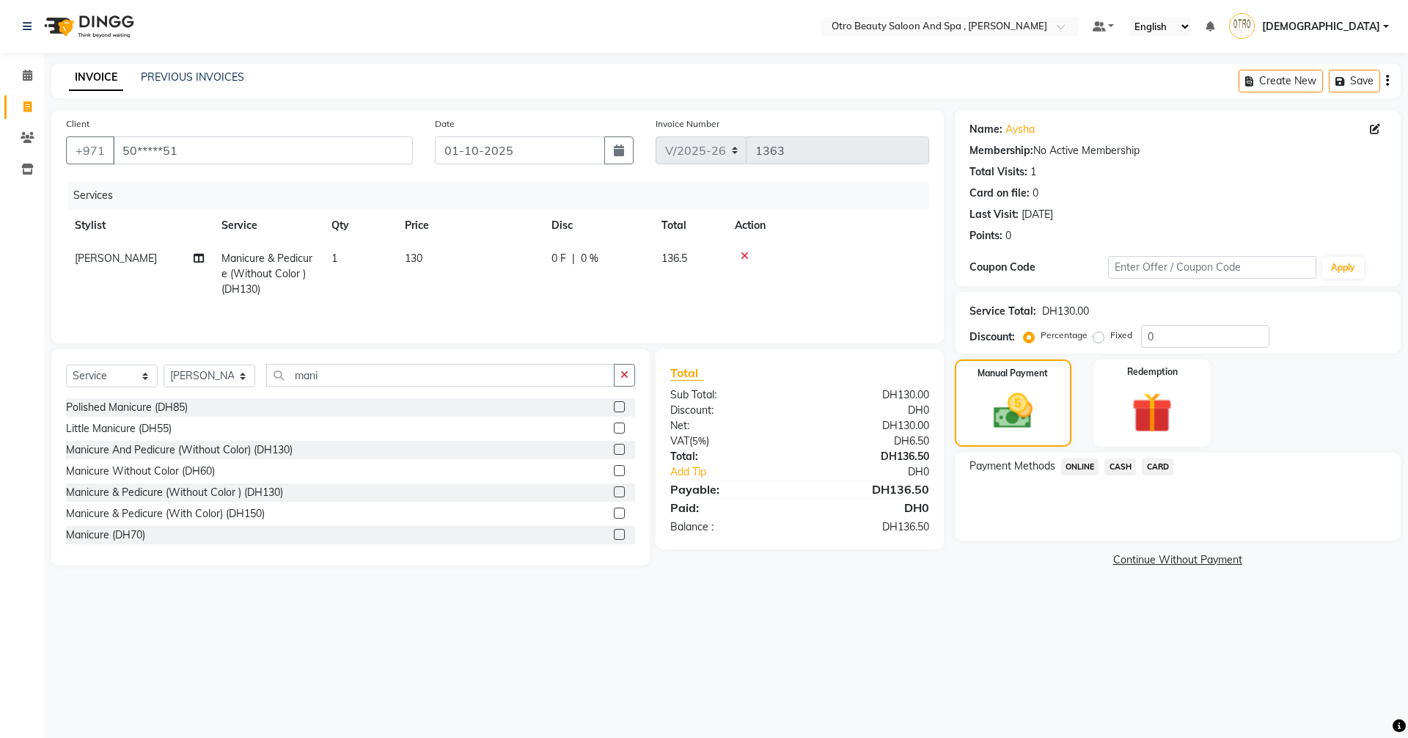
click at [1161, 470] on span "CARD" at bounding box center [1158, 466] width 32 height 17
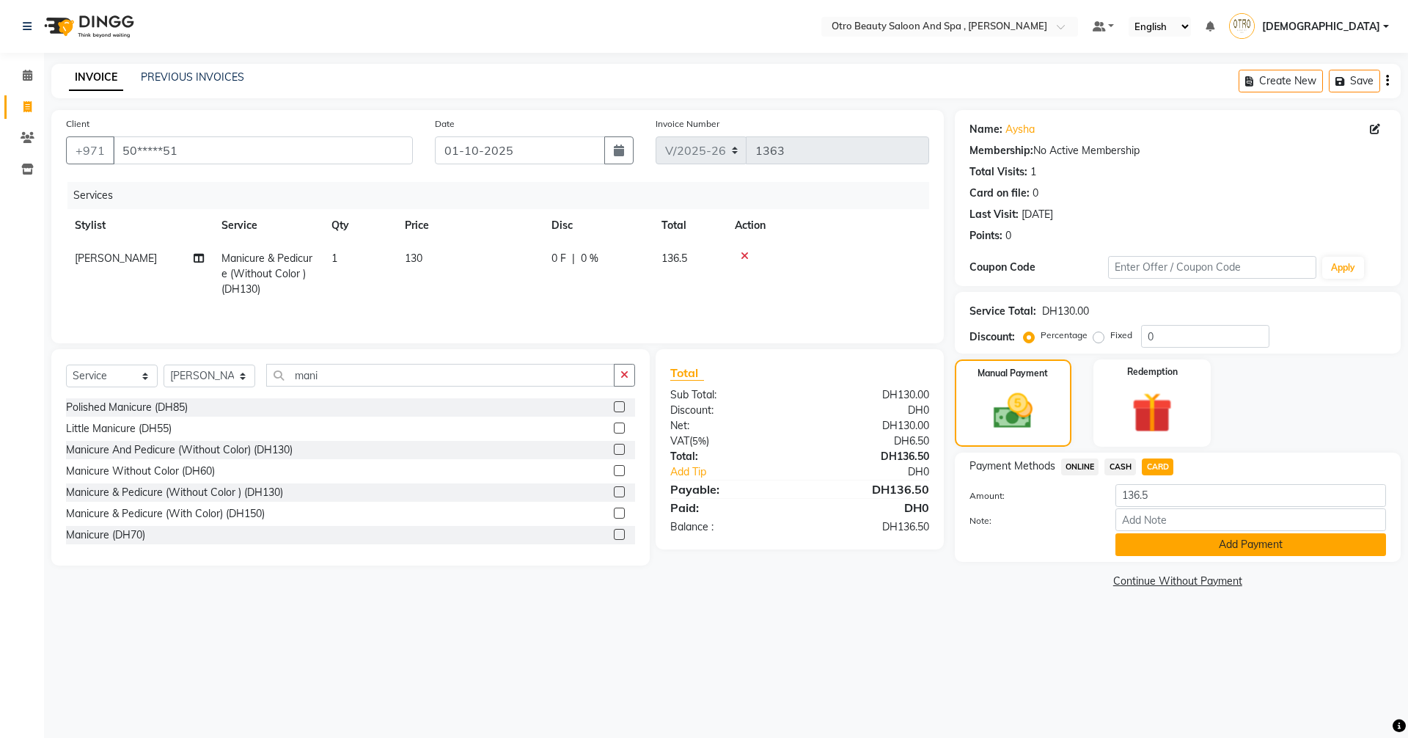
click at [1196, 544] on button "Add Payment" at bounding box center [1250, 544] width 271 height 23
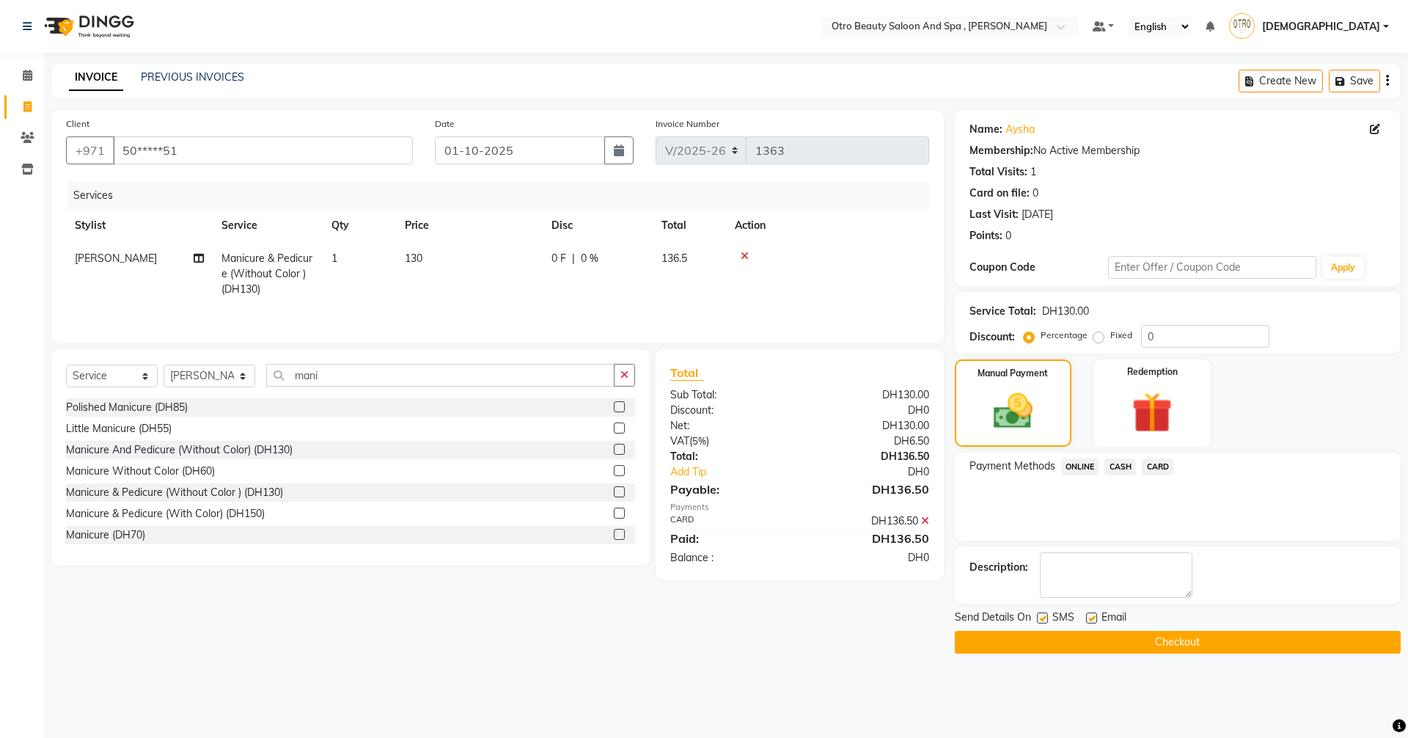
click at [1110, 652] on button "Checkout" at bounding box center [1178, 642] width 446 height 23
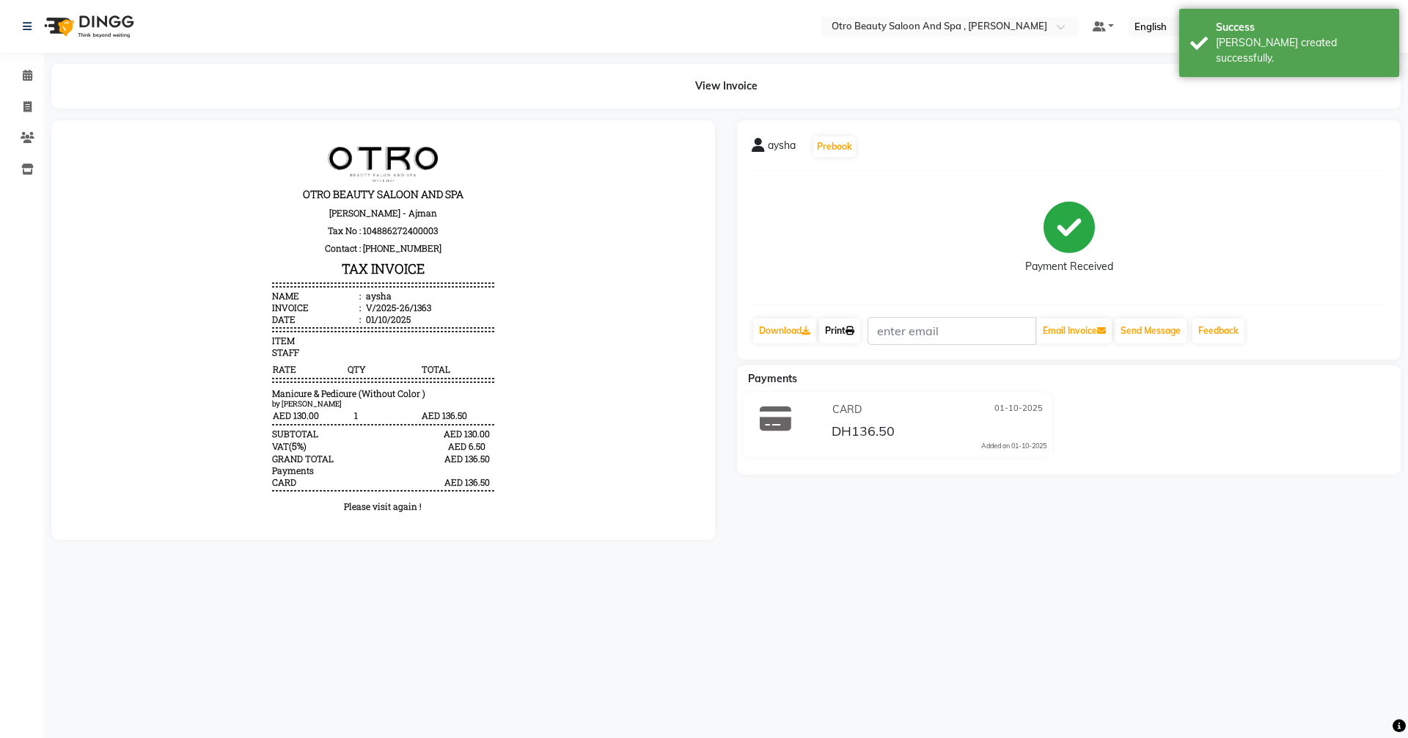
click at [839, 334] on link "Print" at bounding box center [839, 330] width 41 height 25
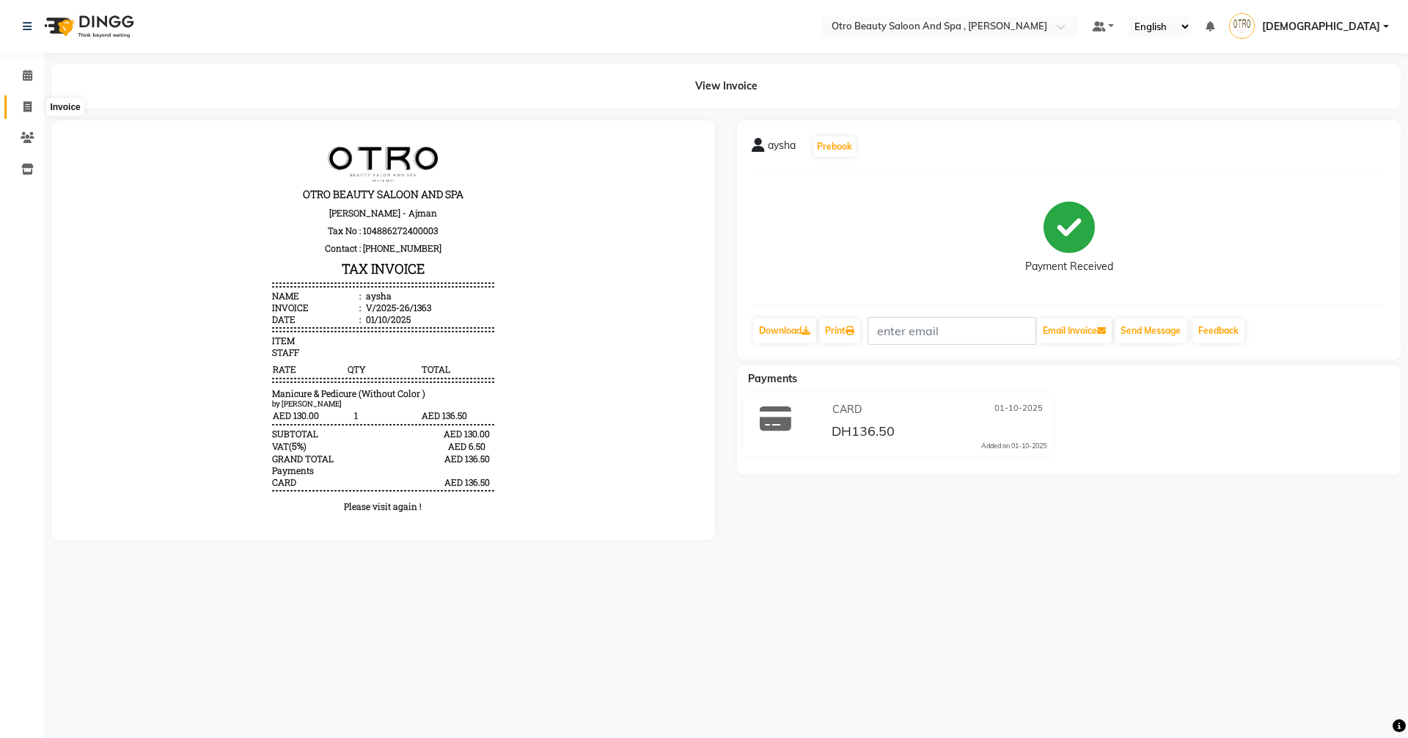
click at [29, 111] on icon at bounding box center [27, 106] width 8 height 11
select select "service"
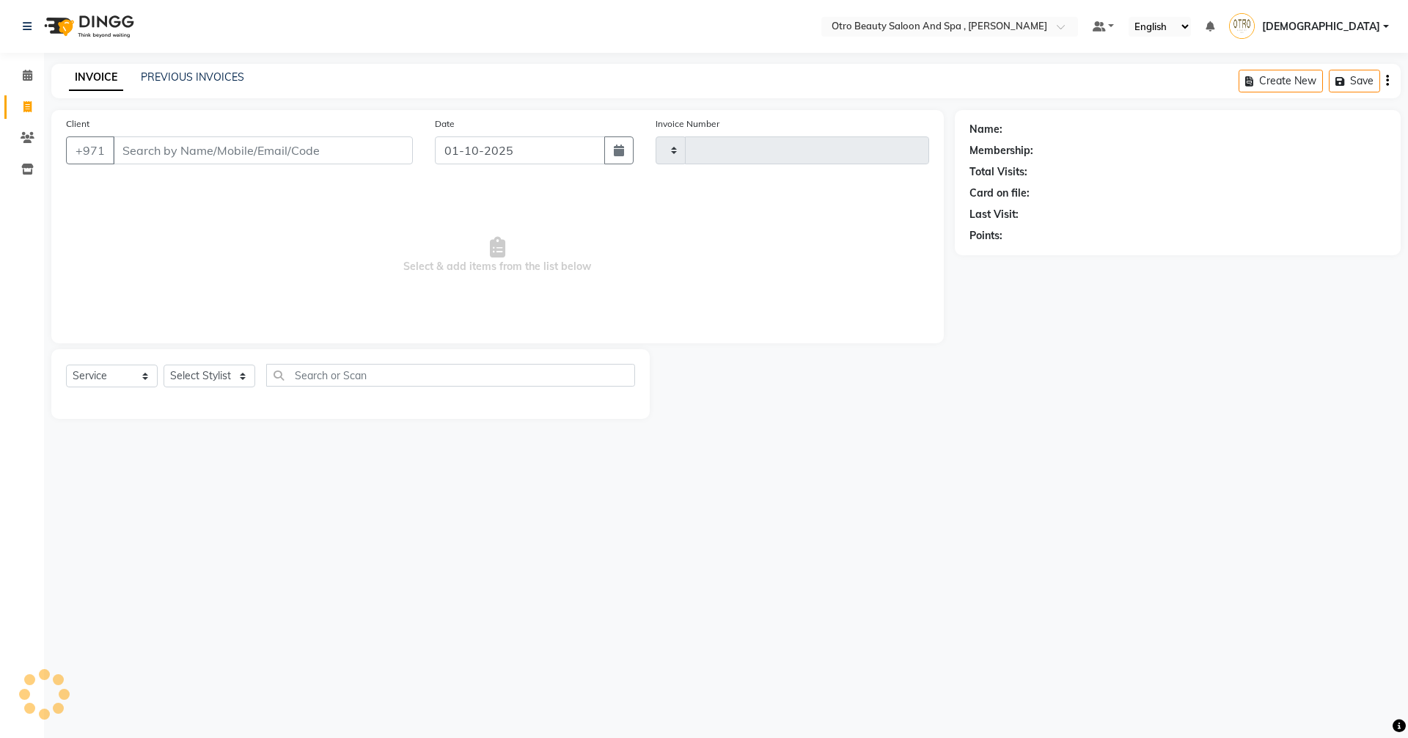
type input "1364"
select select "8622"
click at [243, 381] on select "Select Stylist [PERSON_NAME] [PERSON_NAME] Hera Karuna [PERSON_NAME] Mamita [PE…" at bounding box center [210, 375] width 92 height 23
click at [146, 373] on select "Select Service Product Membership Package Voucher Prepaid Gift Card" at bounding box center [112, 375] width 92 height 23
select select "product"
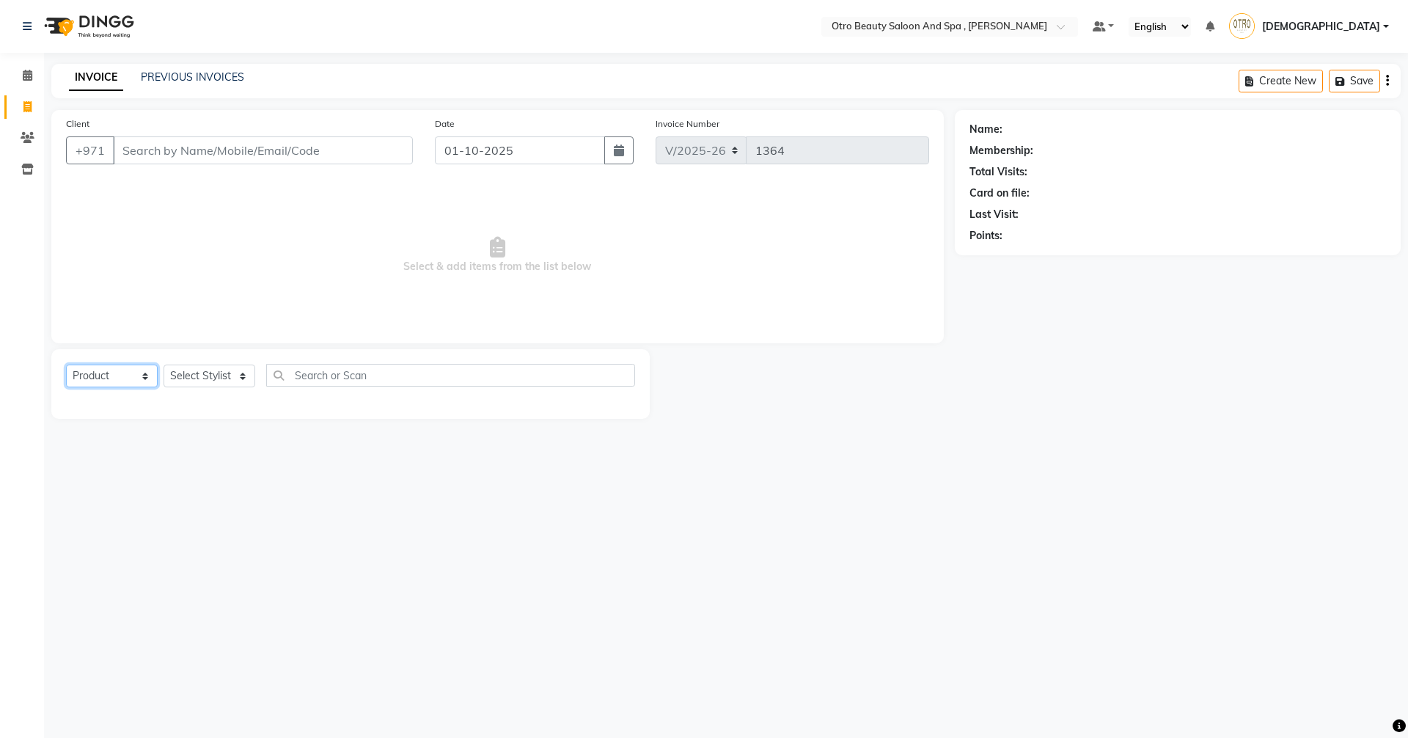
click at [66, 364] on select "Select Service Product Membership Package Voucher Prepaid Gift Card" at bounding box center [112, 375] width 92 height 23
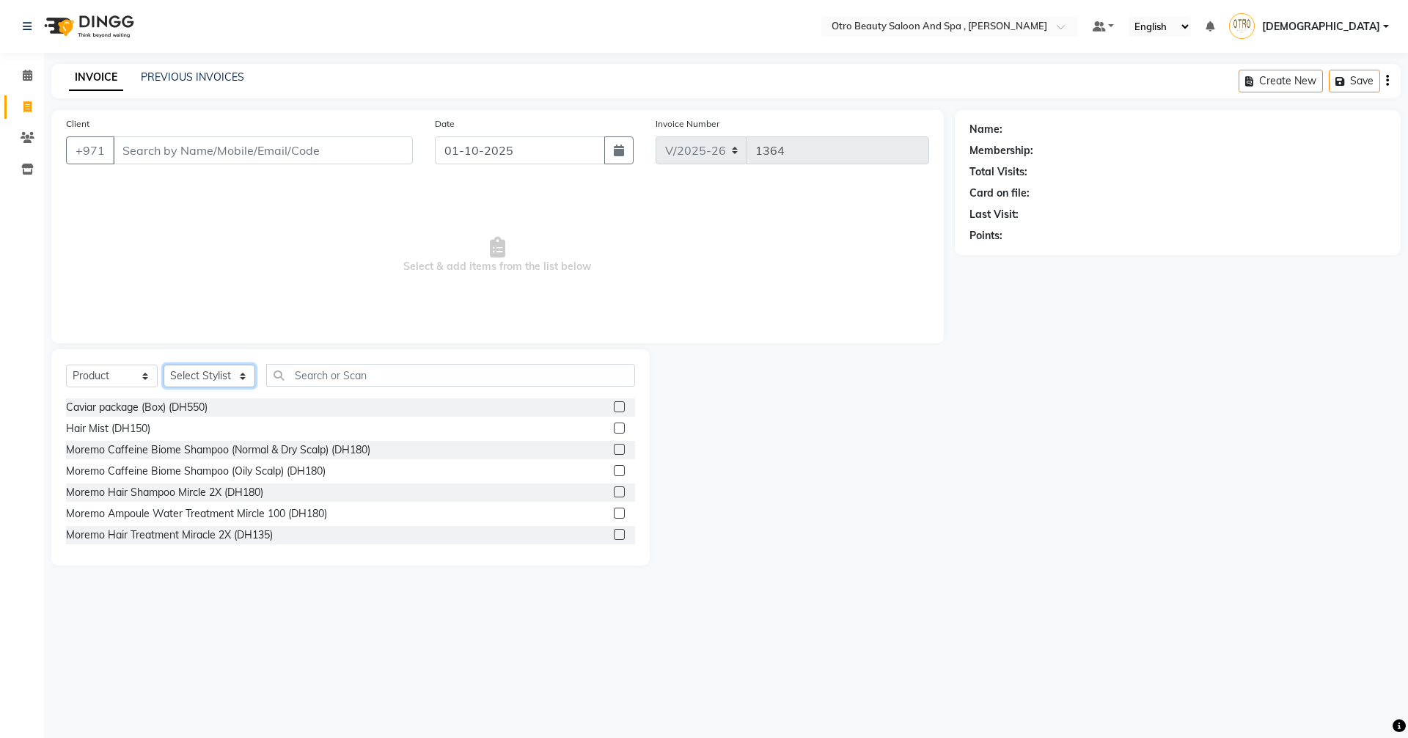
click at [246, 370] on select "Select Stylist [PERSON_NAME] [PERSON_NAME] Hera Karuna [PERSON_NAME] Mamita [PE…" at bounding box center [210, 375] width 92 height 23
select select "86183"
click at [164, 364] on select "Select Stylist [PERSON_NAME] [PERSON_NAME] Hera Karuna [PERSON_NAME] Mamita [PE…" at bounding box center [210, 375] width 92 height 23
click at [353, 368] on input "text" at bounding box center [450, 375] width 369 height 23
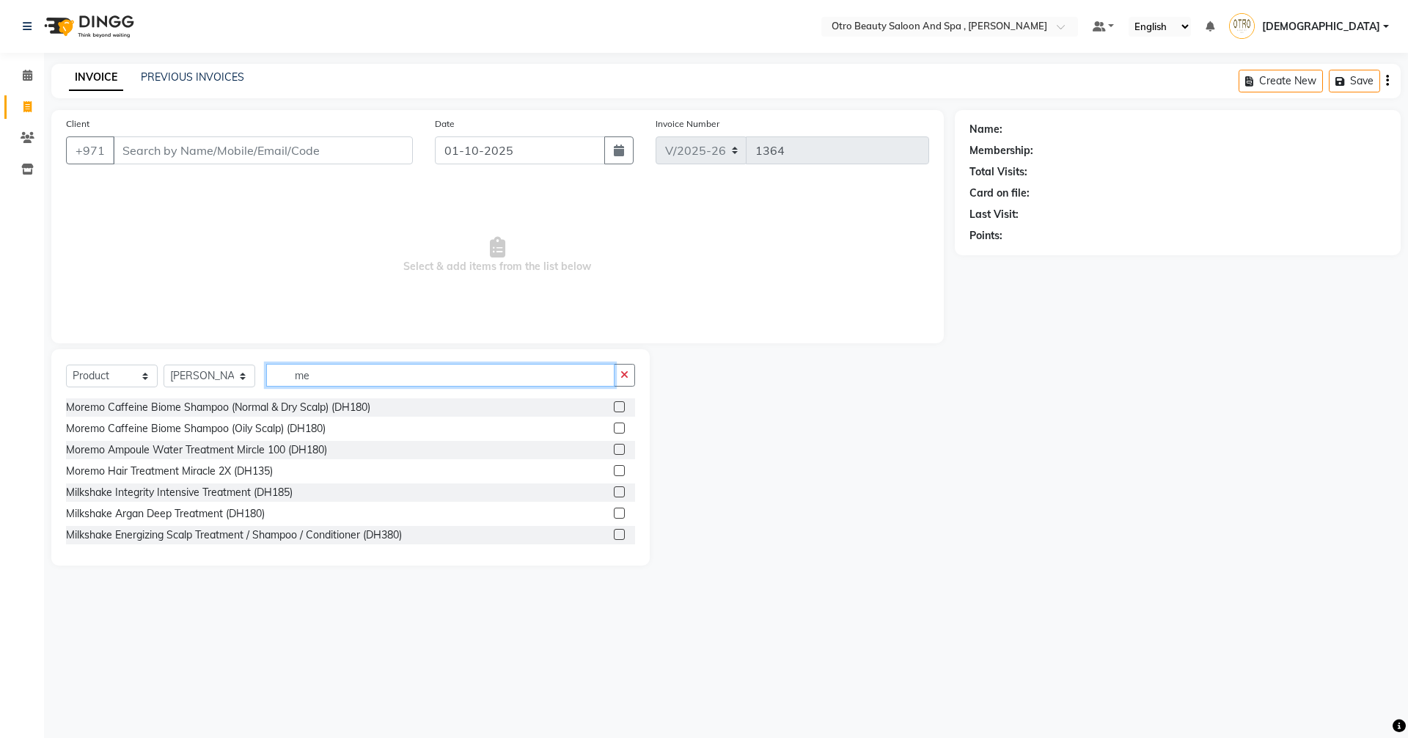
type input "m"
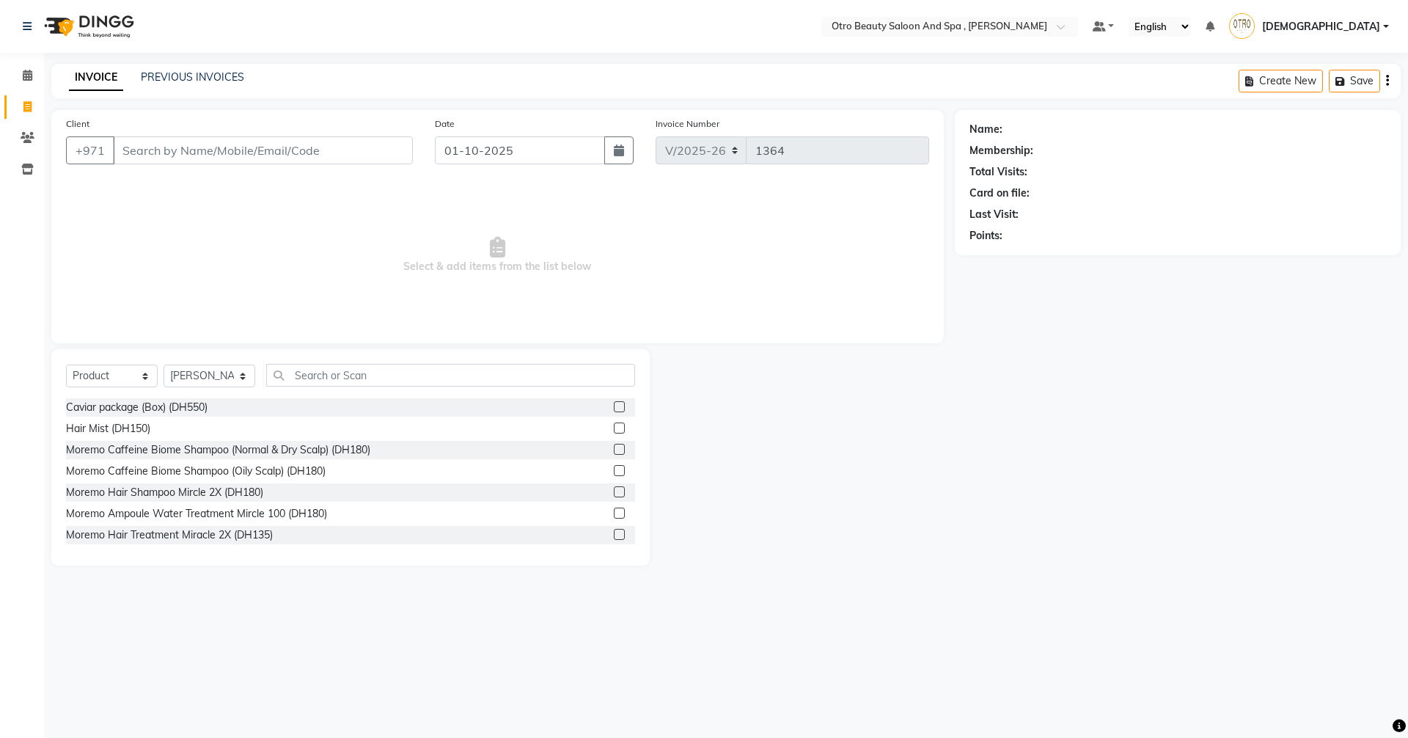
click at [832, 504] on div at bounding box center [802, 457] width 305 height 216
click at [229, 153] on input "Client" at bounding box center [263, 150] width 300 height 28
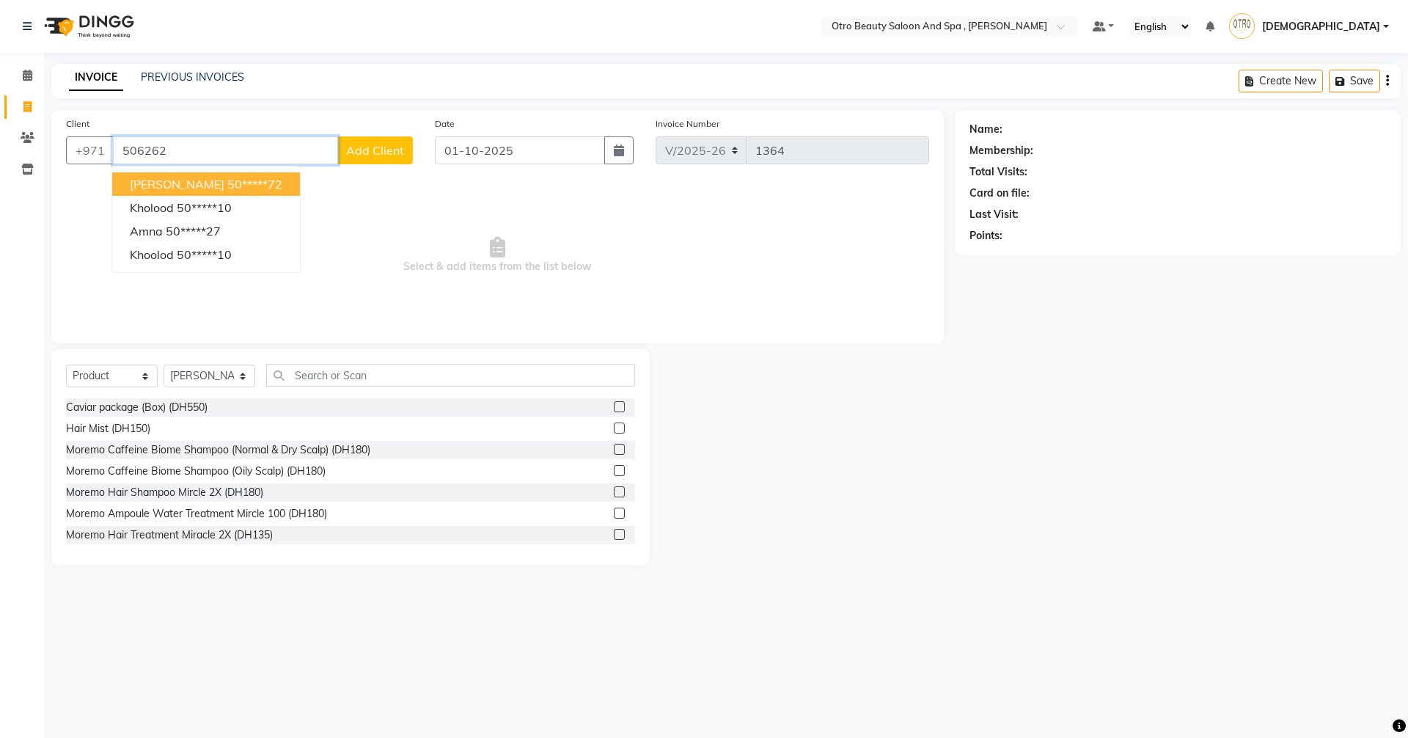
click at [227, 184] on ngb-highlight "50*****72" at bounding box center [254, 184] width 55 height 15
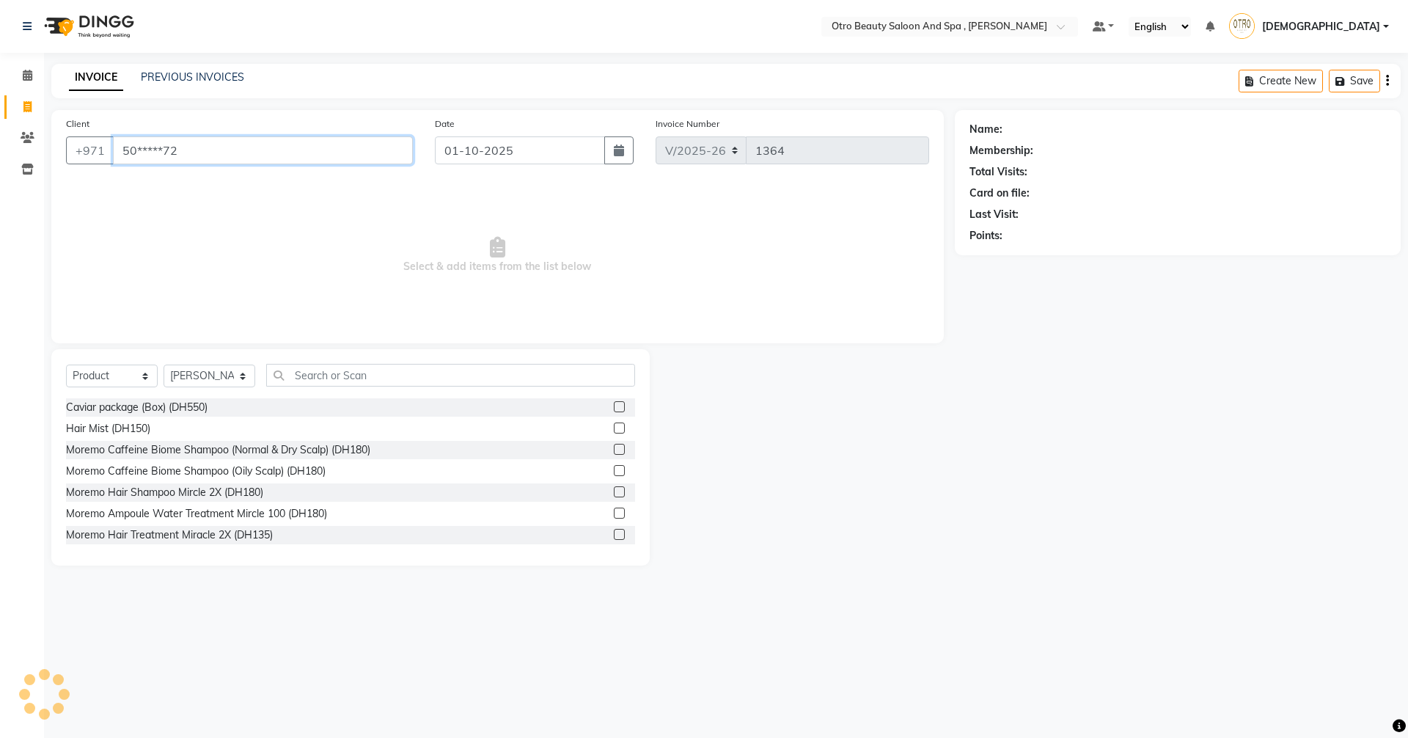
type input "50*****72"
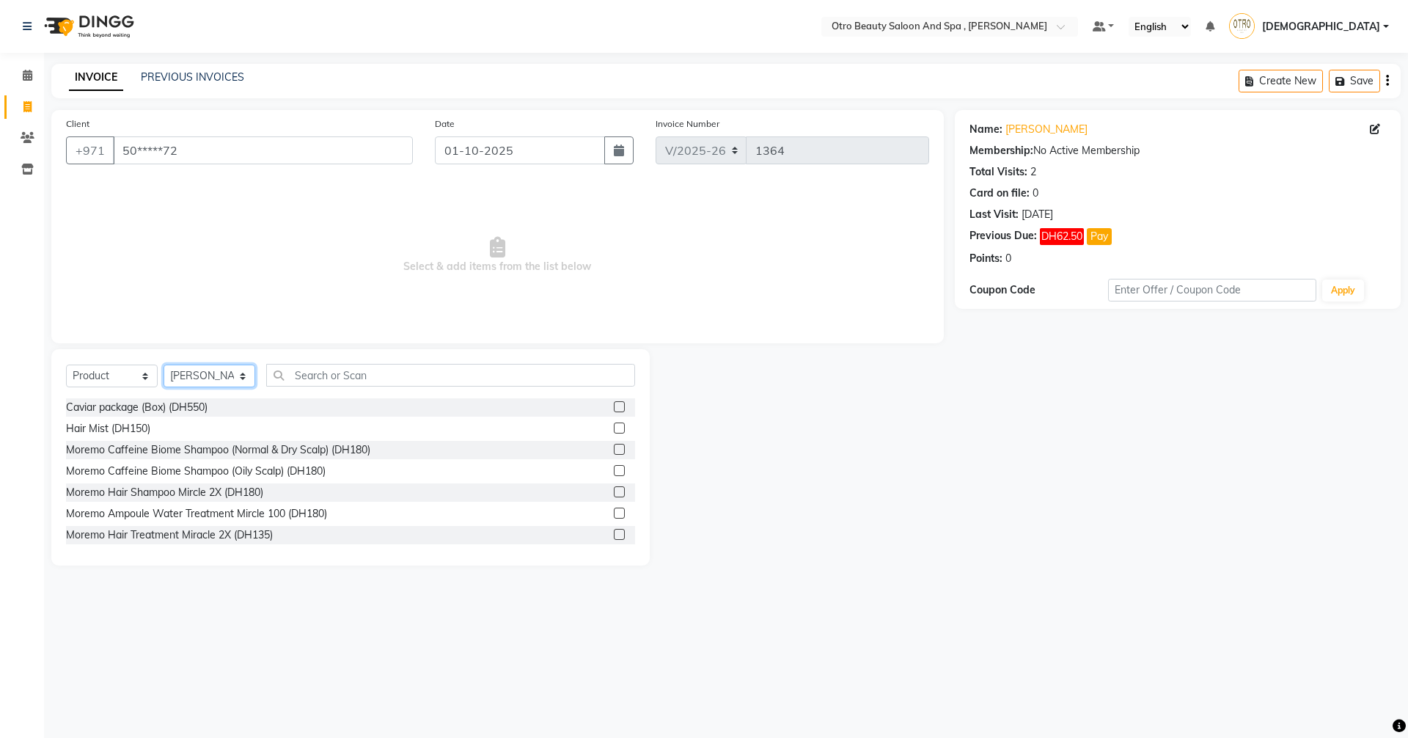
click at [250, 378] on select "Select Stylist [PERSON_NAME] [PERSON_NAME] Hera Karuna [PERSON_NAME] Mamita [PE…" at bounding box center [210, 375] width 92 height 23
select select "86185"
click at [164, 364] on select "Select Stylist [PERSON_NAME] [PERSON_NAME] Hera Karuna [PERSON_NAME] Mamita [PE…" at bounding box center [210, 375] width 92 height 23
drag, startPoint x: 350, startPoint y: 371, endPoint x: 379, endPoint y: 374, distance: 29.5
click at [351, 371] on input "text" at bounding box center [450, 375] width 369 height 23
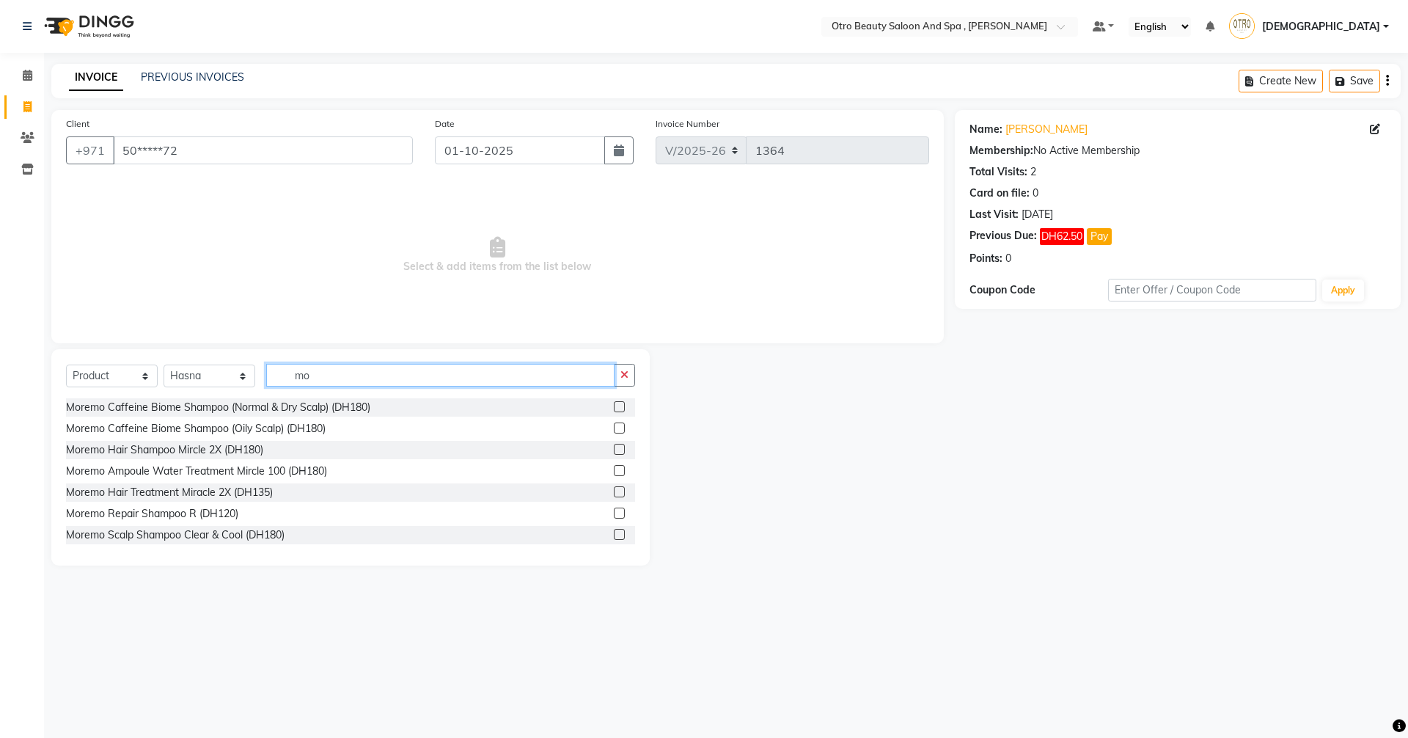
type input "m"
type input "n"
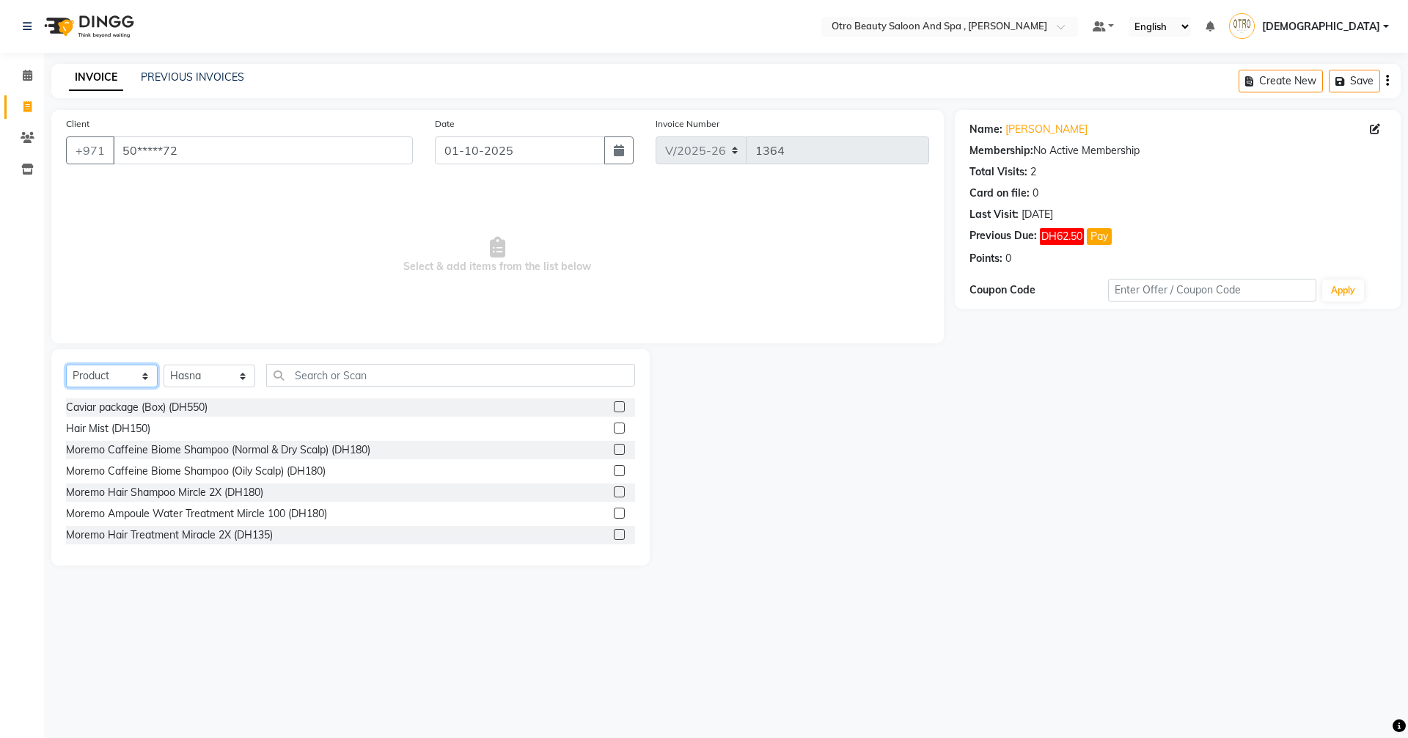
click at [147, 378] on select "Select Service Product Membership Package Voucher Prepaid Gift Card" at bounding box center [112, 375] width 92 height 23
select select "service"
click at [66, 364] on select "Select Service Product Membership Package Voucher Prepaid Gift Card" at bounding box center [112, 375] width 92 height 23
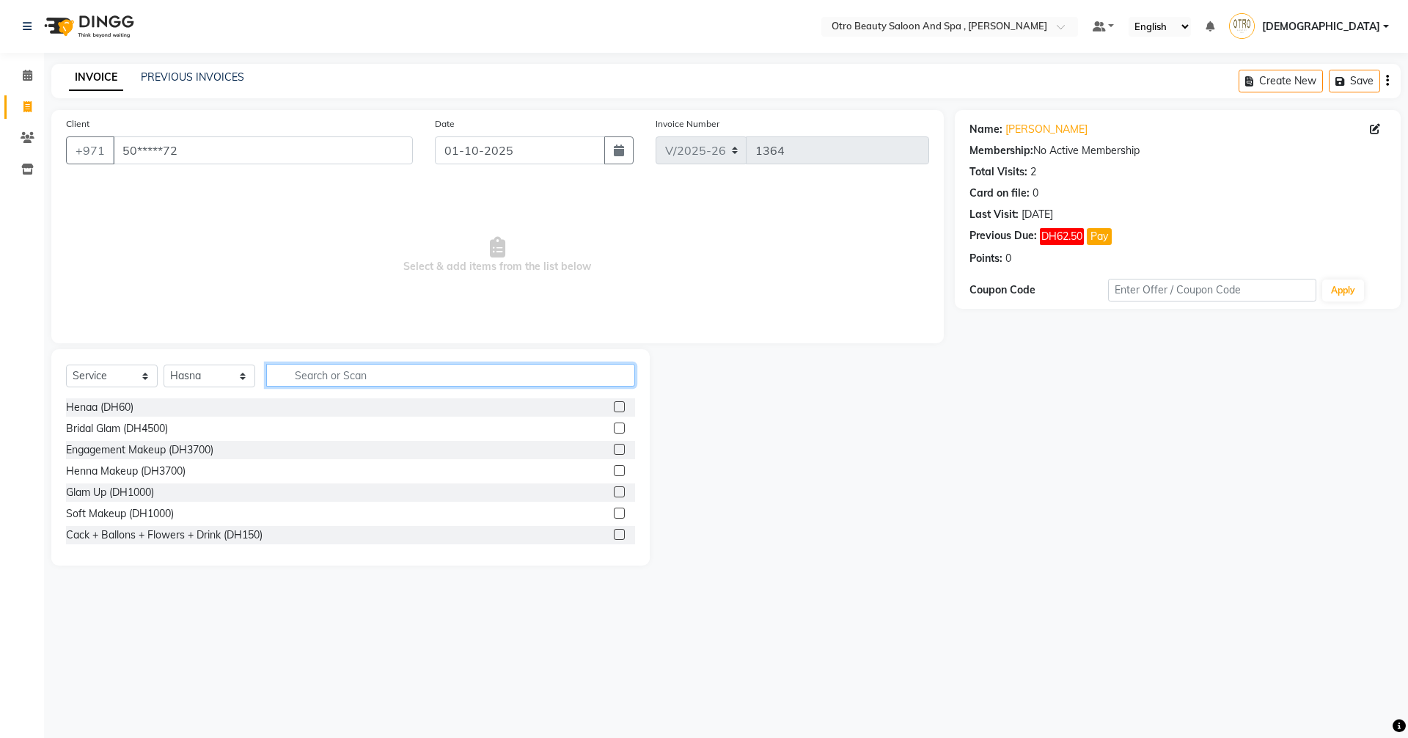
click at [299, 373] on input "text" at bounding box center [450, 375] width 369 height 23
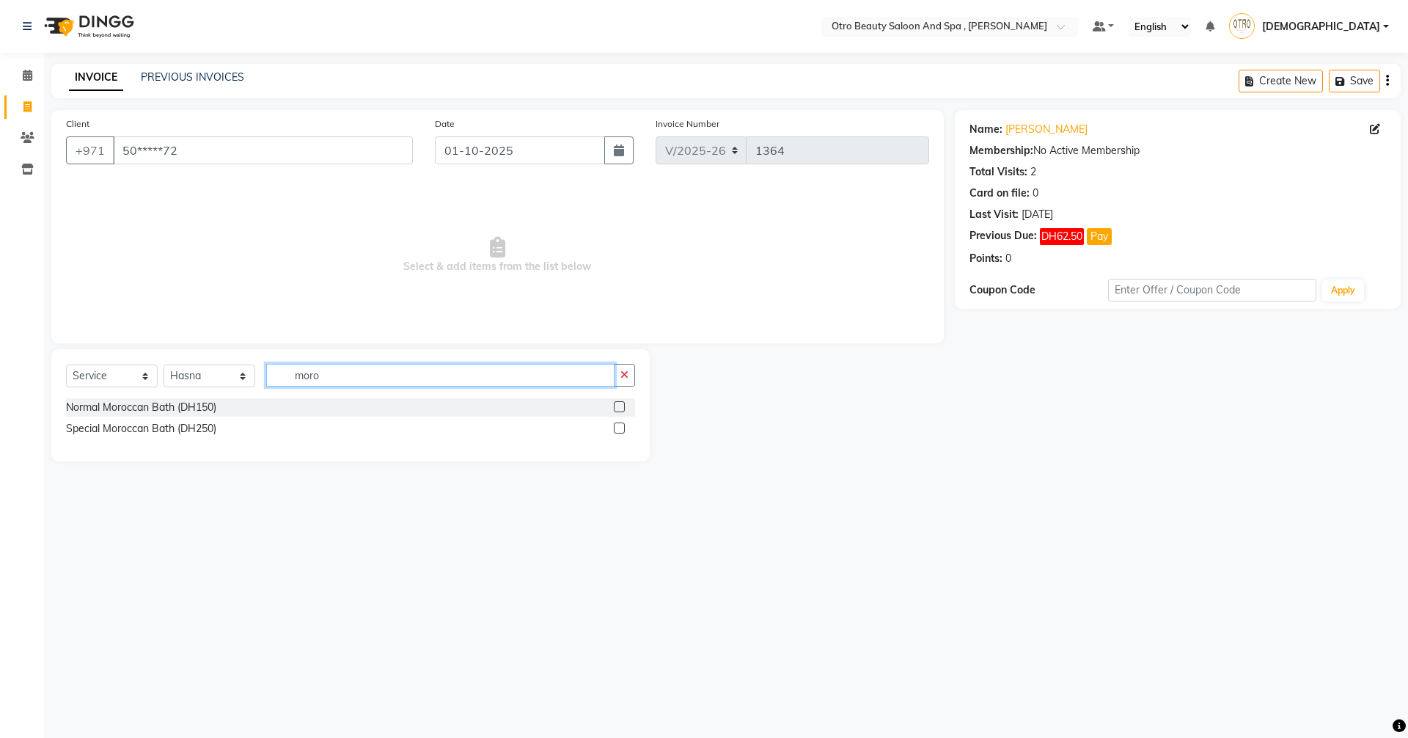
type input "moro"
click at [620, 406] on label at bounding box center [619, 406] width 11 height 11
click at [620, 406] on input "checkbox" at bounding box center [619, 408] width 10 height 10
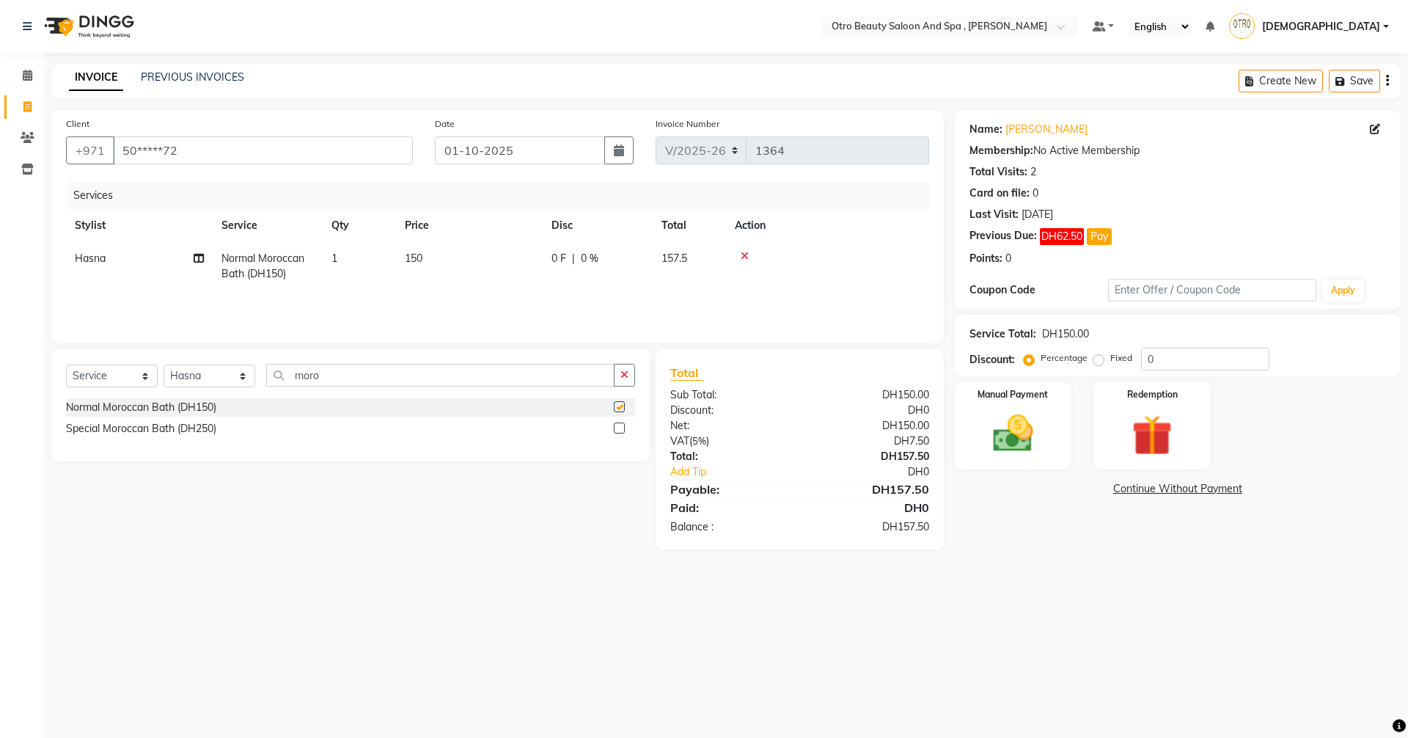
checkbox input "false"
click at [238, 378] on select "Select Stylist [PERSON_NAME] [PERSON_NAME] Hera Karuna [PERSON_NAME] Mamita [PE…" at bounding box center [210, 375] width 92 height 23
select select "86183"
click at [164, 364] on select "Select Stylist [PERSON_NAME] [PERSON_NAME] Hera Karuna [PERSON_NAME] Mamita [PE…" at bounding box center [210, 375] width 92 height 23
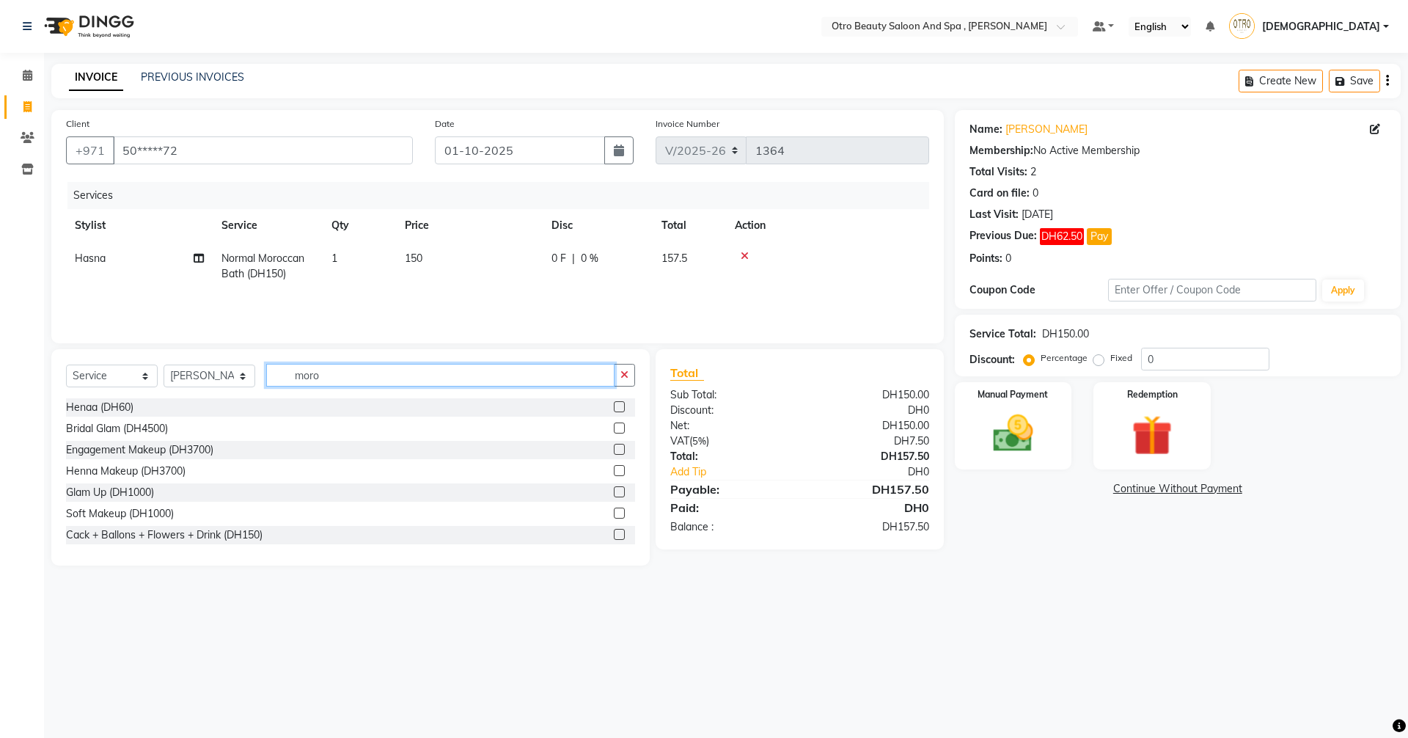
click at [334, 374] on input "moro" at bounding box center [440, 375] width 348 height 23
type input "m"
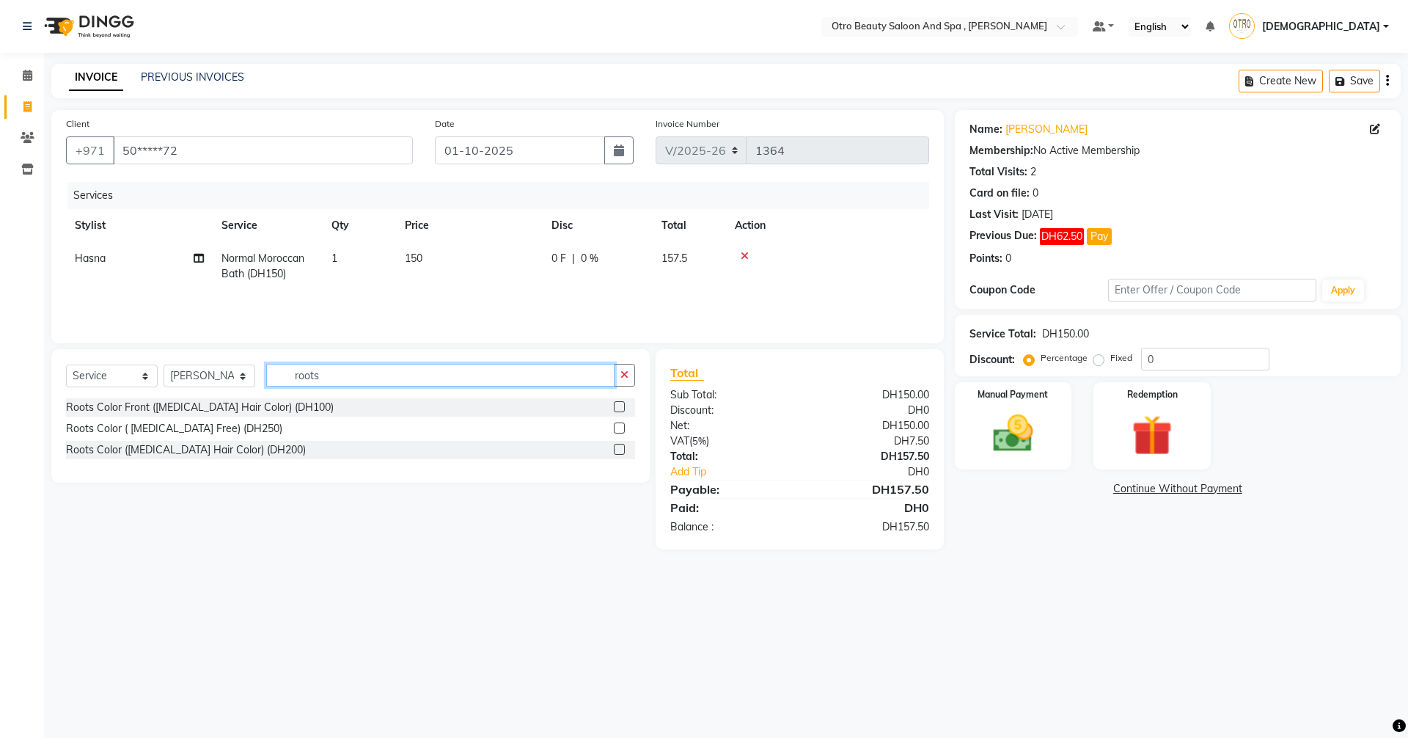
type input "roots"
click at [619, 451] on label at bounding box center [619, 449] width 11 height 11
click at [619, 451] on input "checkbox" at bounding box center [619, 450] width 10 height 10
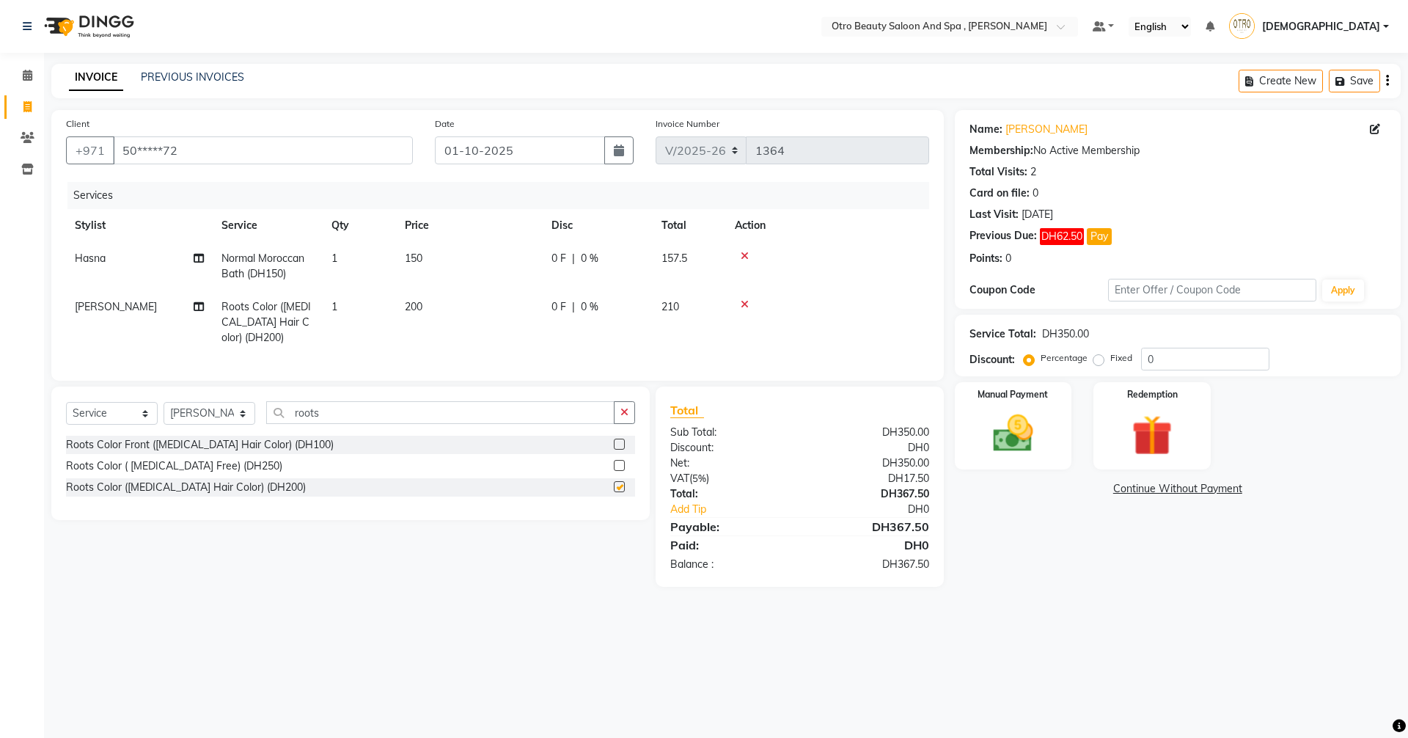
checkbox input "false"
click at [243, 423] on select "Select Stylist [PERSON_NAME] [PERSON_NAME] Hera Karuna [PERSON_NAME] Mamita [PE…" at bounding box center [210, 413] width 92 height 23
select select "88126"
click at [164, 413] on select "Select Stylist [PERSON_NAME] [PERSON_NAME] Hera Karuna [PERSON_NAME] Mamita [PE…" at bounding box center [210, 413] width 92 height 23
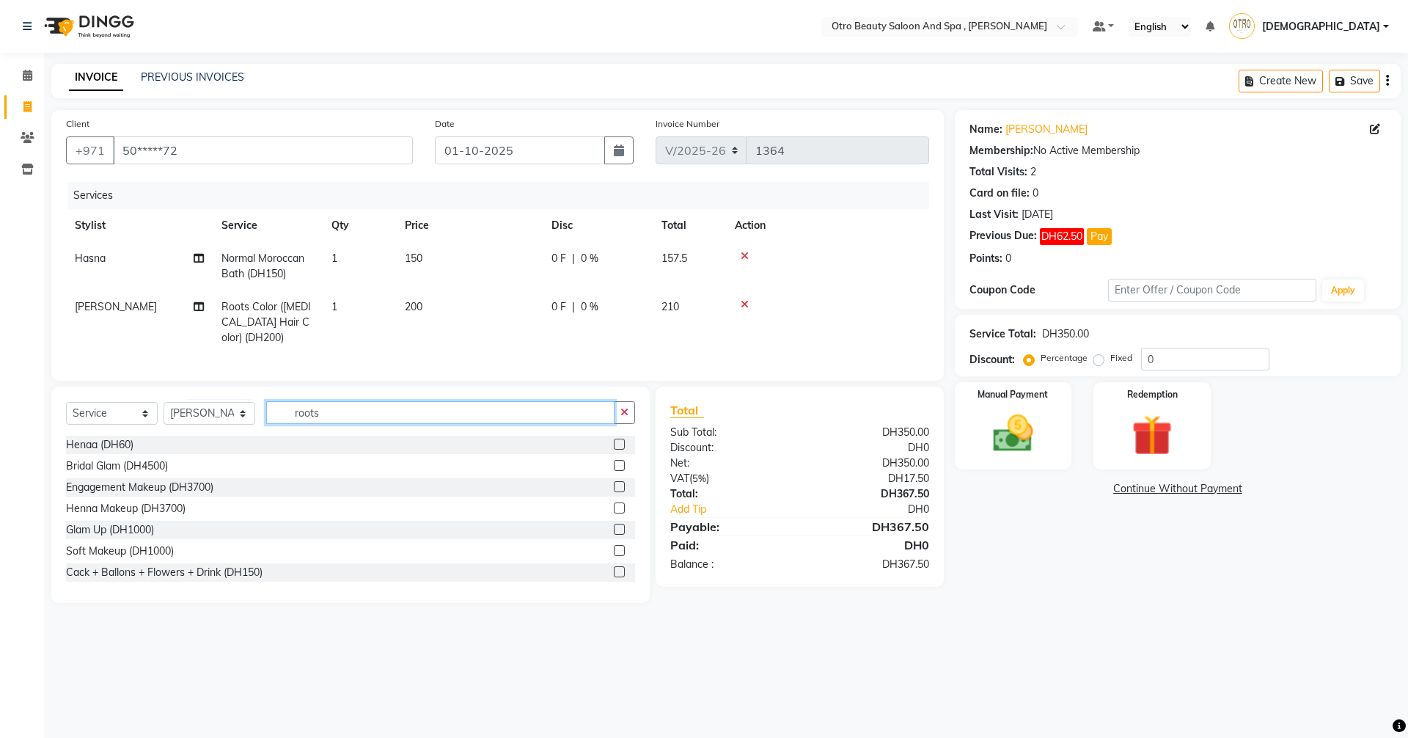
click at [331, 424] on input "roots" at bounding box center [440, 412] width 348 height 23
type input "r"
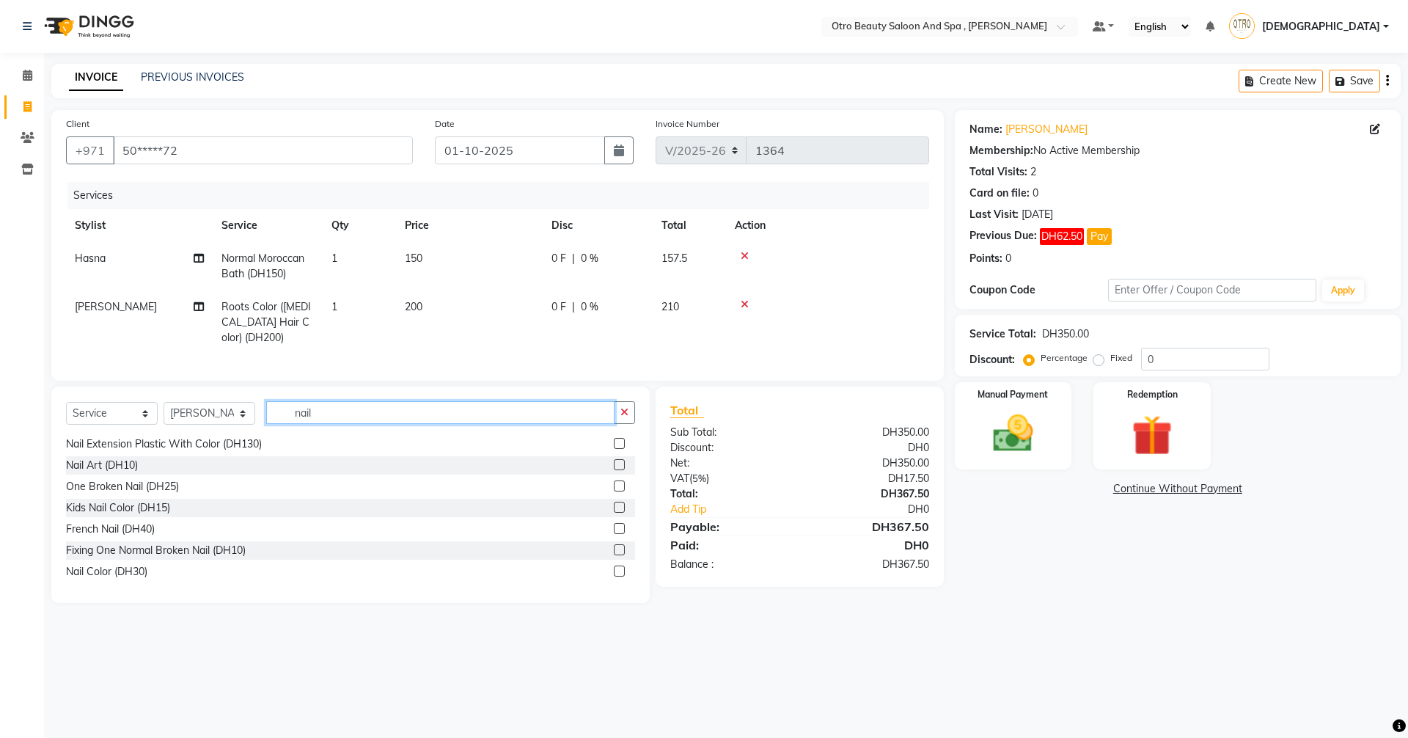
scroll to position [151, 0]
type input "nail"
click at [614, 575] on label at bounding box center [619, 569] width 11 height 11
click at [614, 575] on input "checkbox" at bounding box center [619, 570] width 10 height 10
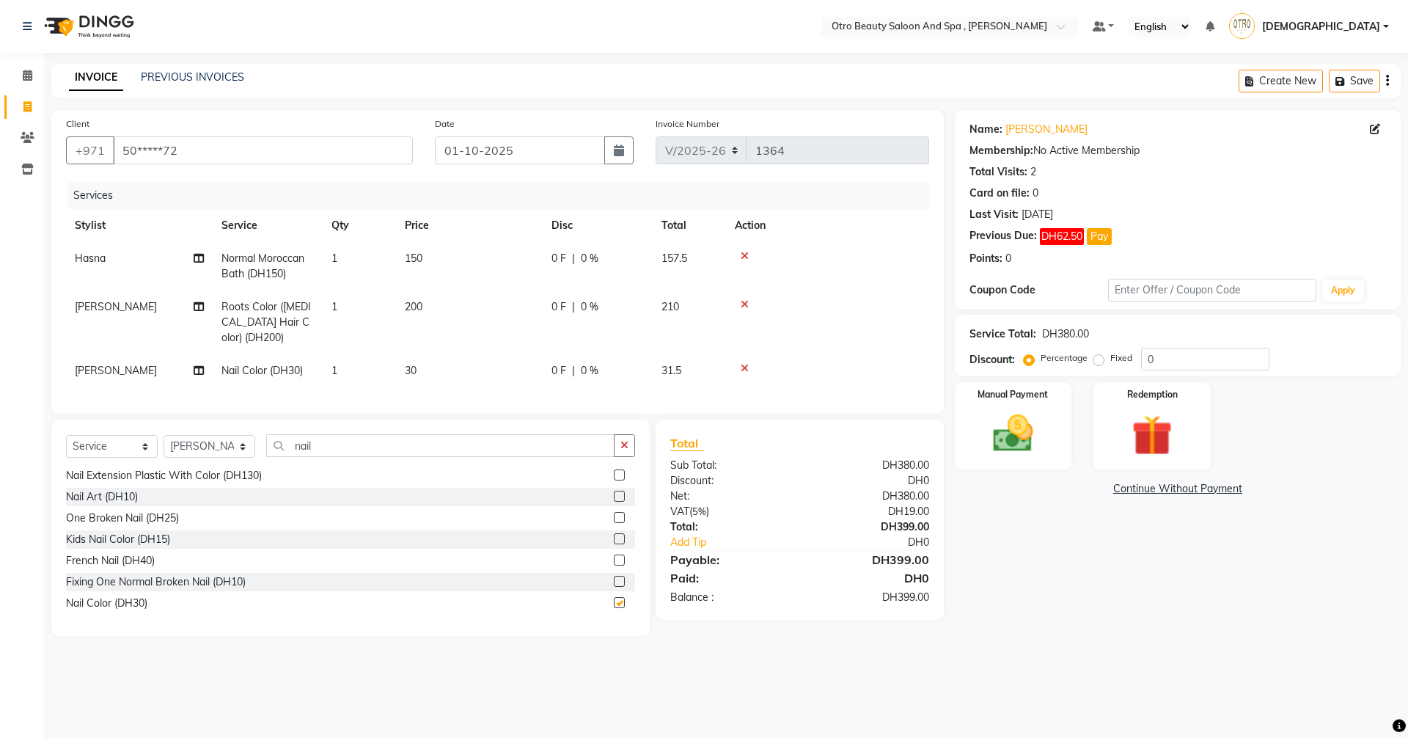
checkbox input "false"
click at [961, 450] on div "Manual Payment" at bounding box center [1013, 426] width 122 height 90
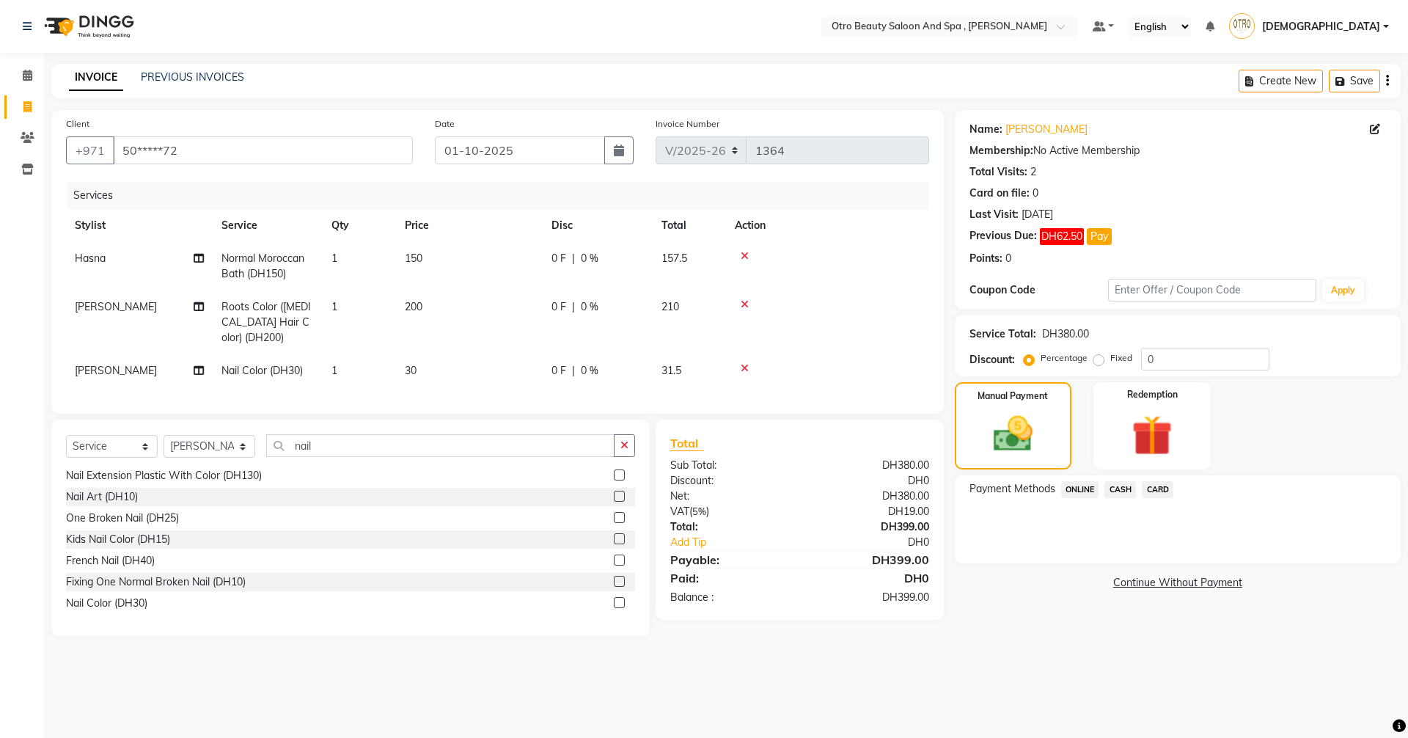
click at [1156, 486] on span "CARD" at bounding box center [1158, 489] width 32 height 17
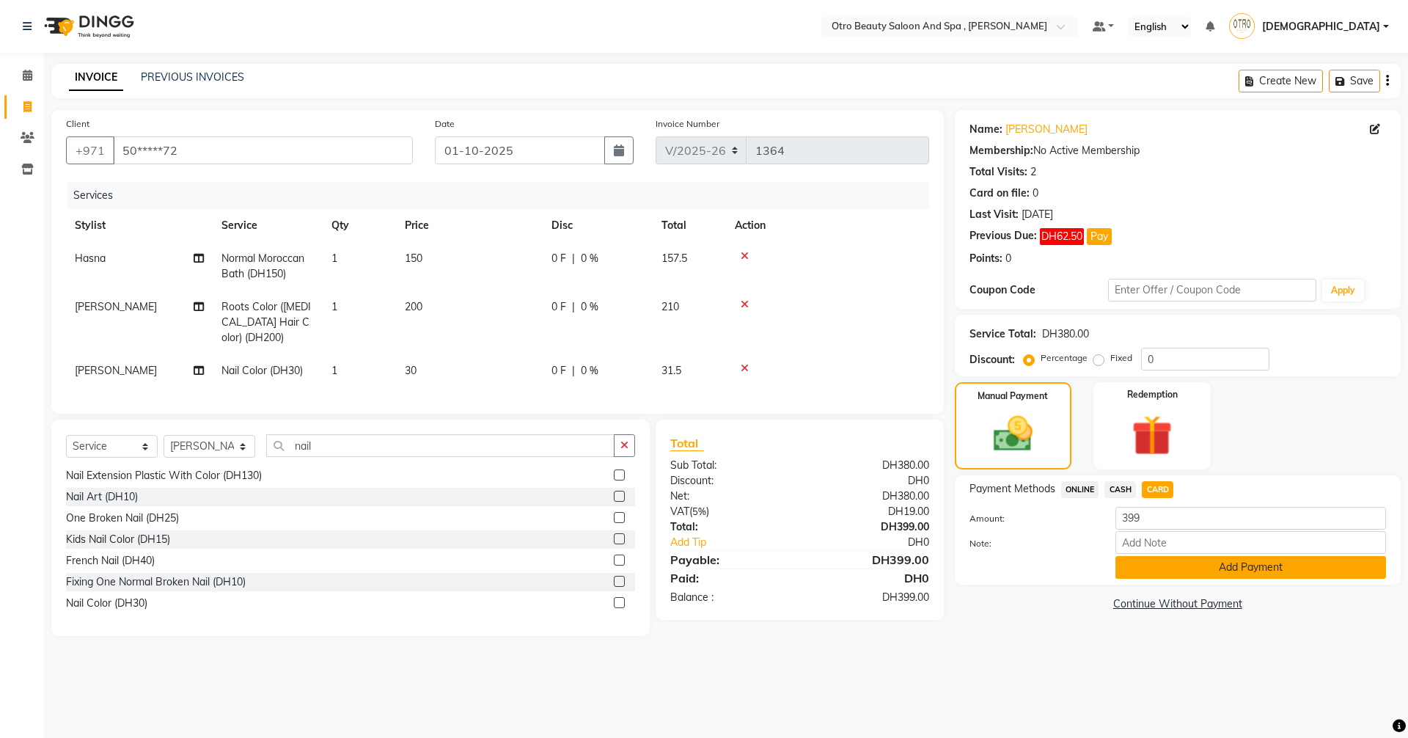
click at [1190, 577] on button "Add Payment" at bounding box center [1250, 567] width 271 height 23
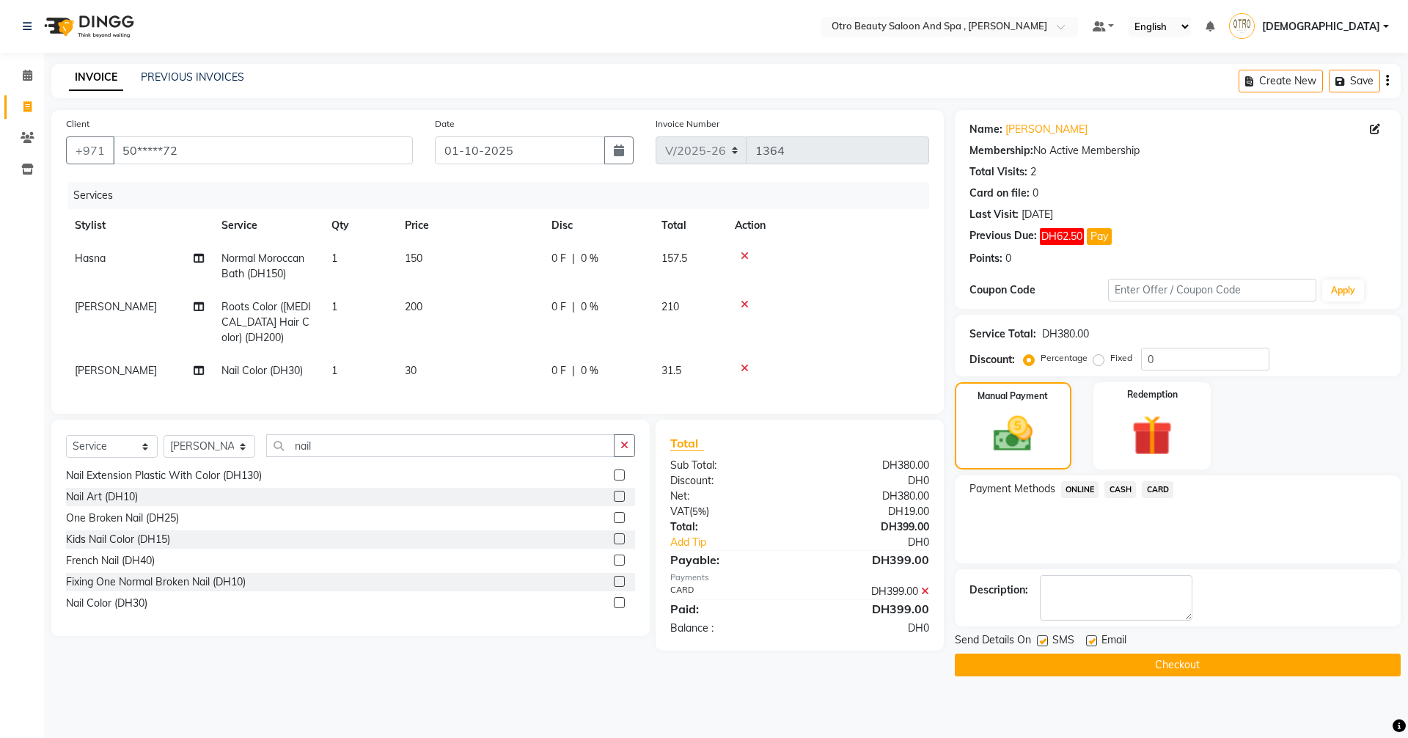
click at [1120, 670] on button "Checkout" at bounding box center [1178, 664] width 446 height 23
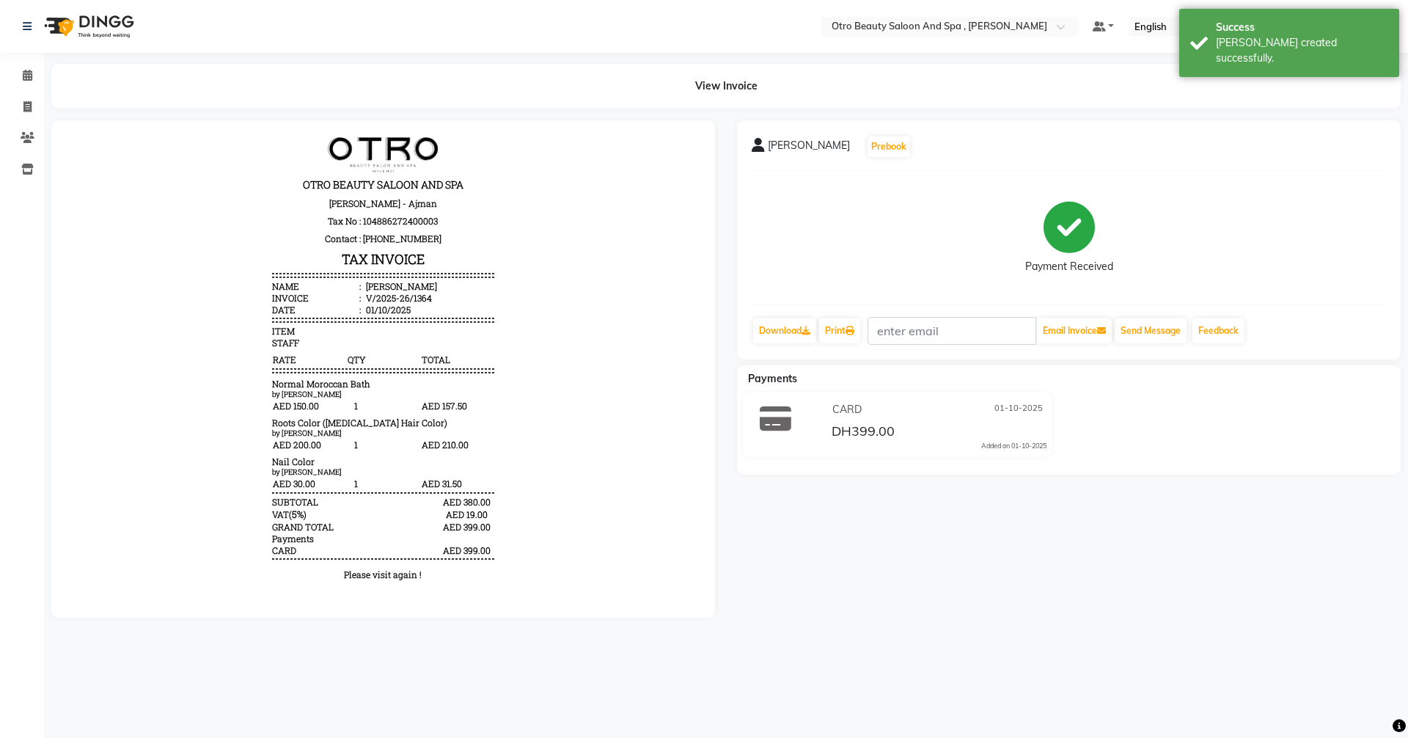
scroll to position [12, 0]
click at [848, 325] on link "Print" at bounding box center [839, 330] width 41 height 25
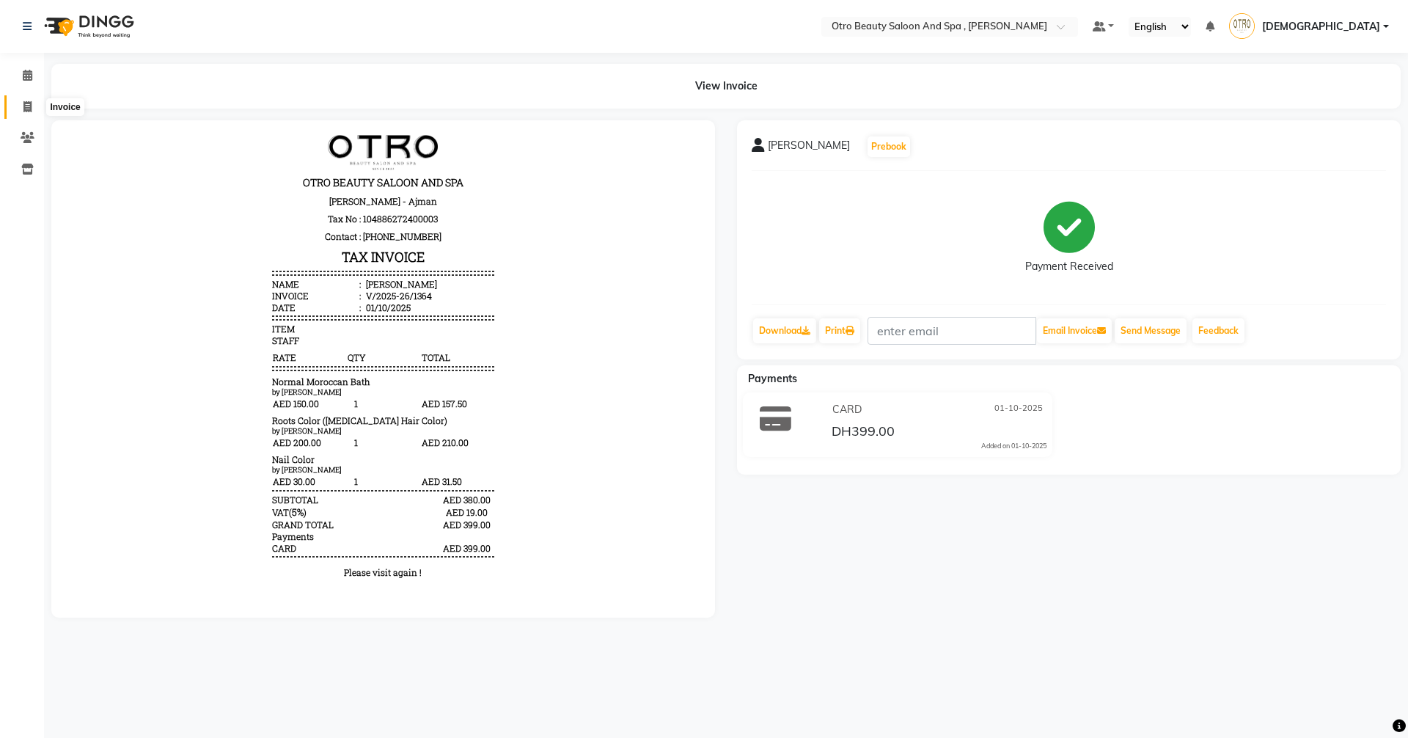
click at [33, 108] on span at bounding box center [28, 107] width 26 height 17
select select "service"
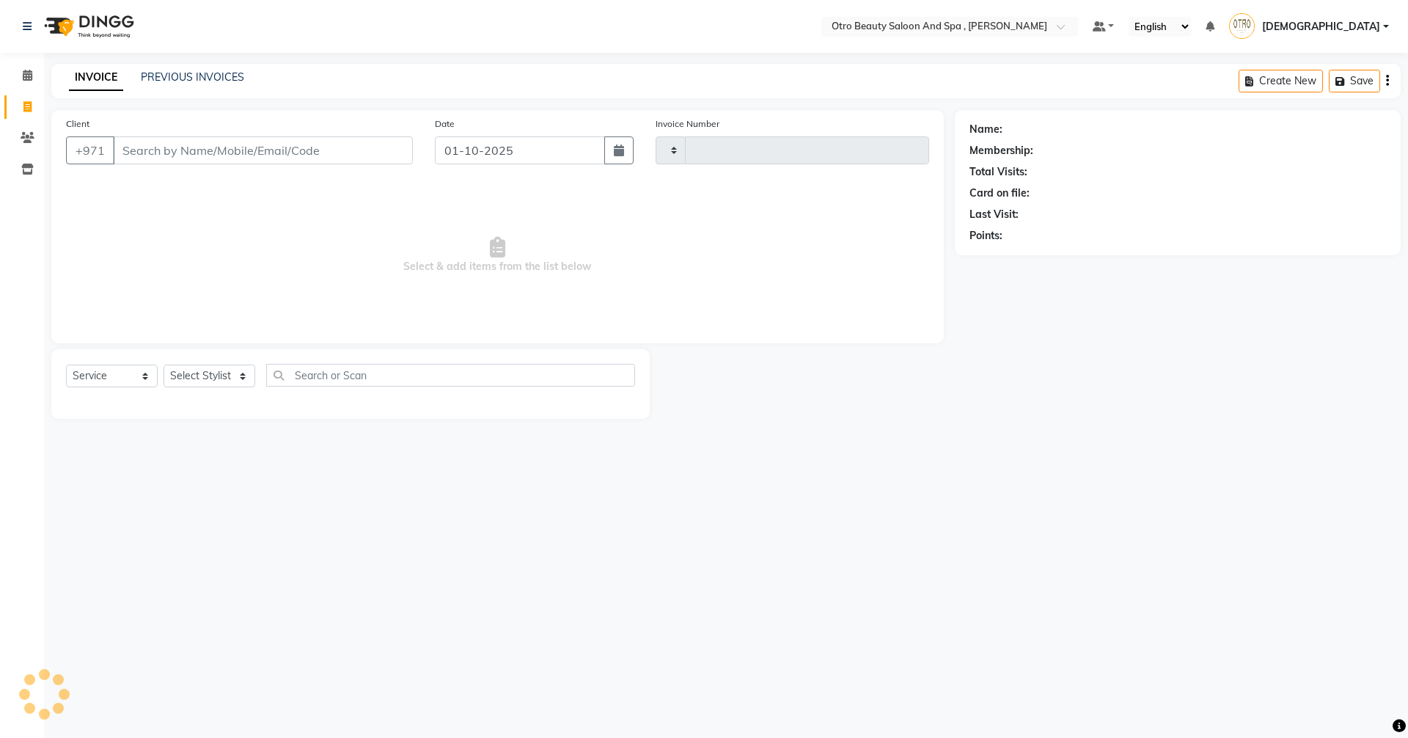
type input "1365"
select select "8622"
click at [140, 378] on select "Select Service Product Membership Package Voucher Prepaid Gift Card" at bounding box center [112, 375] width 92 height 23
select select "product"
click at [66, 364] on select "Select Service Product Membership Package Voucher Prepaid Gift Card" at bounding box center [112, 375] width 92 height 23
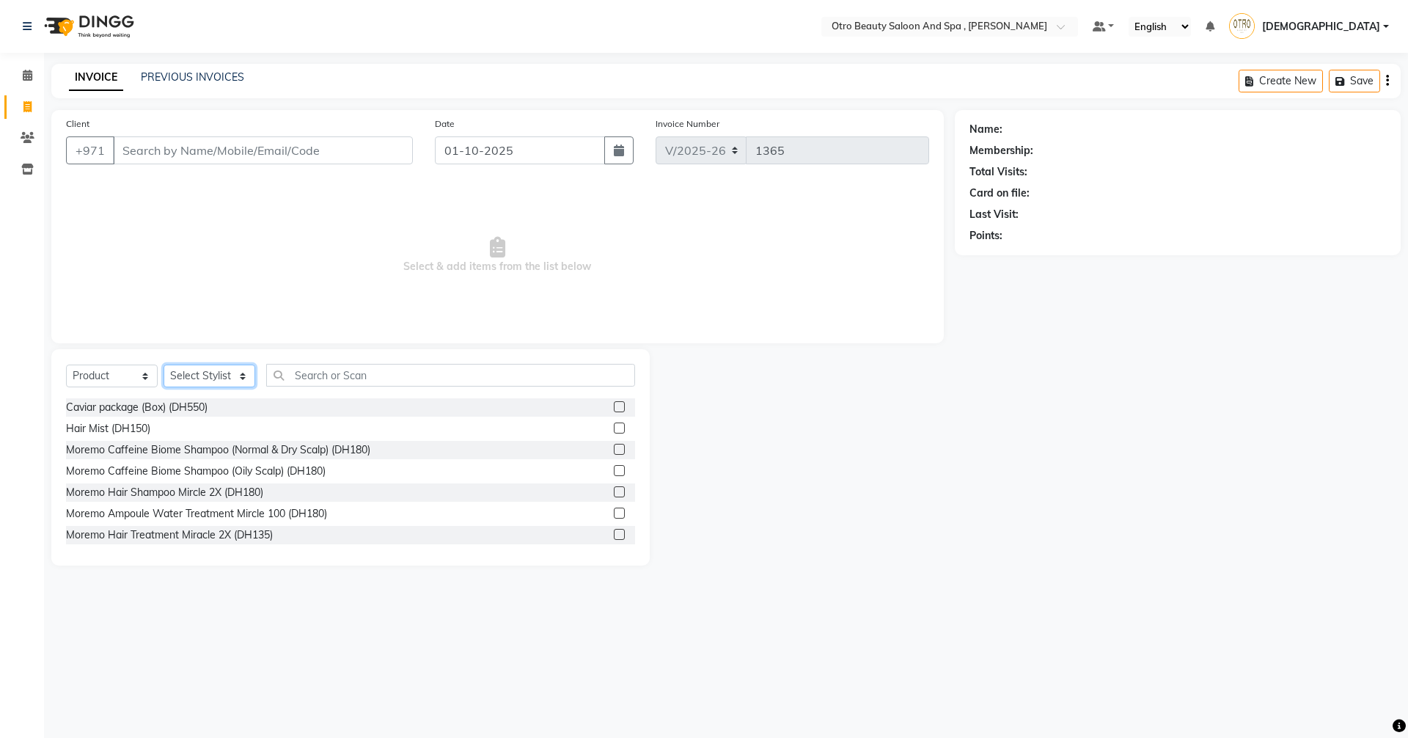
click at [242, 377] on select "Select Stylist [PERSON_NAME] [PERSON_NAME] Hera Karuna [PERSON_NAME] Mamita [PE…" at bounding box center [210, 375] width 92 height 23
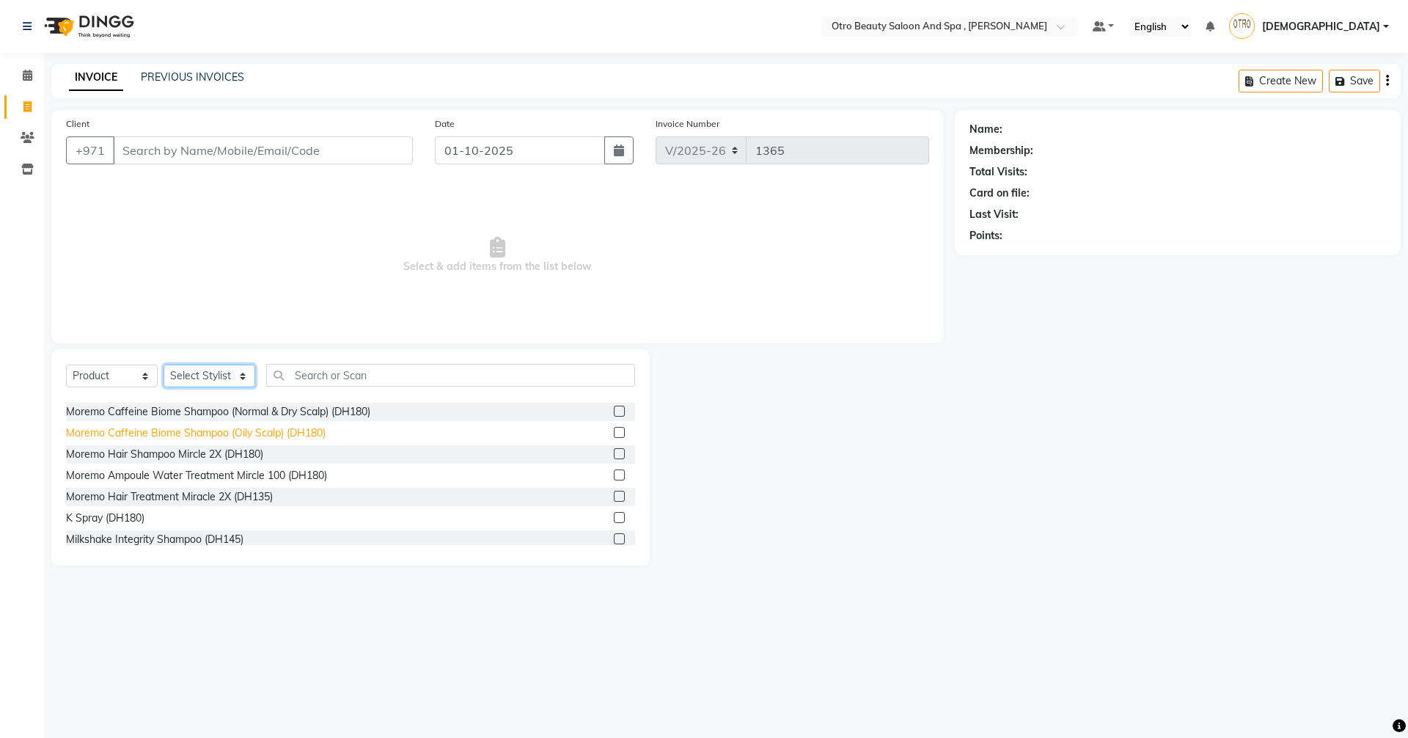
scroll to position [73, 0]
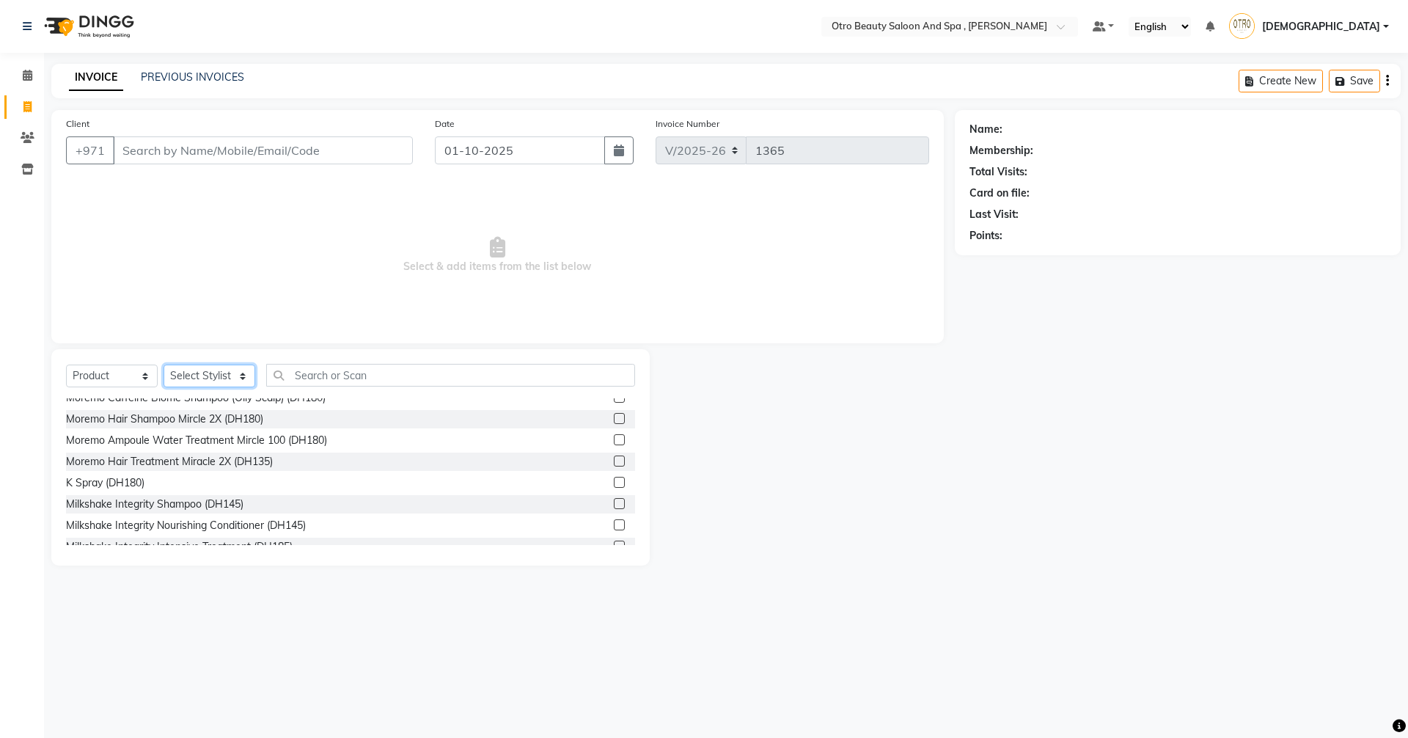
click at [243, 378] on select "Select Stylist [PERSON_NAME] [PERSON_NAME] Hera Karuna [PERSON_NAME] Mamita [PE…" at bounding box center [210, 375] width 92 height 23
select select "86183"
click at [164, 364] on select "Select Stylist [PERSON_NAME] [PERSON_NAME] Hera Karuna [PERSON_NAME] Mamita [PE…" at bounding box center [210, 375] width 92 height 23
click at [341, 378] on input "text" at bounding box center [450, 375] width 369 height 23
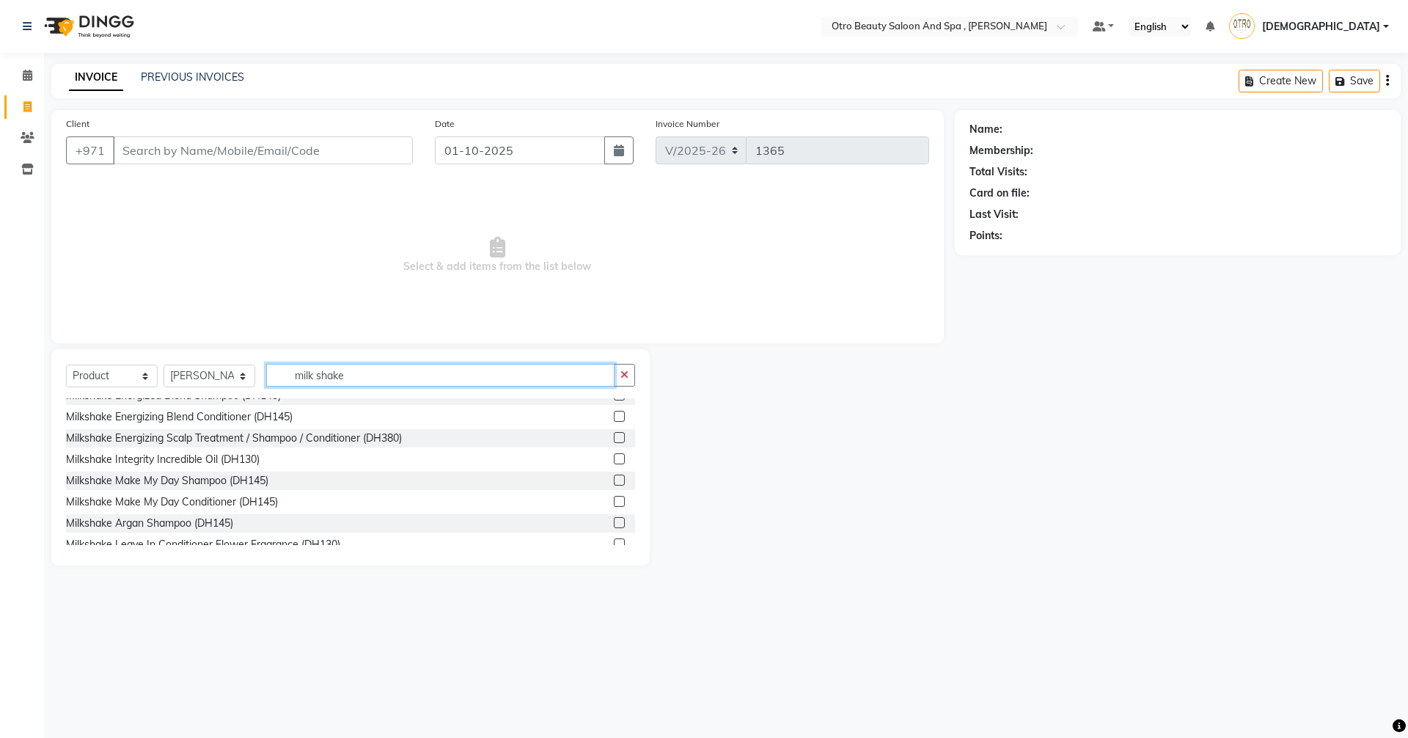
scroll to position [215, 0]
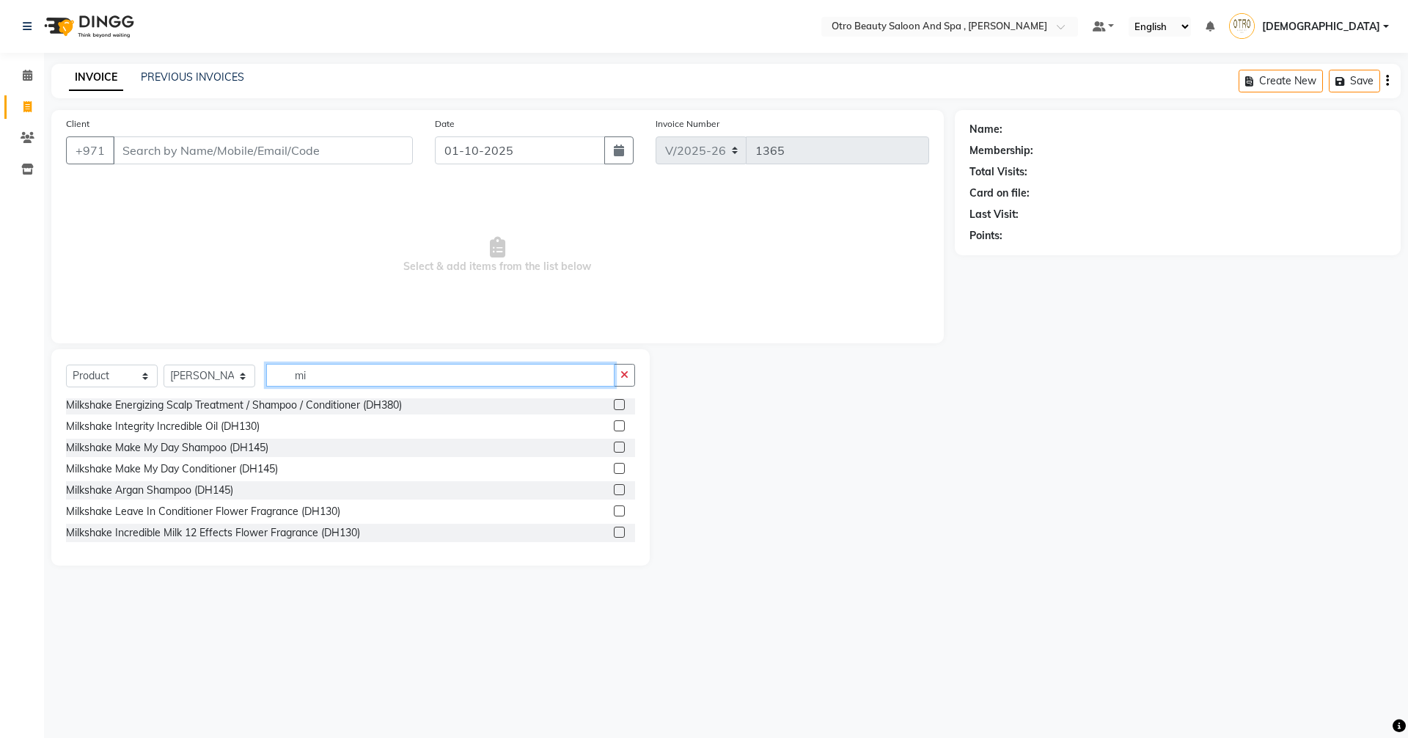
type input "m"
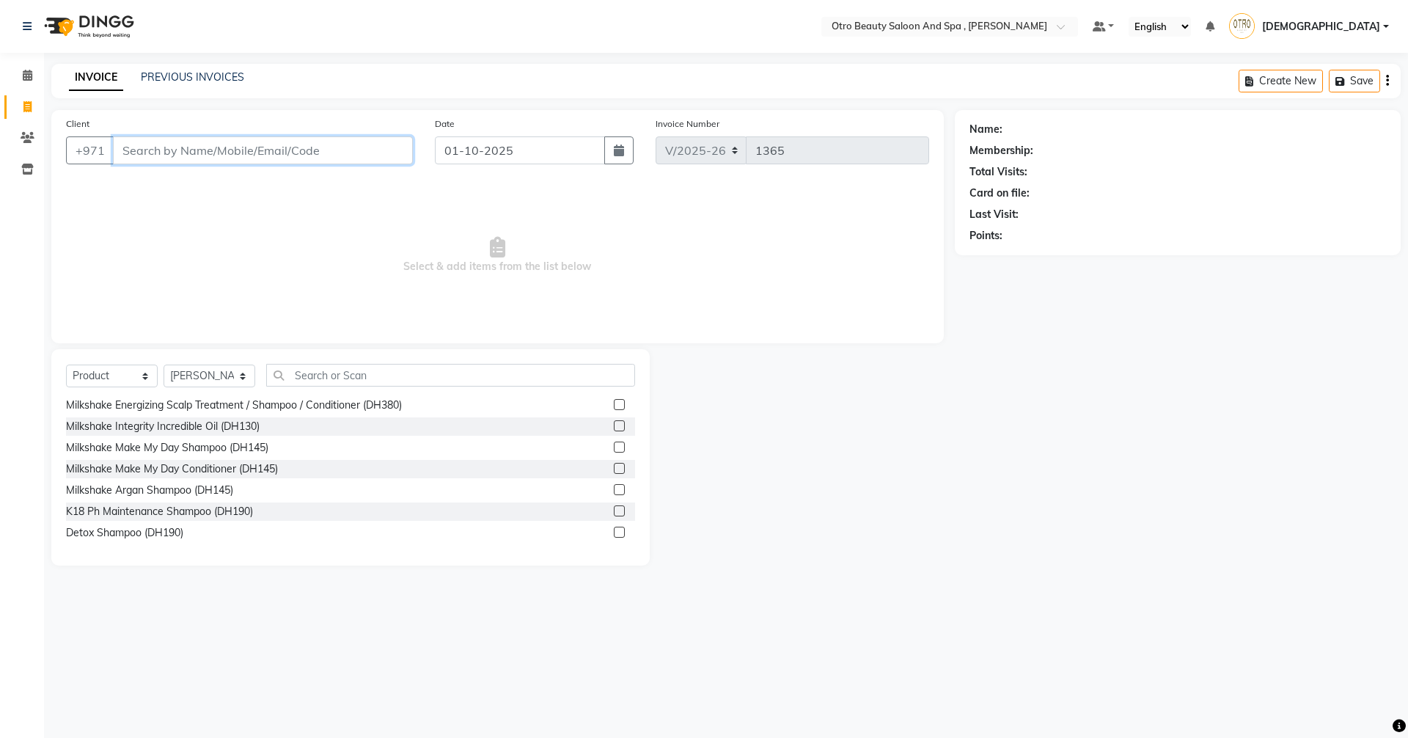
click at [197, 142] on input "Client" at bounding box center [263, 150] width 300 height 28
type input "0"
type input "555504401"
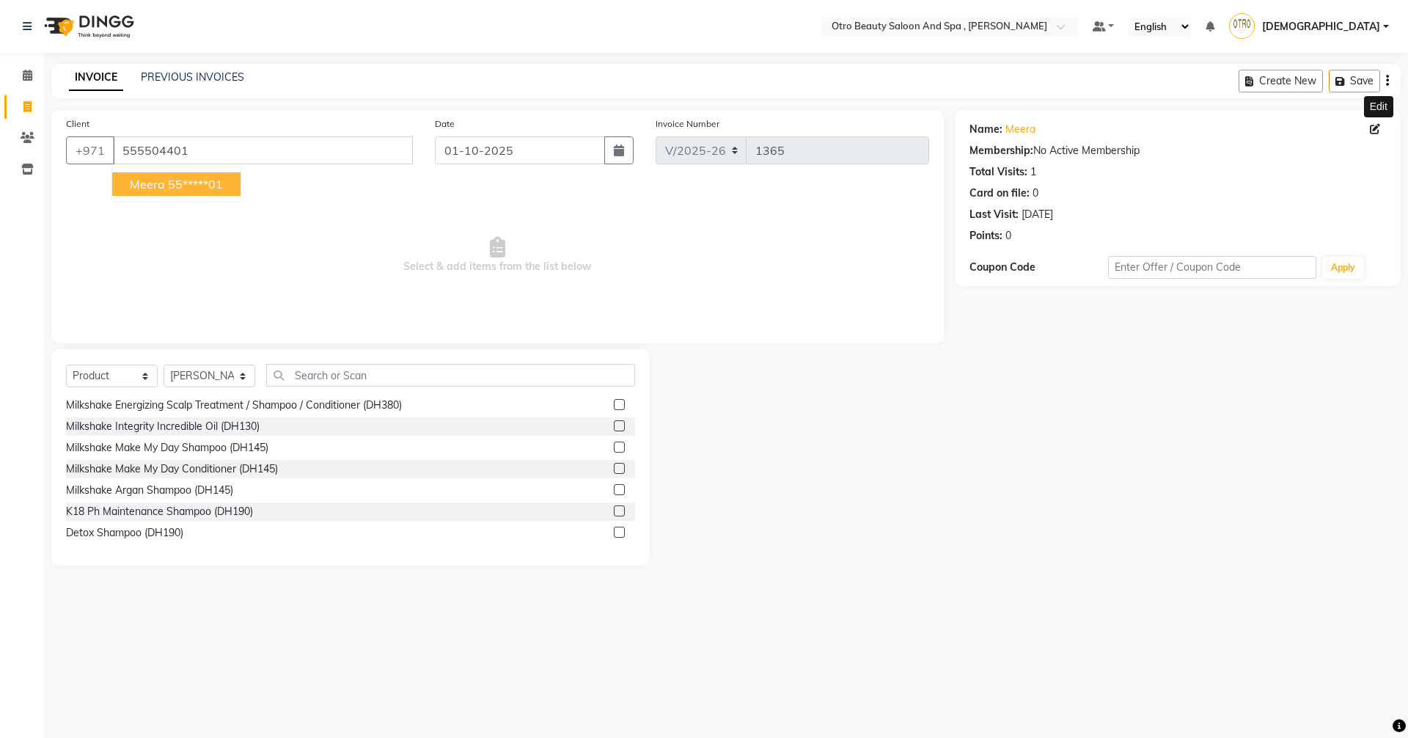
click at [1374, 129] on icon at bounding box center [1375, 129] width 10 height 10
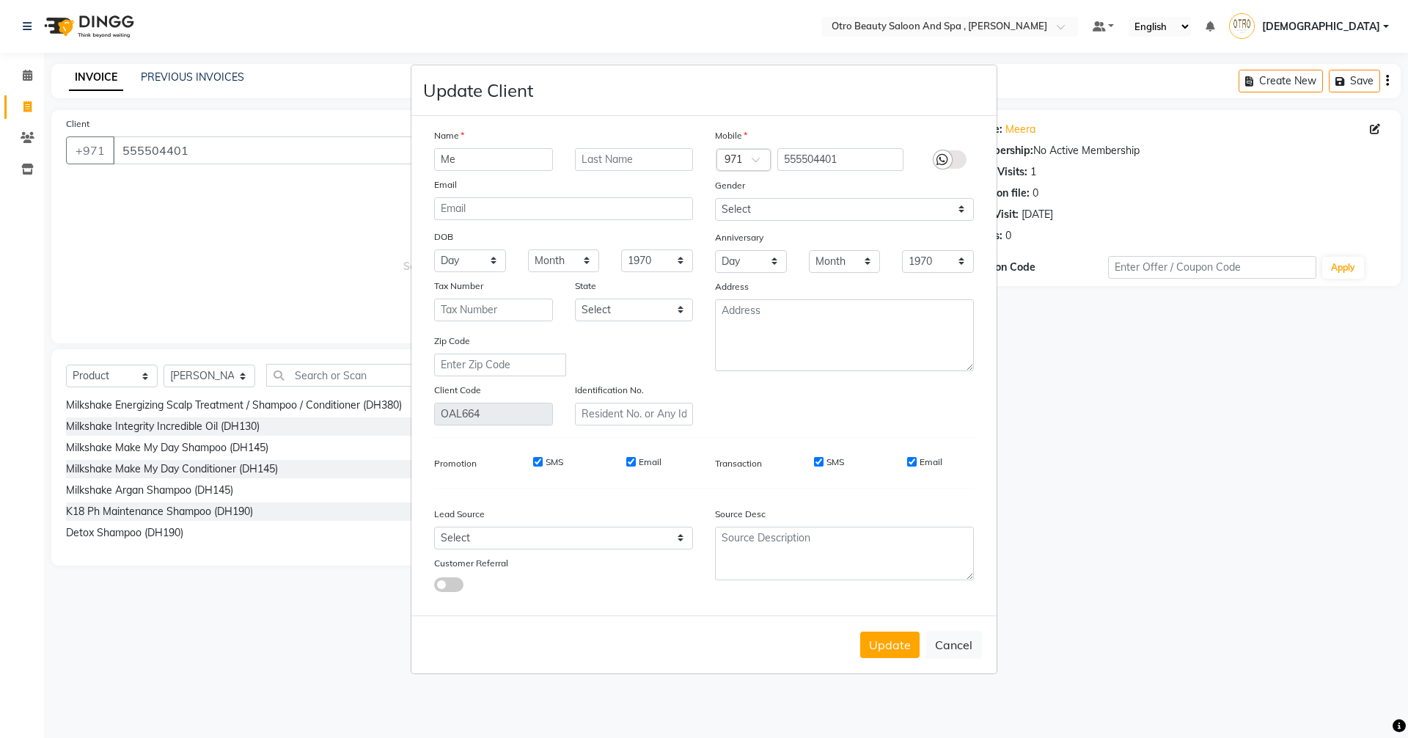
type input "M"
type input "amna"
click at [903, 641] on button "Update" at bounding box center [889, 644] width 59 height 26
type input "55*****01"
select select
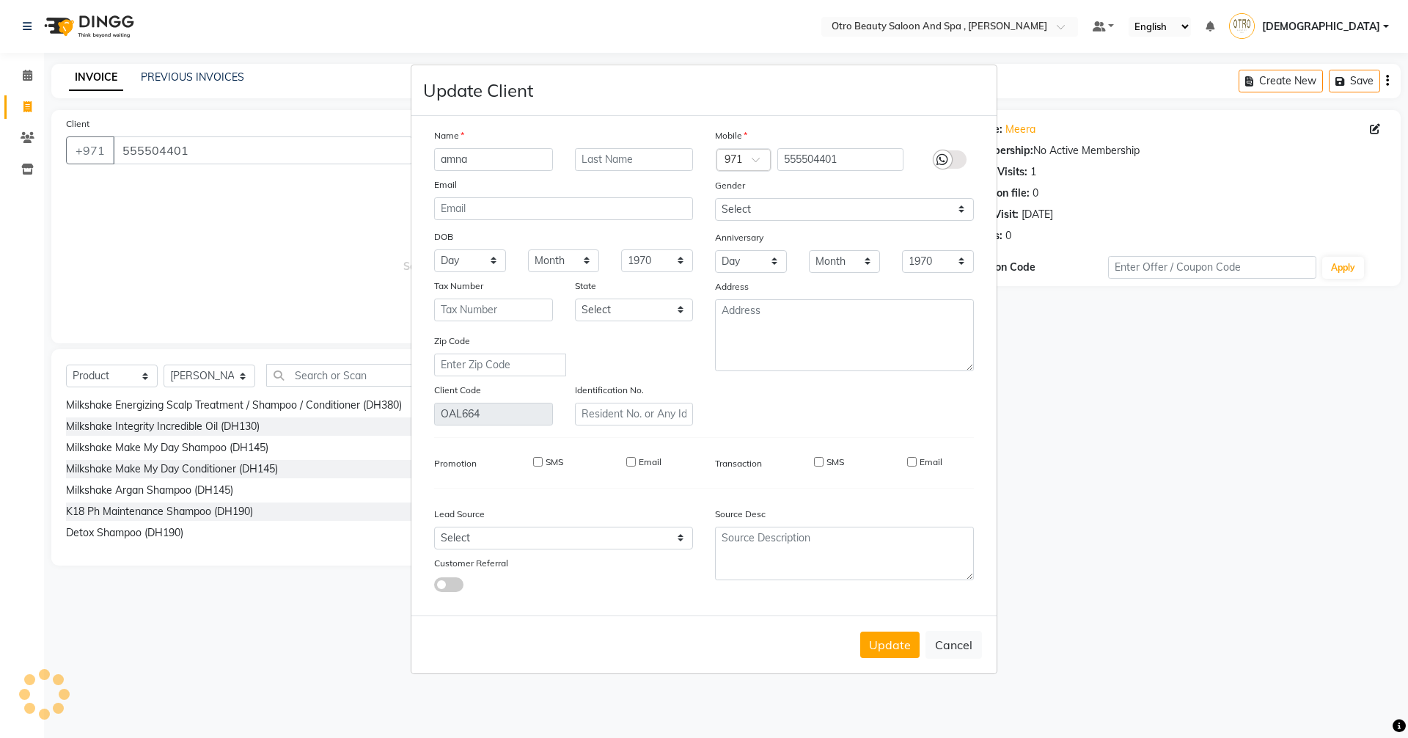
select select
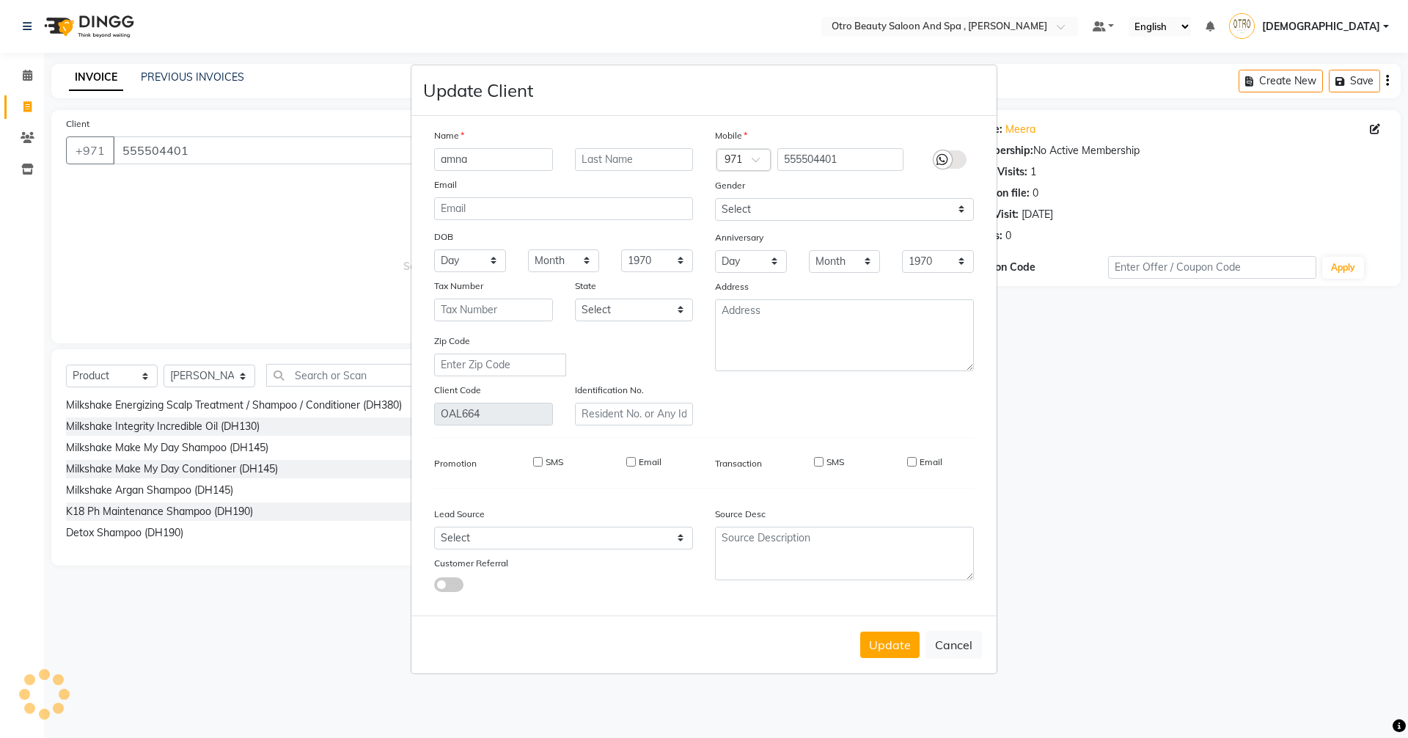
select select
checkbox input "false"
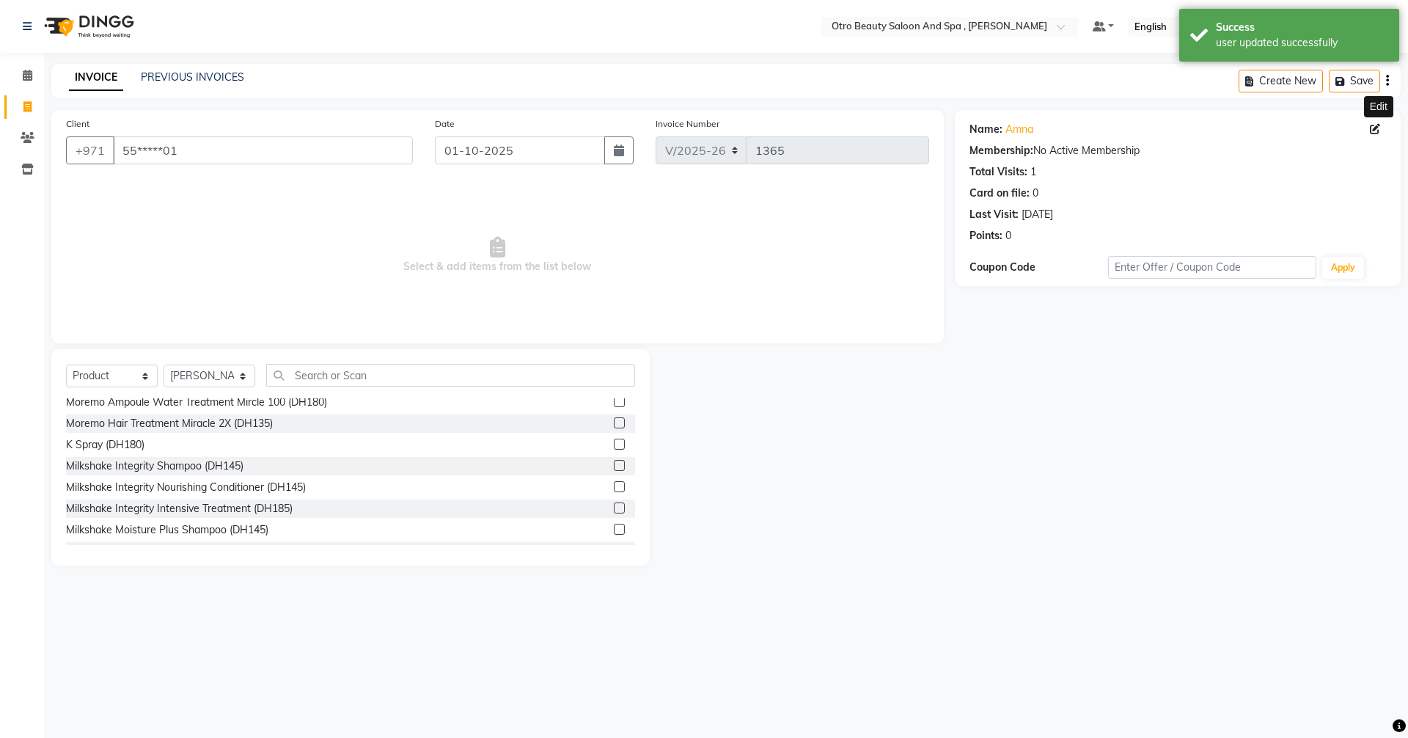
scroll to position [147, 0]
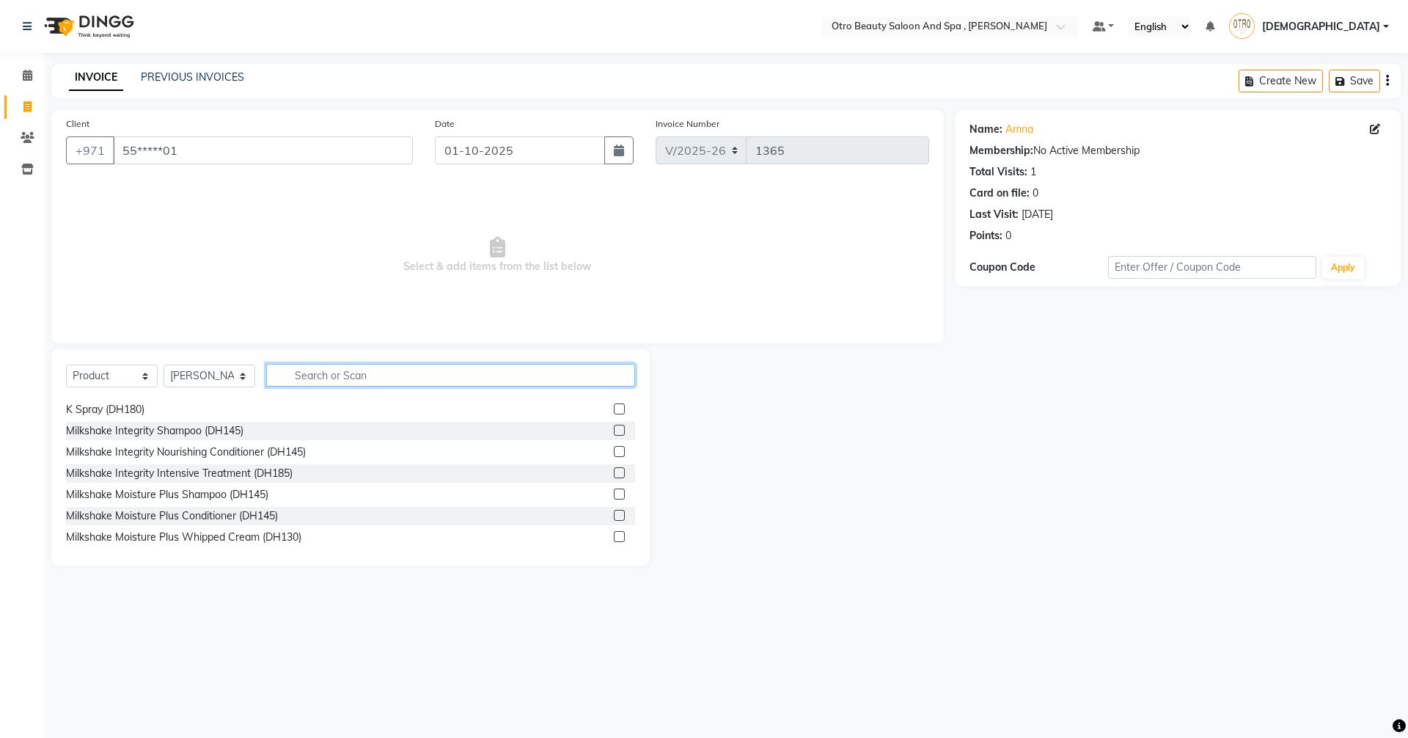
click at [387, 381] on input "text" at bounding box center [450, 375] width 369 height 23
click at [248, 379] on select "Select Stylist [PERSON_NAME] [PERSON_NAME] Hera Karuna [PERSON_NAME] Mamita [PE…" at bounding box center [210, 375] width 92 height 23
select select "86191"
click at [164, 364] on select "Select Stylist [PERSON_NAME] [PERSON_NAME] Hera Karuna [PERSON_NAME] Mamita [PE…" at bounding box center [210, 375] width 92 height 23
click at [386, 368] on input "text" at bounding box center [450, 375] width 369 height 23
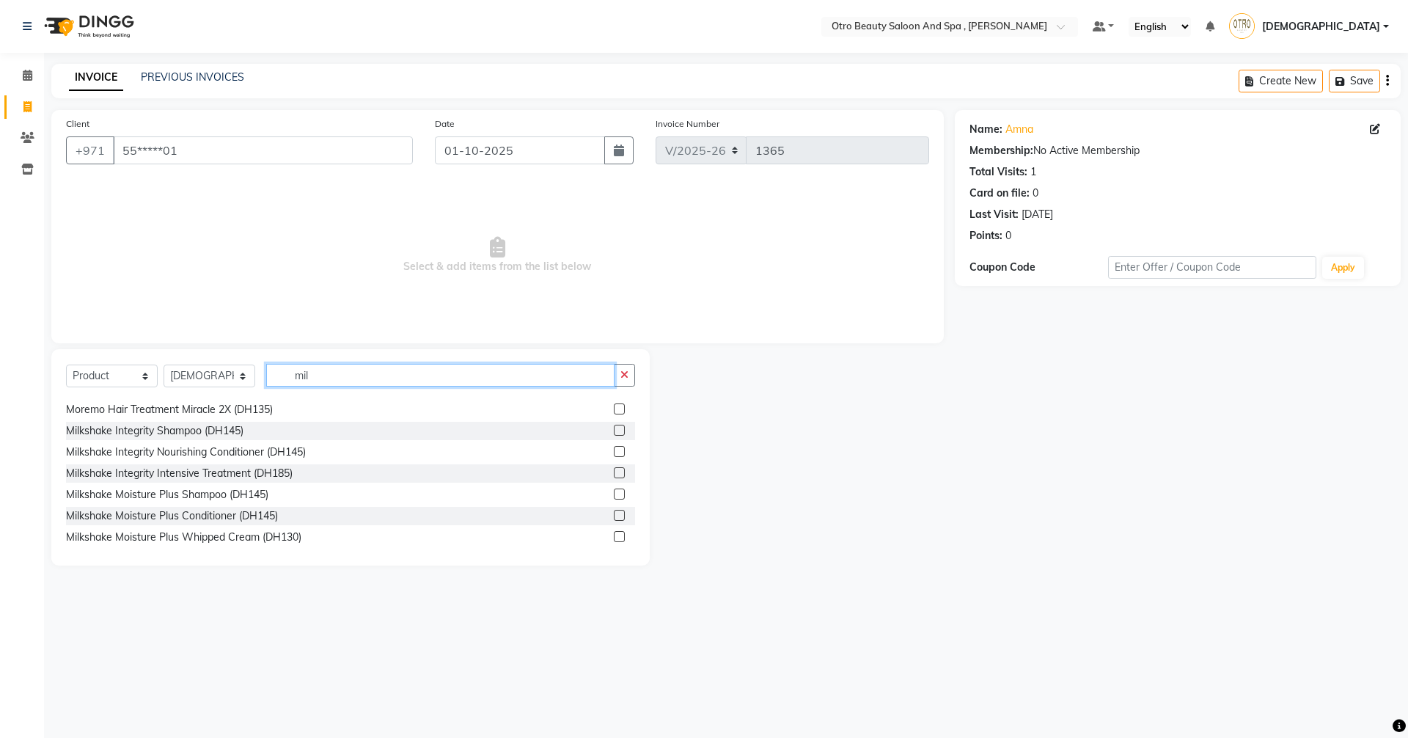
scroll to position [0, 0]
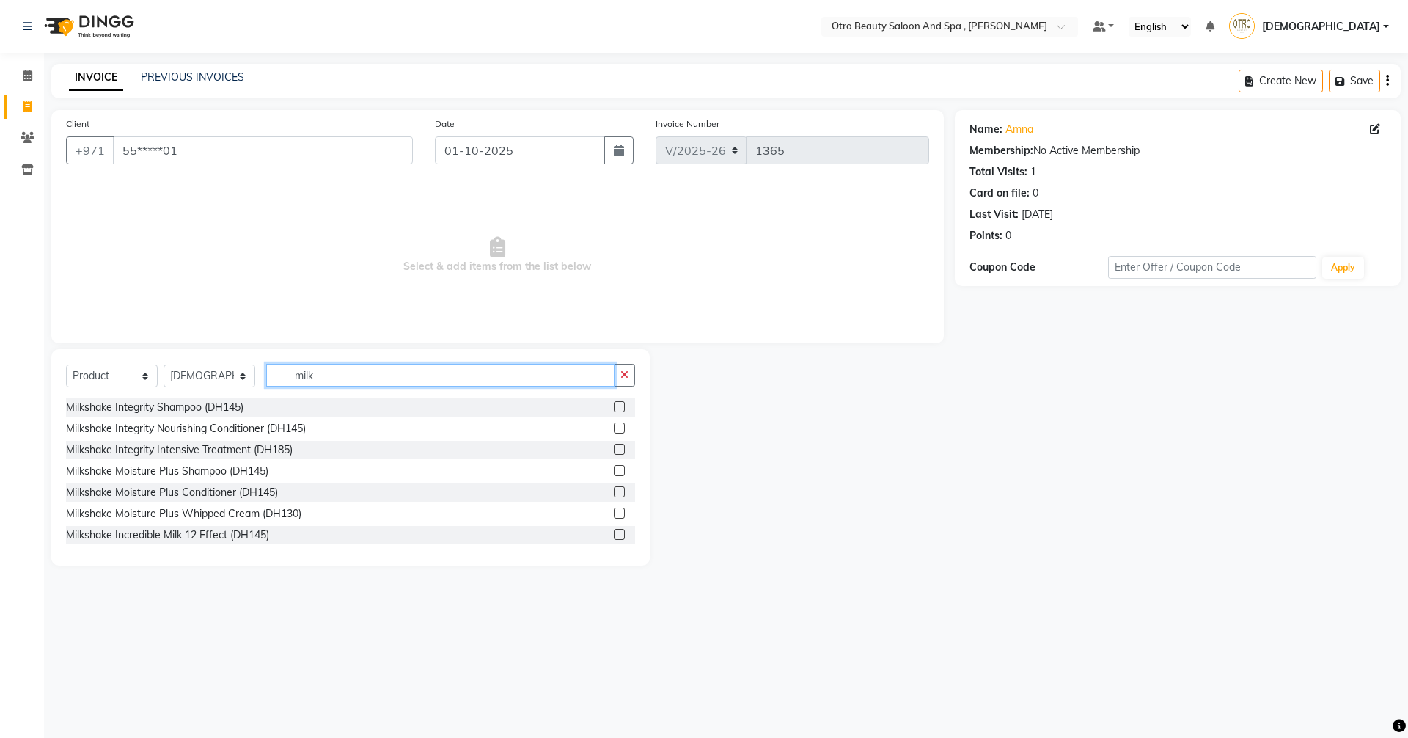
type input "milk"
click at [614, 515] on label at bounding box center [619, 512] width 11 height 11
click at [614, 515] on input "checkbox" at bounding box center [619, 514] width 10 height 10
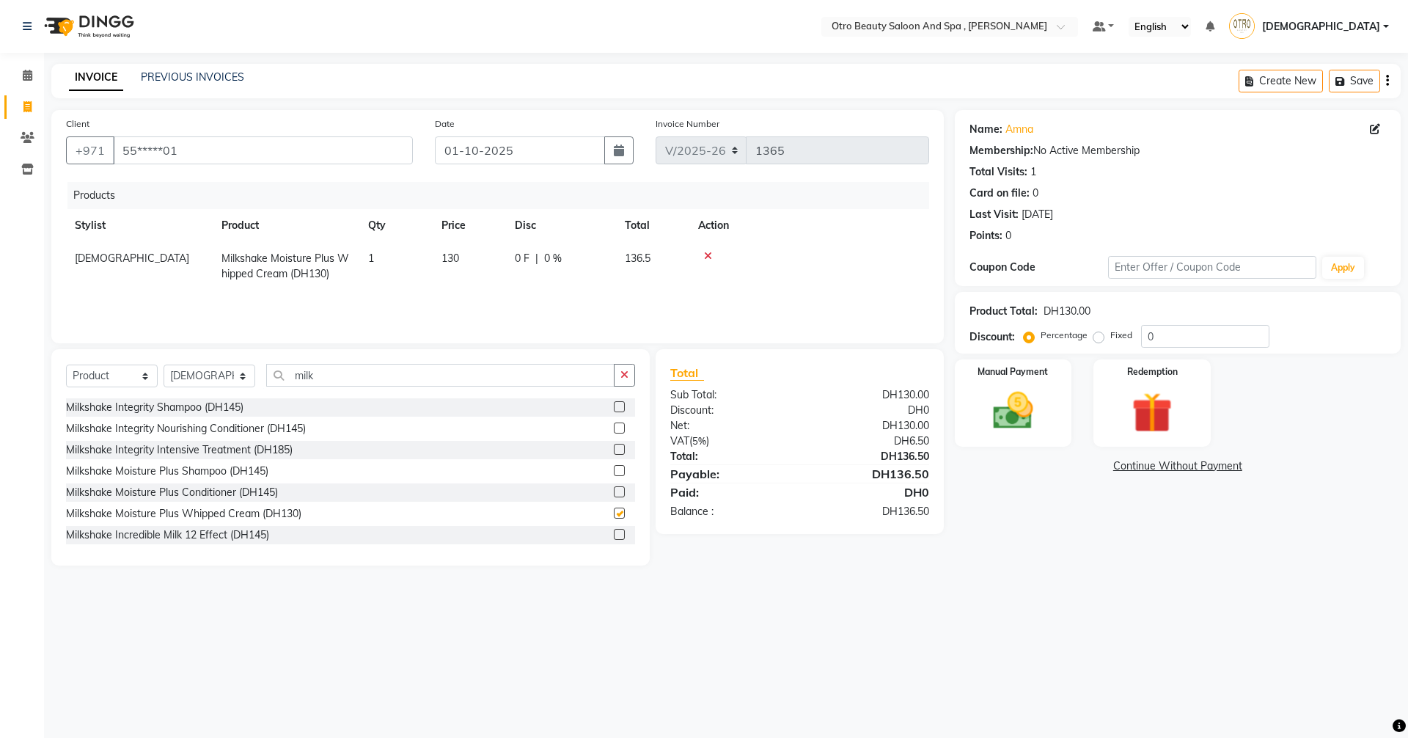
checkbox input "false"
click at [1010, 424] on img at bounding box center [1013, 410] width 68 height 48
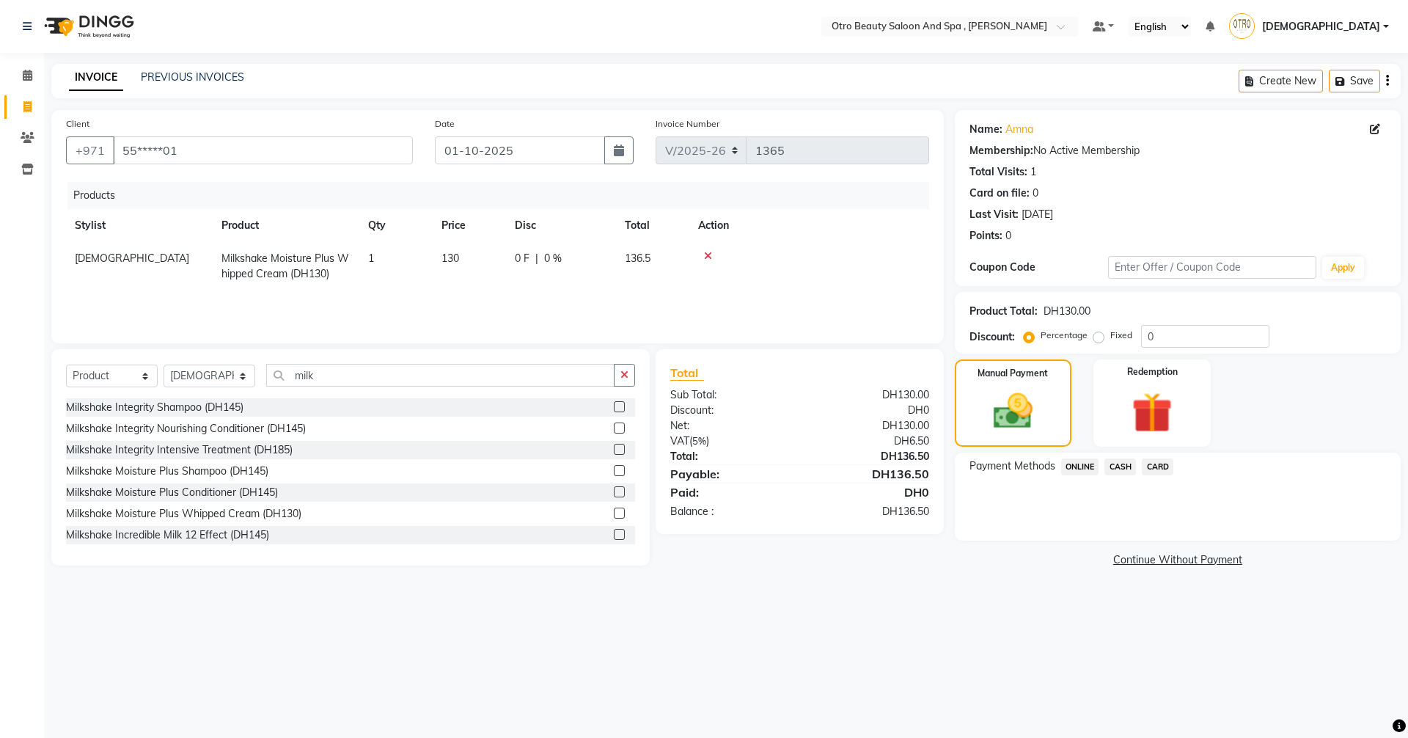
click at [1160, 470] on span "CARD" at bounding box center [1158, 466] width 32 height 17
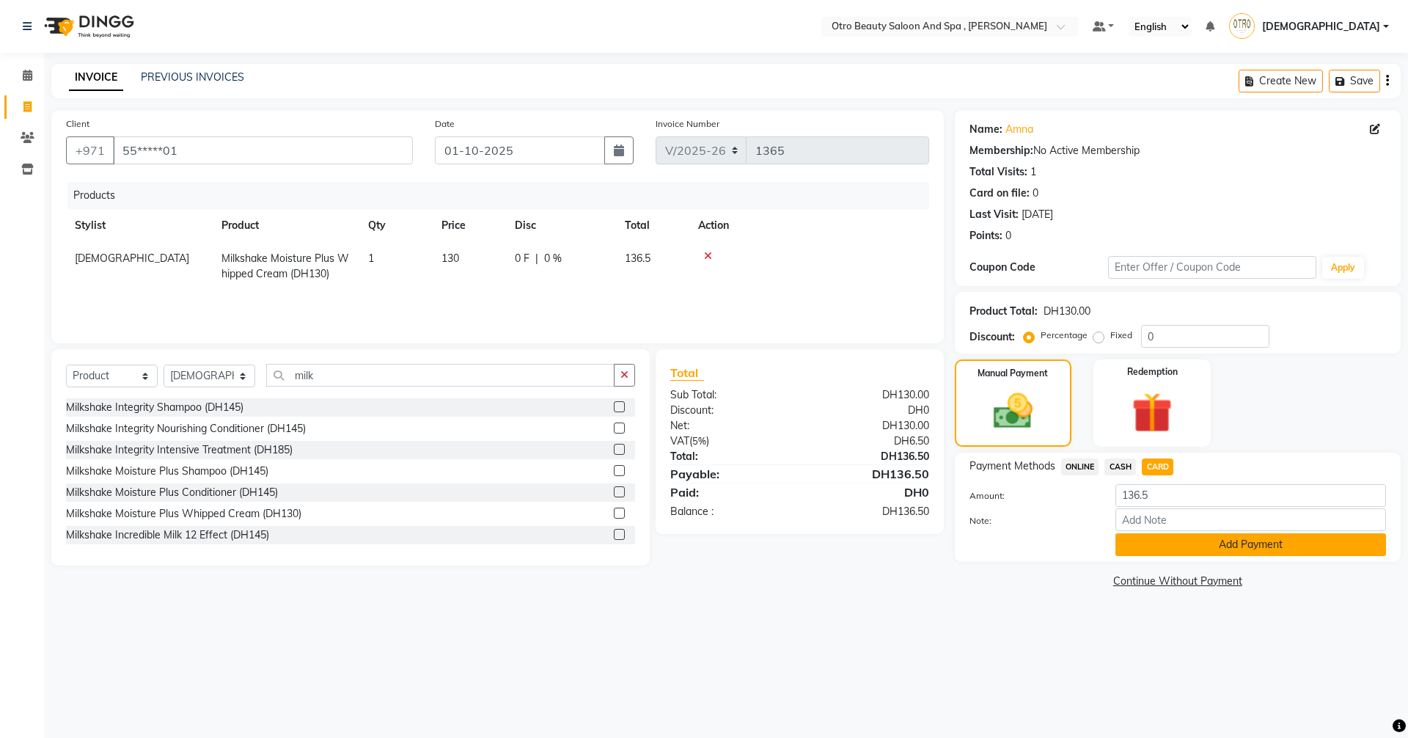
click at [1202, 550] on button "Add Payment" at bounding box center [1250, 544] width 271 height 23
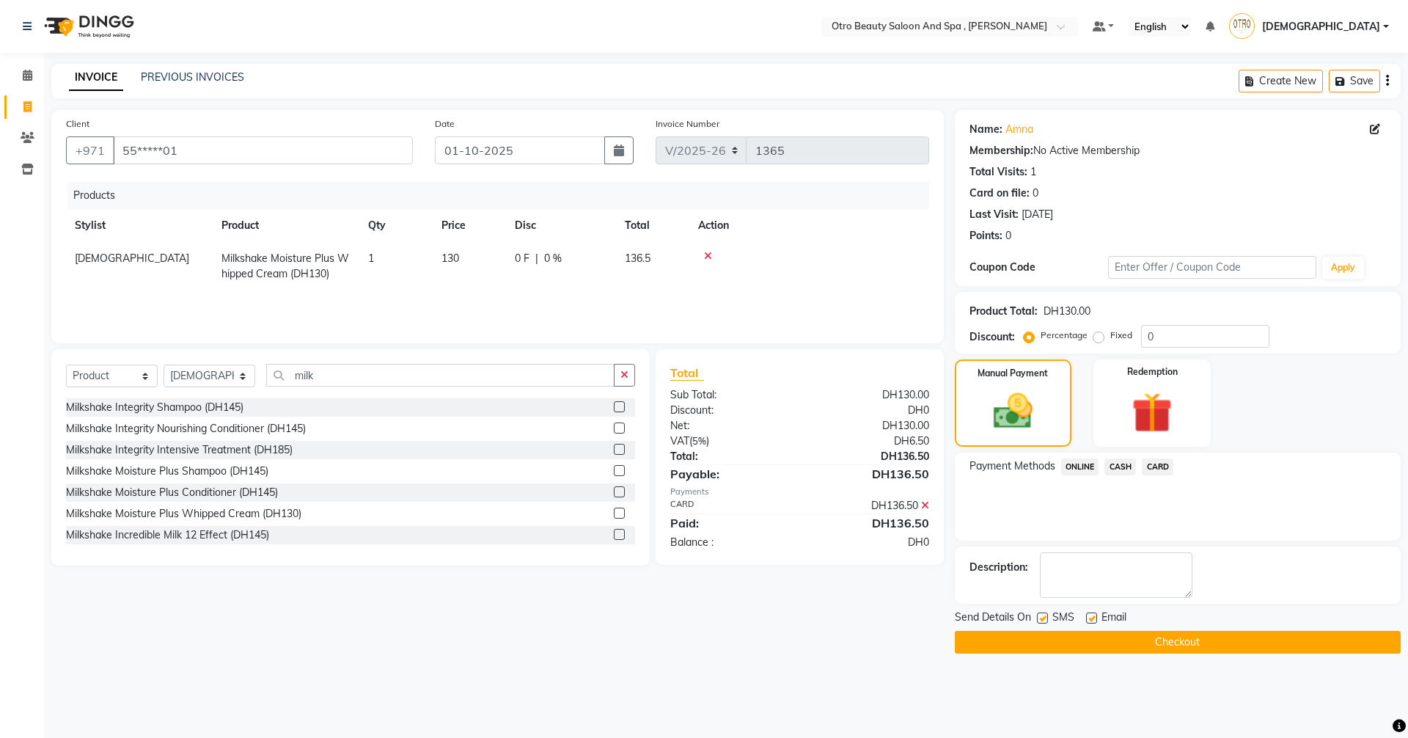
click at [1155, 641] on button "Checkout" at bounding box center [1178, 642] width 446 height 23
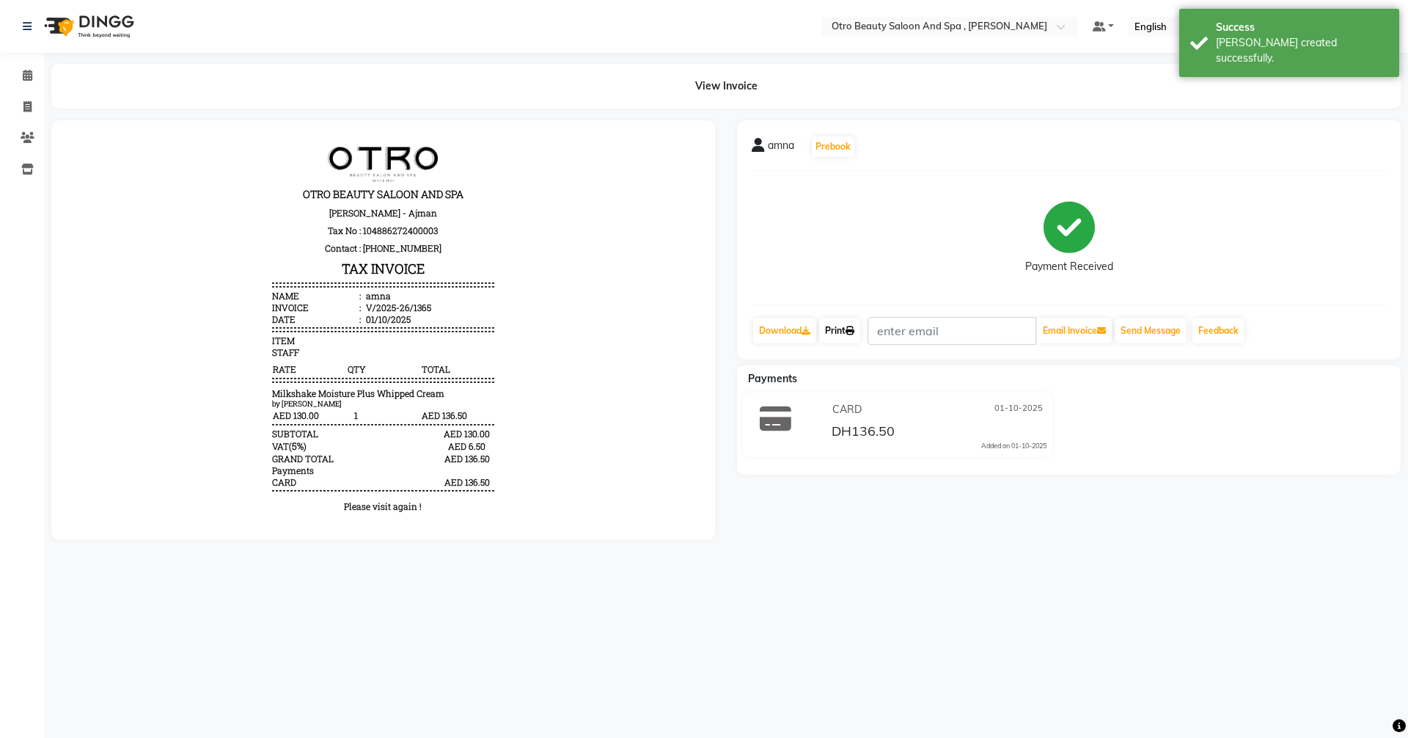
click at [845, 331] on link "Print" at bounding box center [839, 330] width 41 height 25
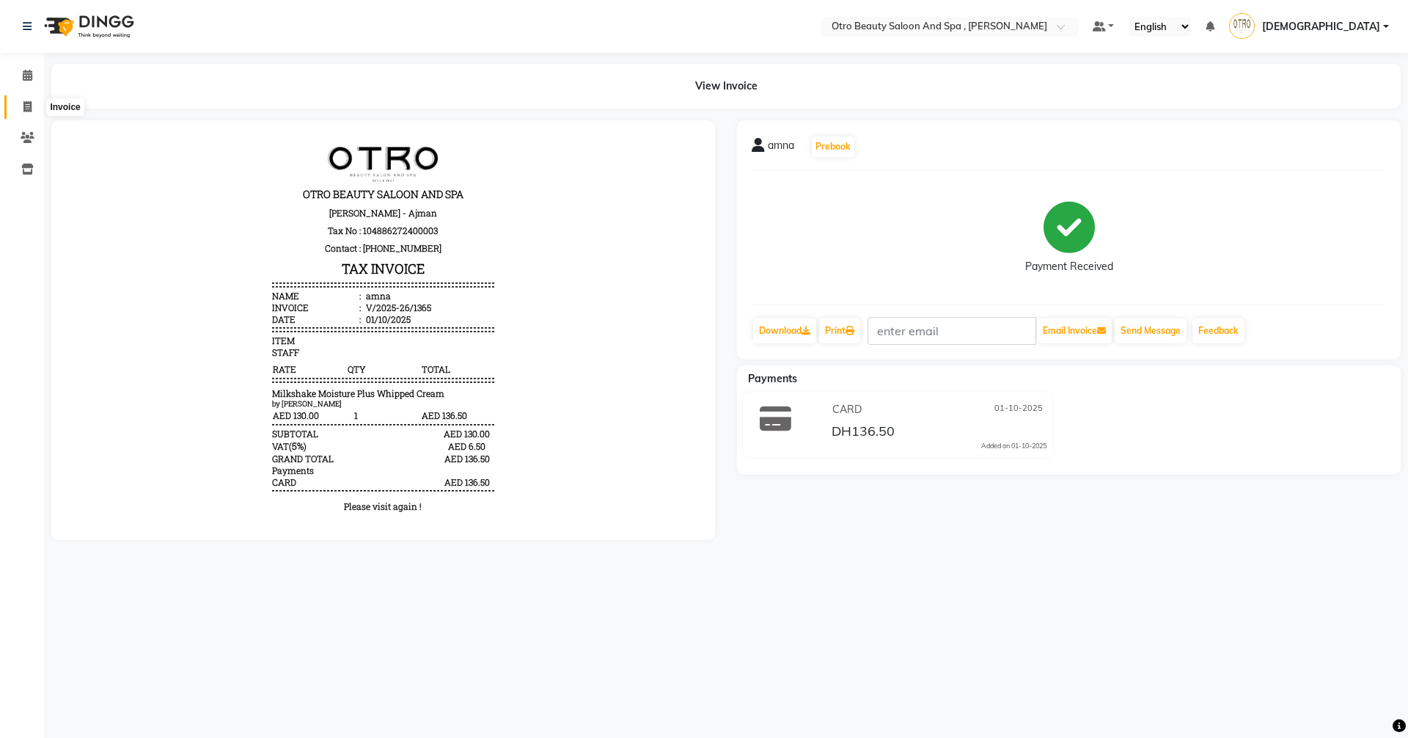
click at [29, 111] on icon at bounding box center [27, 106] width 8 height 11
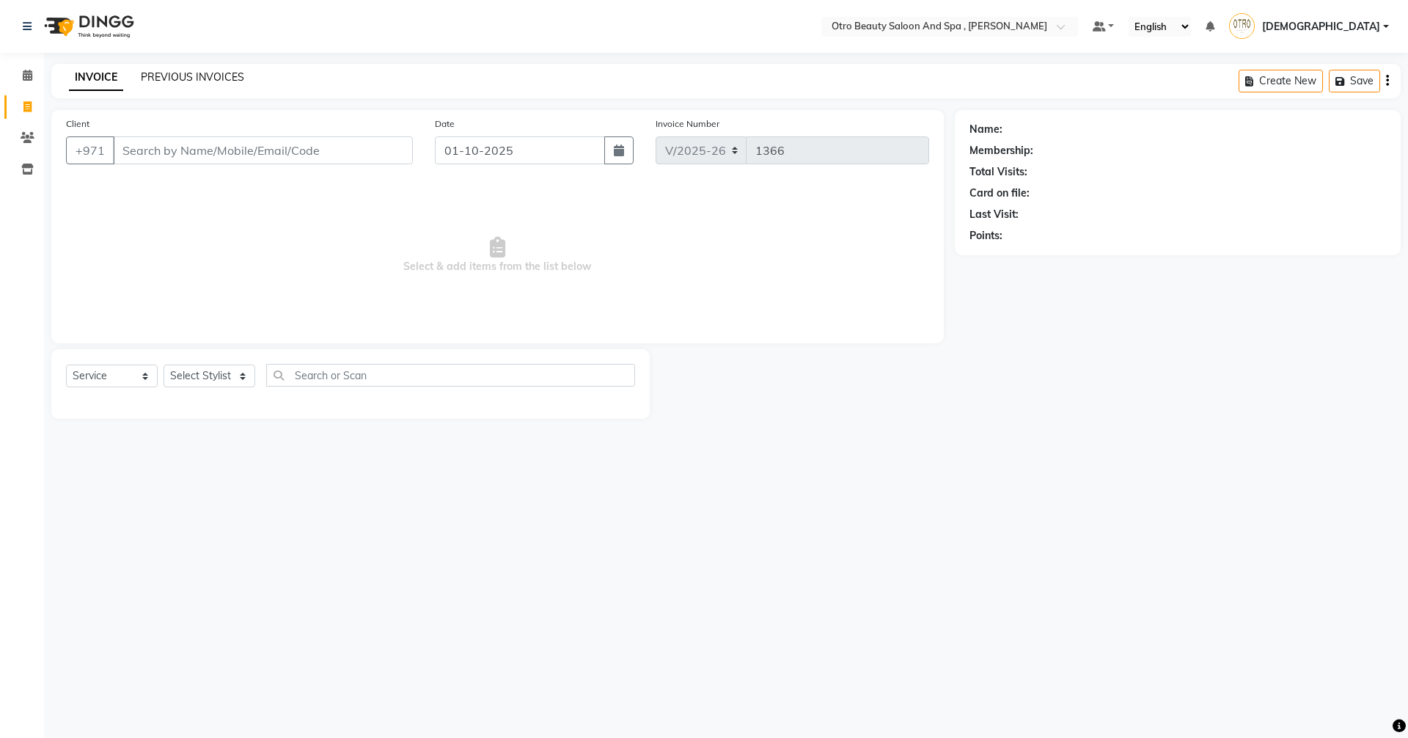
click at [208, 74] on link "PREVIOUS INVOICES" at bounding box center [192, 76] width 103 height 13
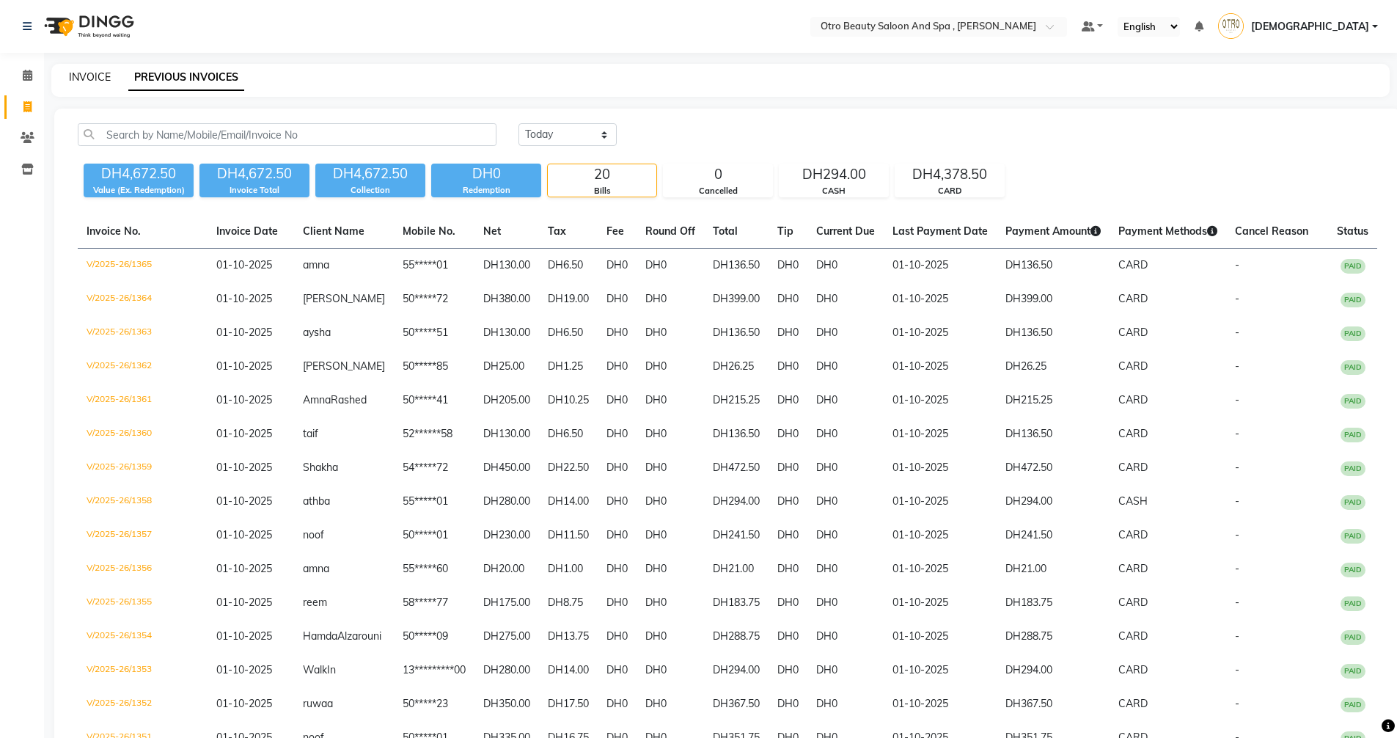
click at [85, 77] on link "INVOICE" at bounding box center [90, 76] width 42 height 13
